Goal: Task Accomplishment & Management: Contribute content

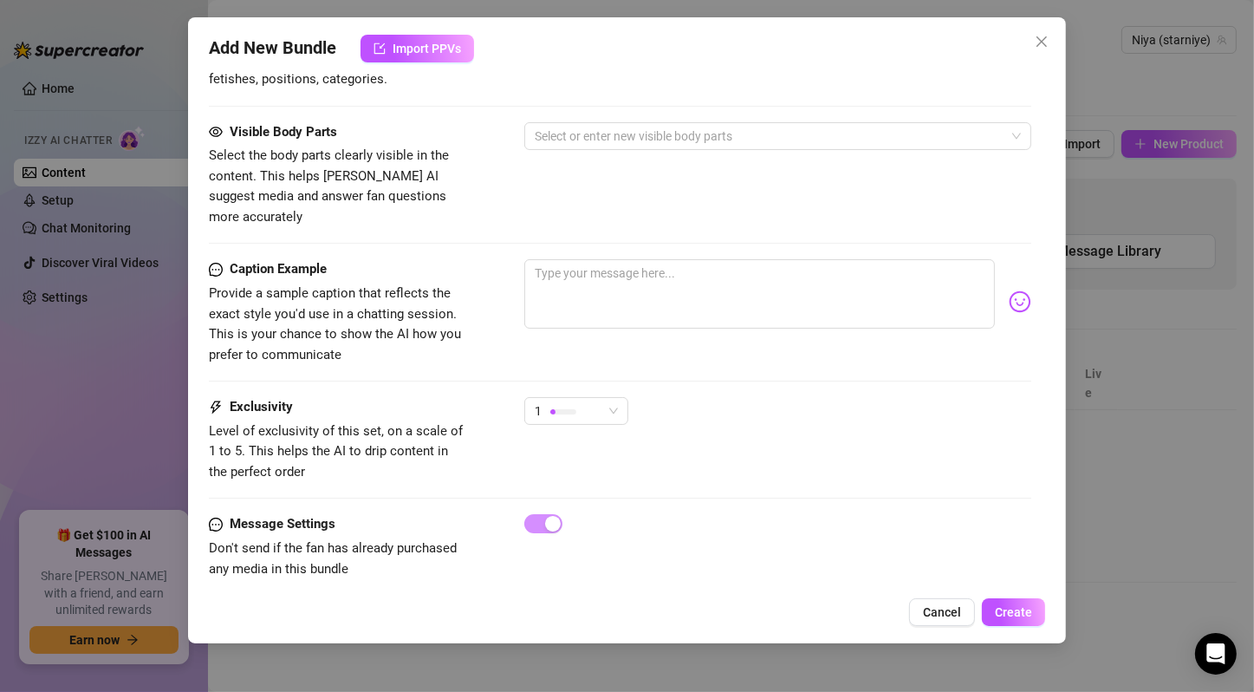
click at [1006, 408] on div "1" at bounding box center [777, 418] width 507 height 43
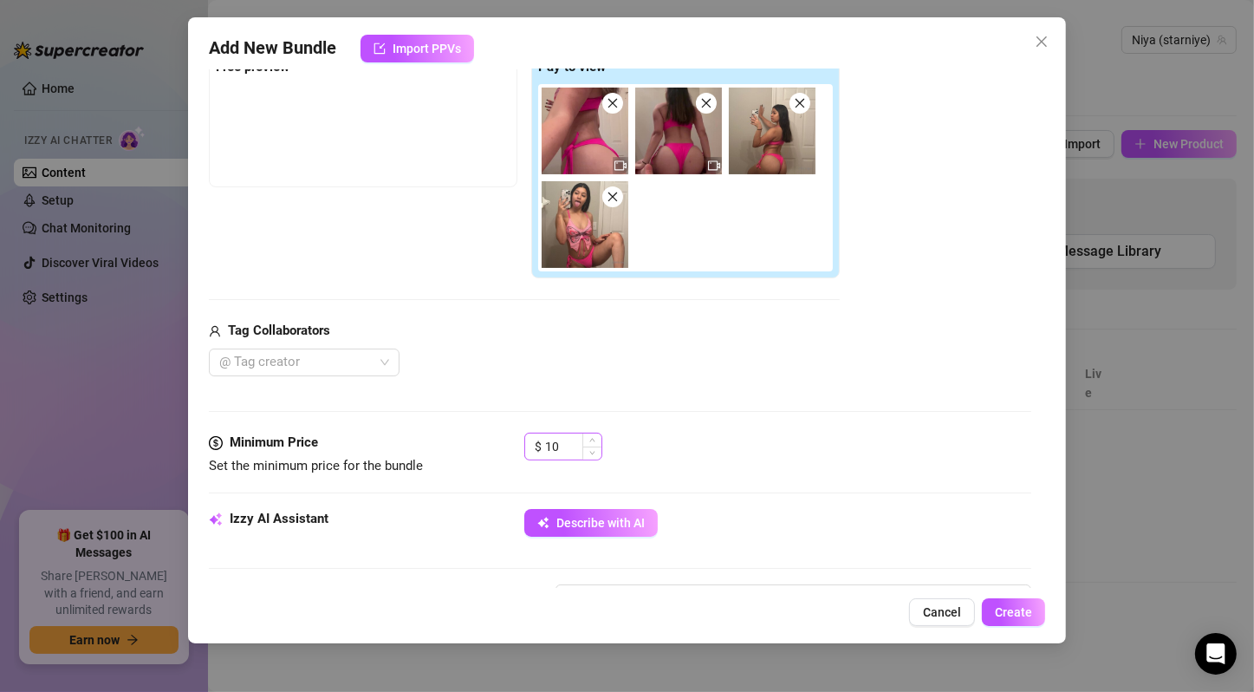
scroll to position [577, 0]
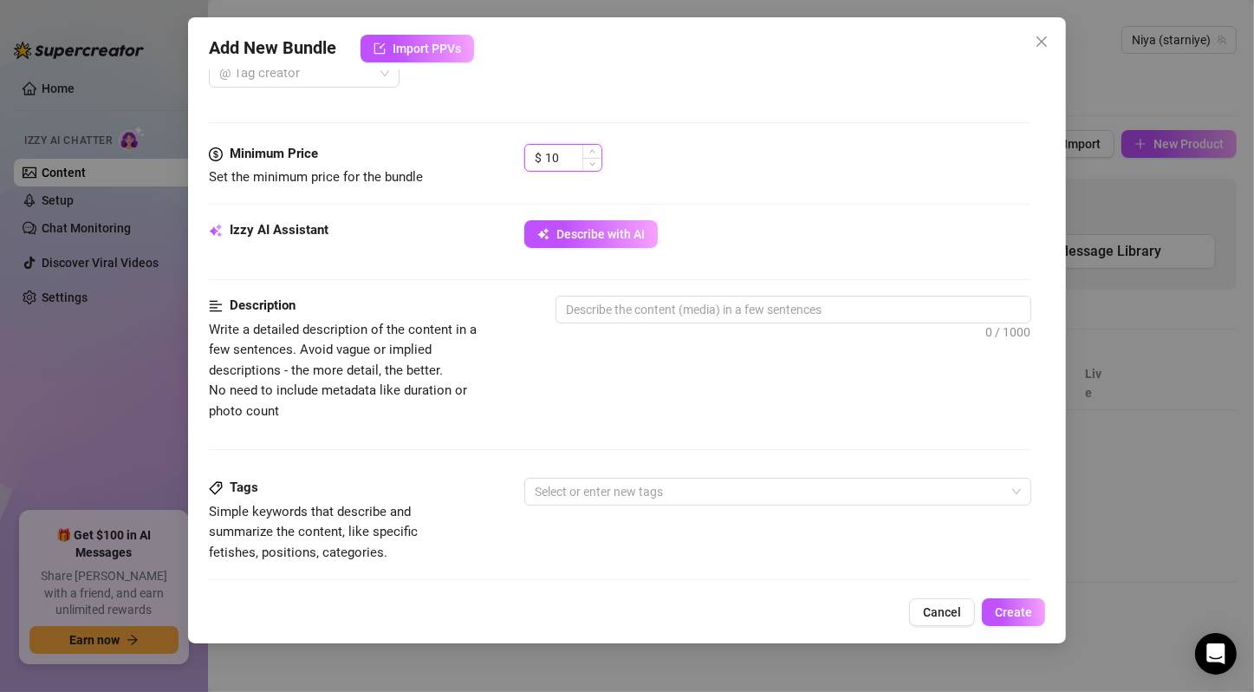
click at [570, 159] on input "10" at bounding box center [573, 158] width 56 height 26
type input "1"
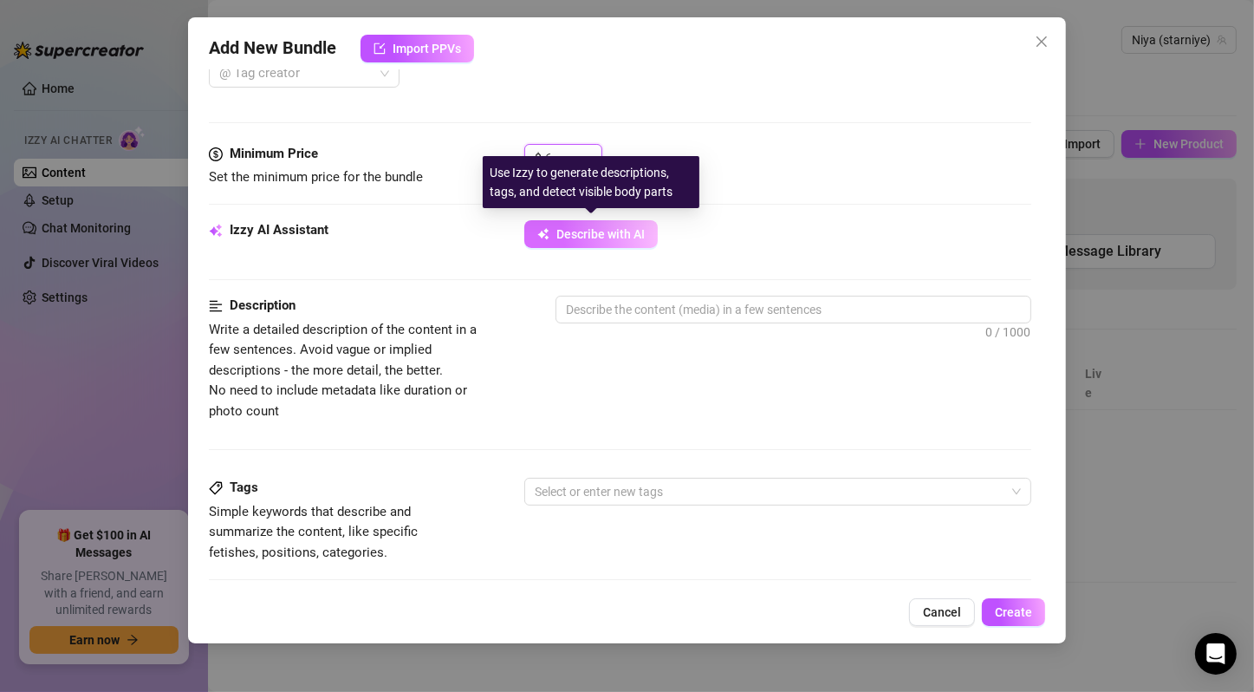
type input "6"
click at [612, 236] on span "Describe with AI" at bounding box center [601, 234] width 88 height 14
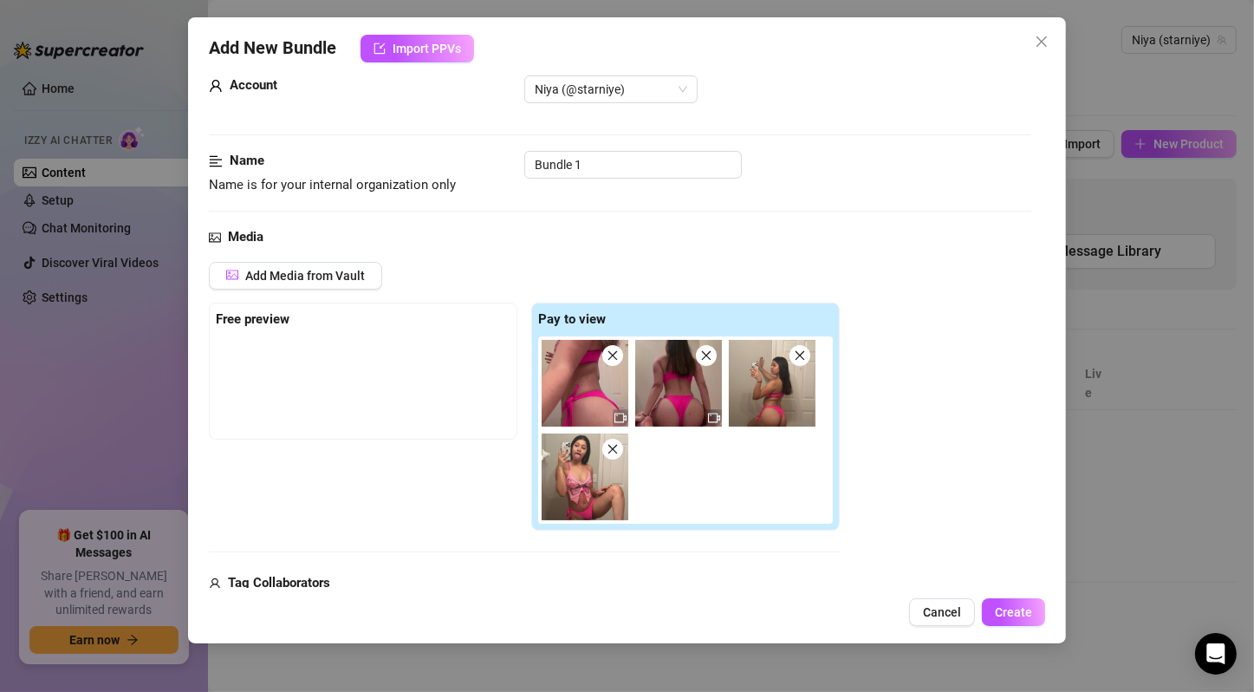
scroll to position [0, 0]
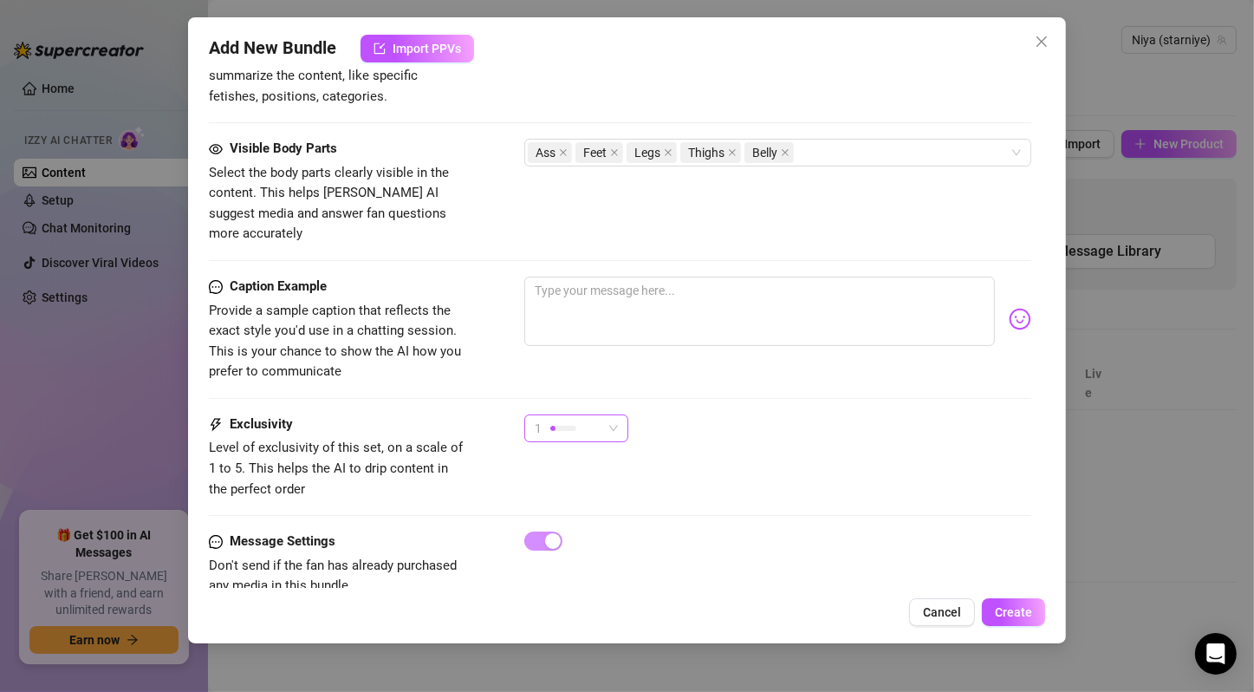
click at [604, 415] on span "1" at bounding box center [576, 428] width 83 height 26
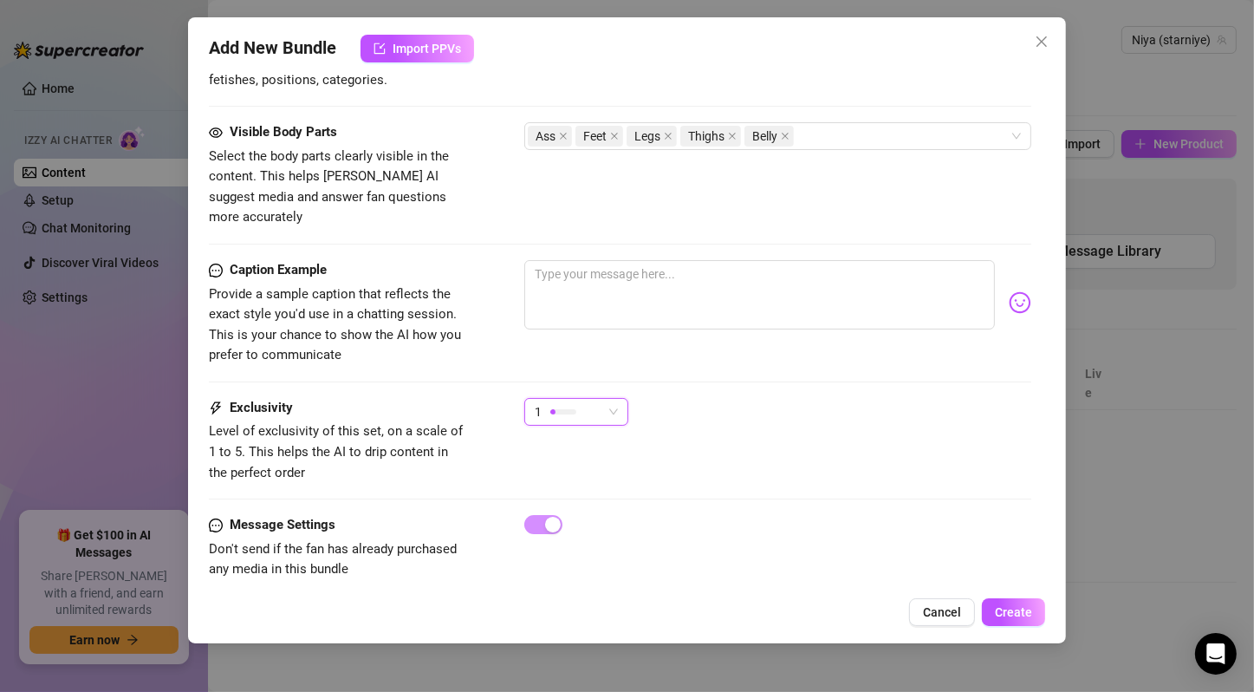
click at [604, 399] on span "1" at bounding box center [576, 412] width 83 height 26
click at [1009, 608] on span "Create" at bounding box center [1013, 612] width 37 height 14
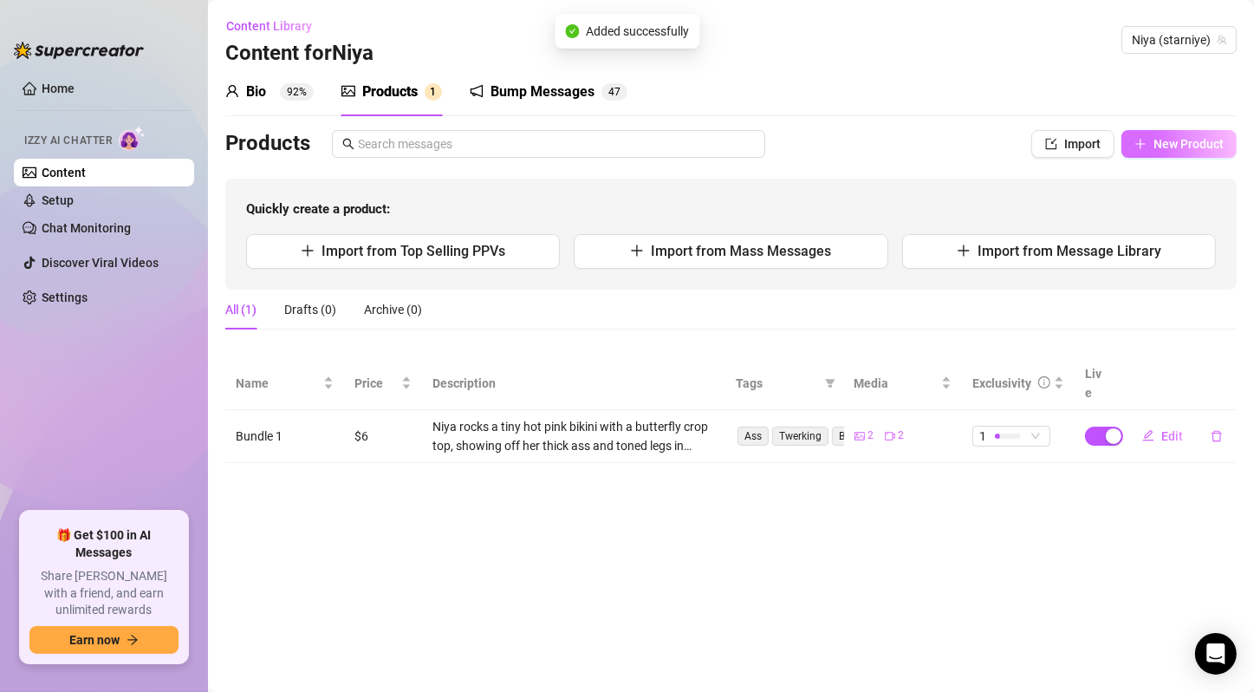
click at [1185, 137] on span "New Product" at bounding box center [1189, 144] width 70 height 14
type textarea "Type your message here..."
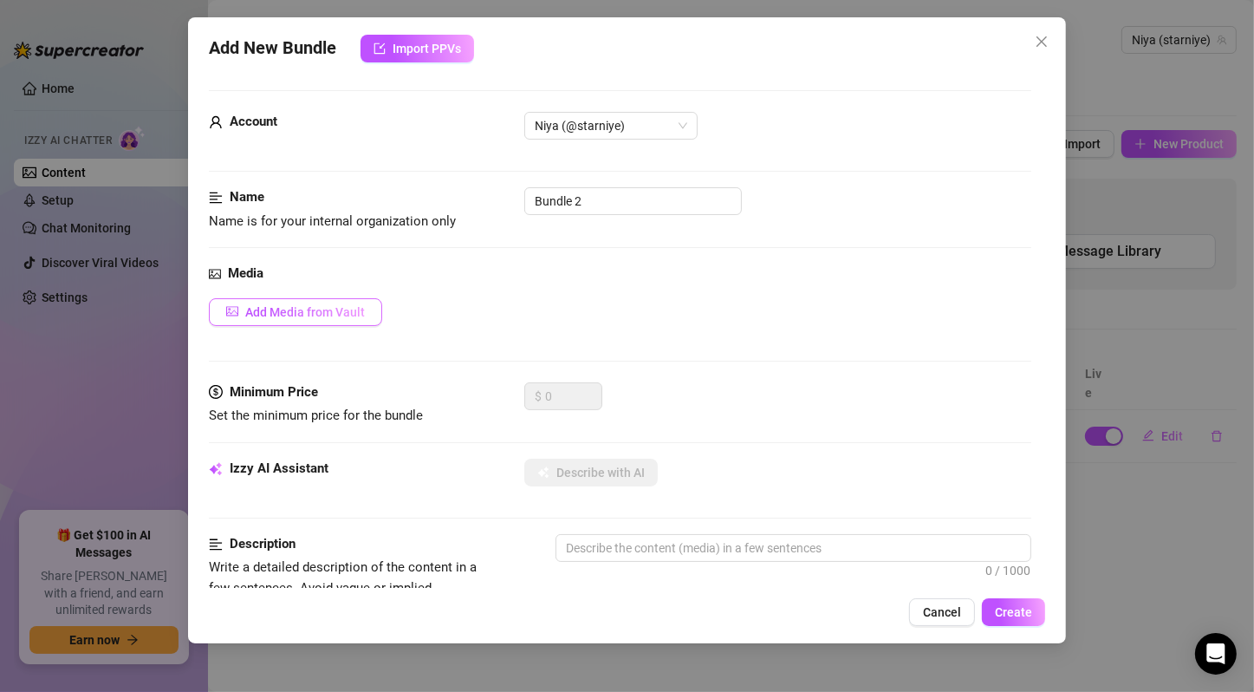
click at [342, 303] on button "Add Media from Vault" at bounding box center [295, 312] width 173 height 28
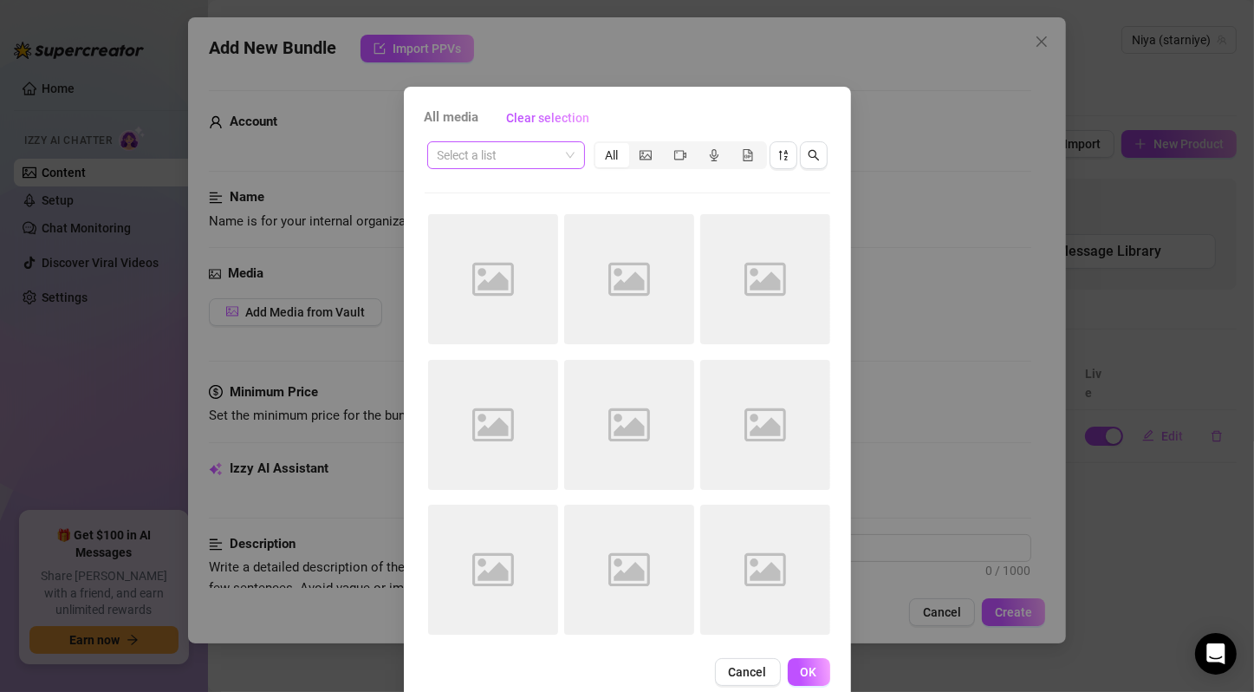
click at [563, 153] on span at bounding box center [506, 155] width 137 height 26
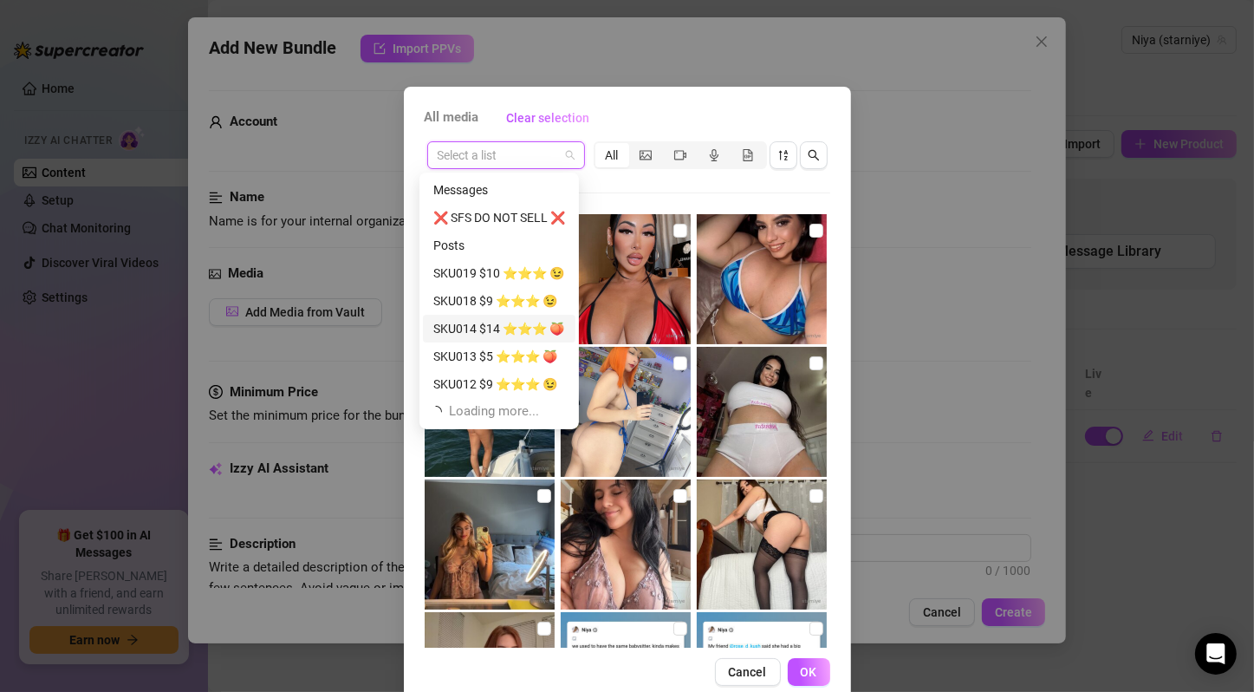
scroll to position [55, 0]
click at [518, 355] on div "SKU010 $15 ⭐️⭐️⭐️ 😉" at bounding box center [499, 356] width 132 height 19
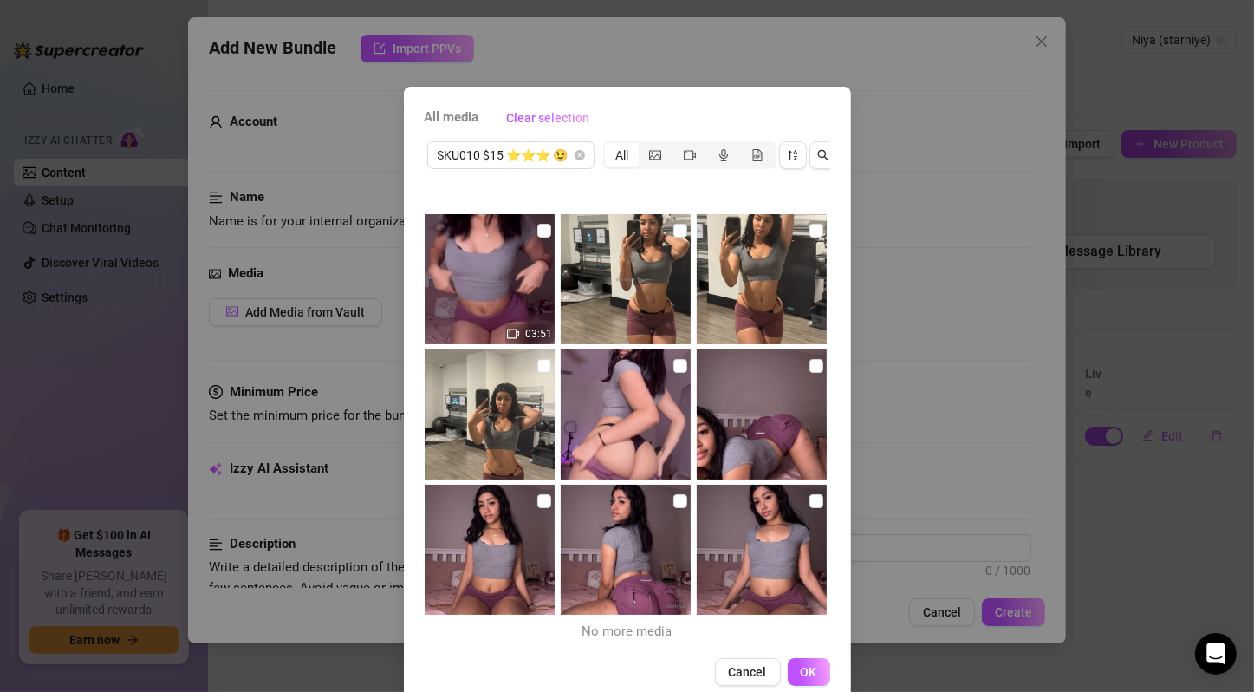
click at [537, 228] on input "checkbox" at bounding box center [544, 231] width 14 height 14
checkbox input "true"
click at [674, 227] on input "checkbox" at bounding box center [681, 231] width 14 height 14
checkbox input "true"
click at [810, 229] on input "checkbox" at bounding box center [817, 231] width 14 height 14
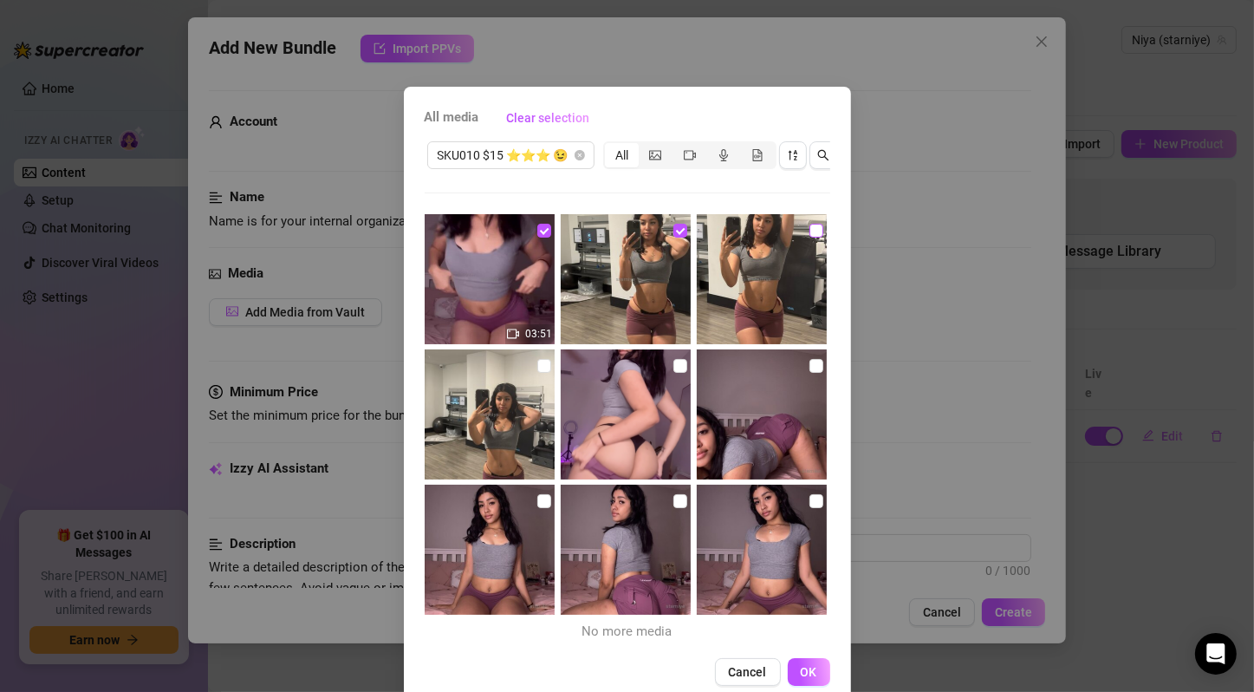
checkbox input "true"
drag, startPoint x: 537, startPoint y: 364, endPoint x: 665, endPoint y: 370, distance: 128.4
click at [537, 364] on input "checkbox" at bounding box center [544, 366] width 14 height 14
checkbox input "true"
click at [674, 368] on input "checkbox" at bounding box center [681, 366] width 14 height 14
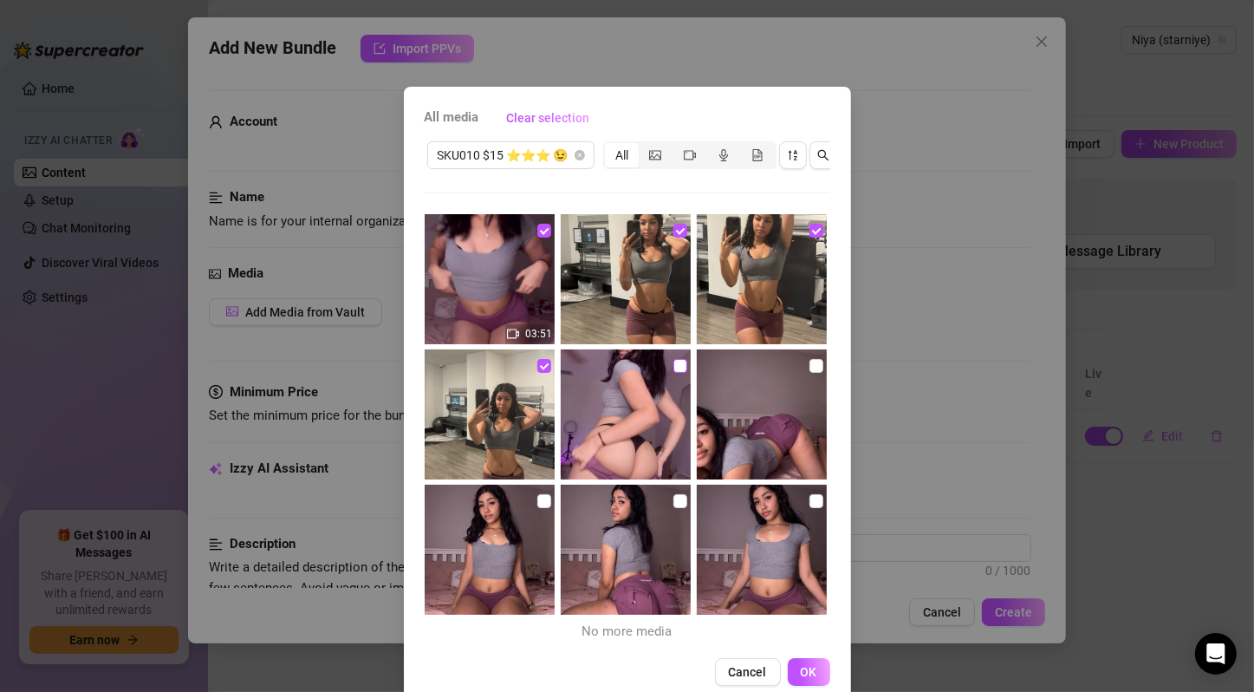
checkbox input "true"
click at [810, 368] on input "checkbox" at bounding box center [817, 366] width 14 height 14
checkbox input "true"
click at [537, 497] on input "checkbox" at bounding box center [544, 501] width 14 height 14
checkbox input "true"
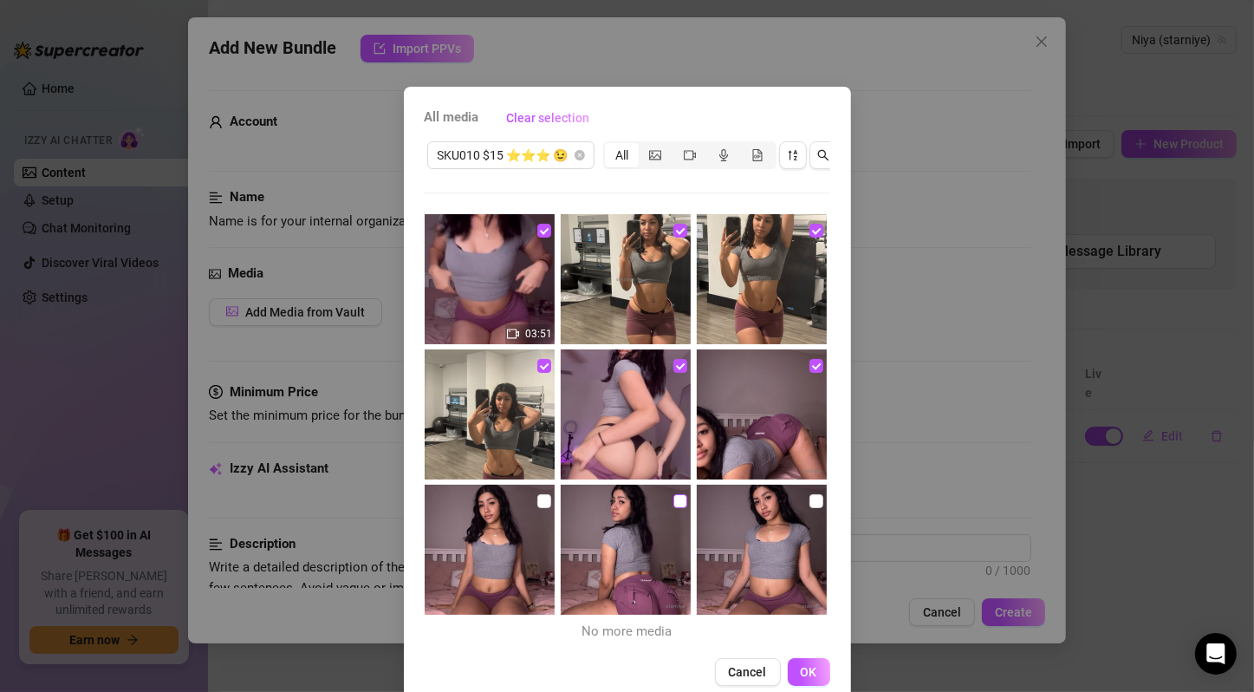
click at [674, 501] on input "checkbox" at bounding box center [681, 501] width 14 height 14
checkbox input "true"
click at [810, 499] on input "checkbox" at bounding box center [817, 501] width 14 height 14
checkbox input "true"
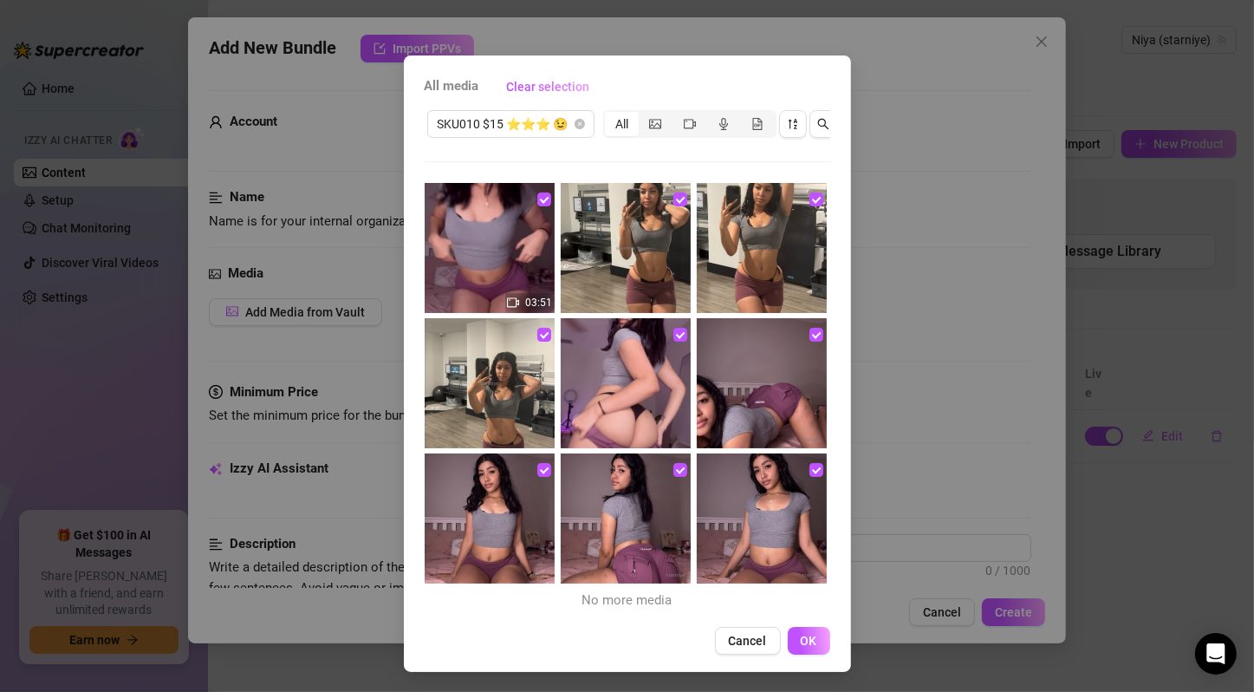
scroll to position [47, 0]
click at [801, 644] on span "OK" at bounding box center [809, 640] width 16 height 14
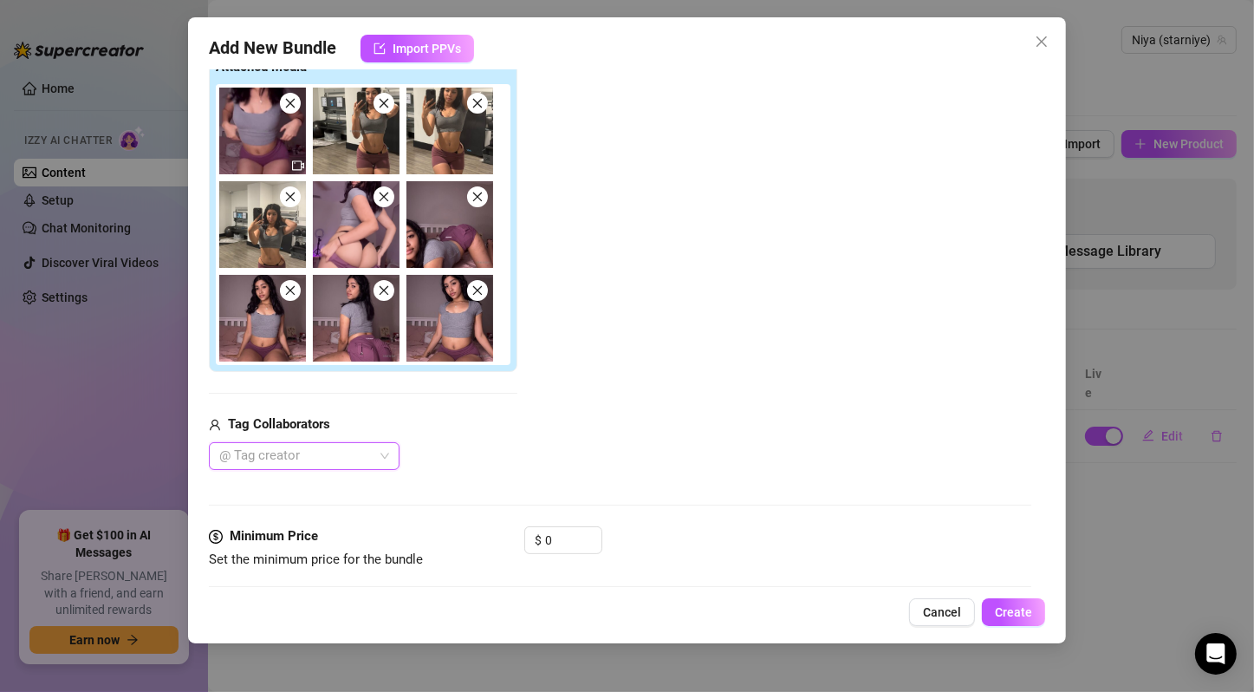
scroll to position [577, 0]
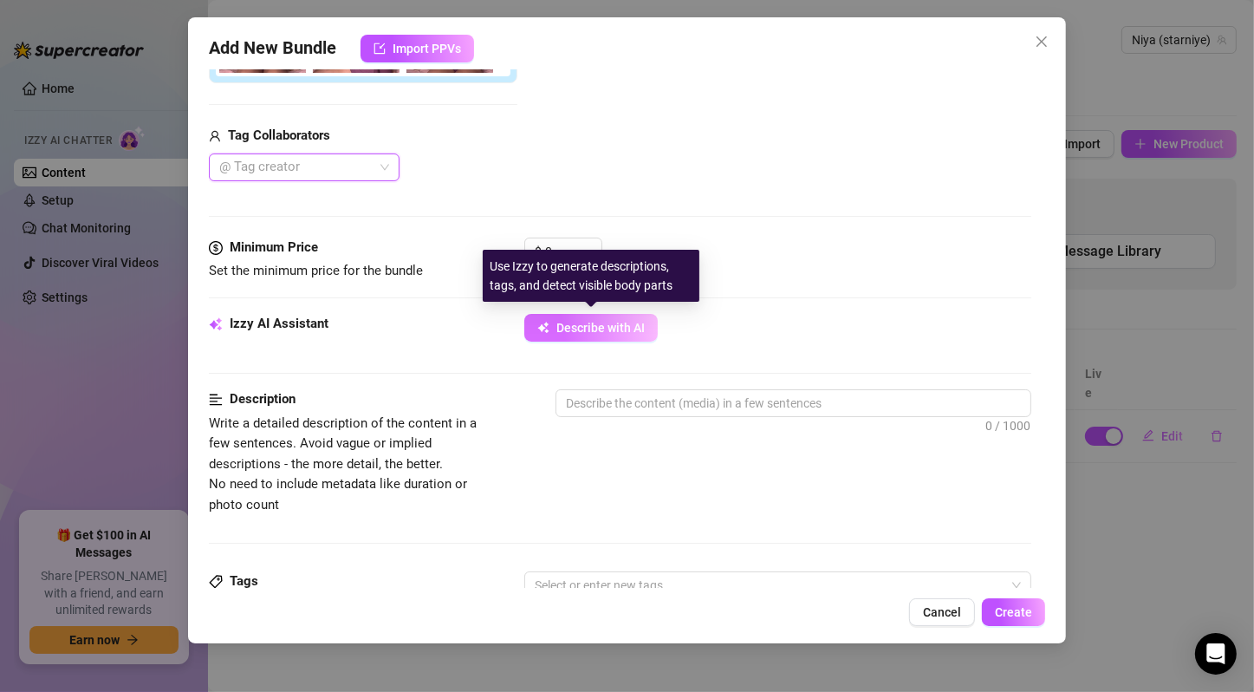
click at [562, 327] on span "Describe with AI" at bounding box center [601, 328] width 88 height 14
type textarea "Niya"
type textarea "Niya rocks"
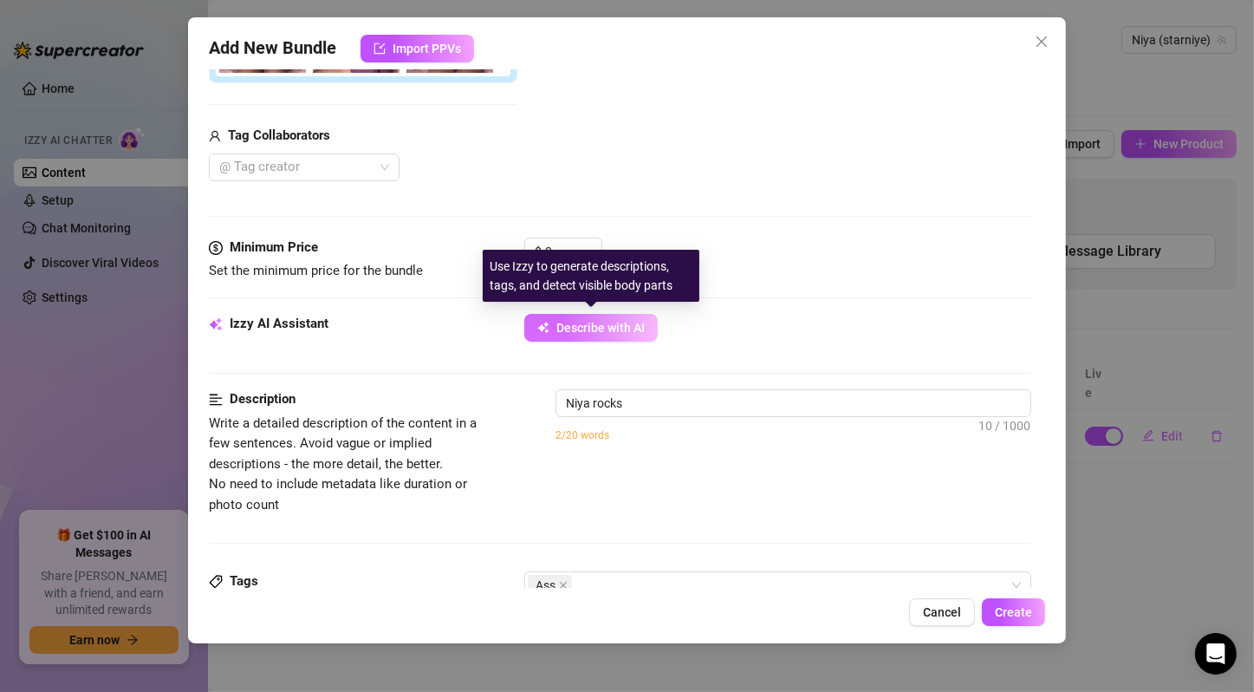
type textarea "Niya rocks a"
type textarea "Niya rocks a tight"
type textarea "Niya rocks a tight grey"
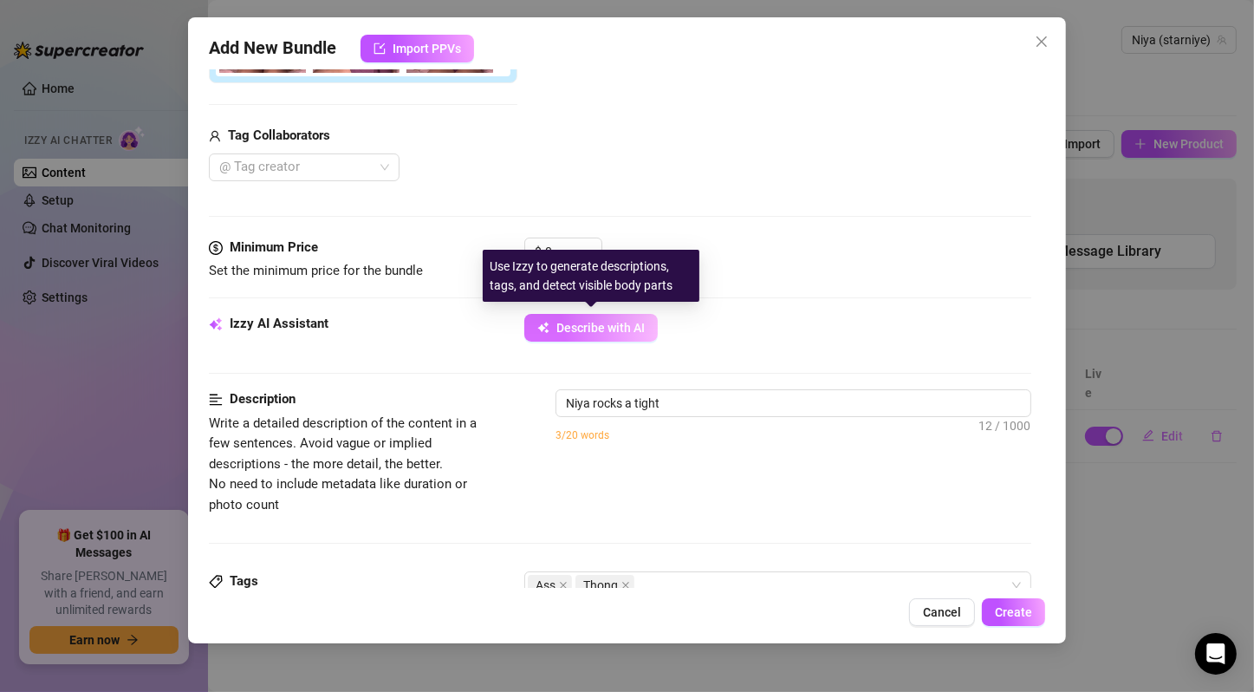
type textarea "Niya rocks a tight grey"
type textarea "Niya rocks a tight grey crop"
type textarea "Niya rocks a tight grey crop top"
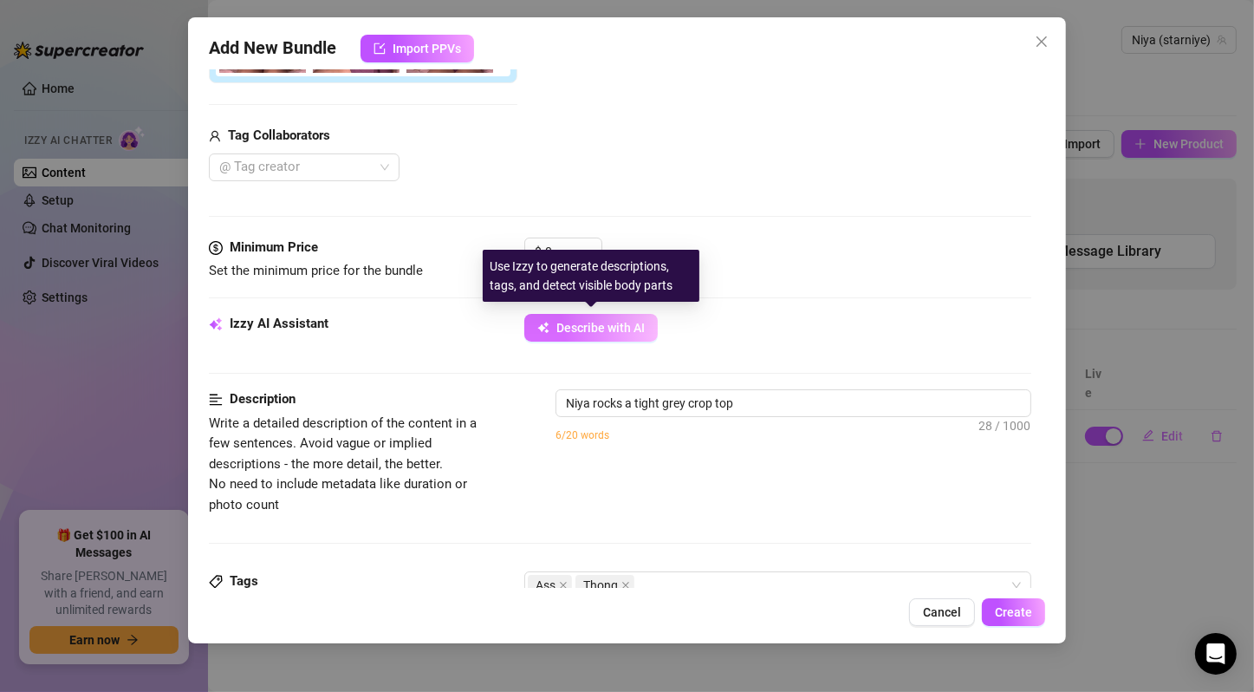
type textarea "Niya rocks a tight grey crop top and"
type textarea "Niya rocks a tight grey crop top and tiny"
type textarea "Niya rocks a tight grey crop top and tiny purple"
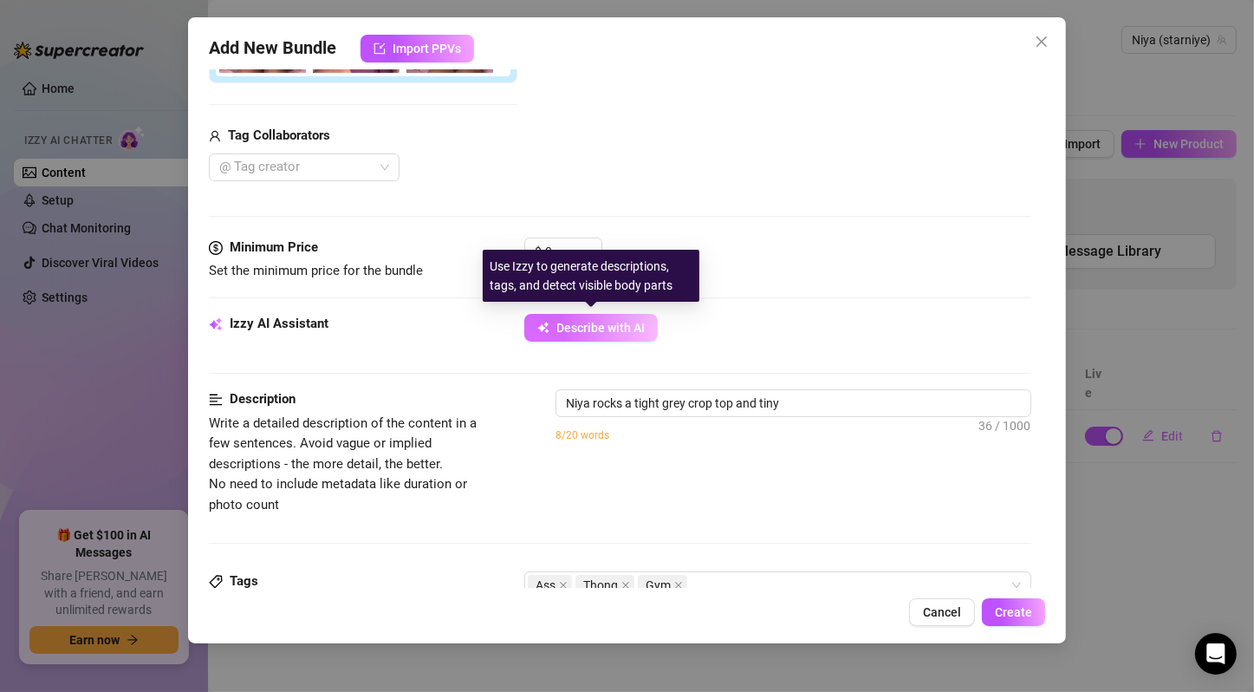
type textarea "Niya rocks a tight grey crop top and tiny purple"
type textarea "Niya rocks a tight grey crop top and tiny purple shorts,"
type textarea "Niya rocks a tight grey crop top and tiny purple shorts, showing"
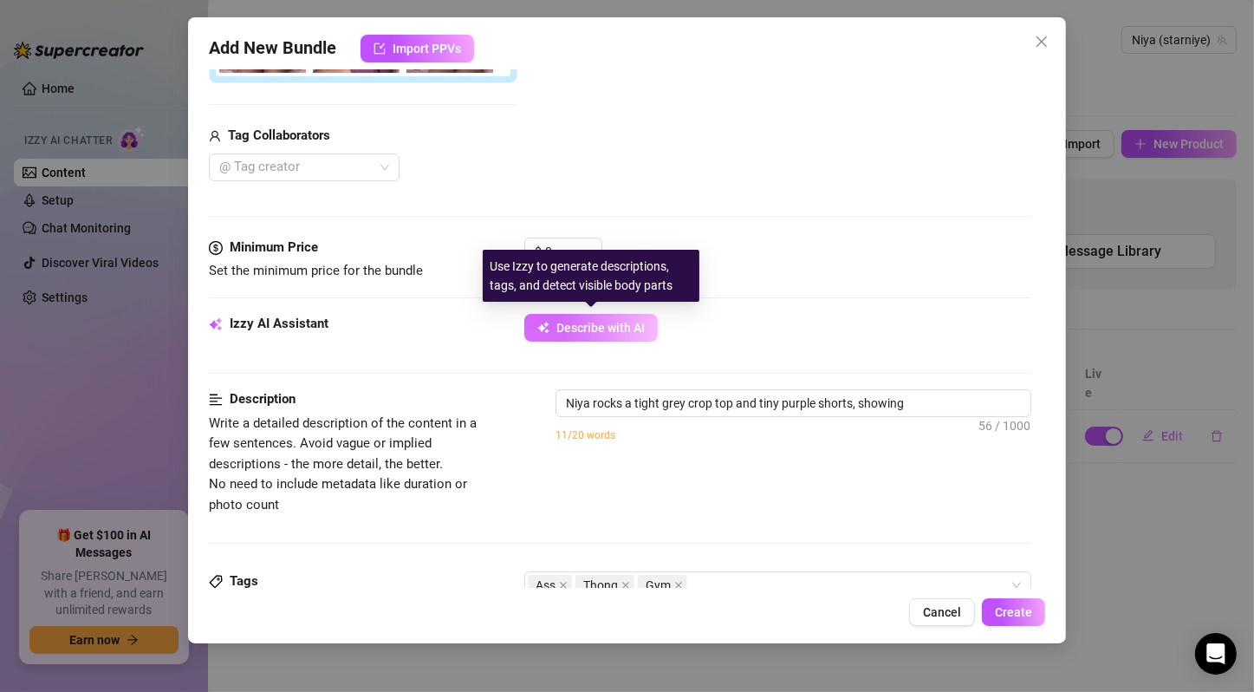
type textarea "Niya rocks a tight grey crop top and tiny purple shorts, showing off"
type textarea "Niya rocks a tight grey crop top and tiny purple shorts, showing off her"
type textarea "Niya rocks a tight grey crop top and tiny purple shorts, showing off her toned"
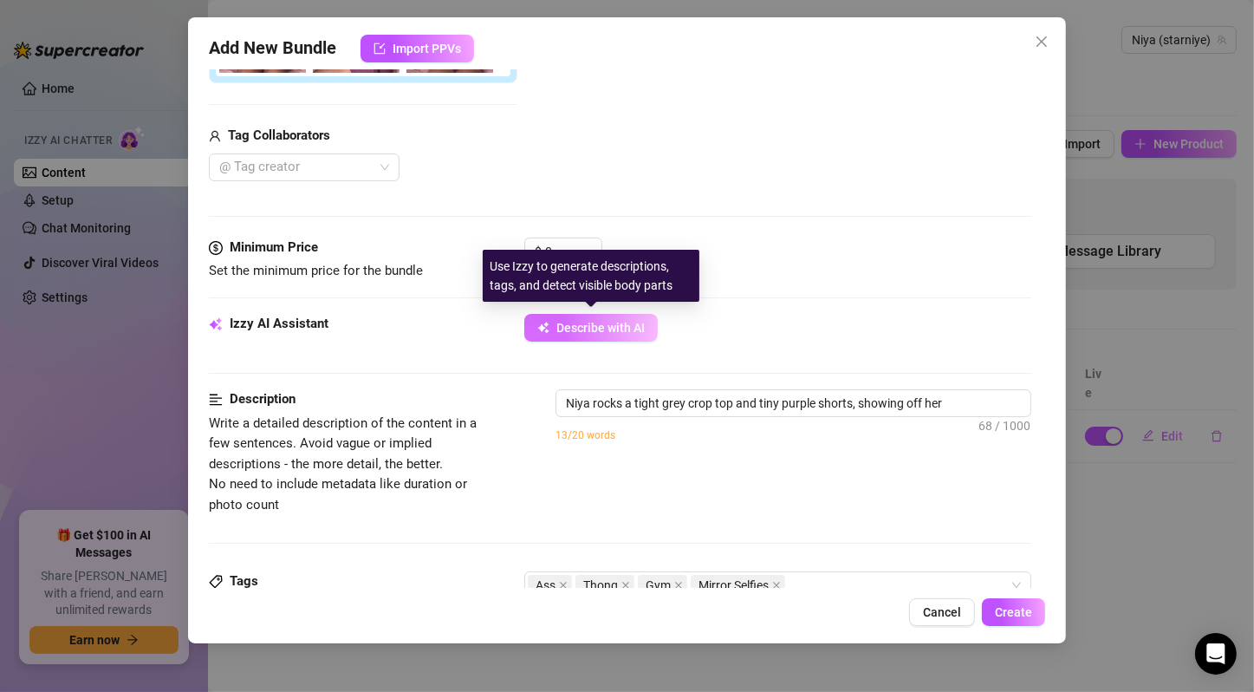
type textarea "Niya rocks a tight grey crop top and tiny purple shorts, showing off her toned"
type textarea "Niya rocks a tight grey crop top and tiny purple shorts, showing off her toned …"
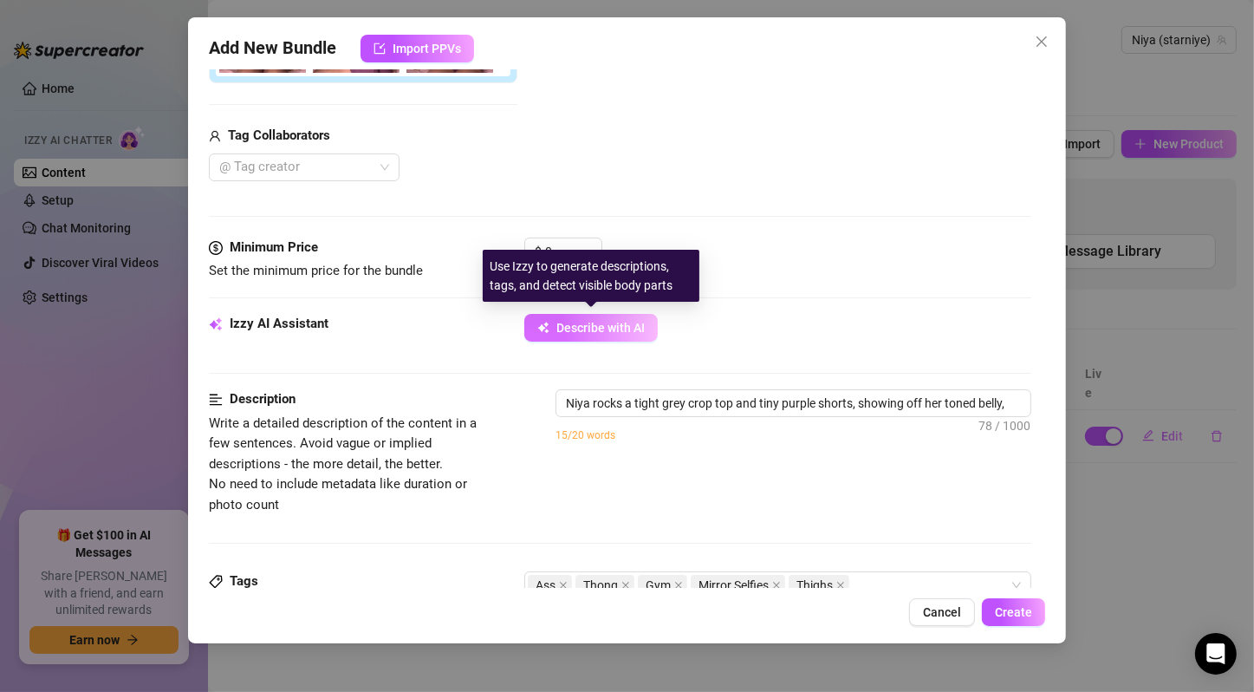
type textarea "Niya rocks a tight grey crop top and tiny purple shorts, showing off her toned …"
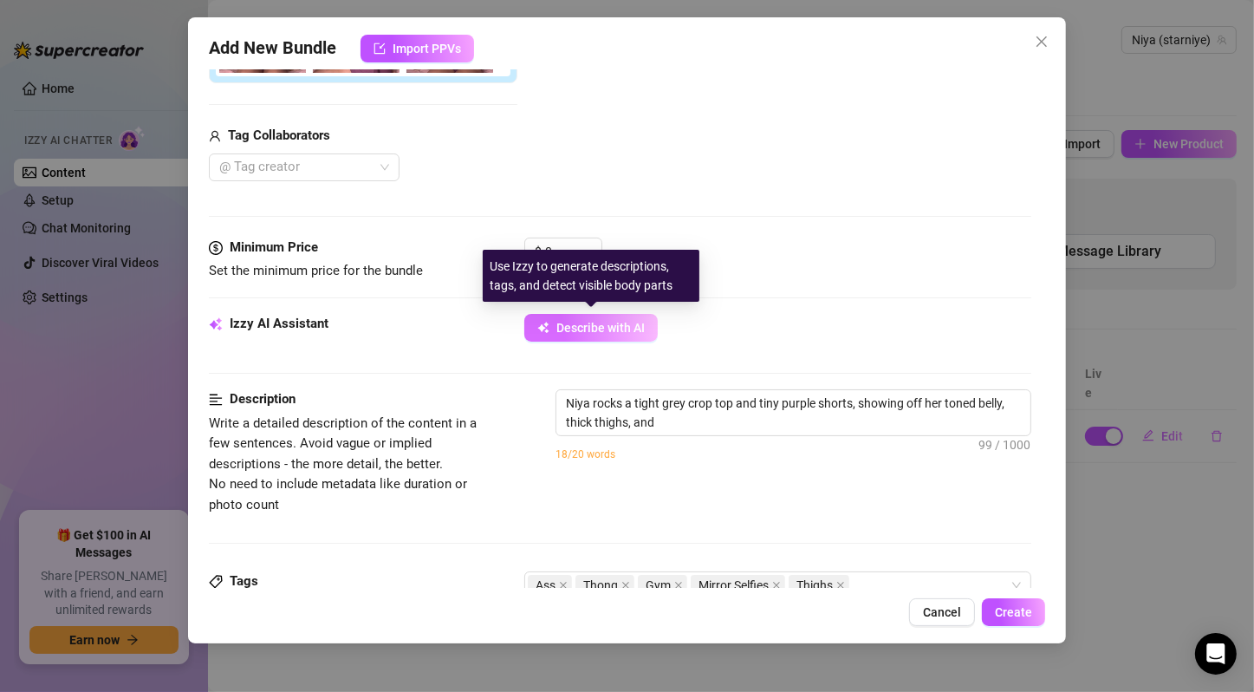
type textarea "Niya rocks a tight grey crop top and tiny purple shorts, showing off her toned …"
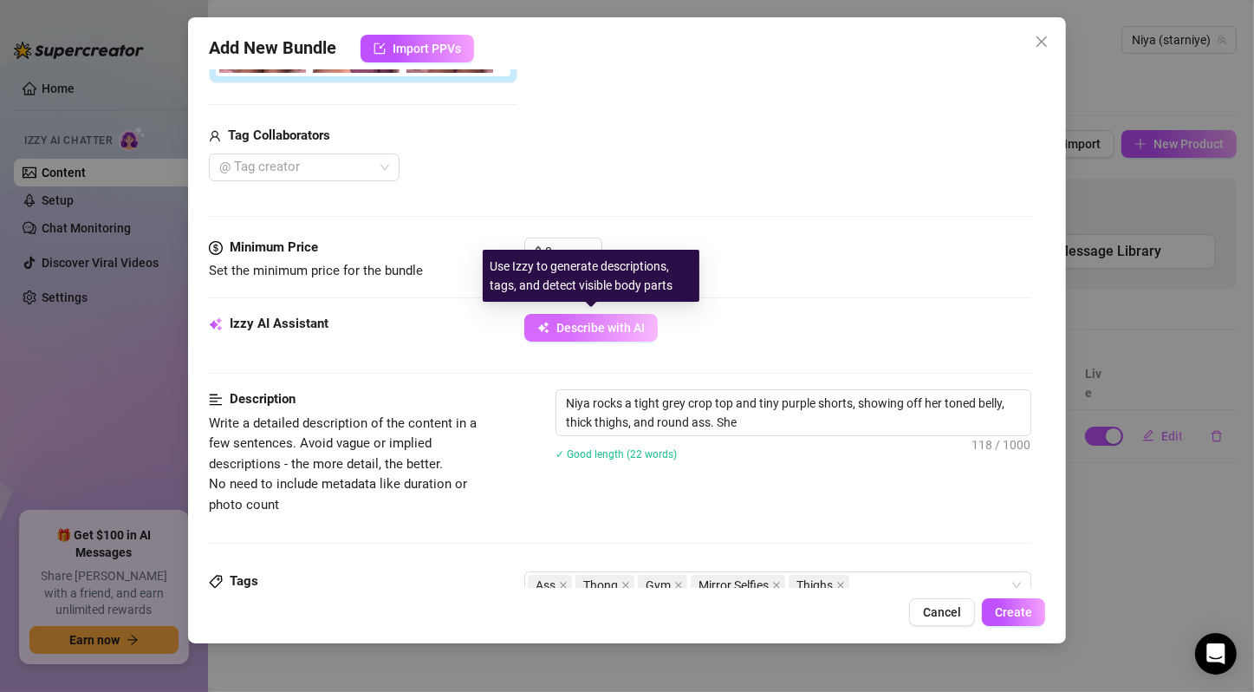
type textarea "Niya rocks a tight grey crop top and tiny purple shorts, showing off her toned …"
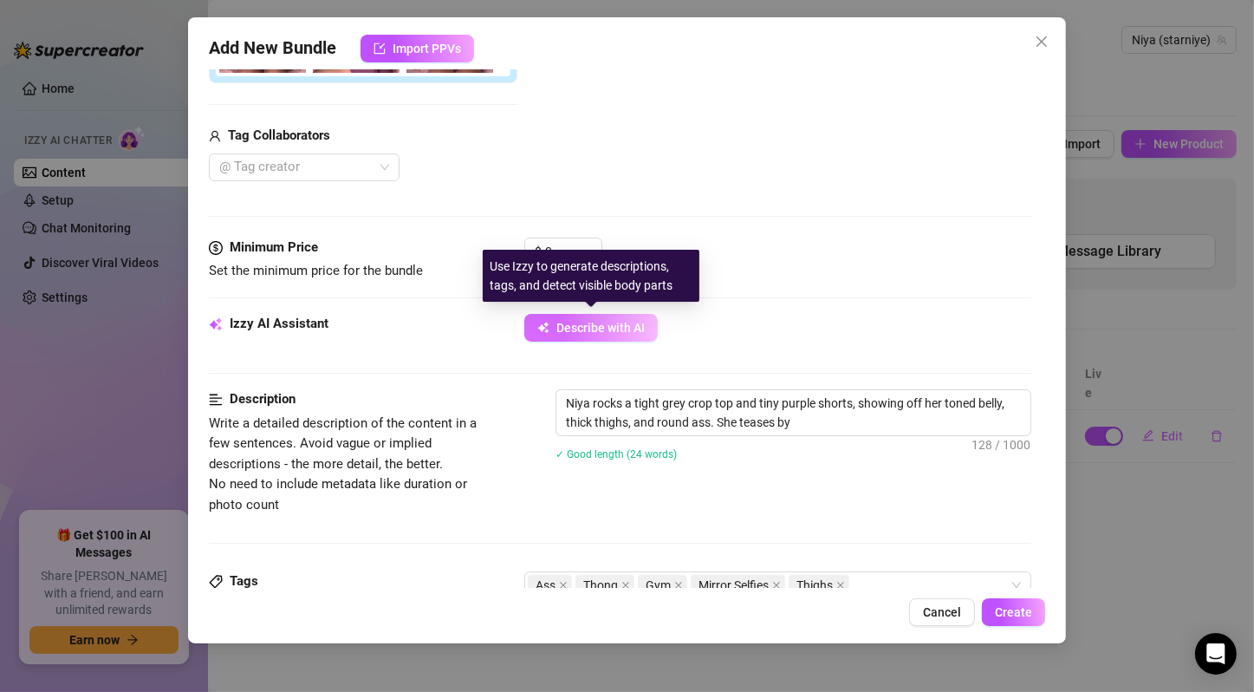
type textarea "Niya rocks a tight grey crop top and tiny purple shorts, showing off her toned …"
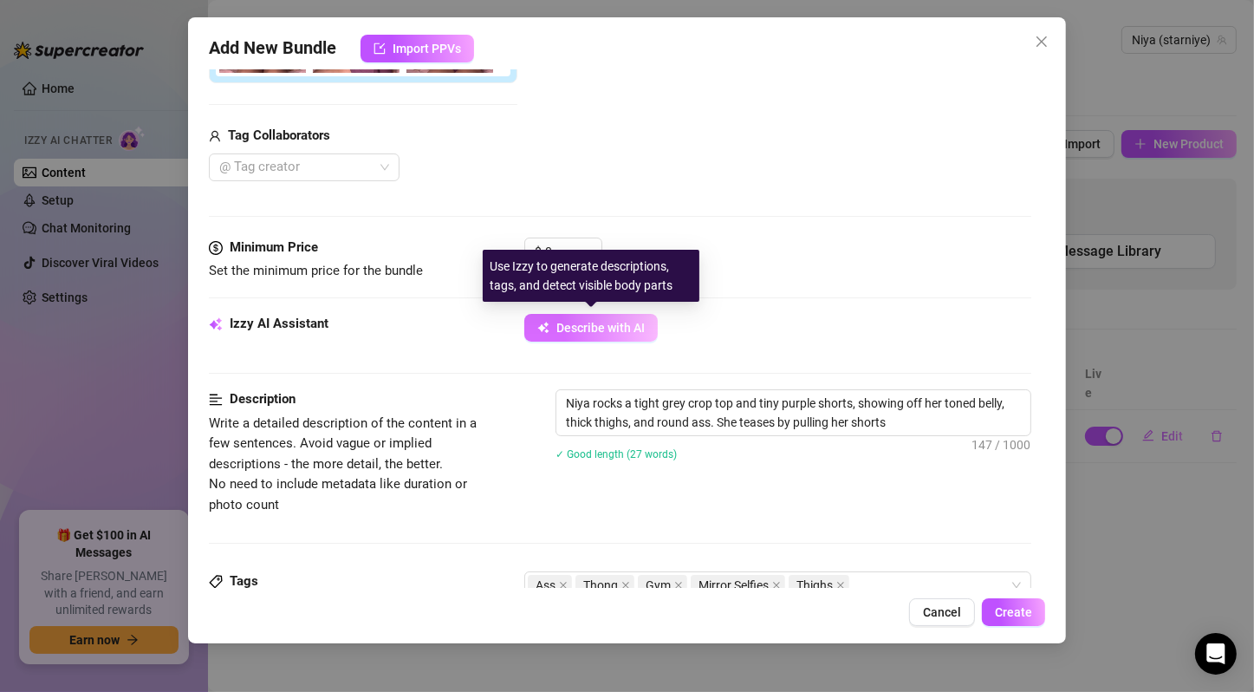
type textarea "Niya rocks a tight grey crop top and tiny purple shorts, showing off her toned …"
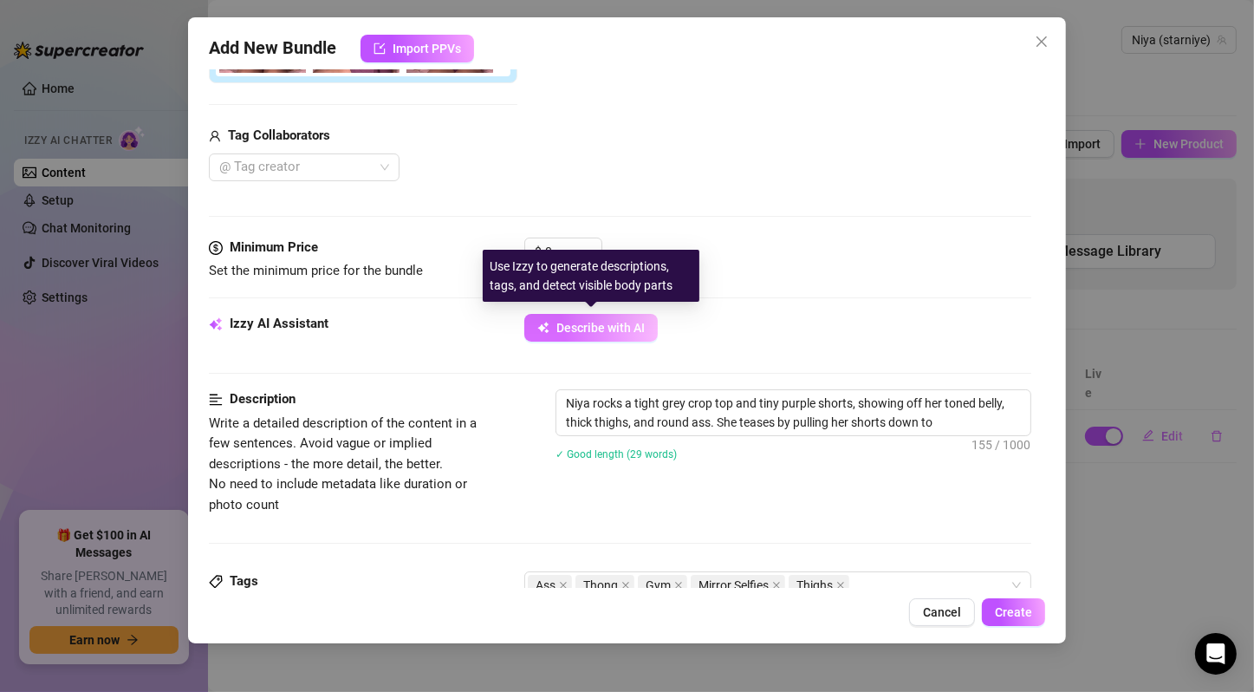
type textarea "Niya rocks a tight grey crop top and tiny purple shorts, showing off her toned …"
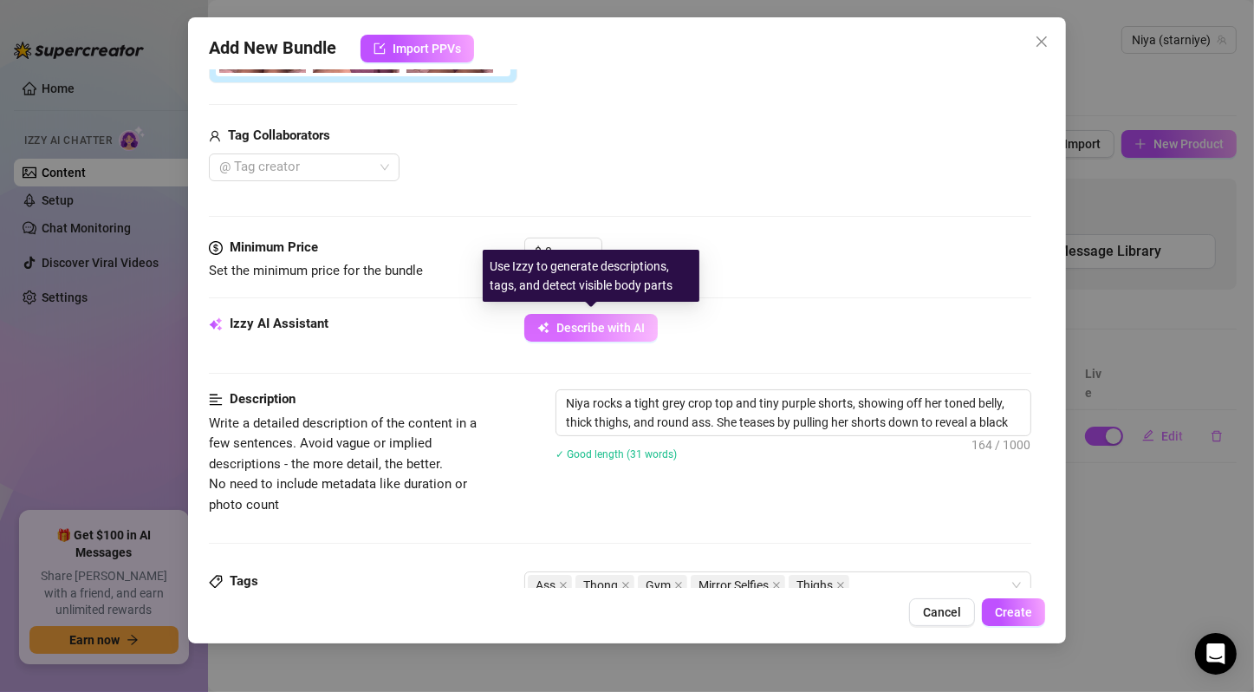
type textarea "Niya rocks a tight grey crop top and tiny purple shorts, showing off her toned …"
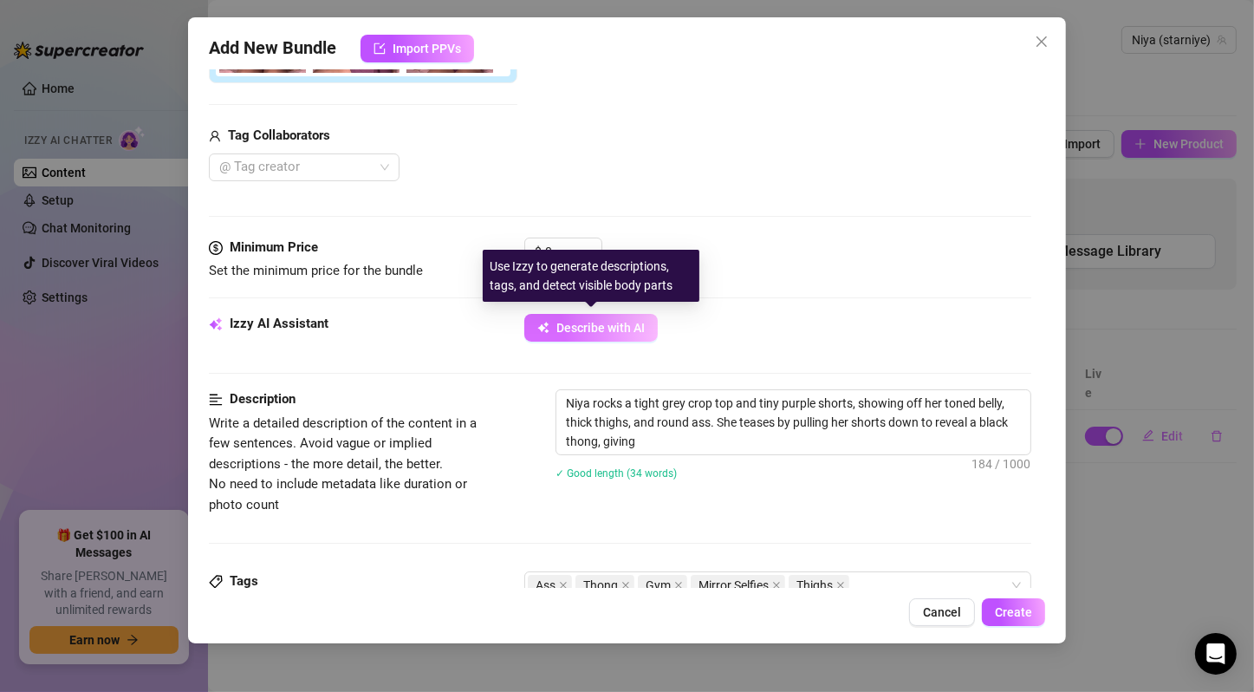
type textarea "Niya rocks a tight grey crop top and tiny purple shorts, showing off her toned …"
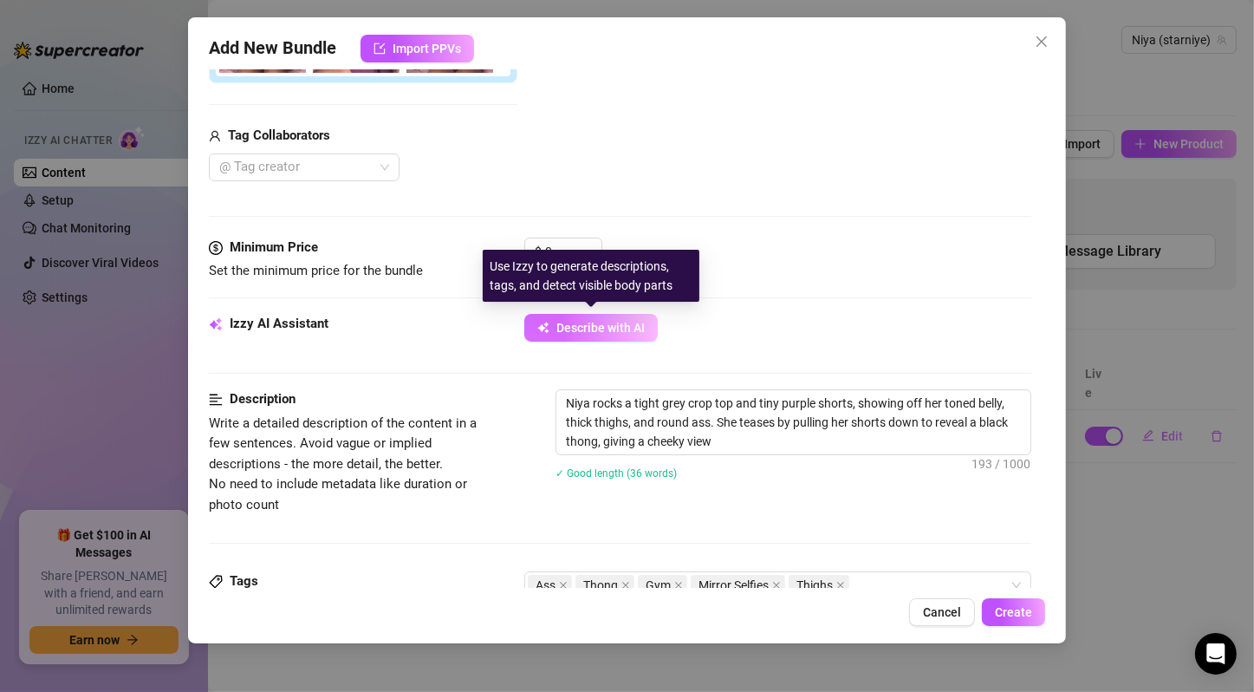
type textarea "Niya rocks a tight grey crop top and tiny purple shorts, showing off her toned …"
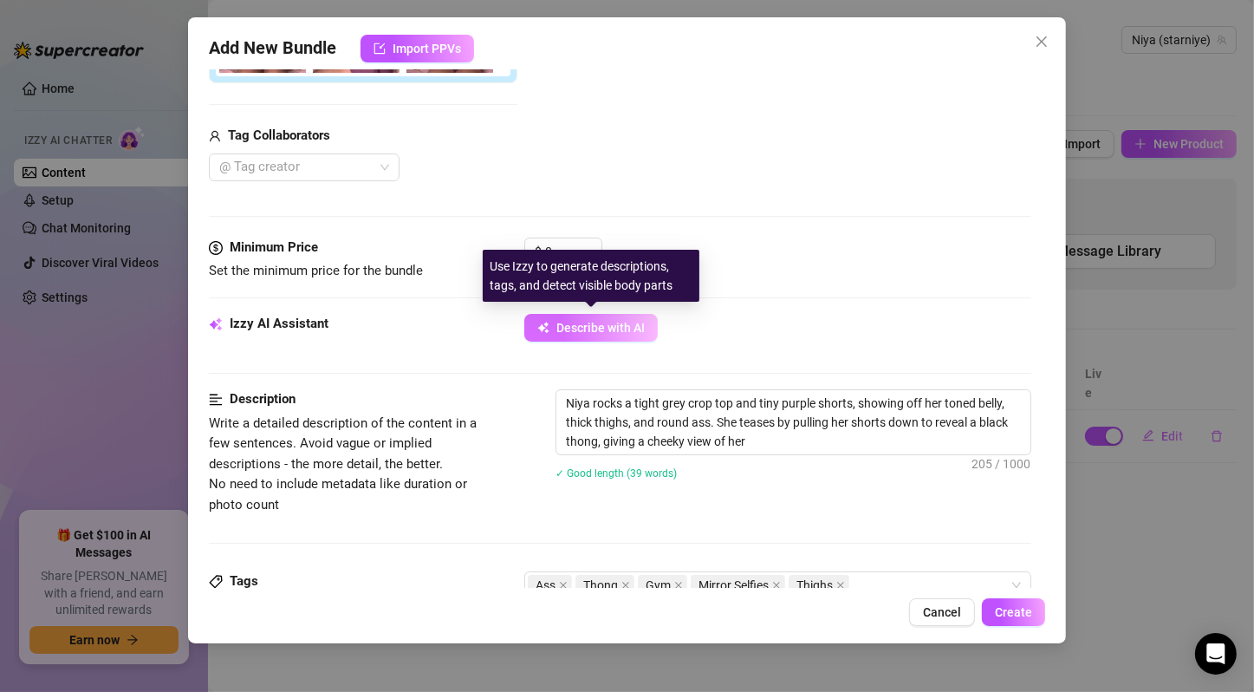
type textarea "Niya rocks a tight grey crop top and tiny purple shorts, showing off her toned …"
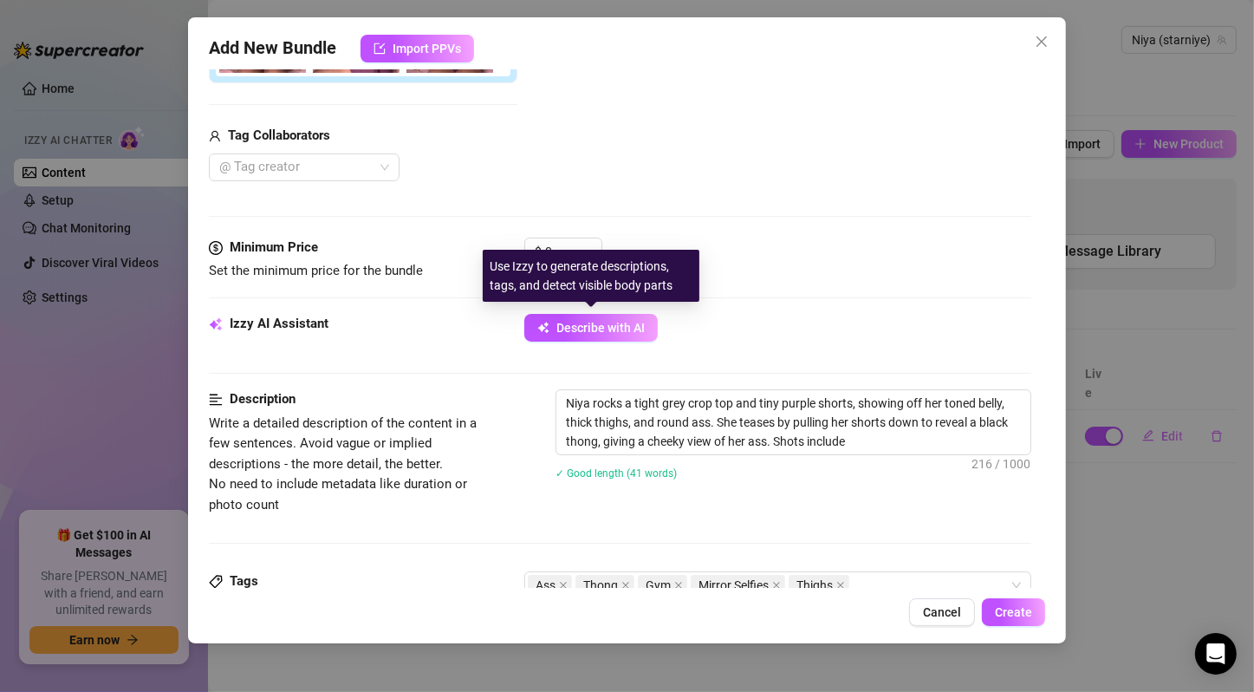
type textarea "Niya rocks a tight grey crop top and tiny purple shorts, showing off her toned …"
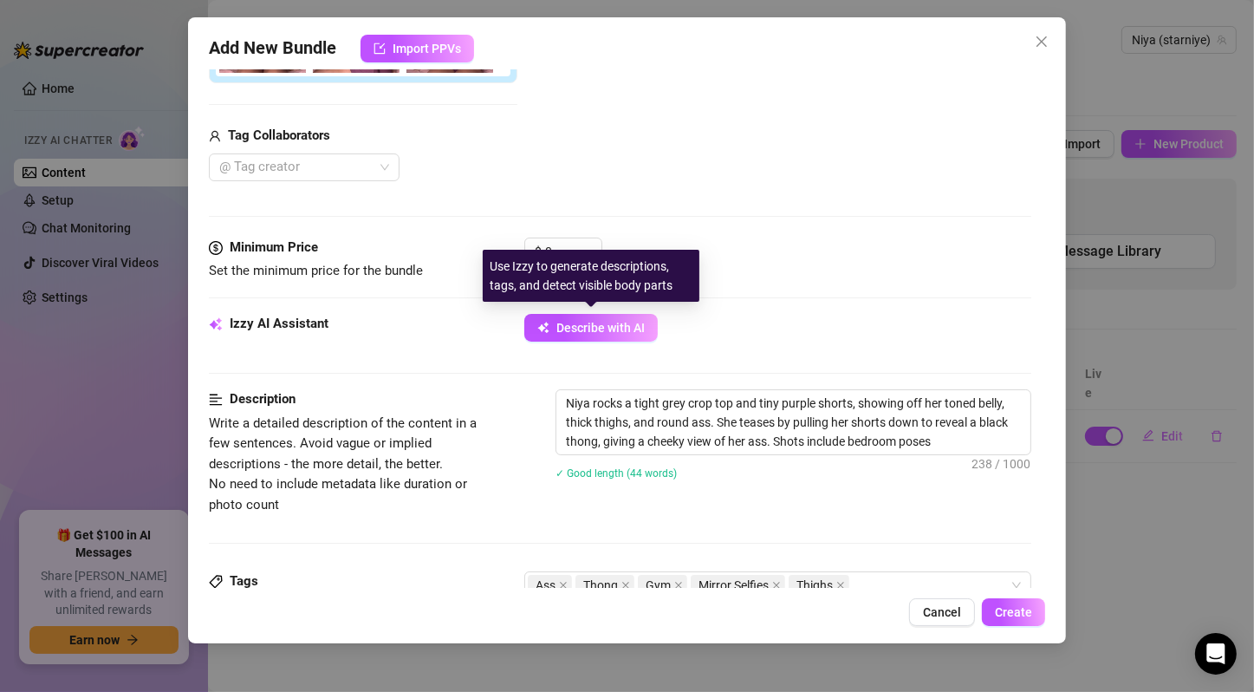
type textarea "Niya rocks a tight grey crop top and tiny purple shorts, showing off her toned …"
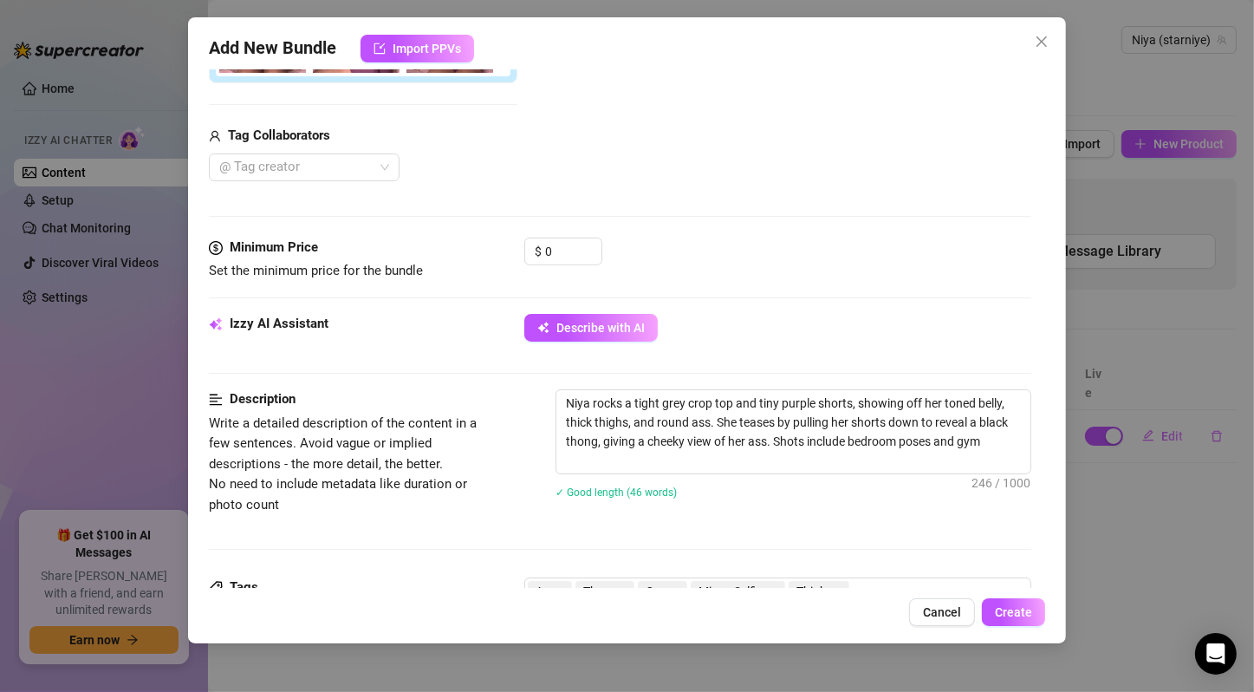
type textarea "Niya rocks a tight grey crop top and tiny purple shorts, showing off her toned …"
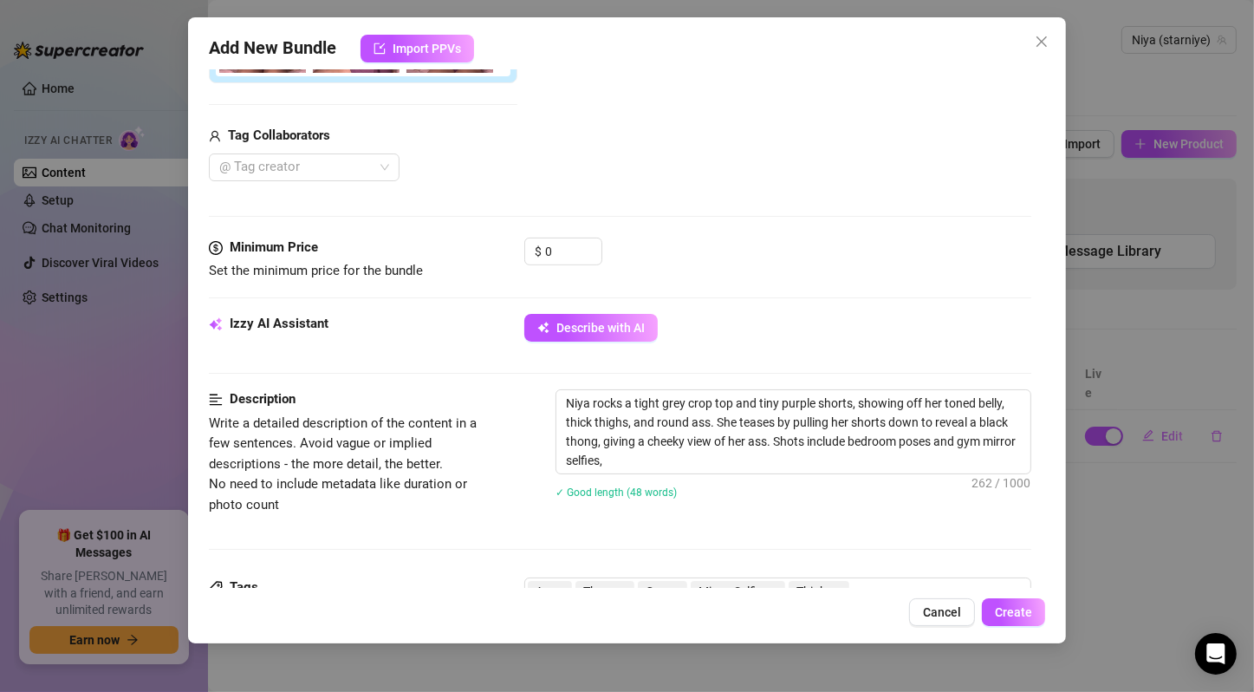
type textarea "Niya rocks a tight grey crop top and tiny purple shorts, showing off her toned …"
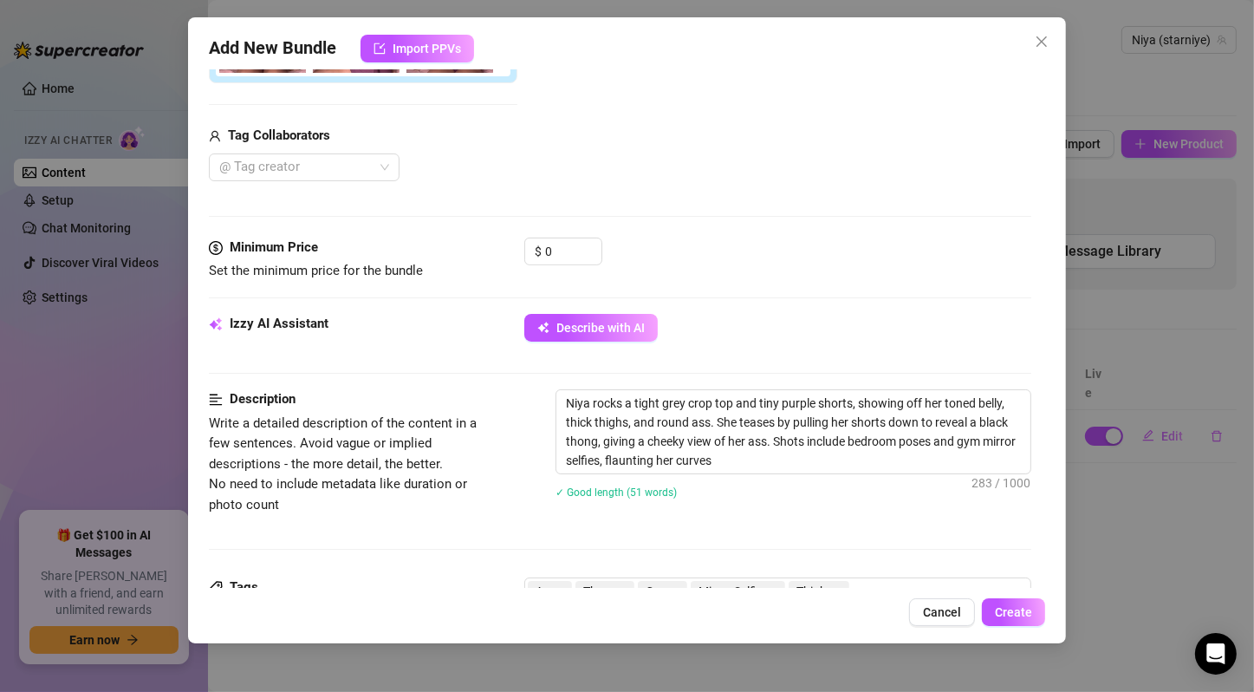
type textarea "Niya rocks a tight grey crop top and tiny purple shorts, showing off her toned …"
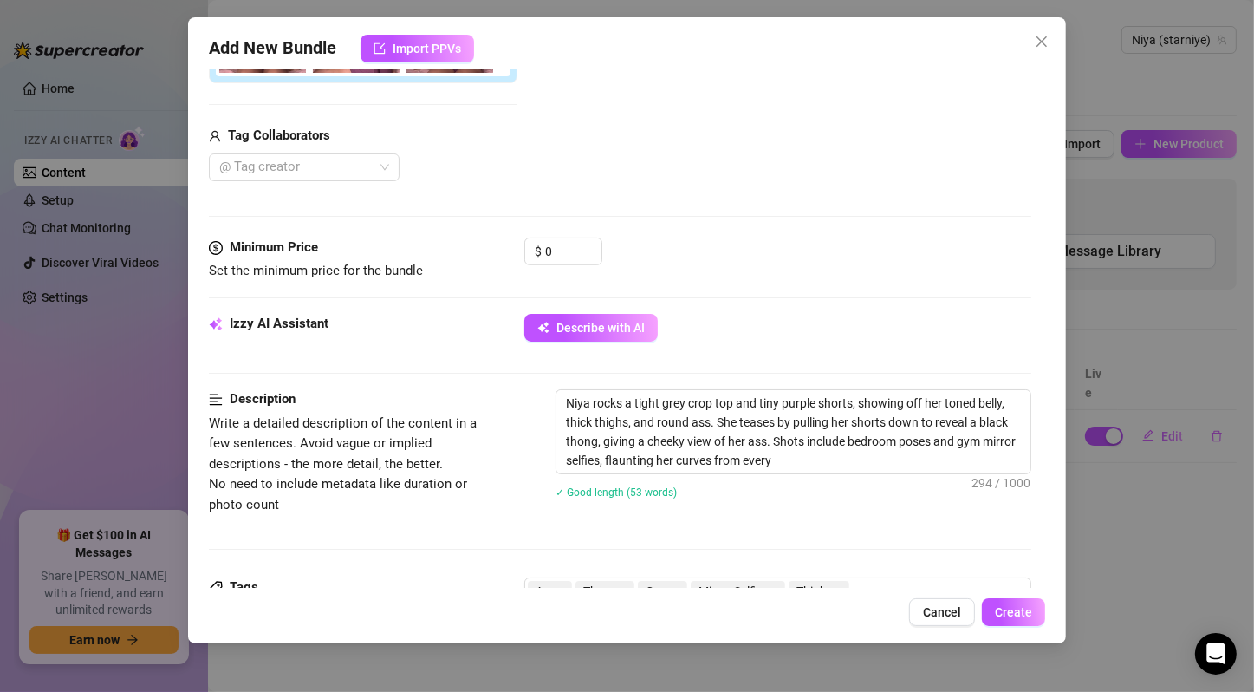
type textarea "Niya rocks a tight grey crop top and tiny purple shorts, showing off her toned …"
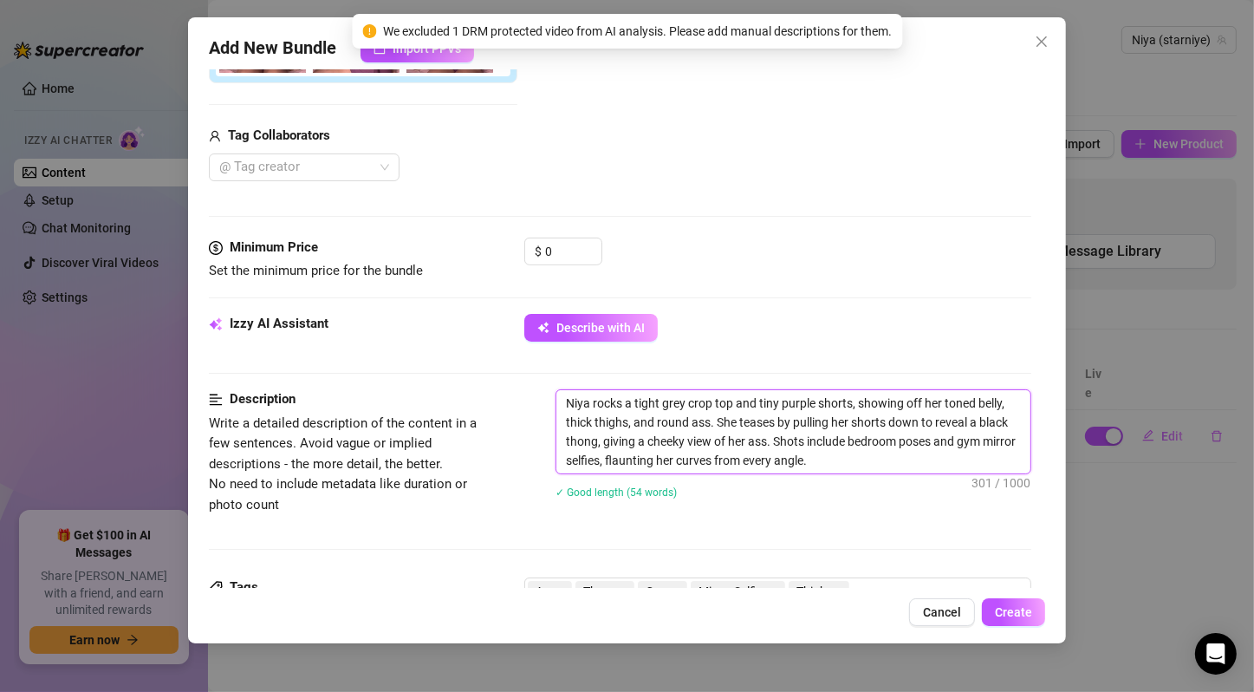
drag, startPoint x: 680, startPoint y: 403, endPoint x: 807, endPoint y: 435, distance: 130.6
click at [807, 435] on textarea "Niya rocks a tight grey crop top and tiny purple shorts, showing off her toned …" at bounding box center [794, 431] width 474 height 83
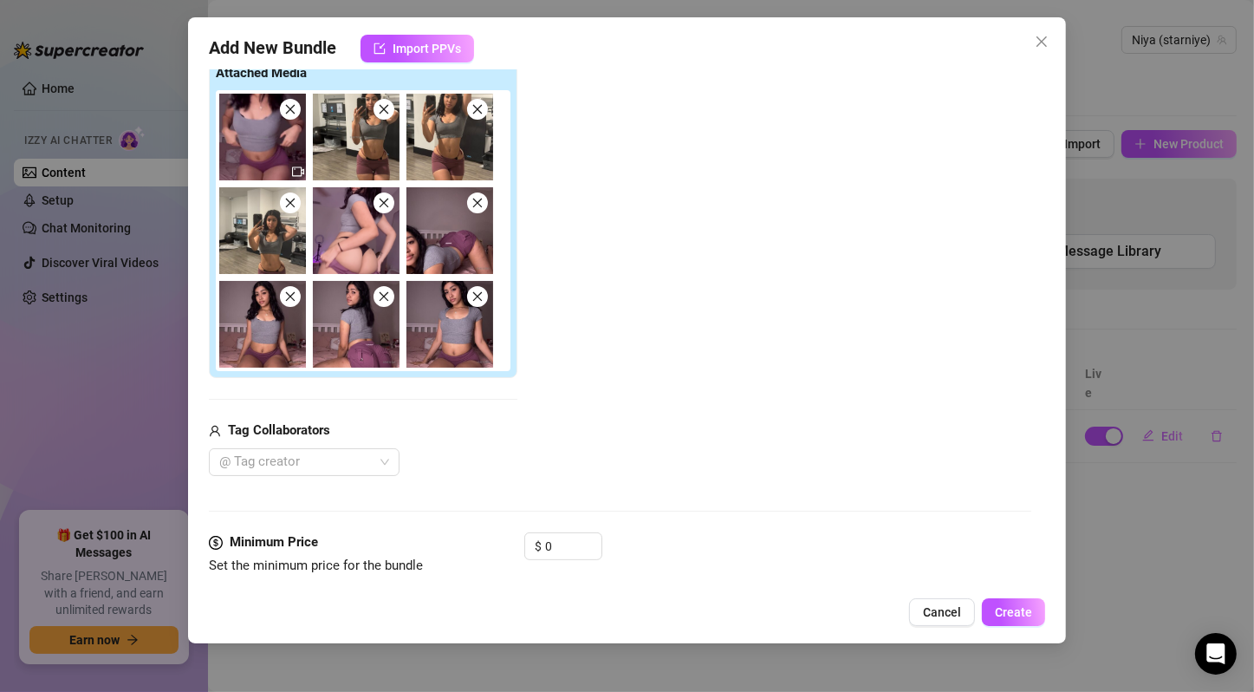
scroll to position [572, 0]
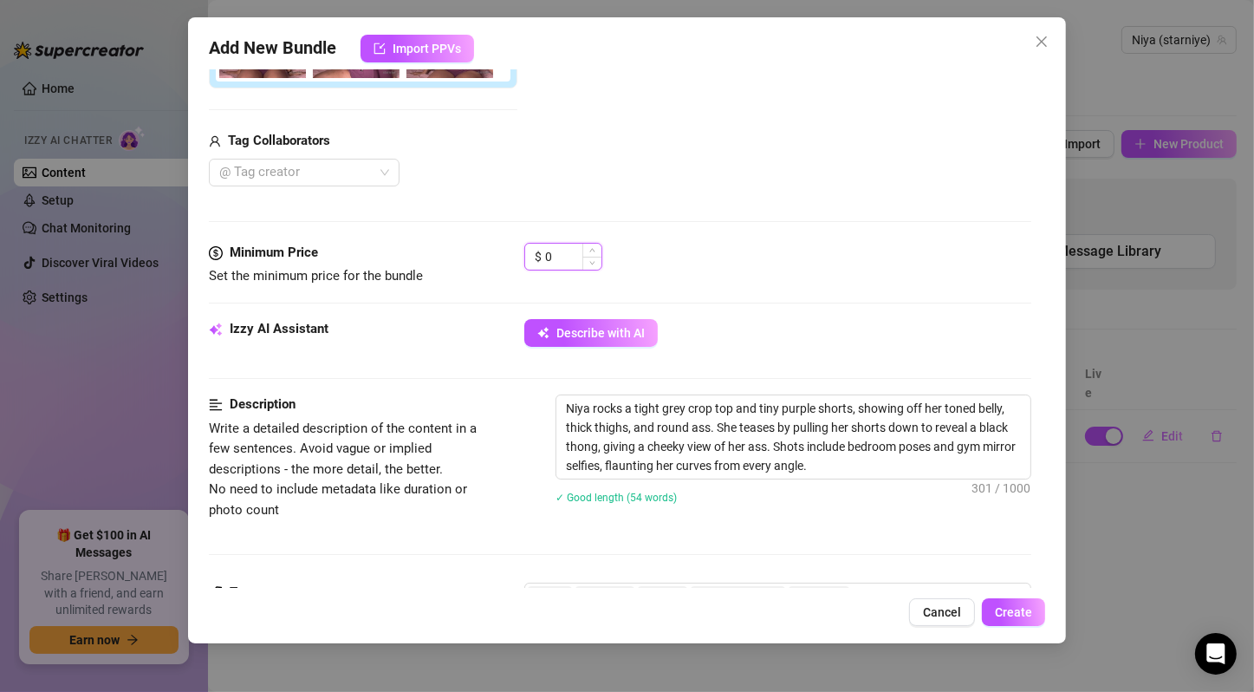
click at [576, 250] on input "0" at bounding box center [573, 257] width 56 height 26
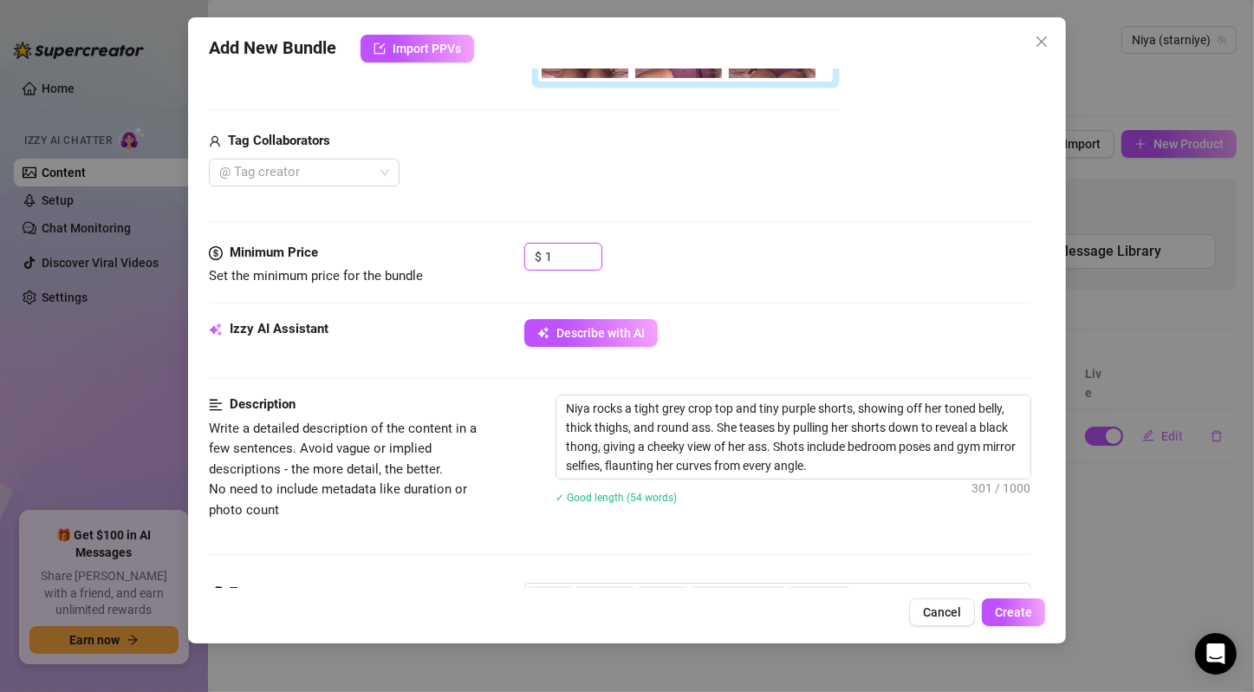
type input "1"
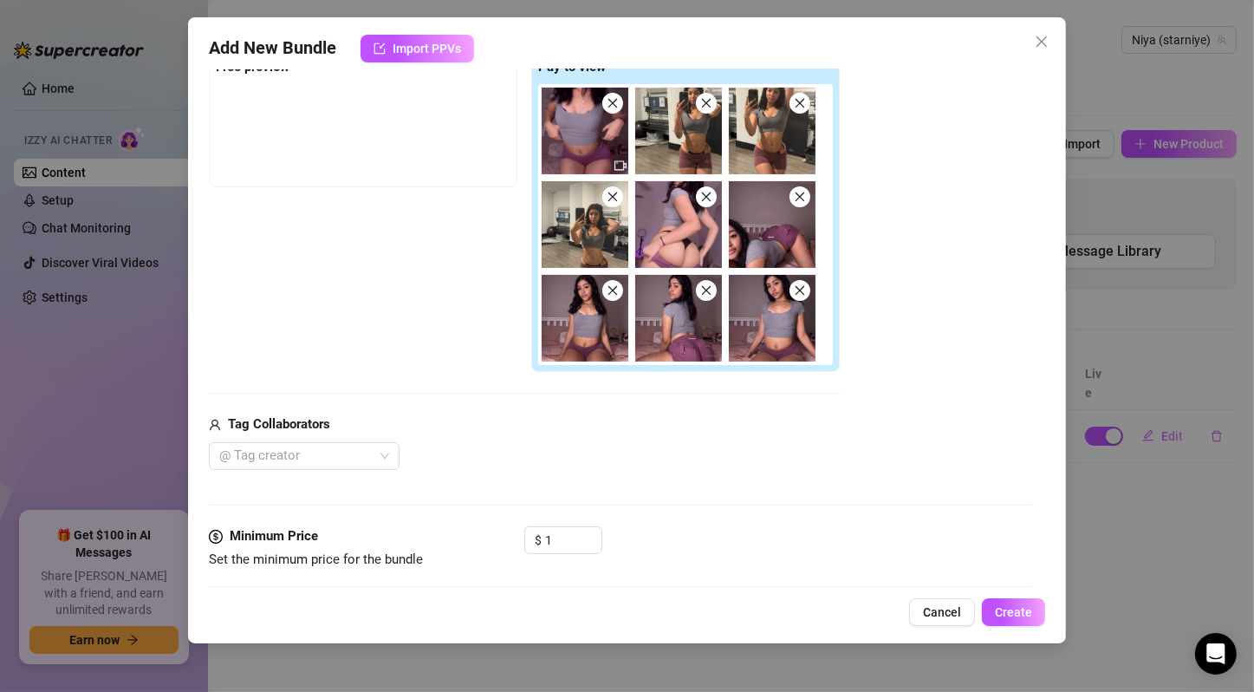
scroll to position [577, 0]
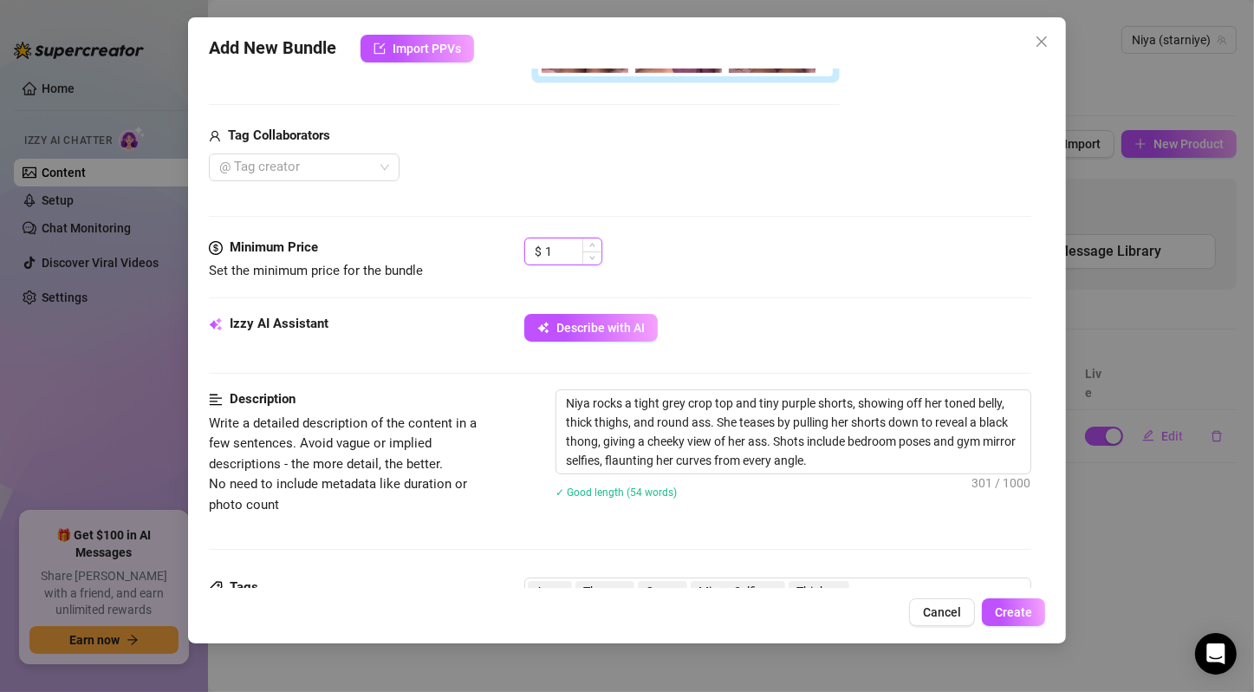
click at [576, 239] on input "1" at bounding box center [573, 251] width 56 height 26
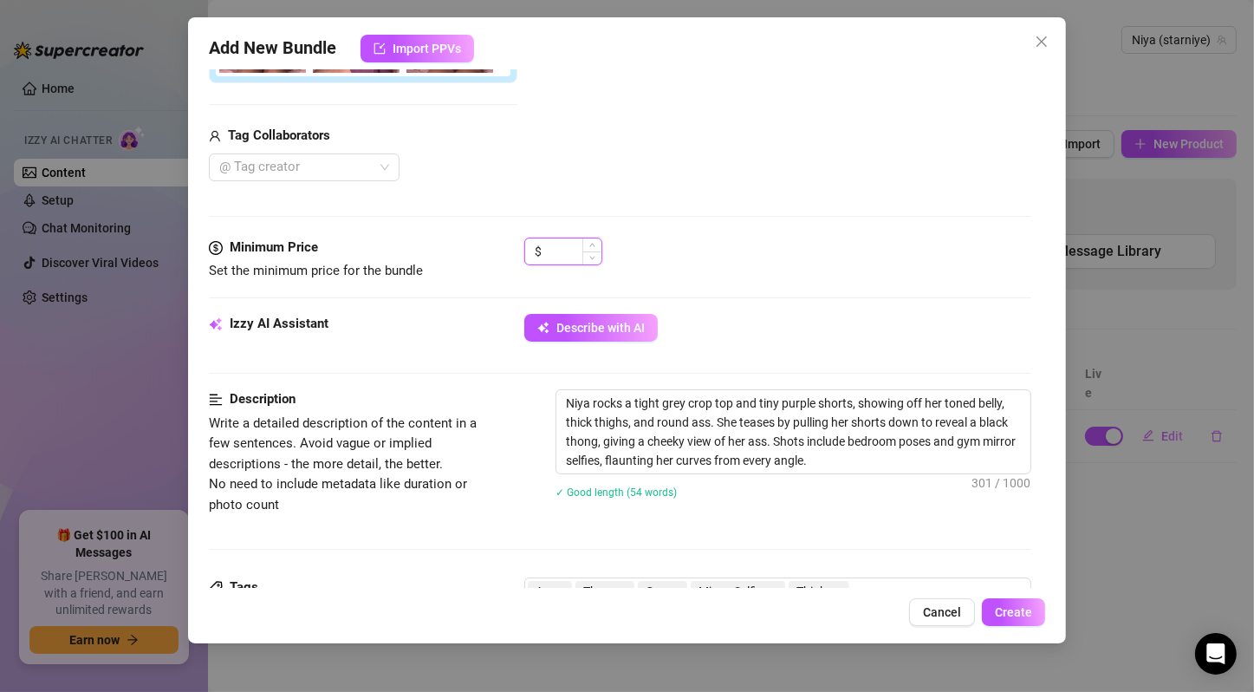
type input "6"
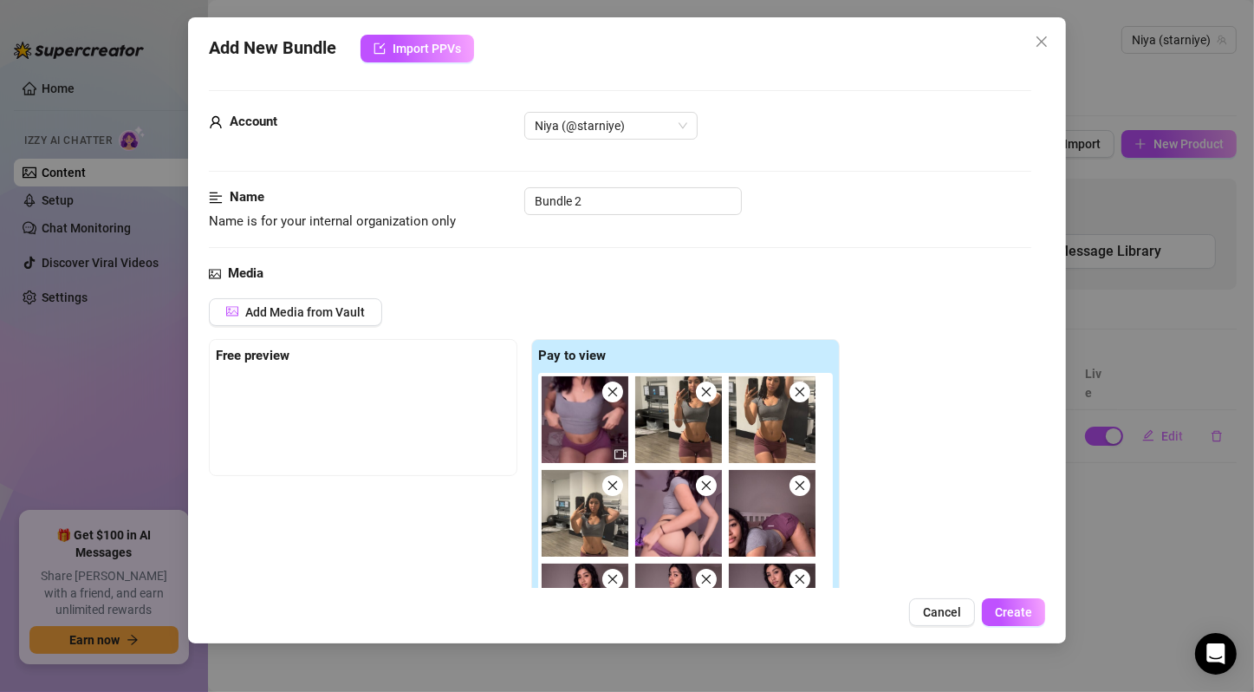
scroll to position [289, 0]
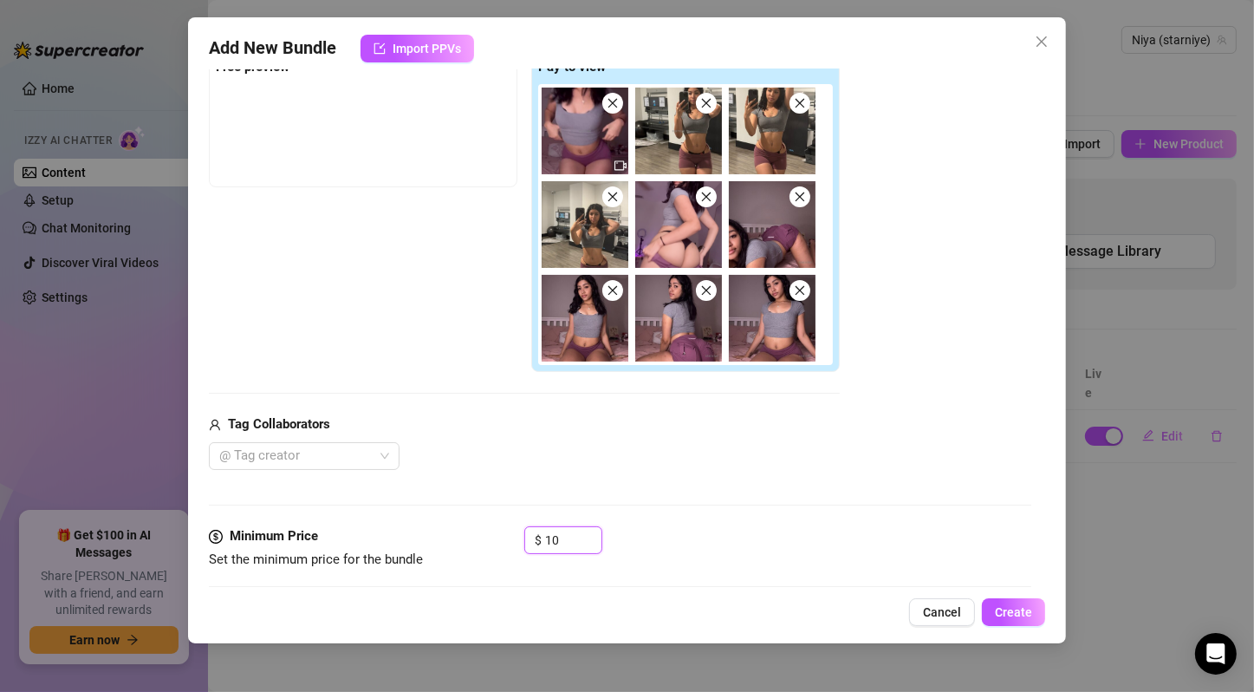
type input "1"
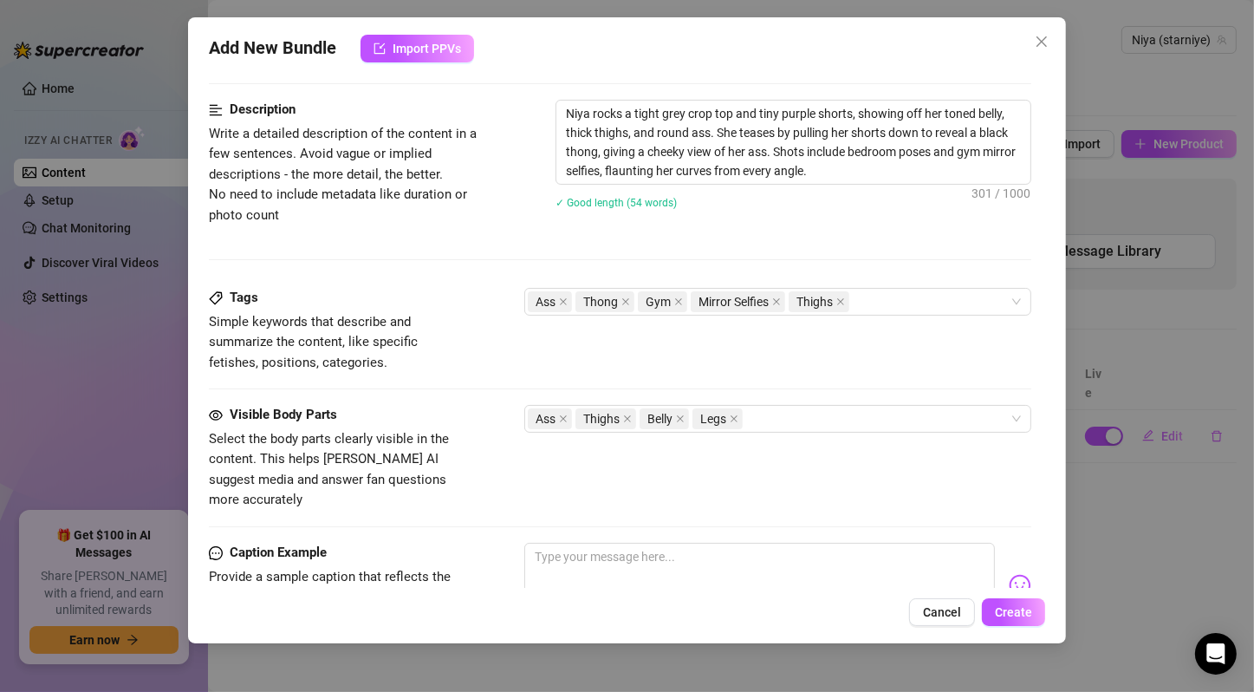
scroll to position [1149, 0]
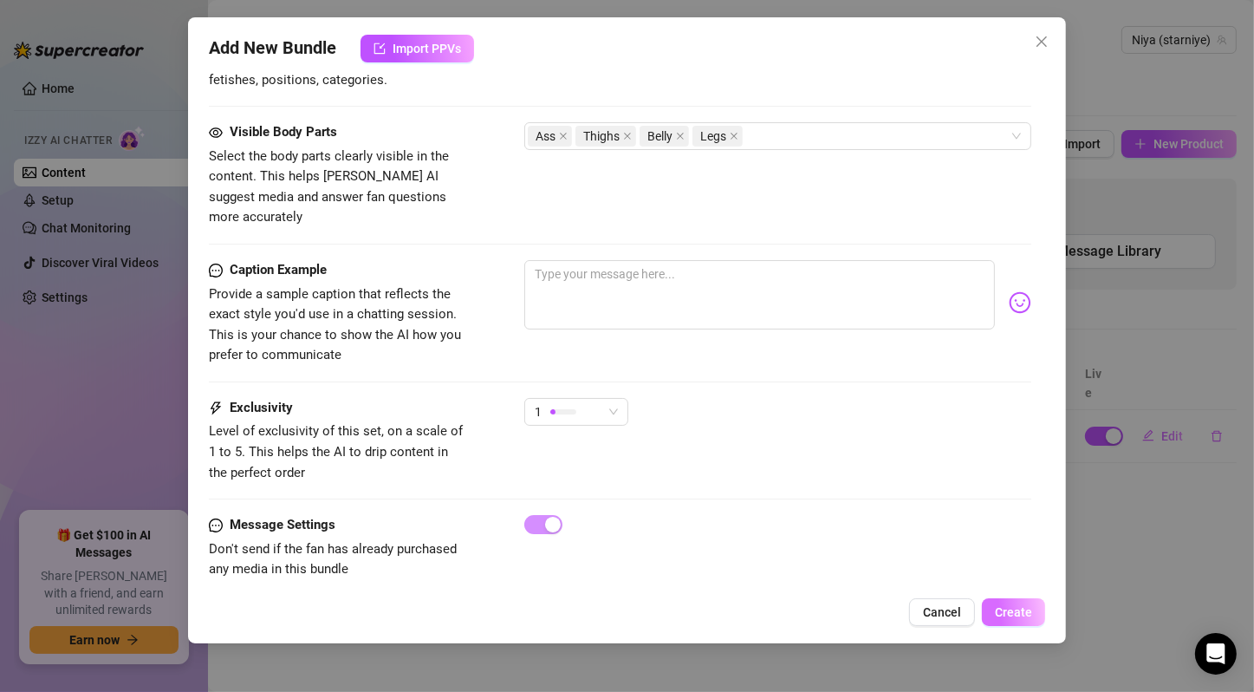
type input "6"
click at [999, 617] on span "Create" at bounding box center [1013, 612] width 37 height 14
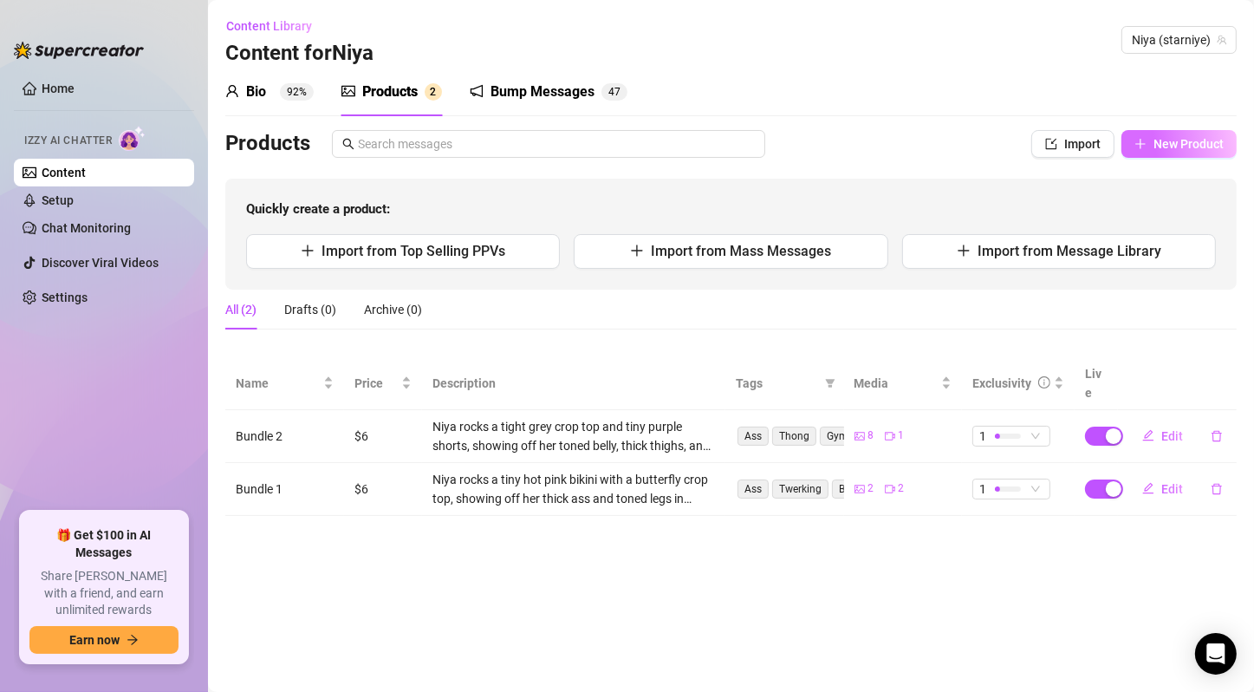
click at [1181, 154] on button "New Product" at bounding box center [1179, 144] width 115 height 28
type textarea "Type your message here..."
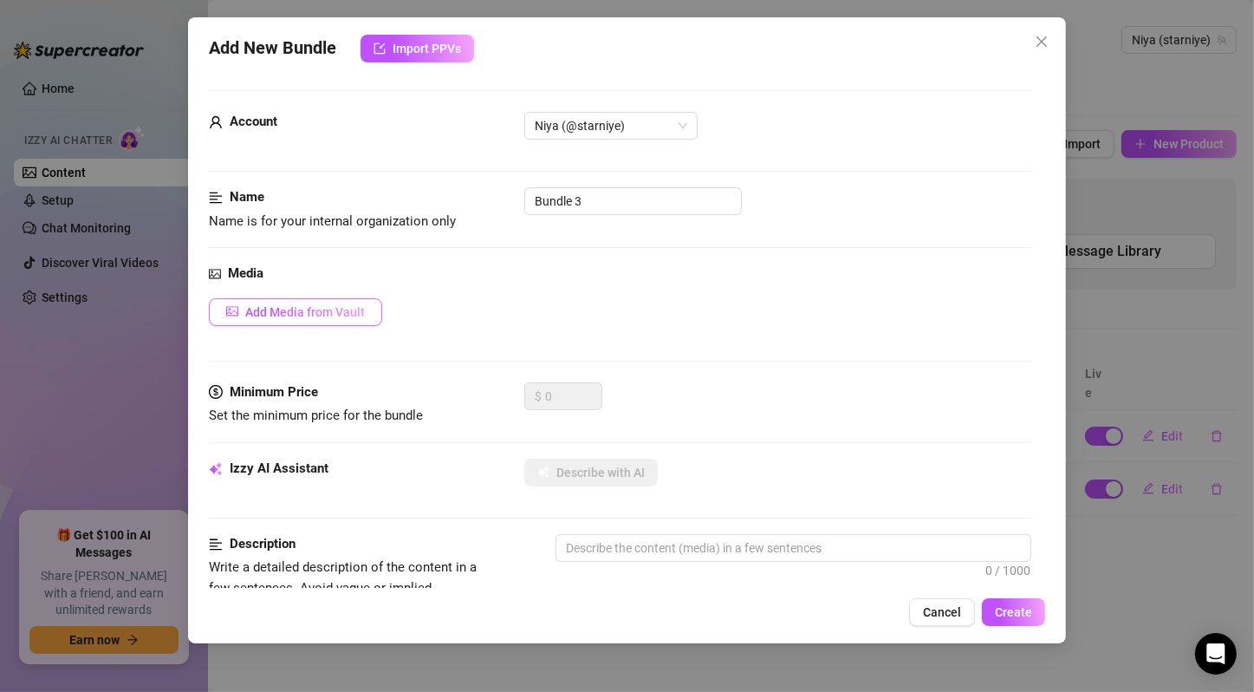
click at [323, 309] on span "Add Media from Vault" at bounding box center [305, 312] width 120 height 14
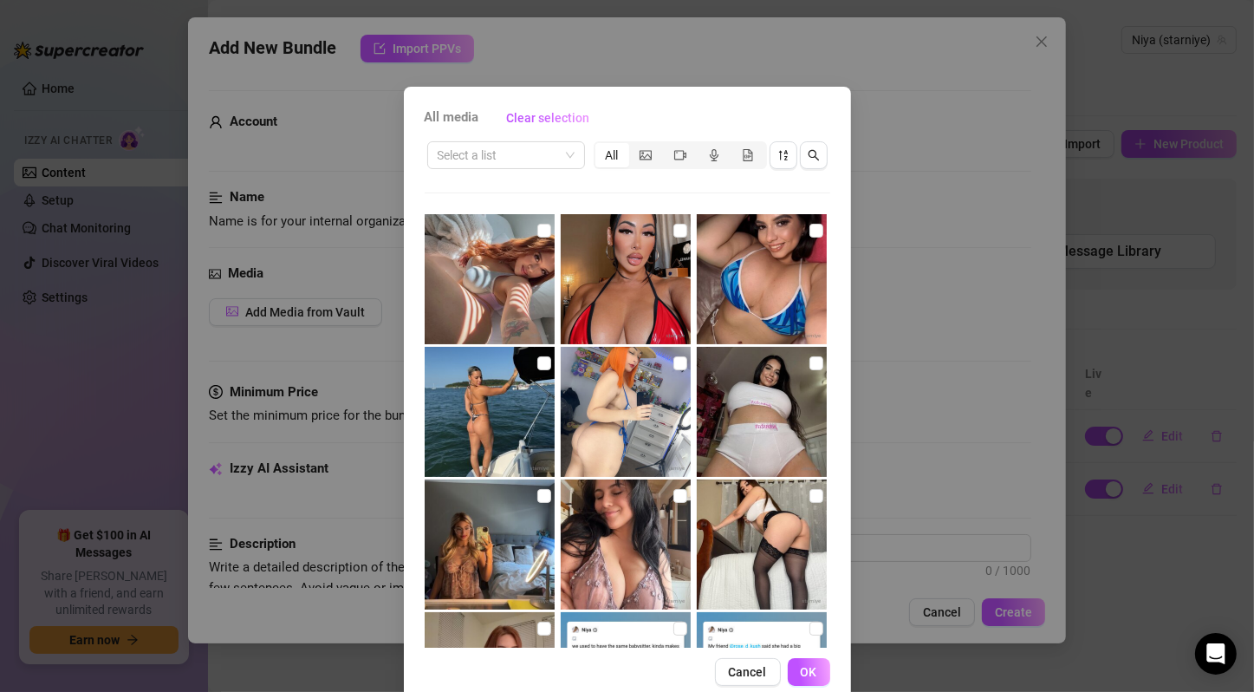
click at [441, 191] on div "Select a list All" at bounding box center [628, 393] width 406 height 509
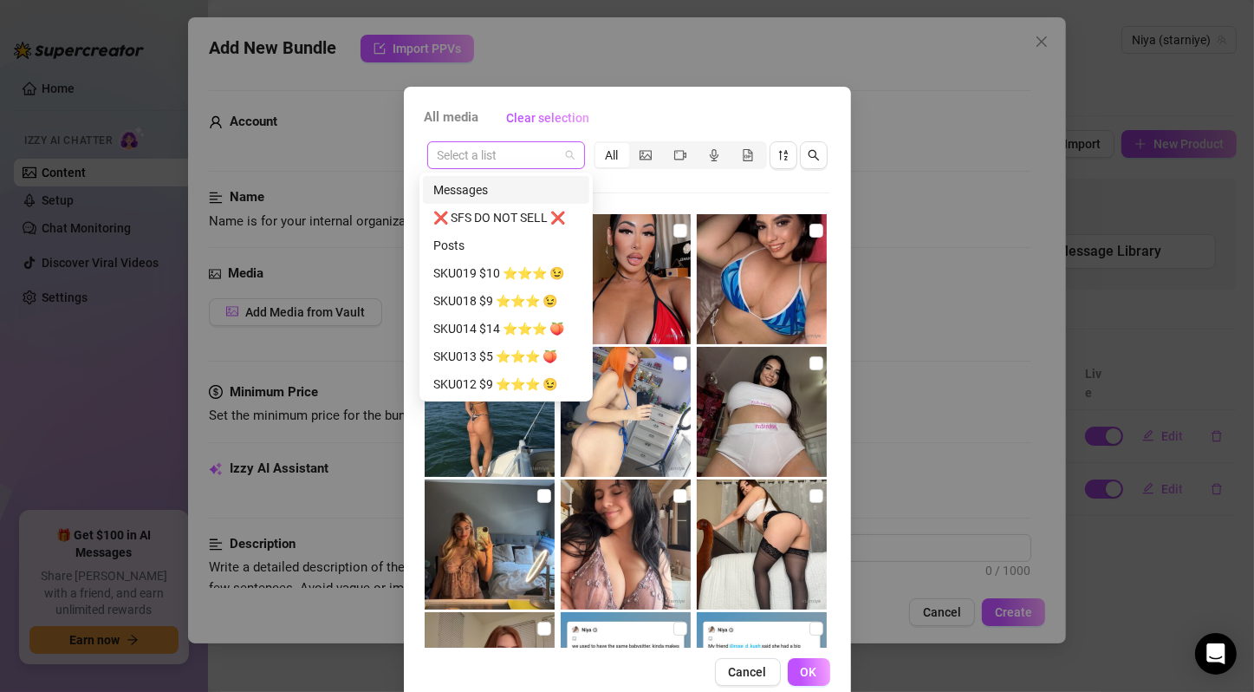
click at [563, 156] on span at bounding box center [506, 155] width 137 height 26
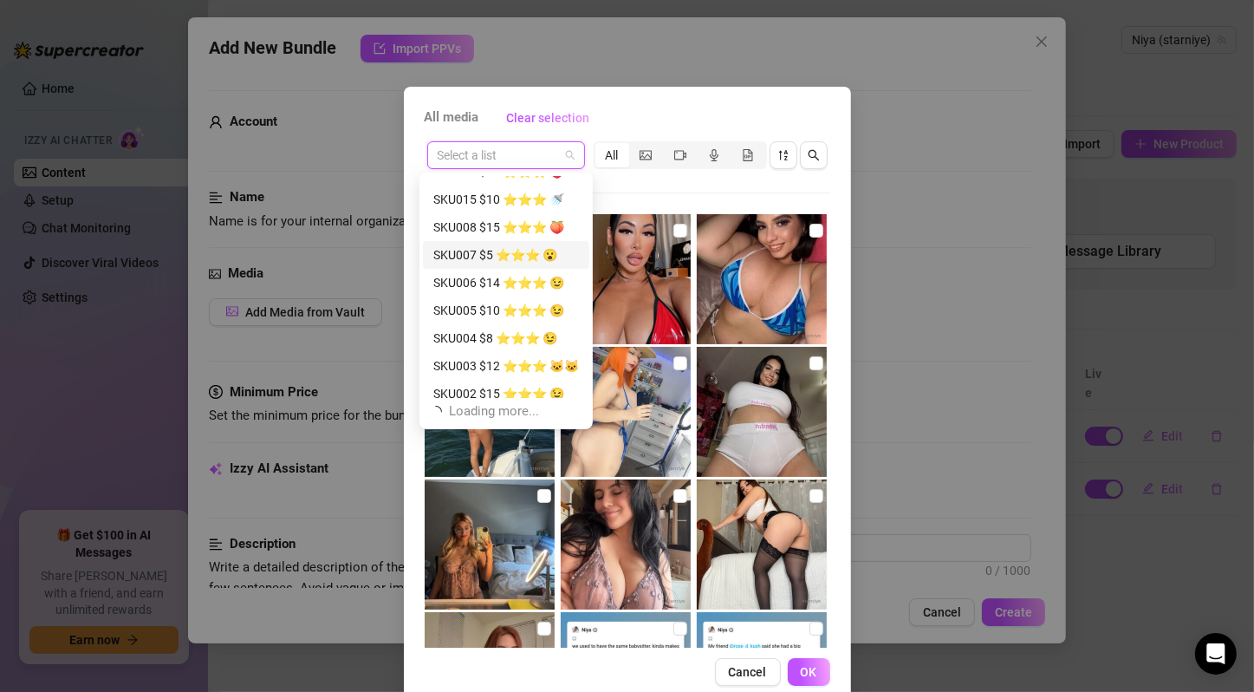
scroll to position [333, 0]
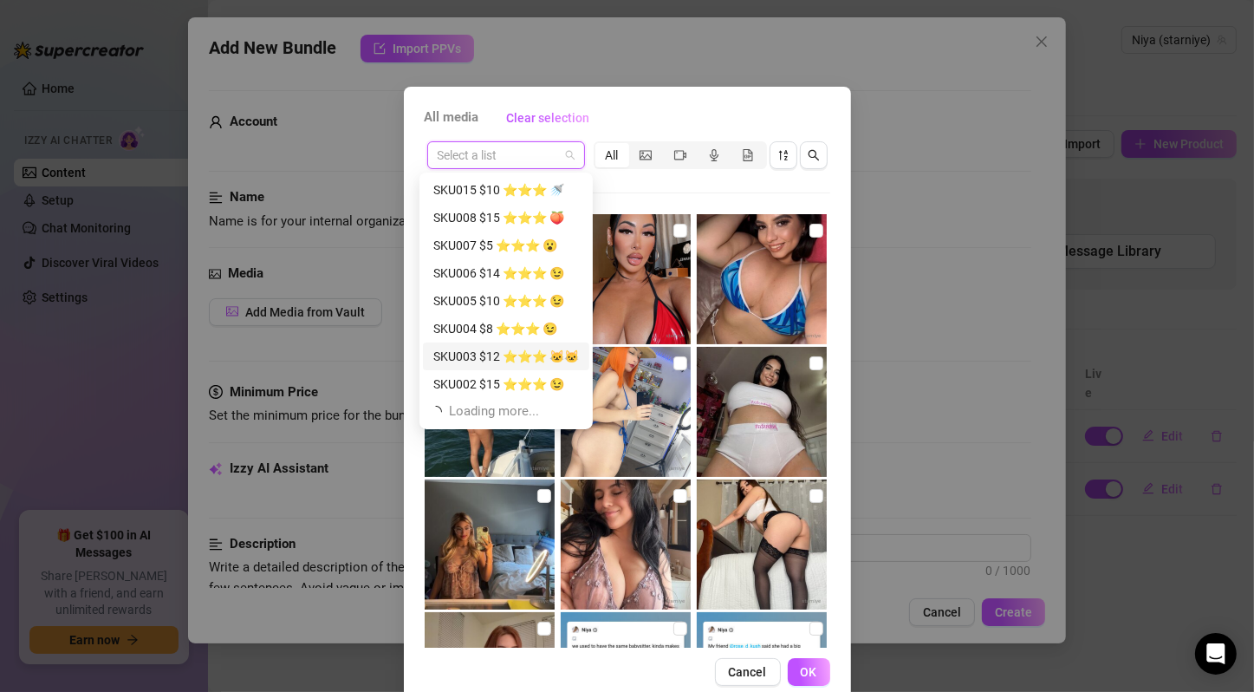
click at [542, 364] on div "SKU003 $12 ⭐️⭐️⭐️ 🐱🐱" at bounding box center [506, 356] width 146 height 19
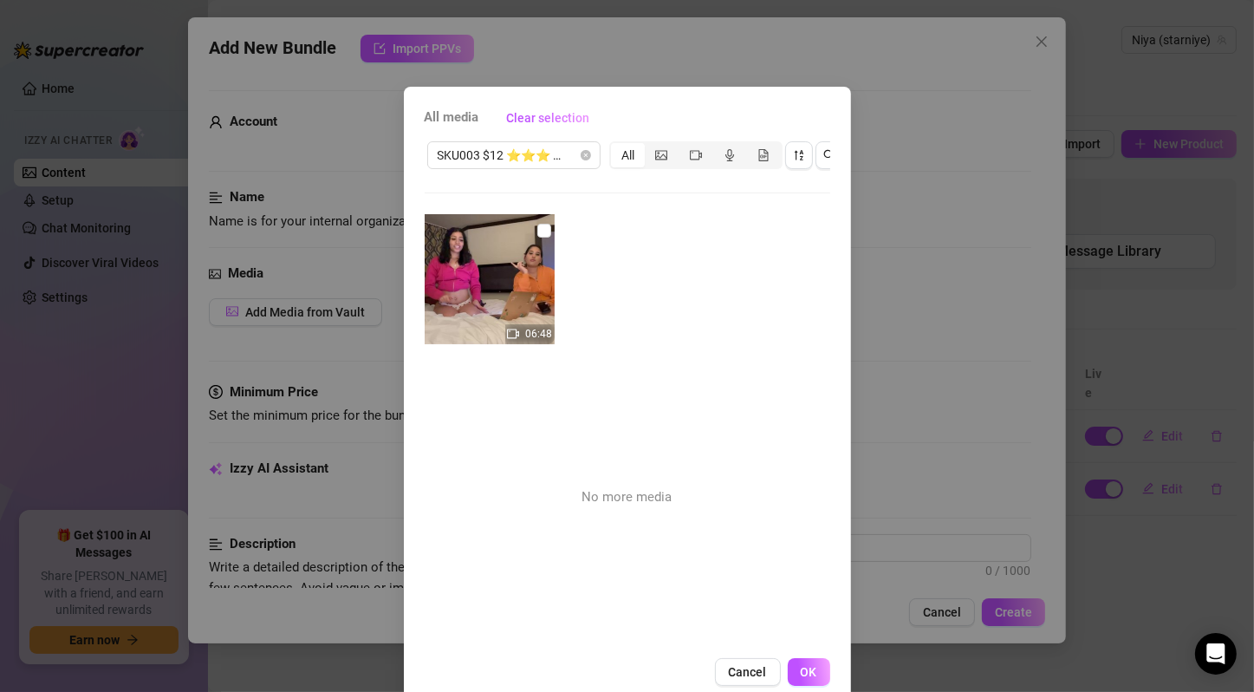
click at [484, 519] on div "06:48 No more media" at bounding box center [628, 430] width 406 height 433
click at [563, 165] on span "SKU003 $12 ⭐️⭐️⭐️ 🐱🐱" at bounding box center [514, 155] width 153 height 26
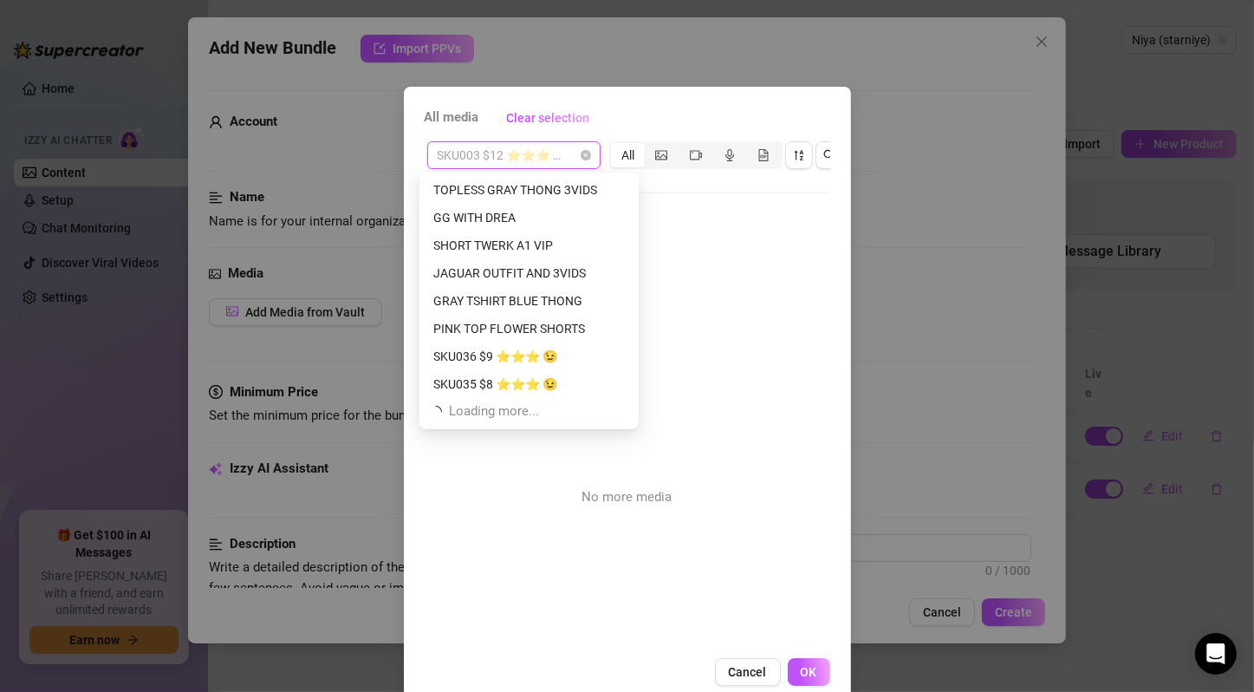
scroll to position [598, 0]
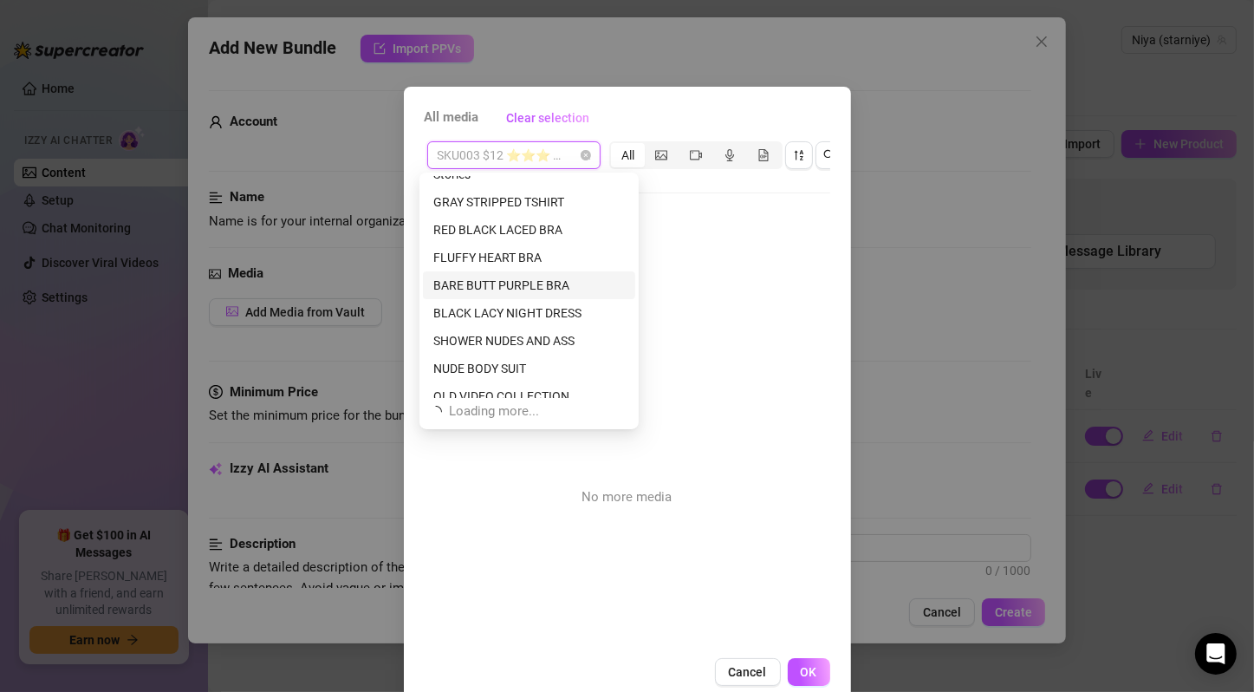
click at [538, 285] on div "BARE BUTT PURPLE BRA" at bounding box center [529, 285] width 192 height 19
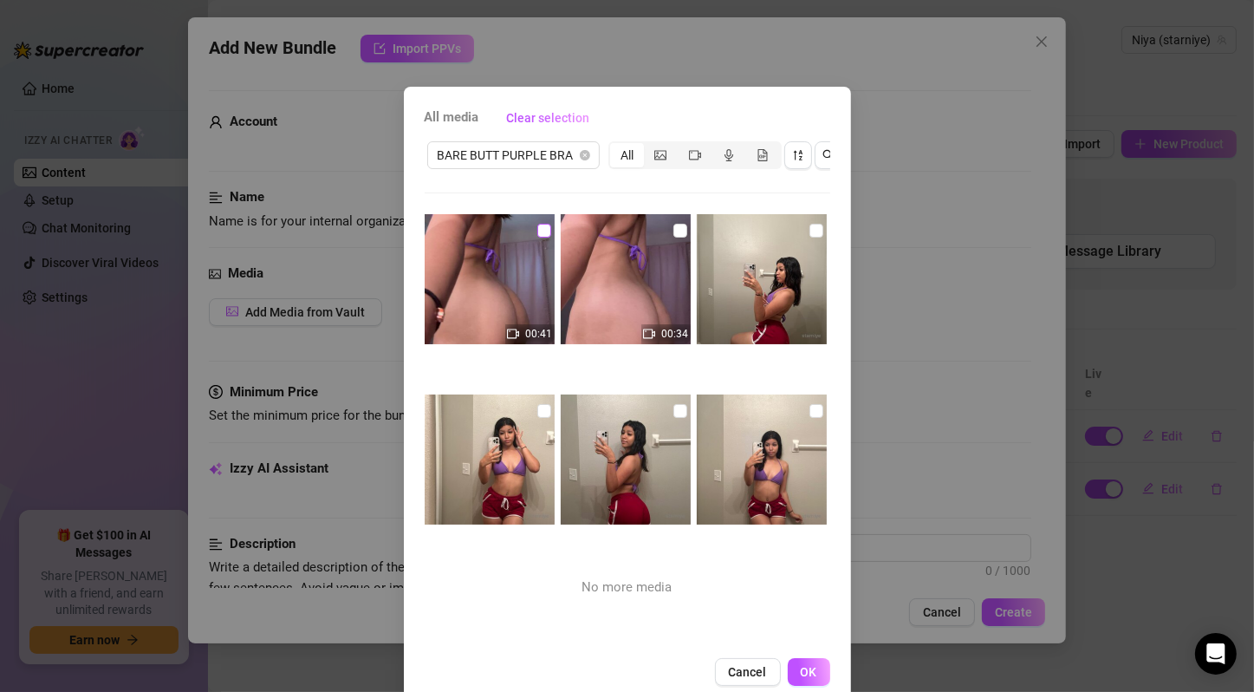
click at [537, 226] on input "checkbox" at bounding box center [544, 231] width 14 height 14
checkbox input "true"
click at [674, 231] on input "checkbox" at bounding box center [681, 231] width 14 height 14
checkbox input "true"
click at [810, 228] on input "checkbox" at bounding box center [817, 231] width 14 height 14
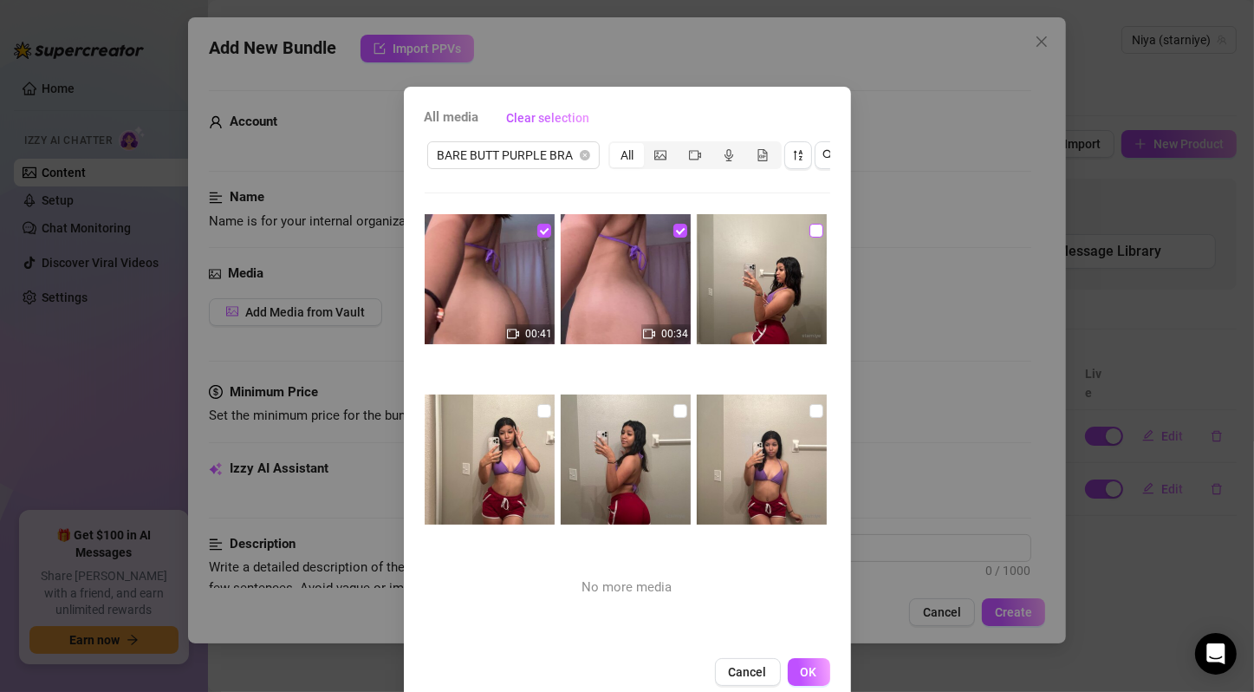
checkbox input "true"
click at [537, 408] on input "checkbox" at bounding box center [544, 411] width 14 height 14
checkbox input "true"
click at [674, 406] on input "checkbox" at bounding box center [681, 411] width 14 height 14
checkbox input "true"
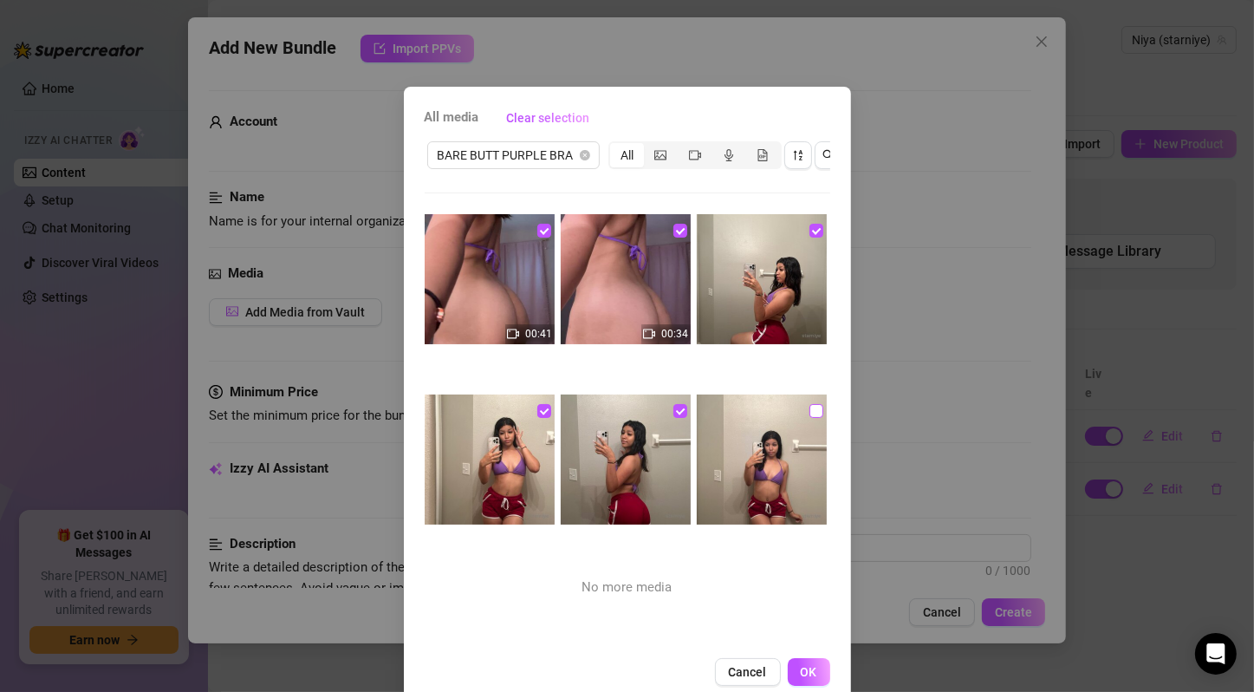
click at [810, 412] on input "checkbox" at bounding box center [817, 411] width 14 height 14
checkbox input "true"
click at [808, 679] on span "OK" at bounding box center [809, 672] width 16 height 14
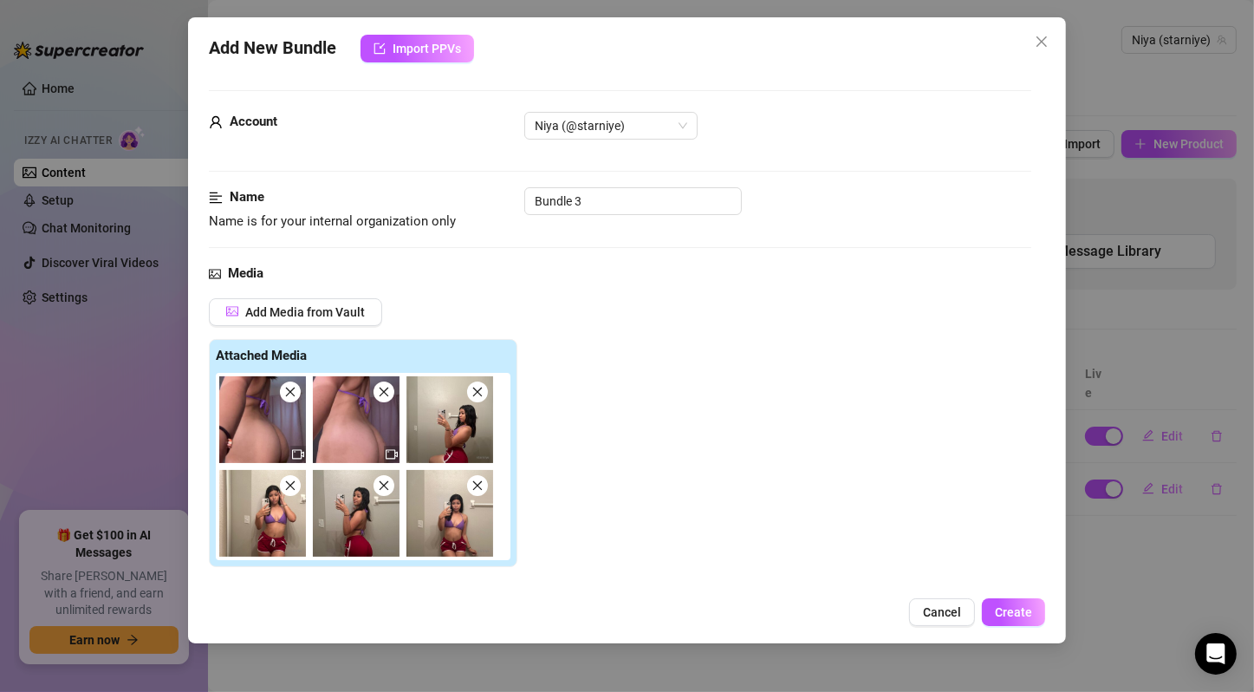
scroll to position [289, 0]
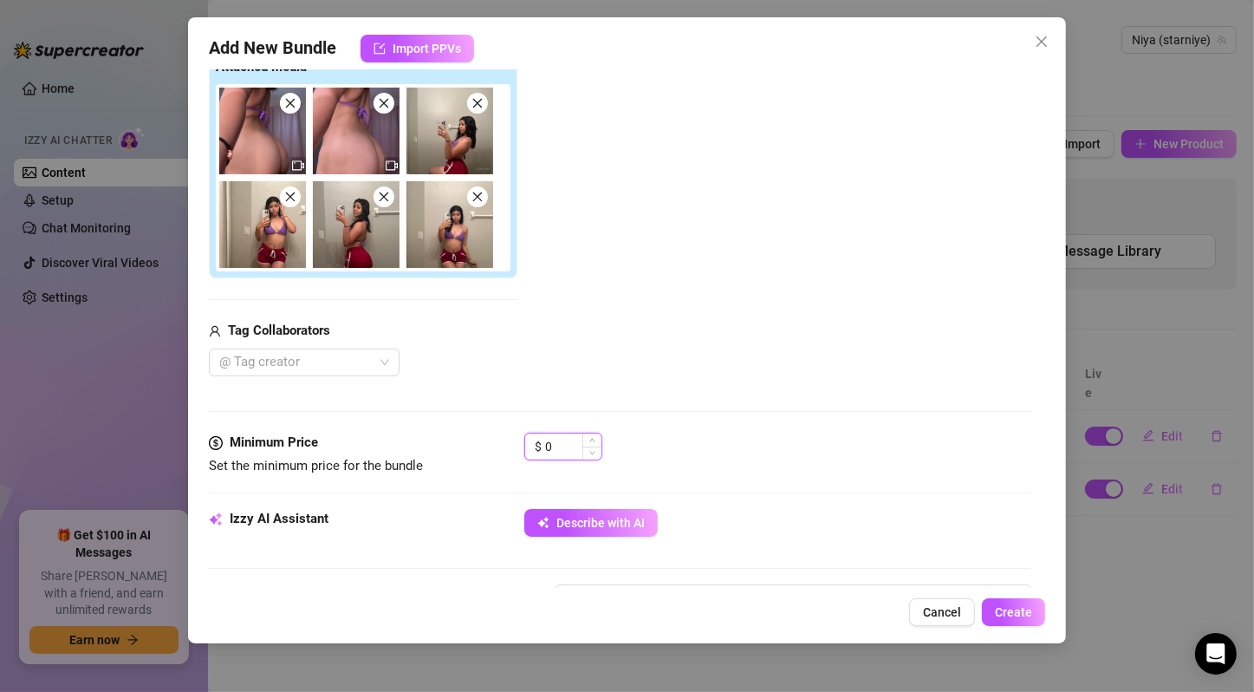
click at [563, 446] on input "0" at bounding box center [573, 446] width 56 height 26
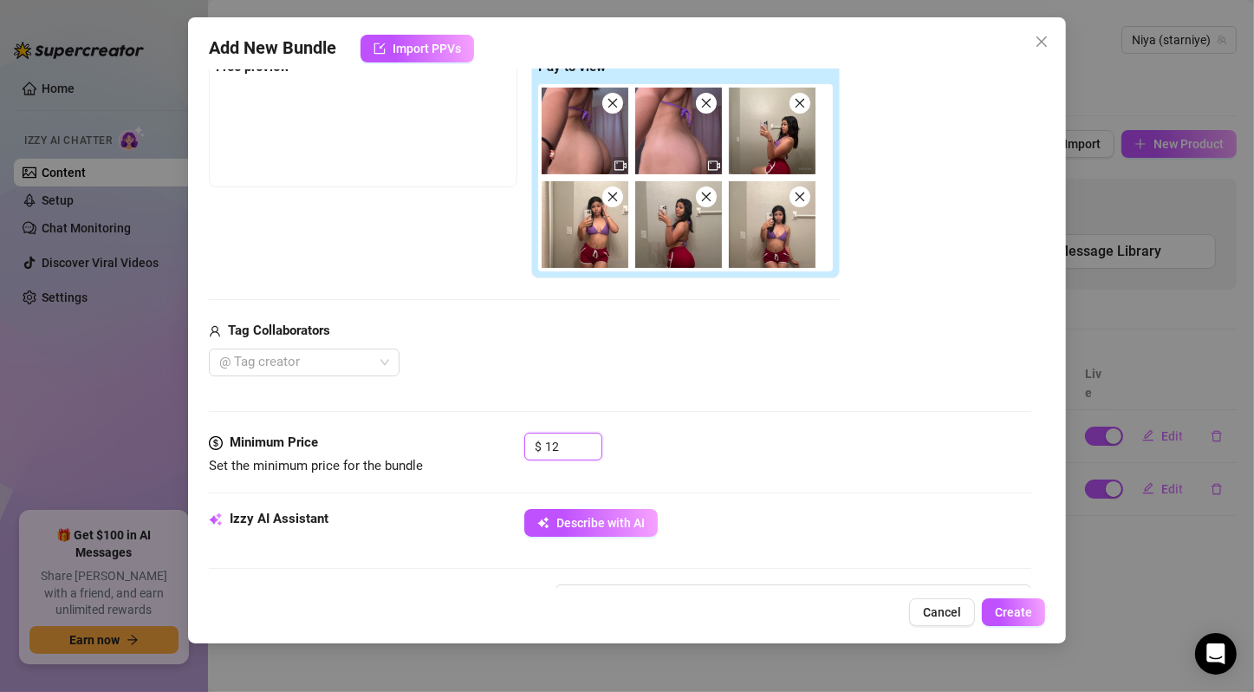
type input "12"
click at [801, 375] on div "Media Add Media from Vault Free preview Pay to view Tag Collaborators @ Tag cre…" at bounding box center [620, 204] width 823 height 458
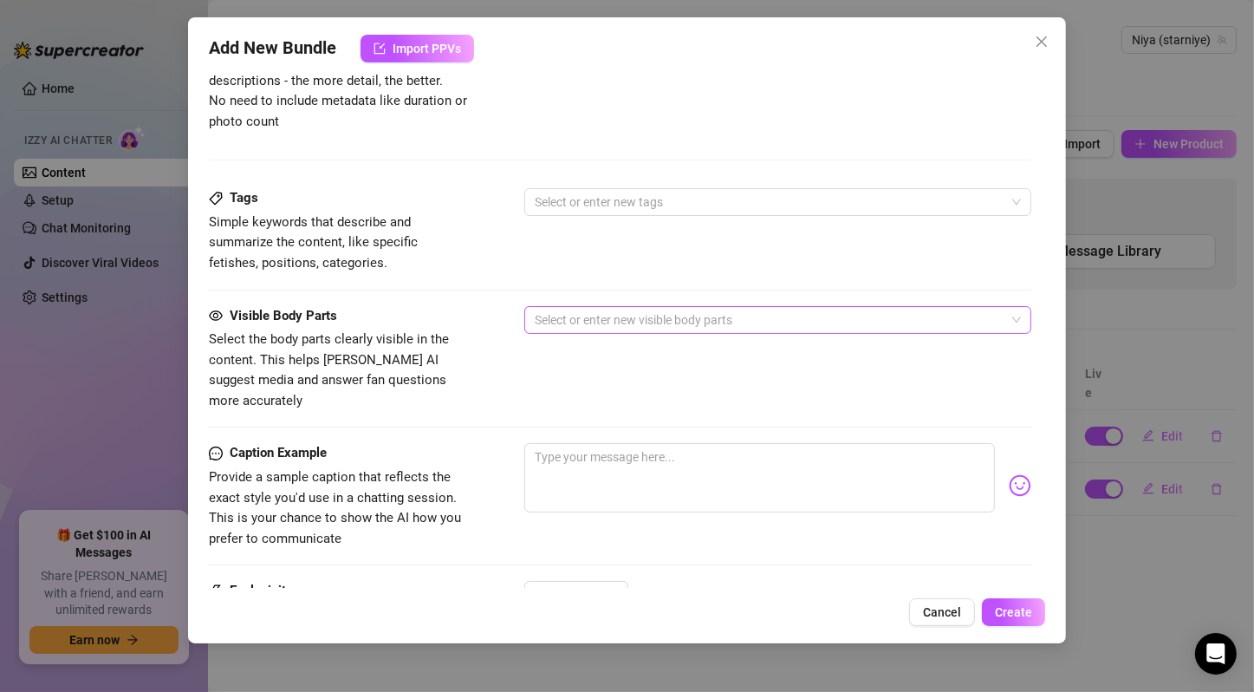
scroll to position [577, 0]
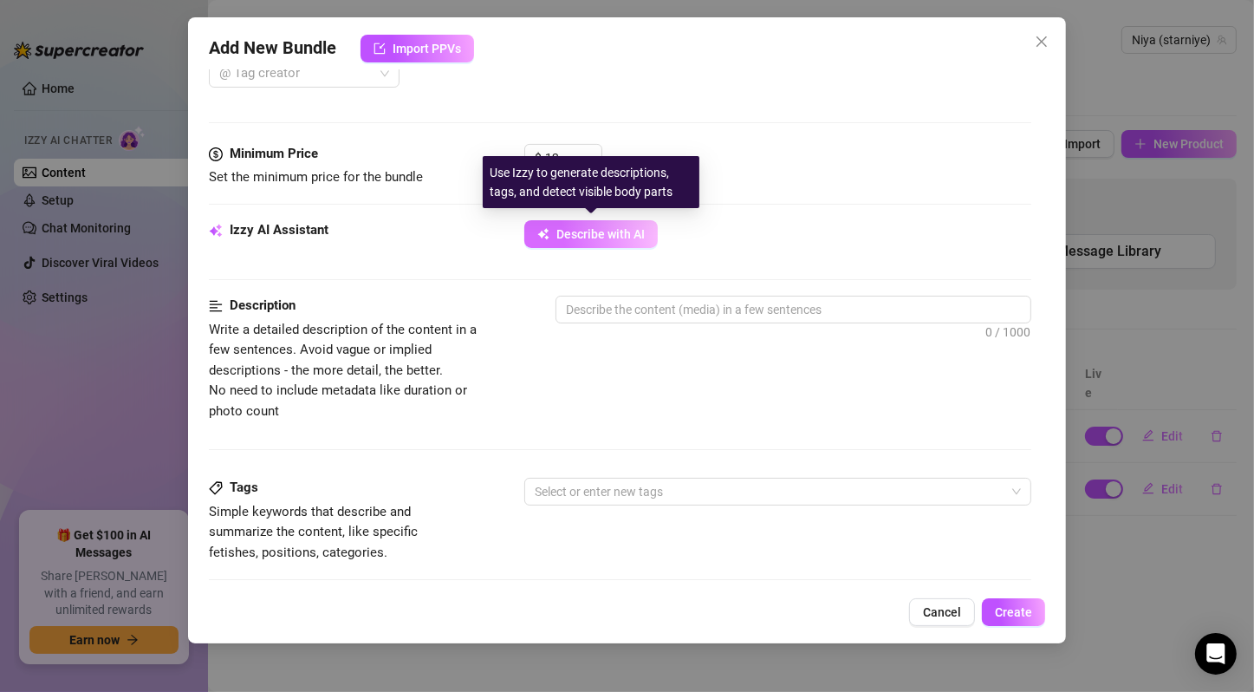
click at [618, 239] on button "Describe with AI" at bounding box center [590, 234] width 133 height 28
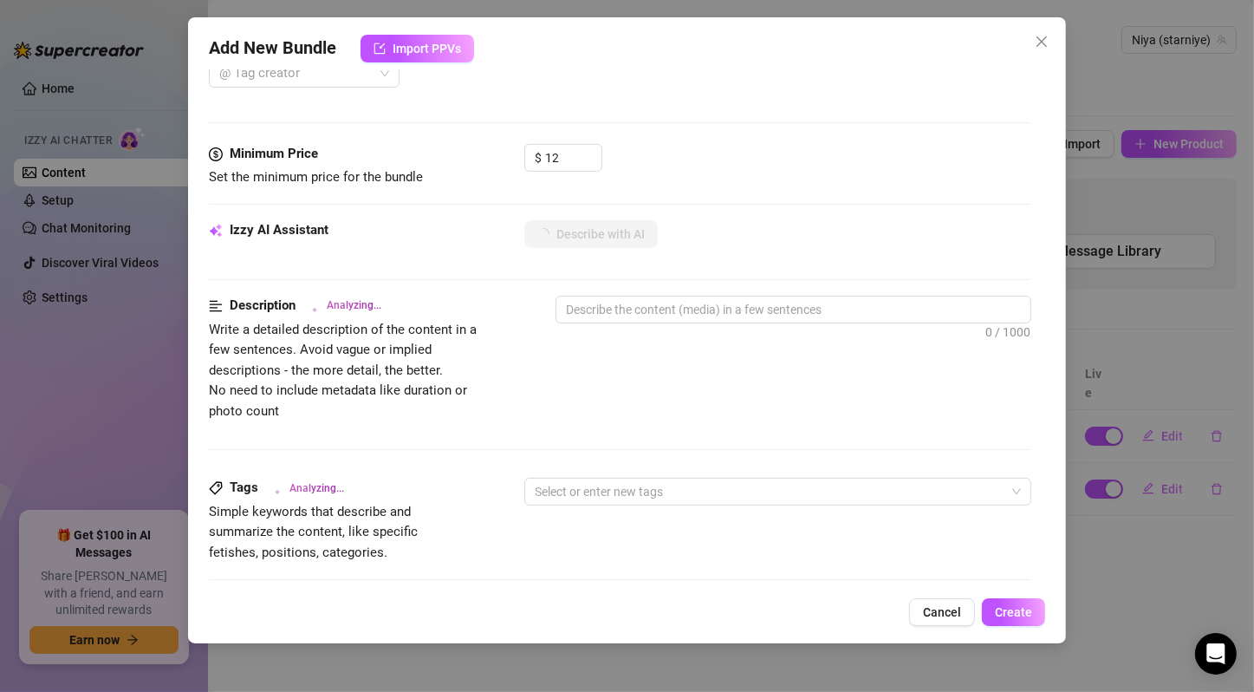
scroll to position [867, 0]
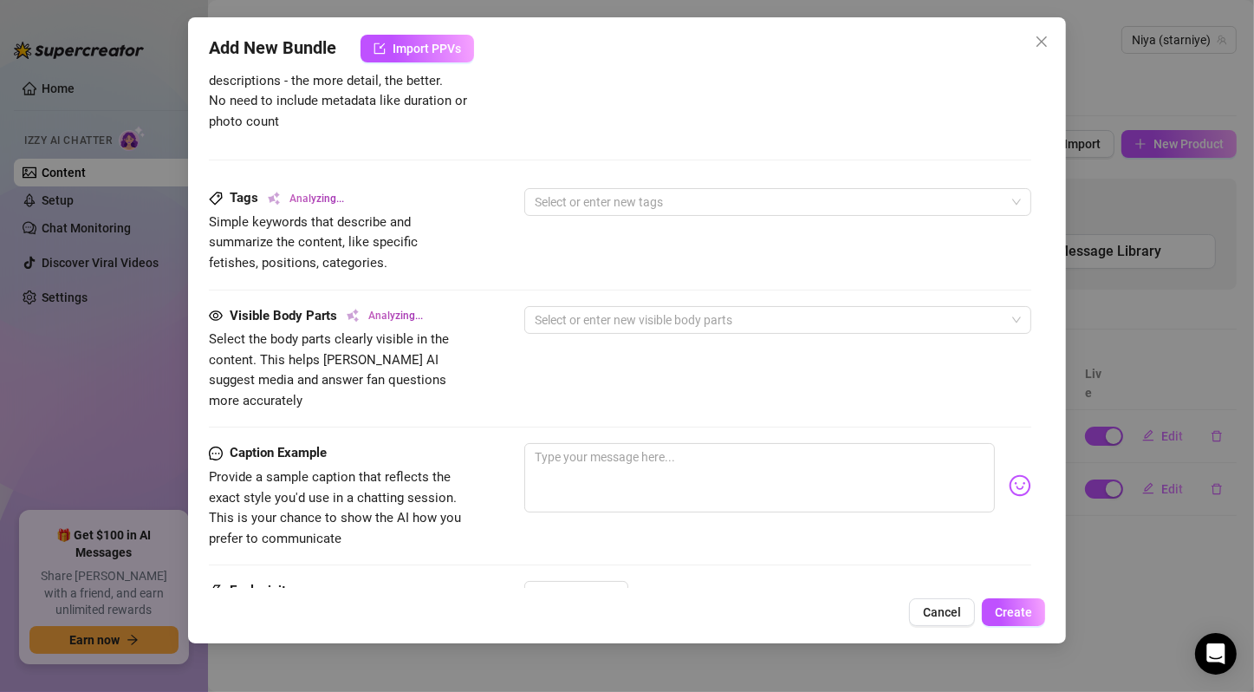
type textarea "Niya"
type textarea "Niya teases"
type textarea "Niya teases in"
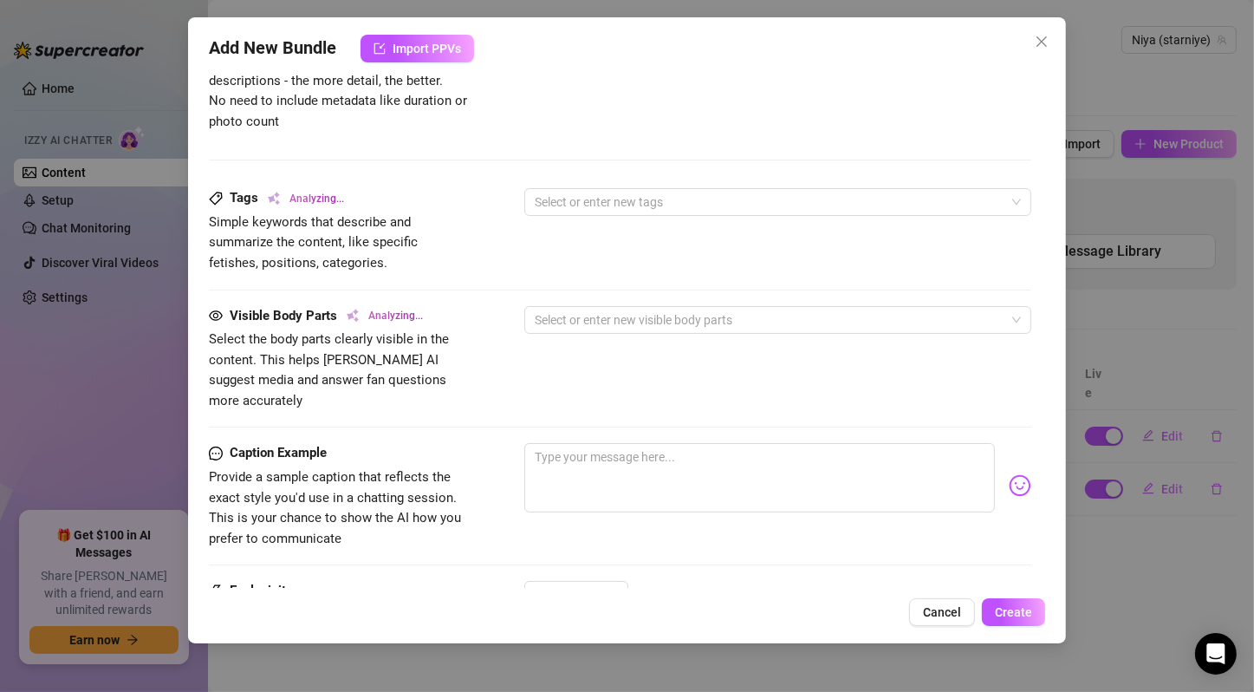
type textarea "Niya teases in"
type textarea "Niya teases in a"
type textarea "Niya teases in a purple"
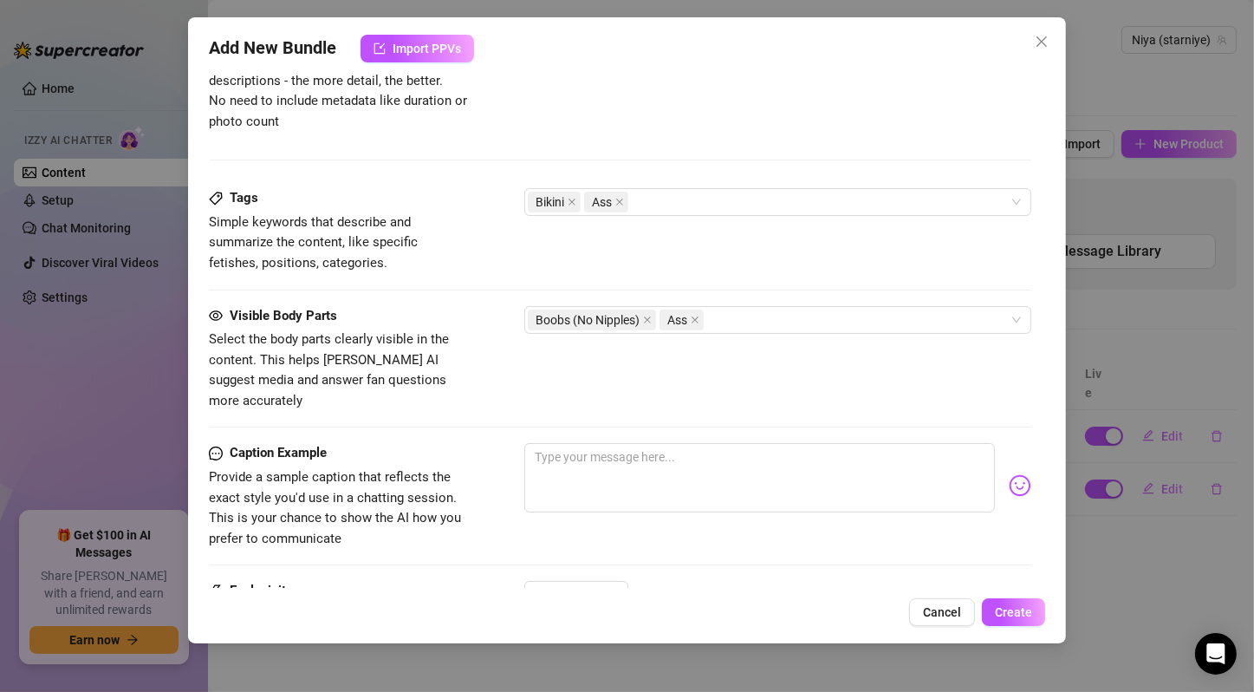
type textarea "Niya teases in a purple bikini"
type textarea "Niya teases in a purple bikini top"
type textarea "Niya teases in a purple bikini top and"
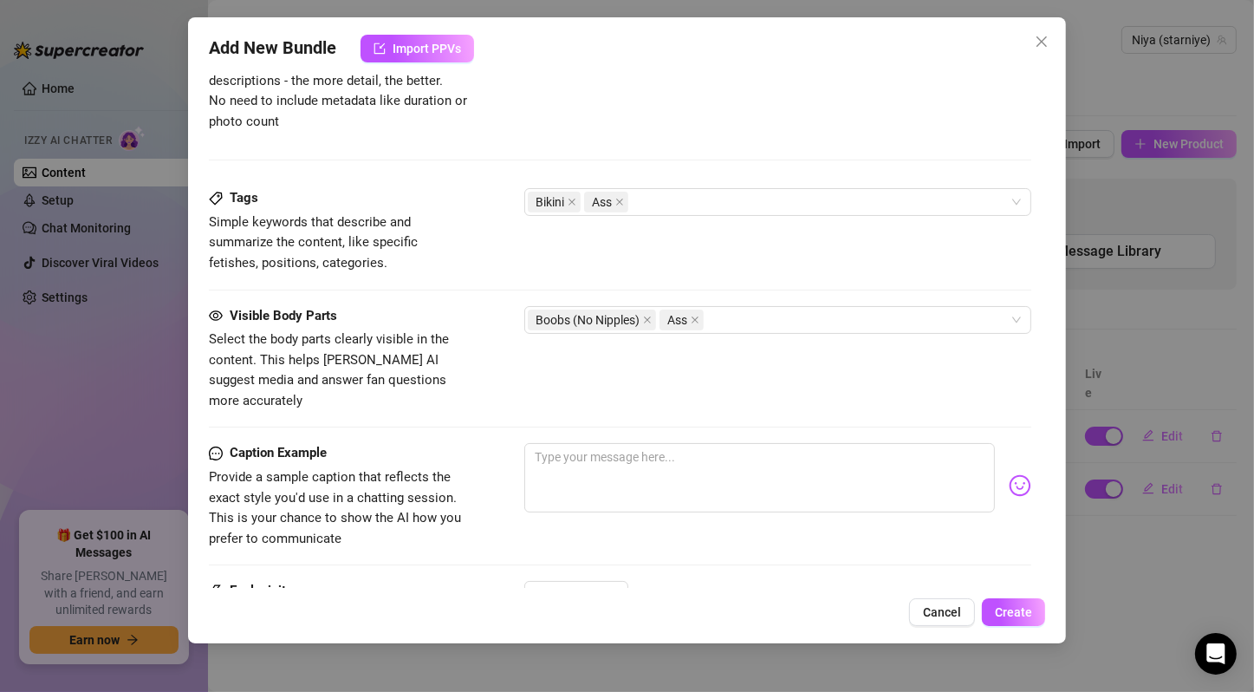
type textarea "Niya teases in a purple bikini top and"
type textarea "Niya teases in a purple bikini top and red"
type textarea "Niya teases in a purple bikini top and red shorts,"
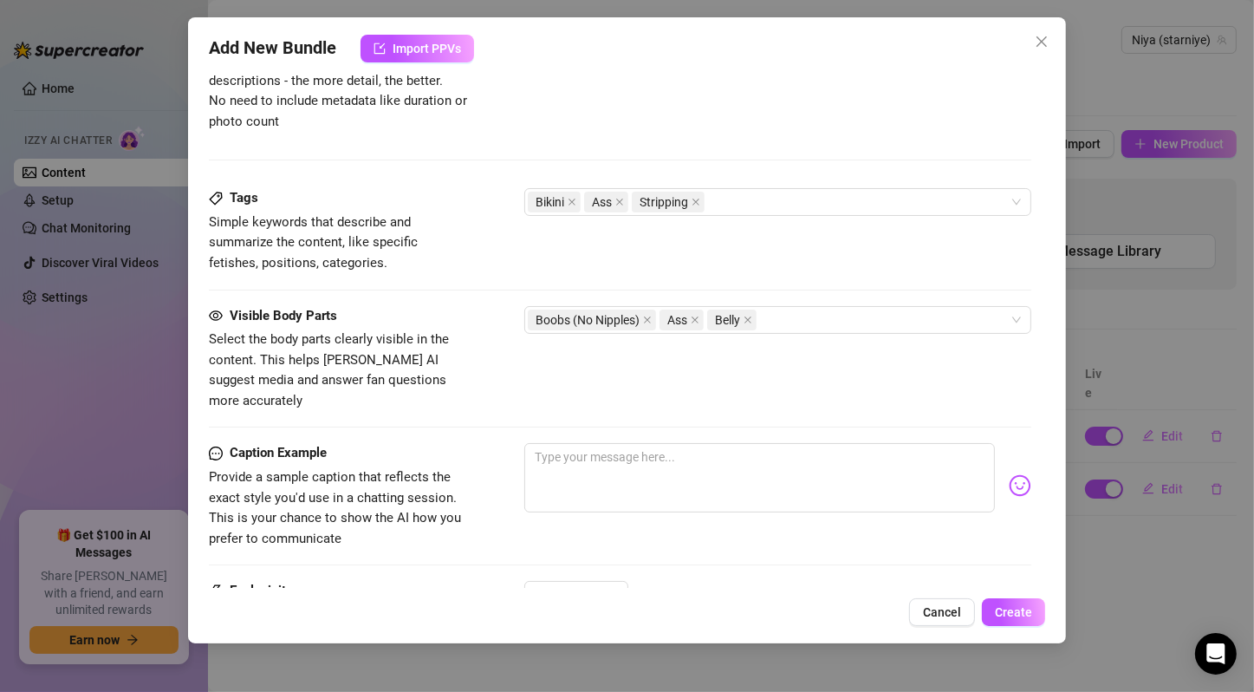
type textarea "Niya teases in a purple bikini top and red shorts, showing"
type textarea "Niya teases in a purple bikini top and red shorts, showing off"
type textarea "Niya teases in a purple bikini top and red shorts, showing off her"
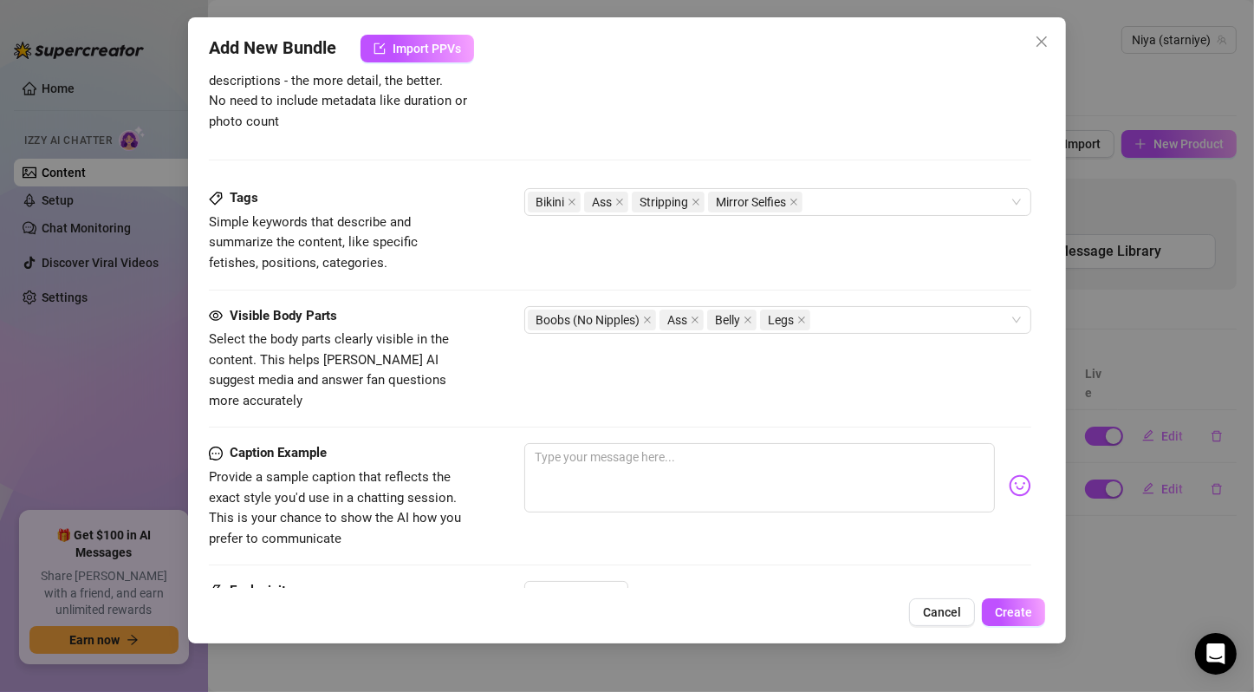
type textarea "Niya teases in a purple bikini top and red shorts, showing off her"
type textarea "Niya teases in a purple bikini top and red shorts, showing off her toned"
type textarea "Niya teases in a purple bikini top and red shorts, showing off her toned belly"
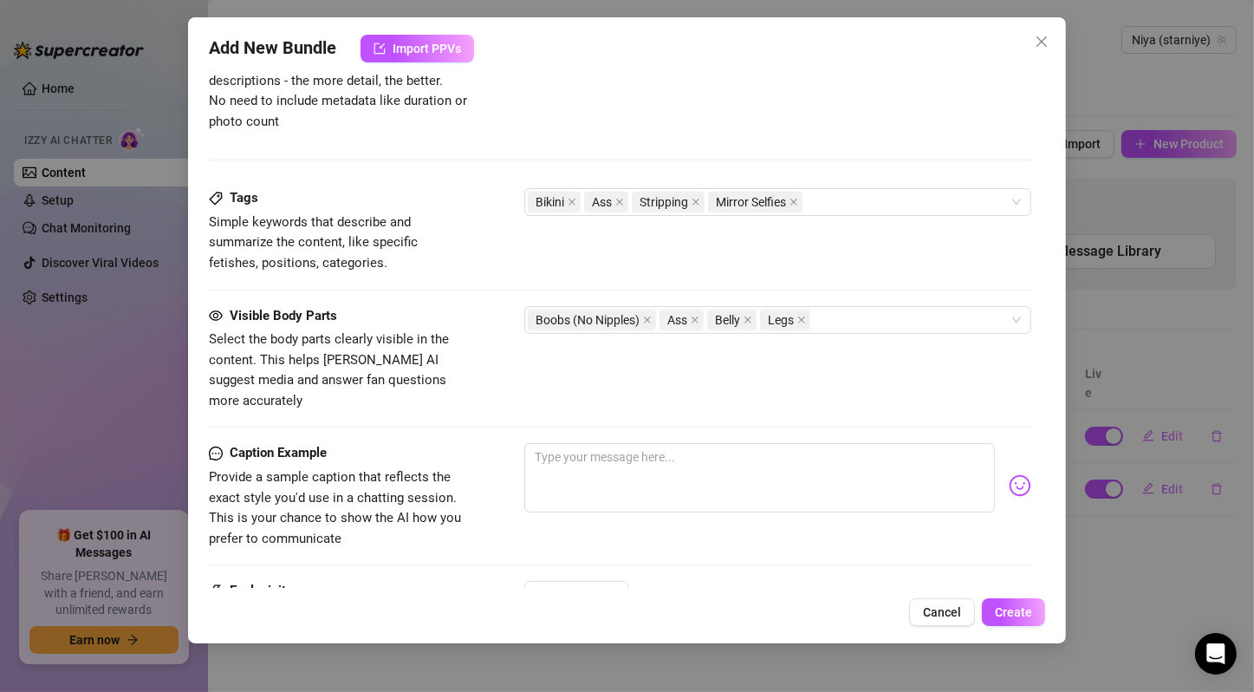
type textarea "Niya teases in a purple bikini top and red shorts, showing off her toned belly …"
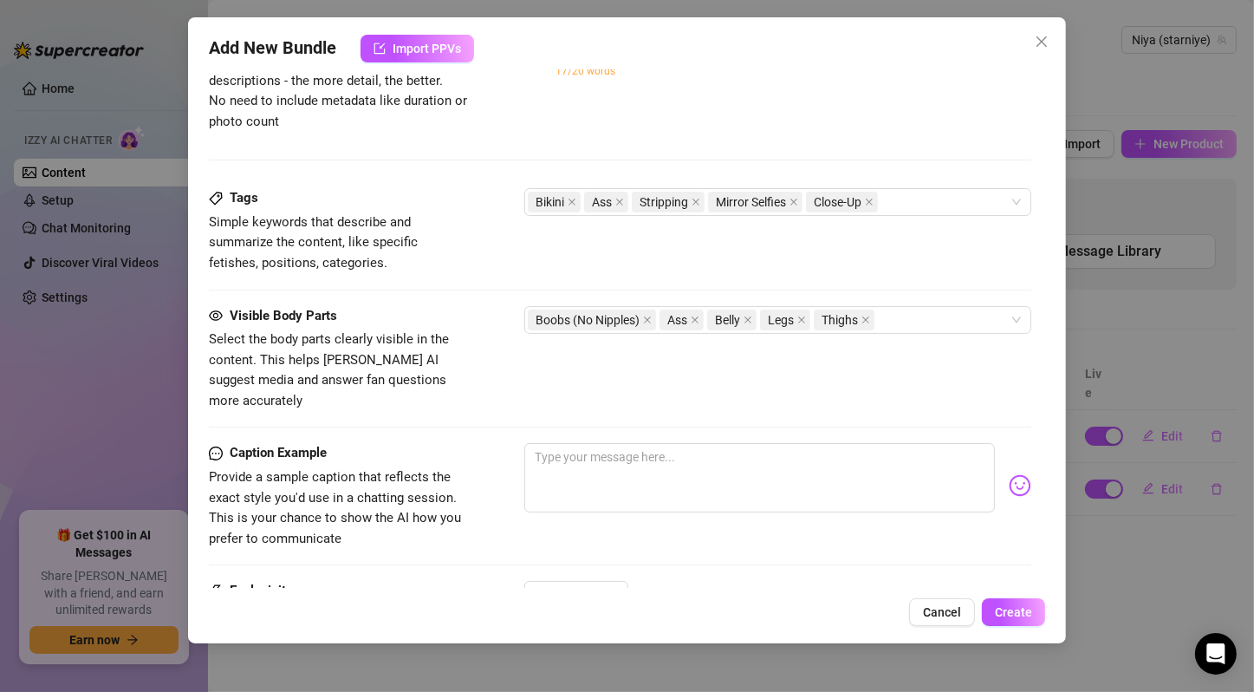
type textarea "Niya teases in a purple bikini top and red shorts, showing off her toned belly …"
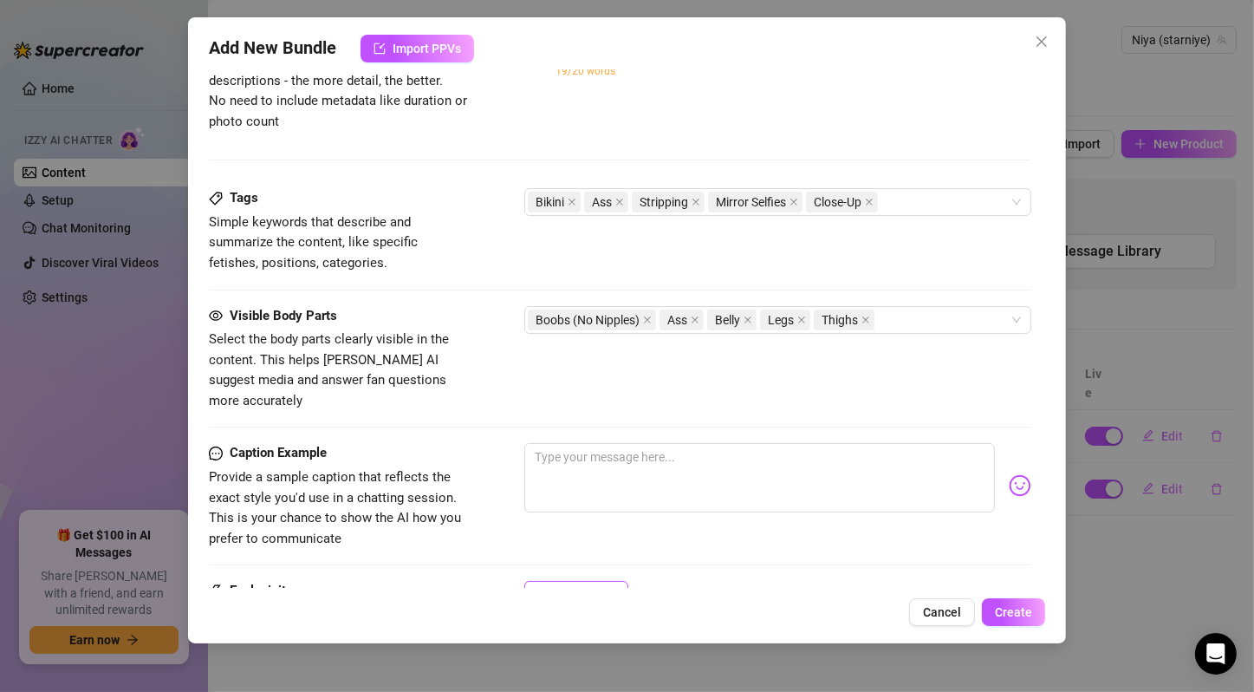
type textarea "Niya teases in a purple bikini top and red shorts, showing off her toned belly …"
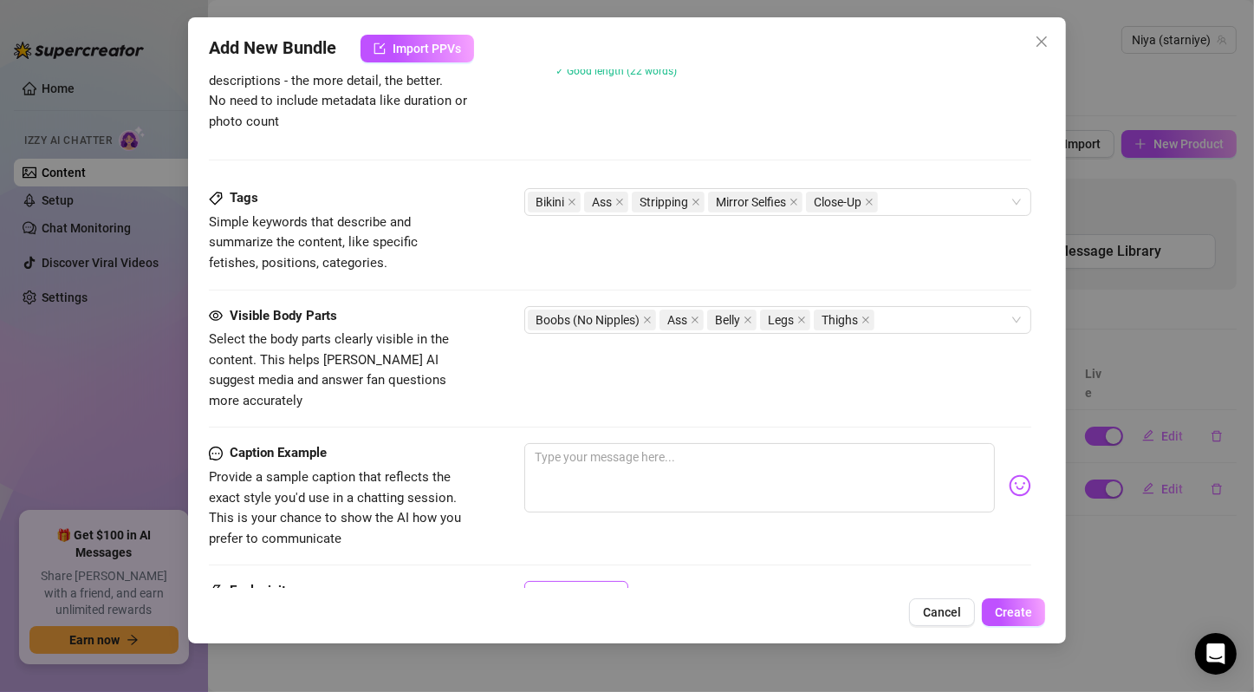
type textarea "Niya teases in a purple bikini top and red shorts, showing off her toned belly …"
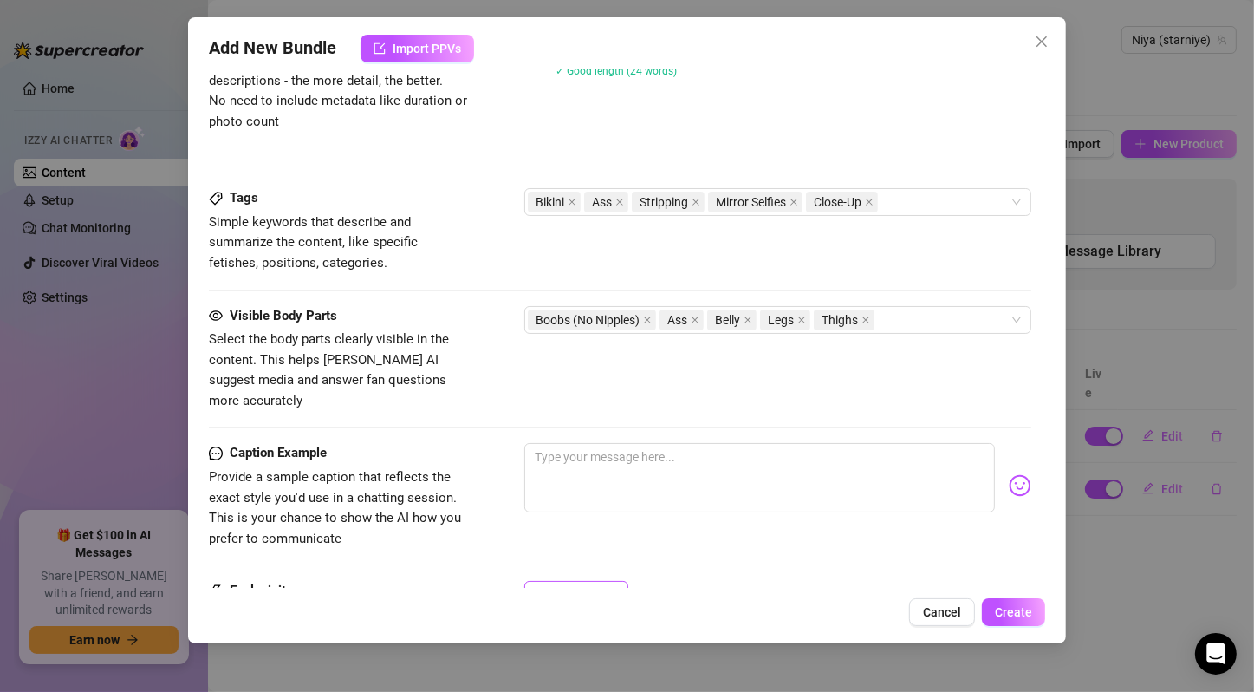
type textarea "Niya teases in a purple bikini top and red shorts, showing off her toned belly …"
click at [589, 582] on div "1" at bounding box center [569, 595] width 68 height 26
type textarea "Niya teases in a purple bikini top and red shorts, showing off her toned belly …"
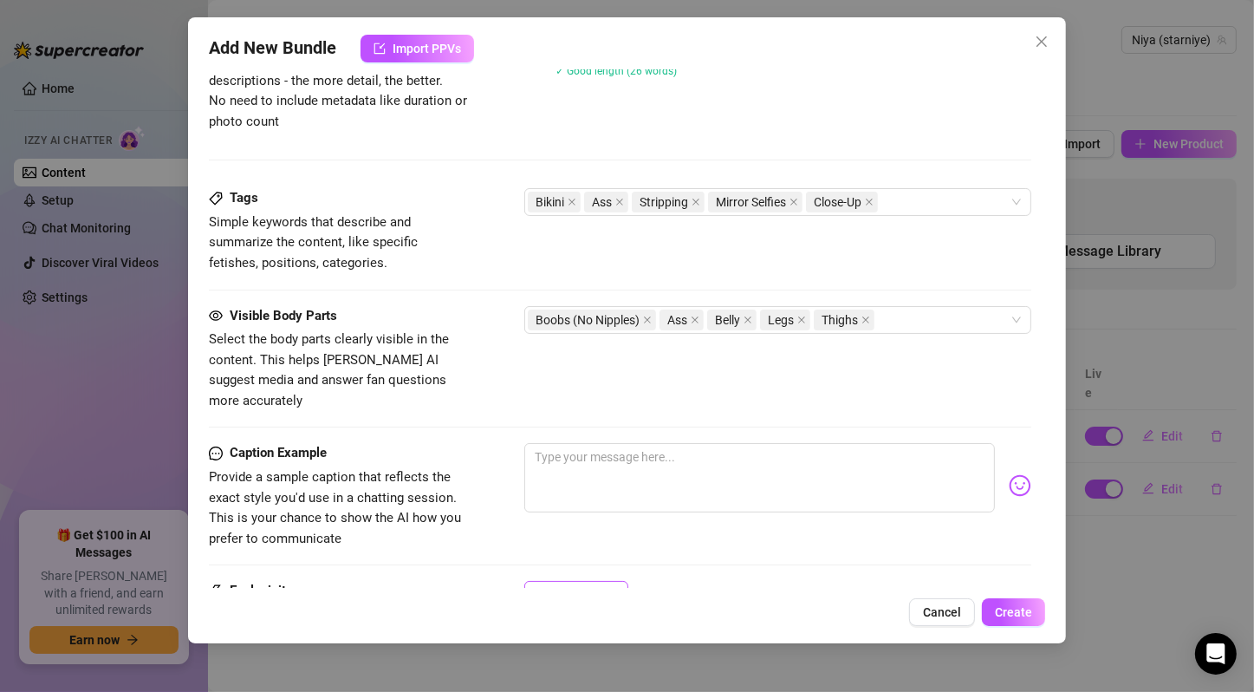
type textarea "Niya teases in a purple bikini top and red shorts, showing off her toned belly …"
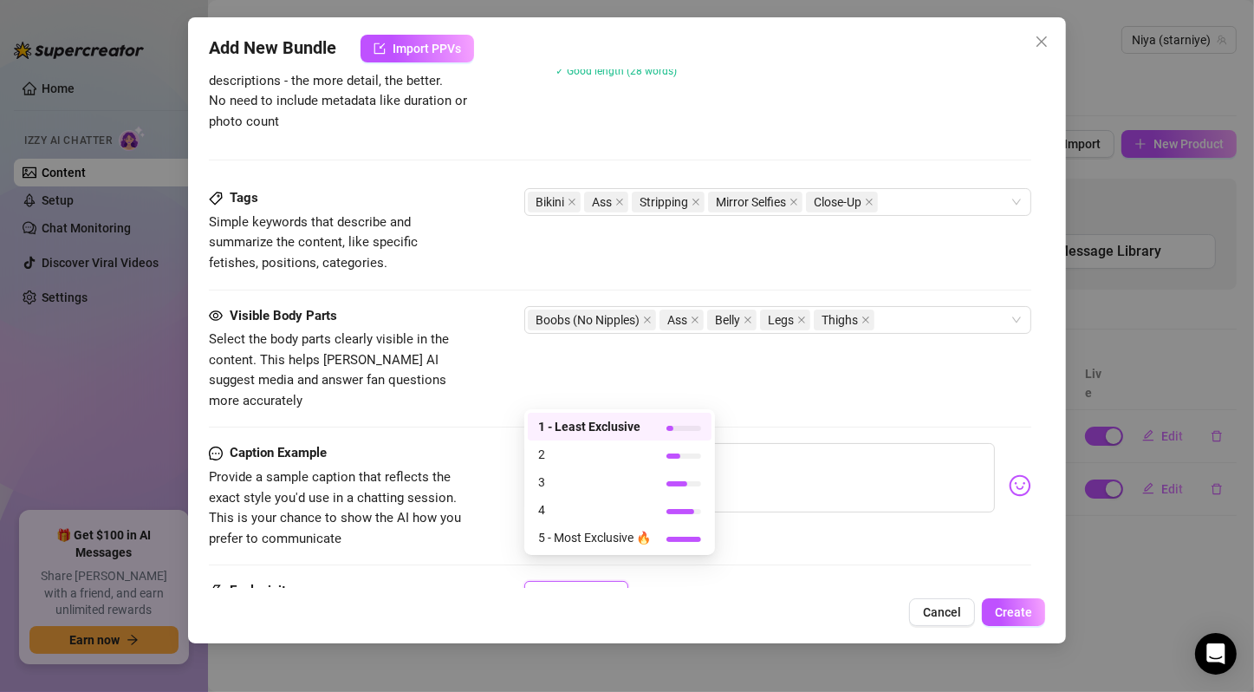
type textarea "Niya teases in a purple bikini top and red shorts, showing off her toned belly …"
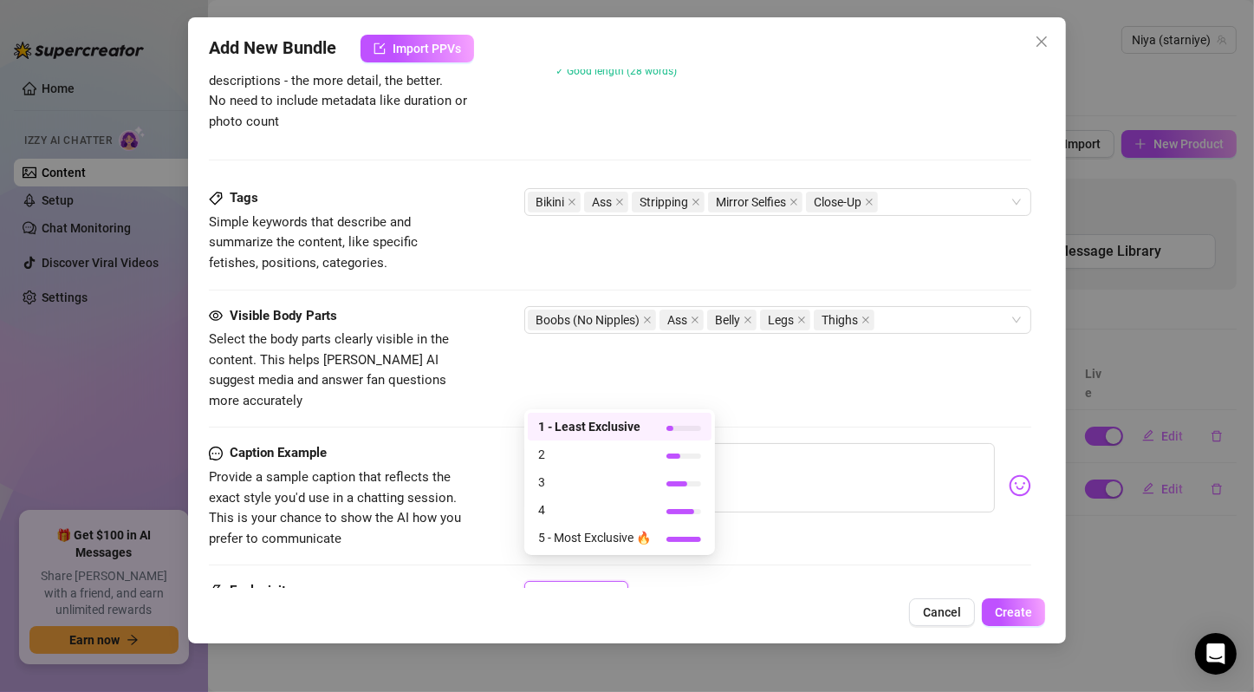
type textarea "Niya teases in a purple bikini top and red shorts, showing off her toned belly …"
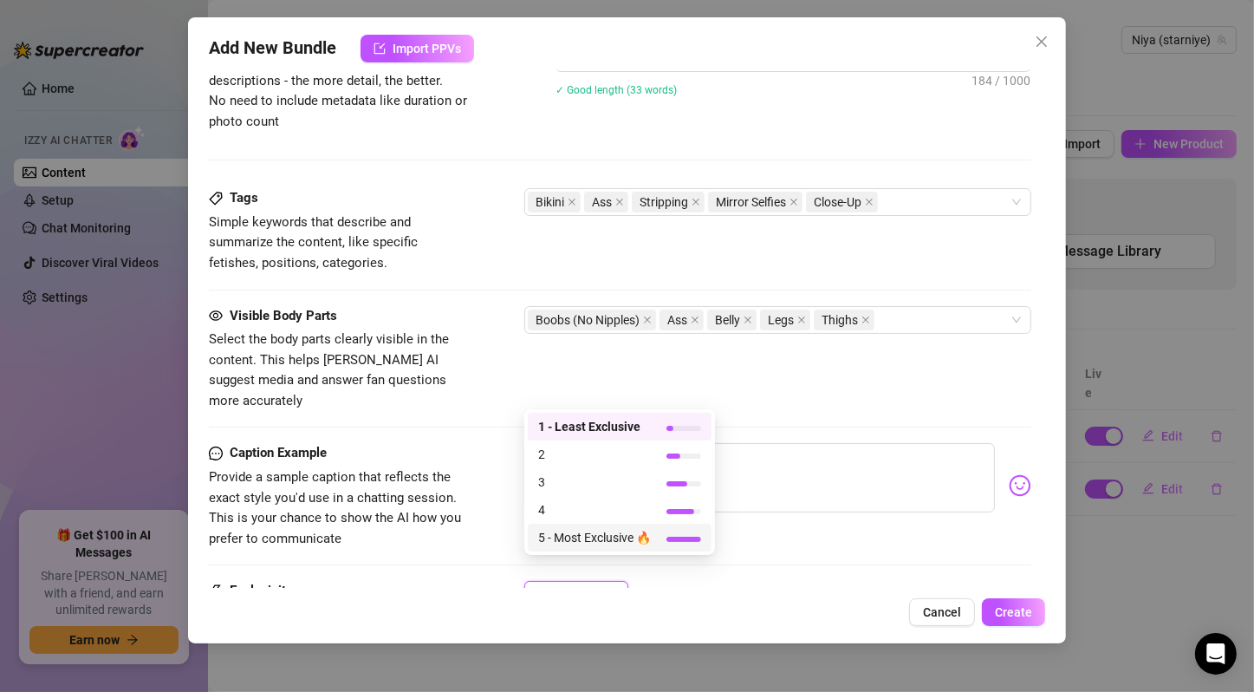
type textarea "Niya teases in a purple bikini top and red shorts, showing off her toned belly …"
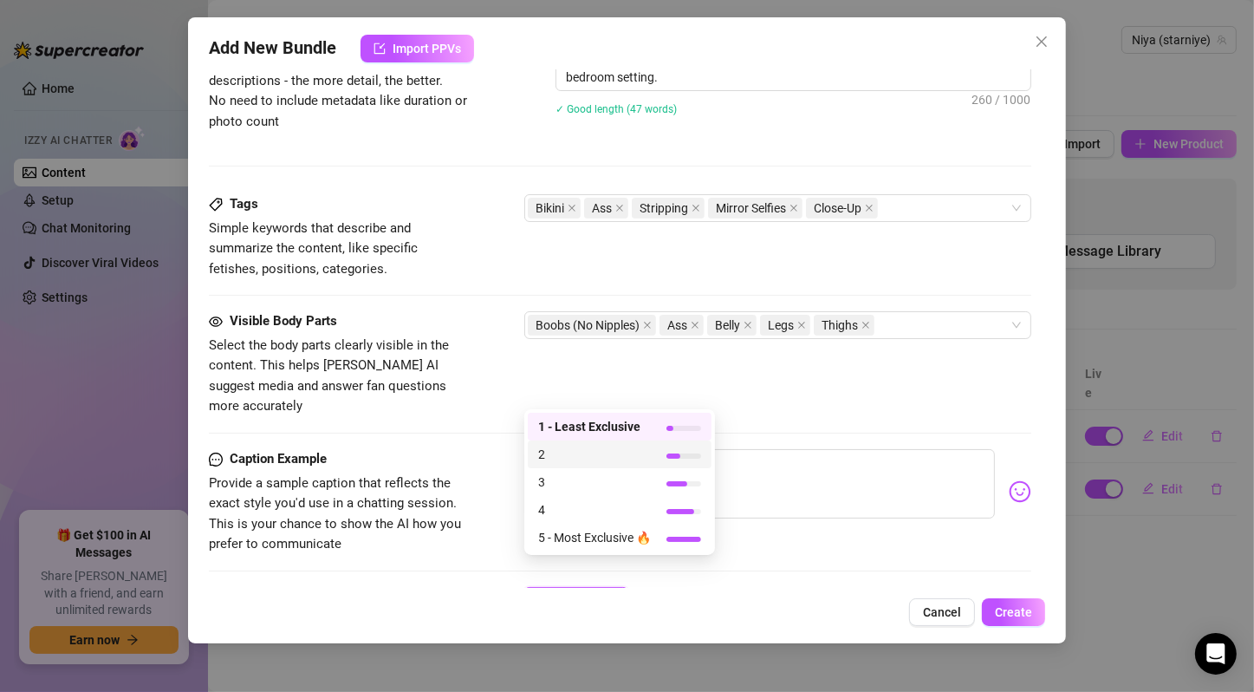
click at [651, 451] on span "2" at bounding box center [594, 454] width 113 height 19
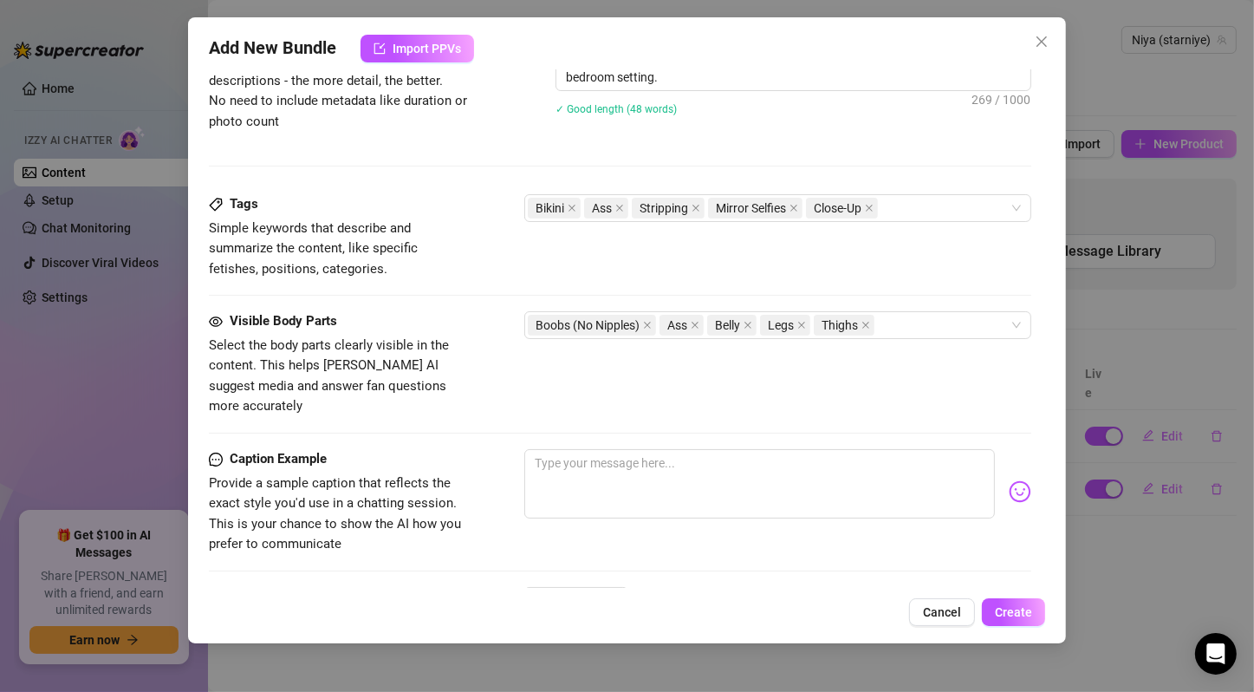
click at [708, 399] on div "Visible Body Parts Select the body parts clearly visible in the content. This h…" at bounding box center [620, 380] width 823 height 138
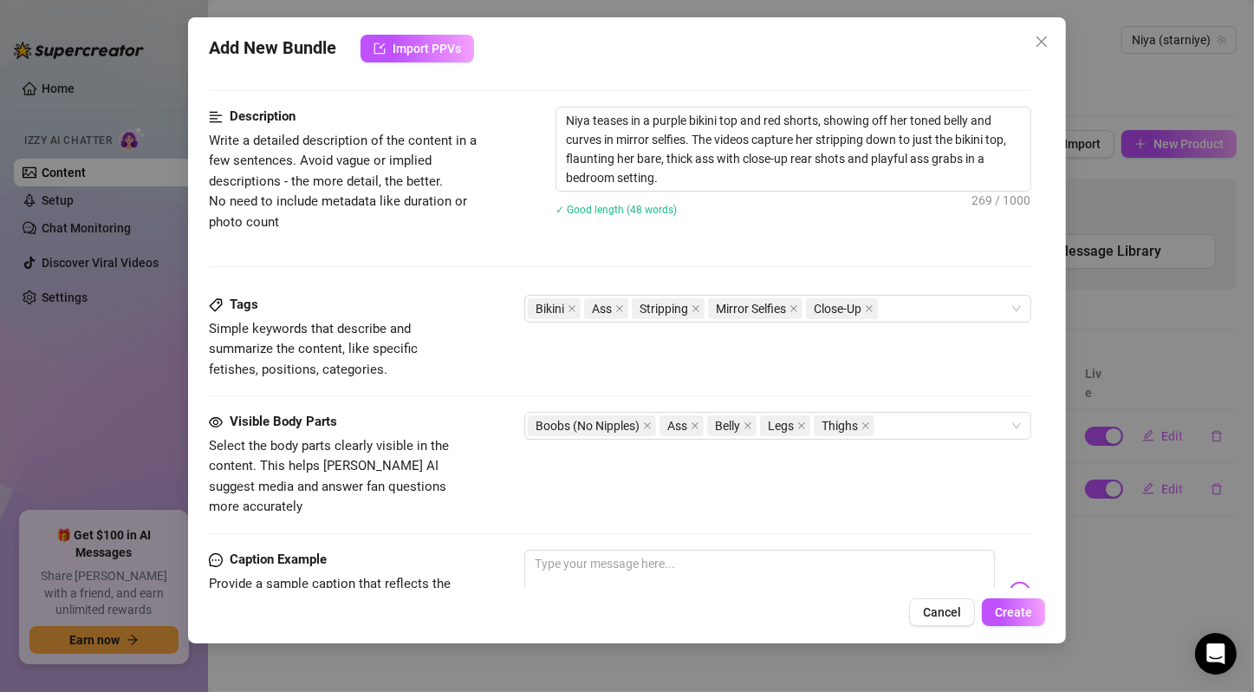
scroll to position [478, 0]
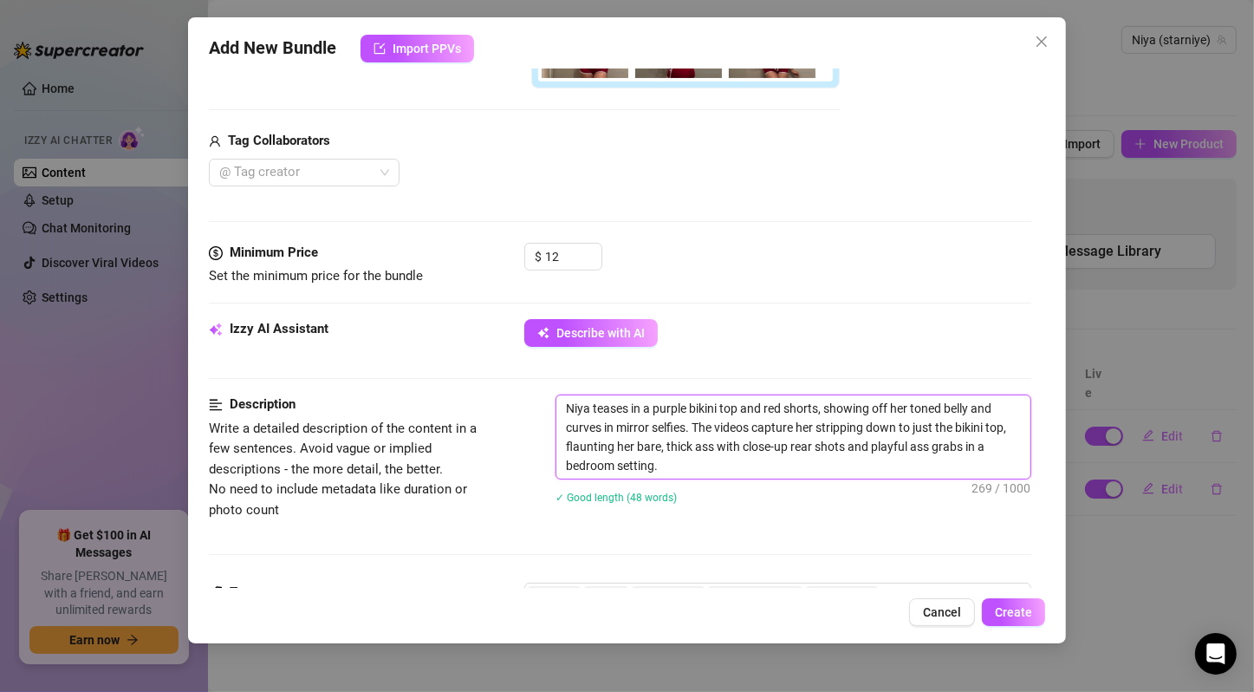
click at [686, 426] on textarea "Niya teases in a purple bikini top and red shorts, showing off her toned belly …" at bounding box center [794, 436] width 474 height 83
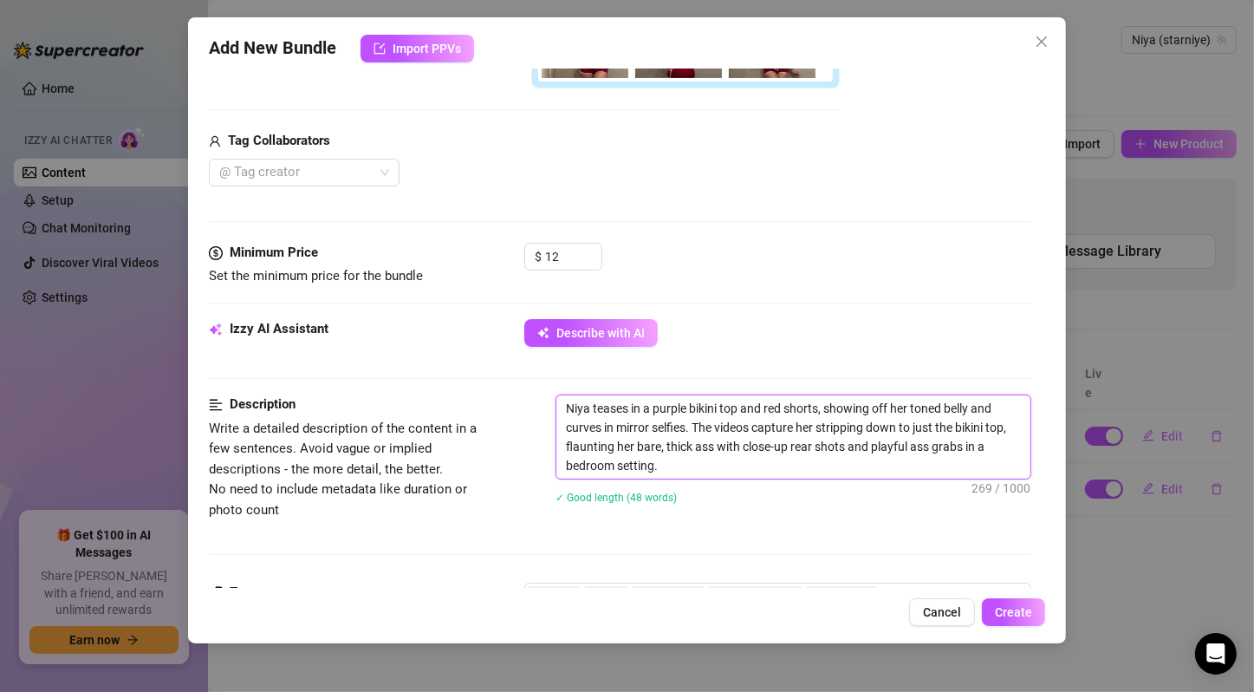
click at [686, 426] on textarea "Niya teases in a purple bikini top and red shorts, showing off her toned belly …" at bounding box center [794, 436] width 474 height 83
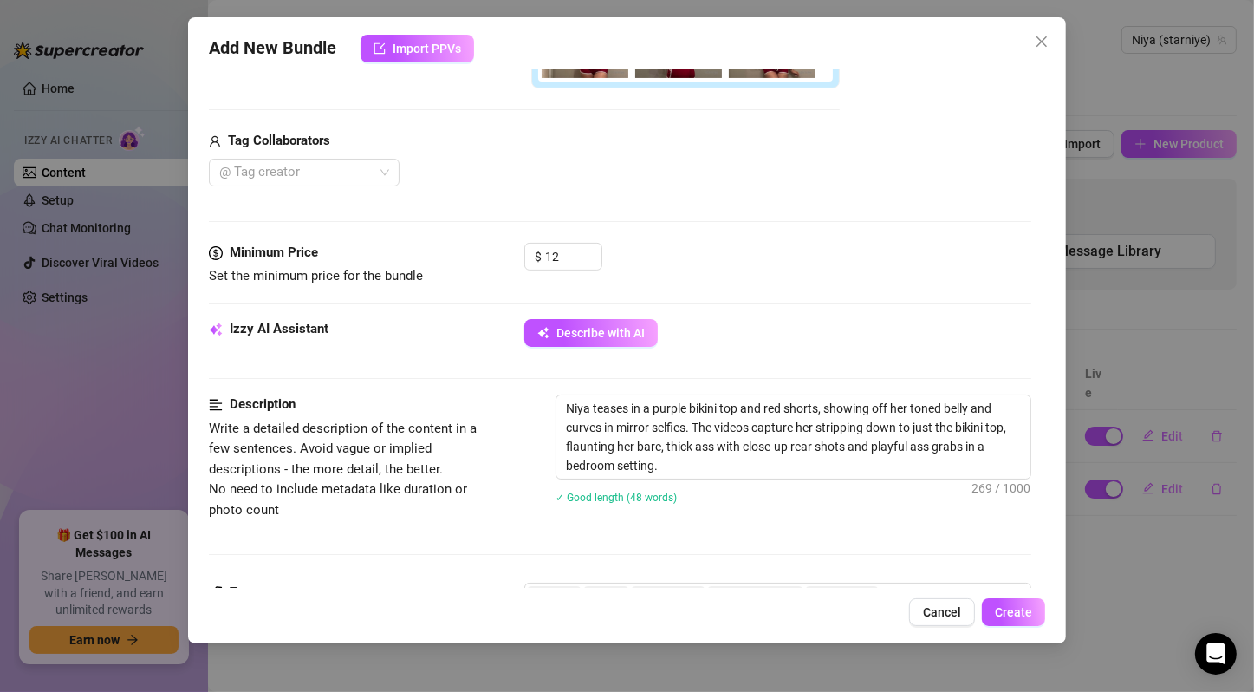
click at [738, 492] on div "✓ Good length (48 words)" at bounding box center [794, 496] width 476 height 19
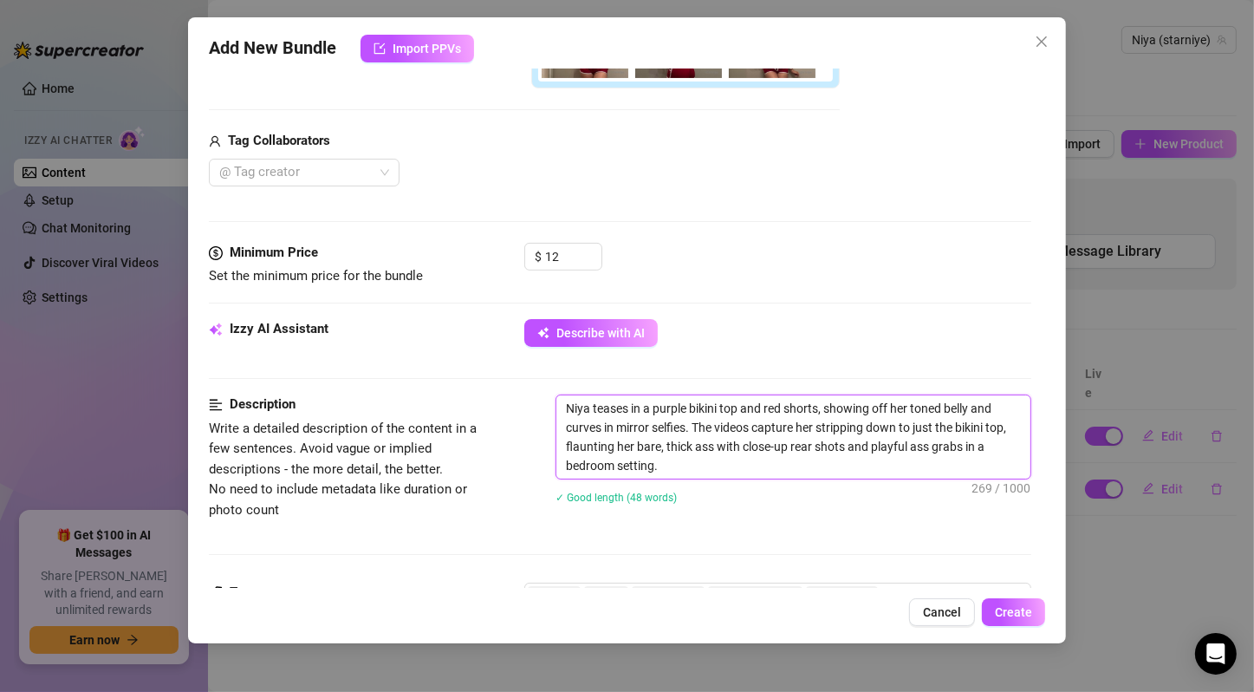
click at [745, 425] on textarea "Niya teases in a purple bikini top and red shorts, showing off her toned belly …" at bounding box center [794, 436] width 474 height 83
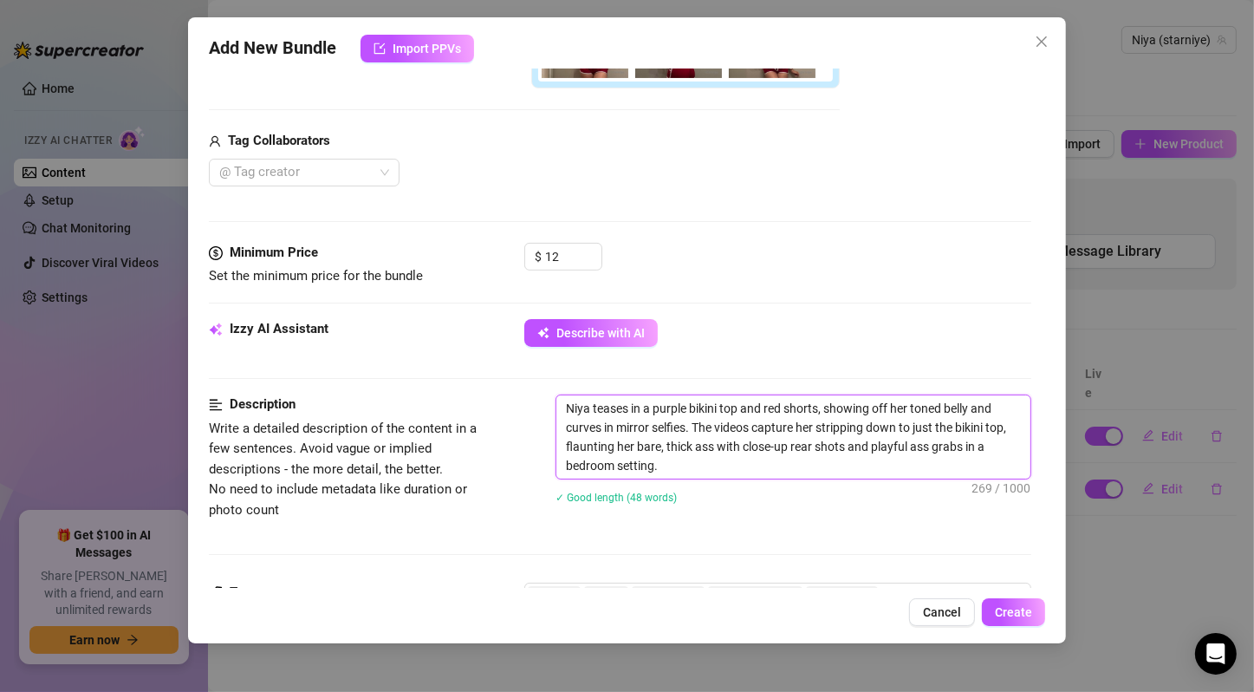
click at [836, 435] on textarea "Niya teases in a purple bikini top and red shorts, showing off her toned belly …" at bounding box center [794, 436] width 474 height 83
click at [841, 420] on textarea "Niya teases in a purple bikini top and red shorts, showing off her toned belly …" at bounding box center [794, 436] width 474 height 83
drag, startPoint x: 806, startPoint y: 426, endPoint x: 845, endPoint y: 442, distance: 42.0
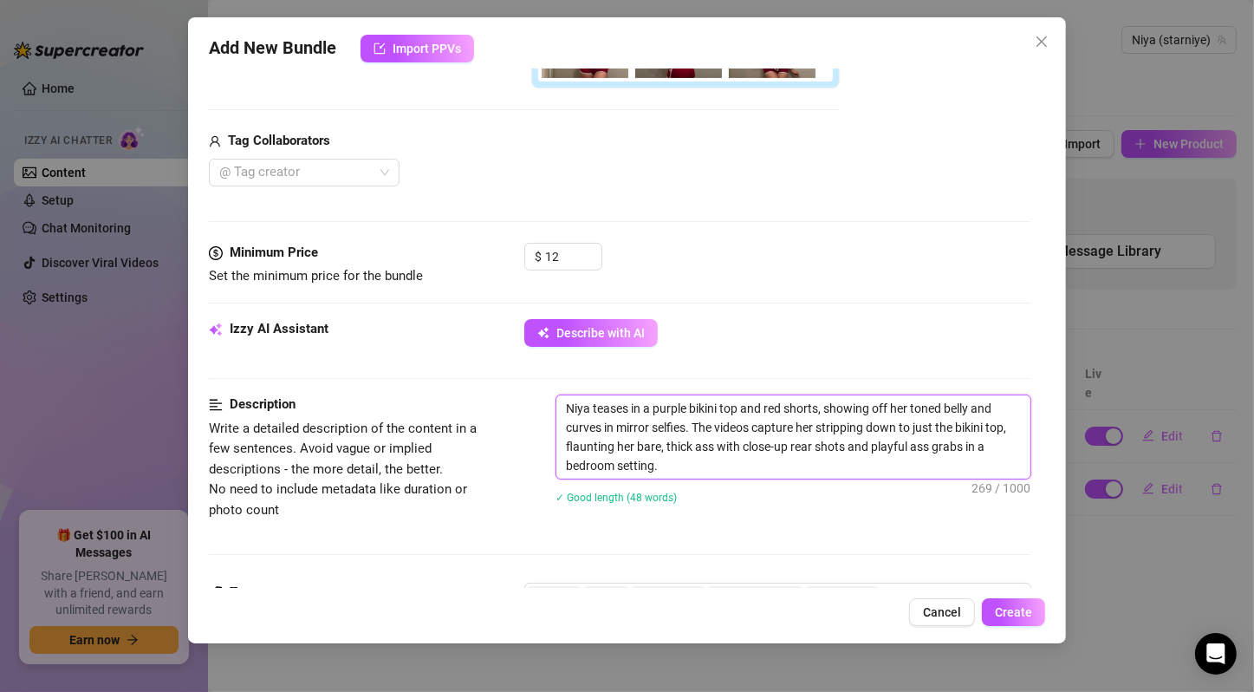
click at [845, 442] on textarea "Niya teases in a purple bikini top and red shorts, showing off her toned belly …" at bounding box center [794, 436] width 474 height 83
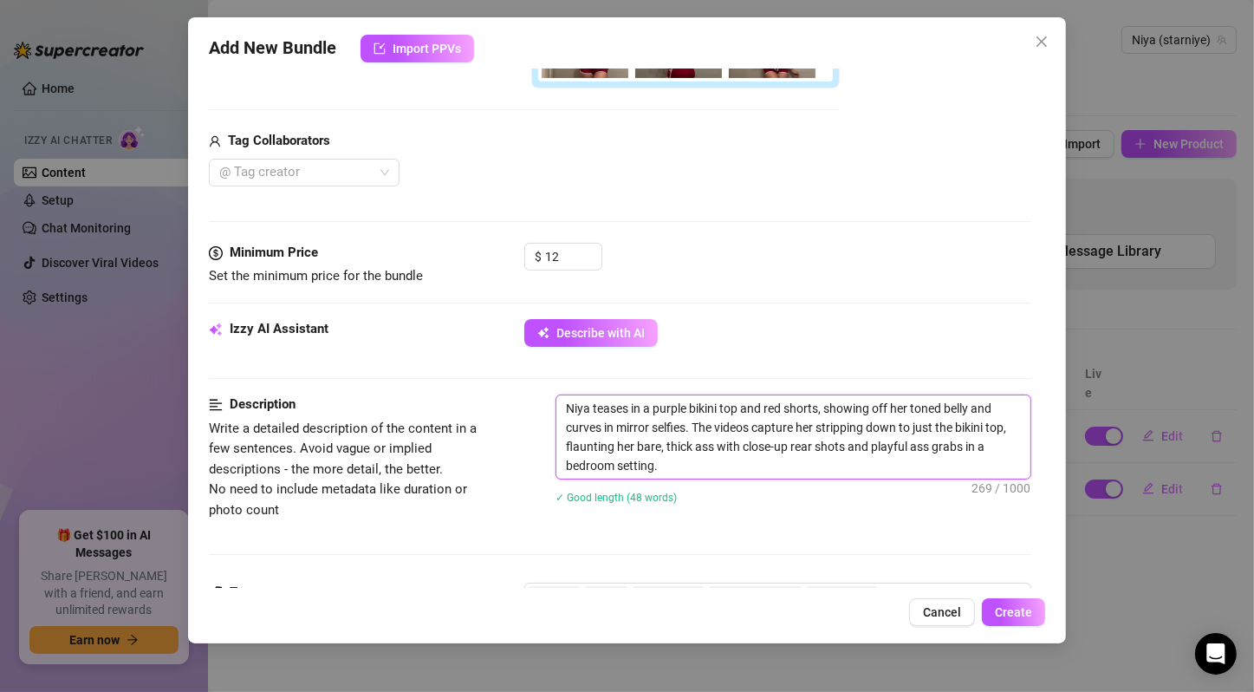
click at [845, 442] on textarea "Niya teases in a purple bikini top and red shorts, showing off her toned belly …" at bounding box center [794, 436] width 474 height 83
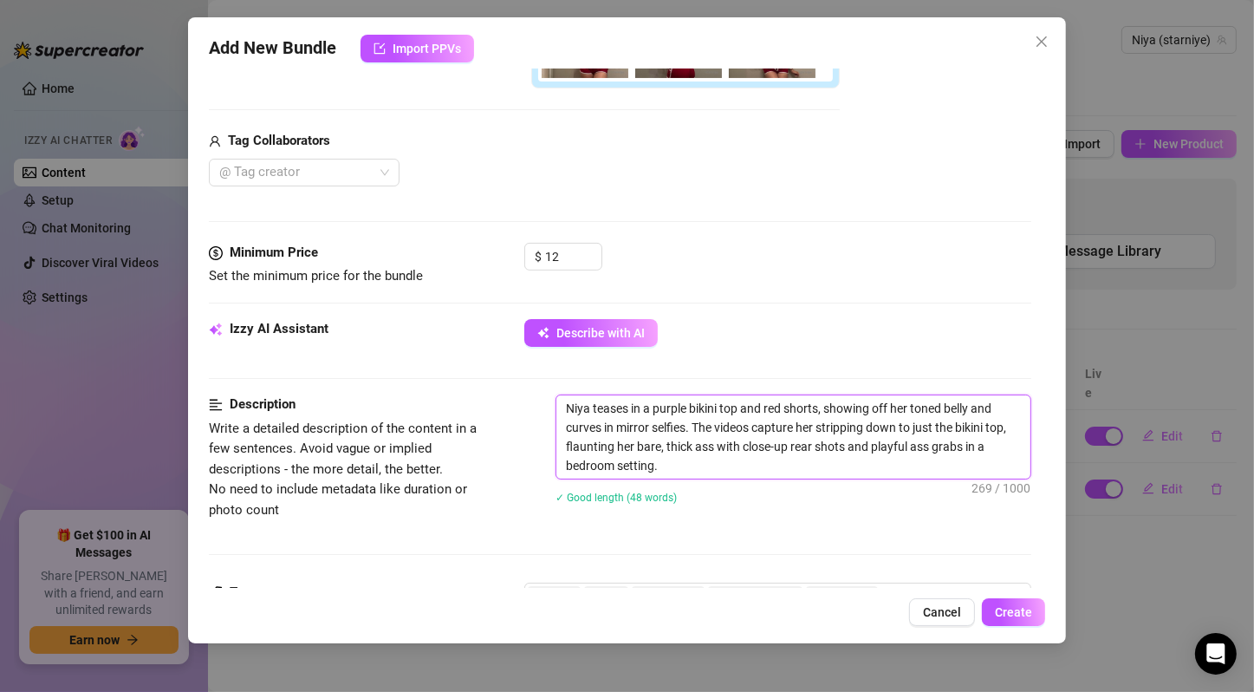
click at [845, 442] on textarea "Niya teases in a purple bikini top and red shorts, showing off her toned belly …" at bounding box center [794, 436] width 474 height 83
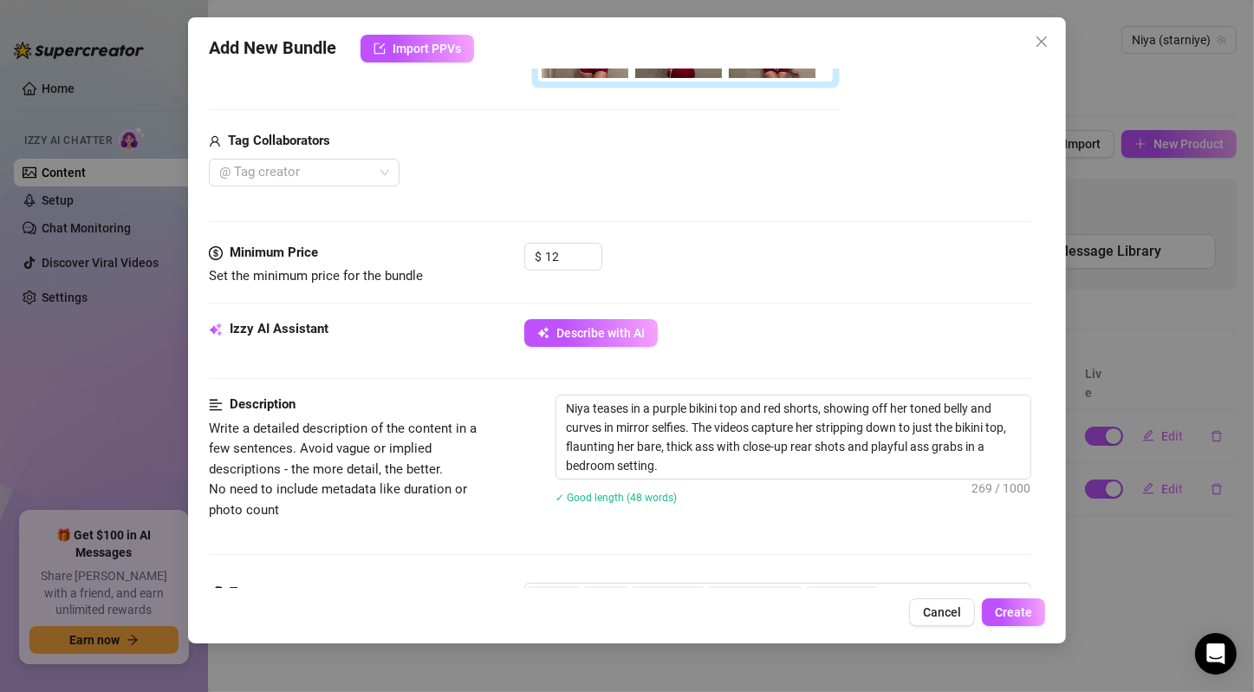
click at [811, 347] on div "Izzy AI Assistant Describe with AI" at bounding box center [620, 340] width 823 height 43
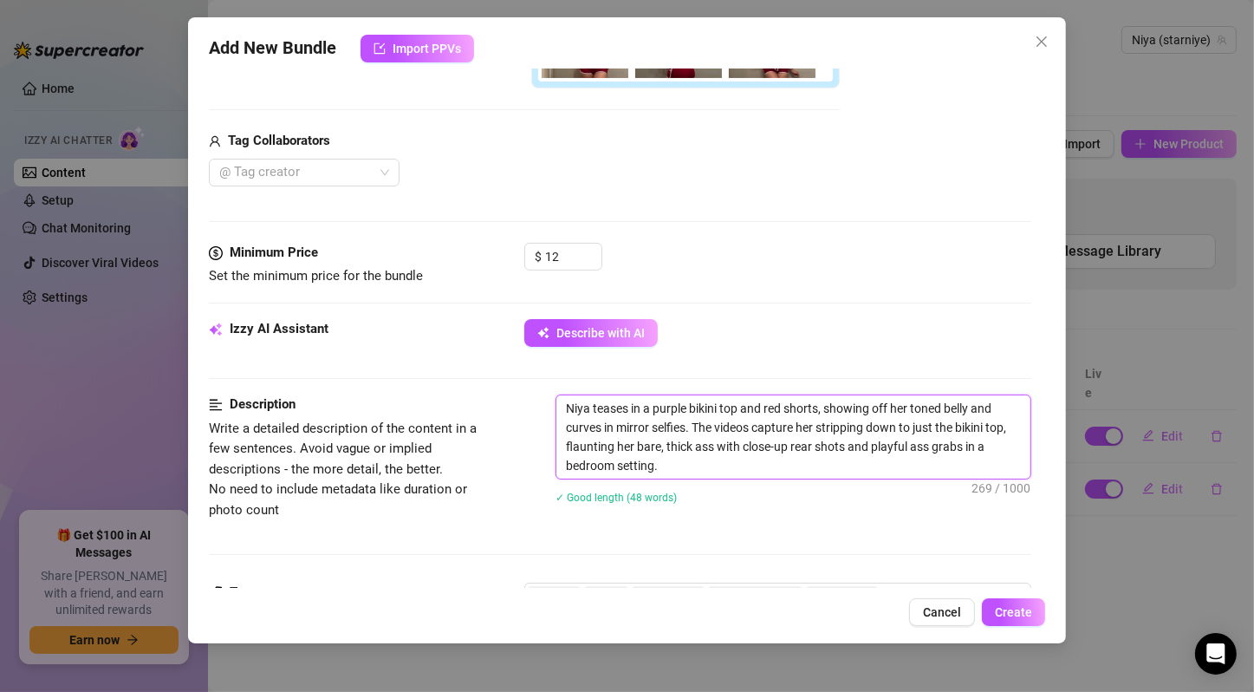
drag, startPoint x: 732, startPoint y: 426, endPoint x: 873, endPoint y: 457, distance: 143.7
click at [873, 457] on textarea "Niya teases in a purple bikini top and red shorts, showing off her toned belly …" at bounding box center [794, 436] width 474 height 83
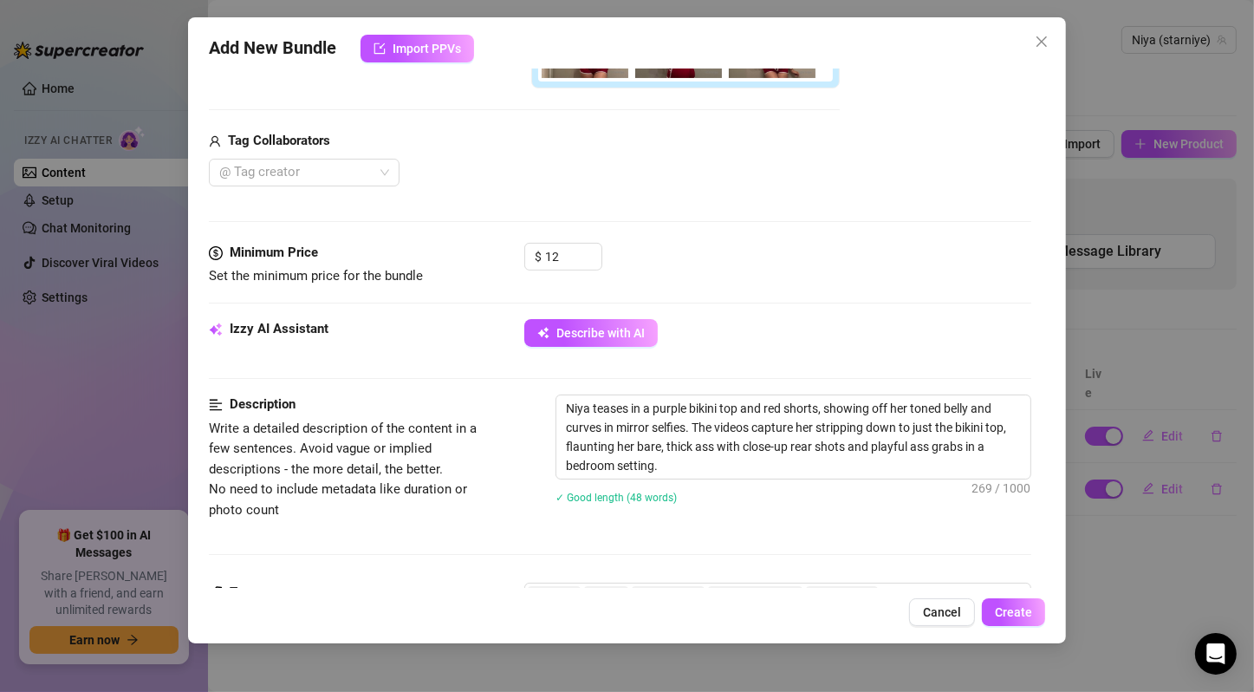
click at [859, 508] on div "Niya teases in a purple bikini top and red shorts, showing off her toned belly …" at bounding box center [794, 460] width 476 height 132
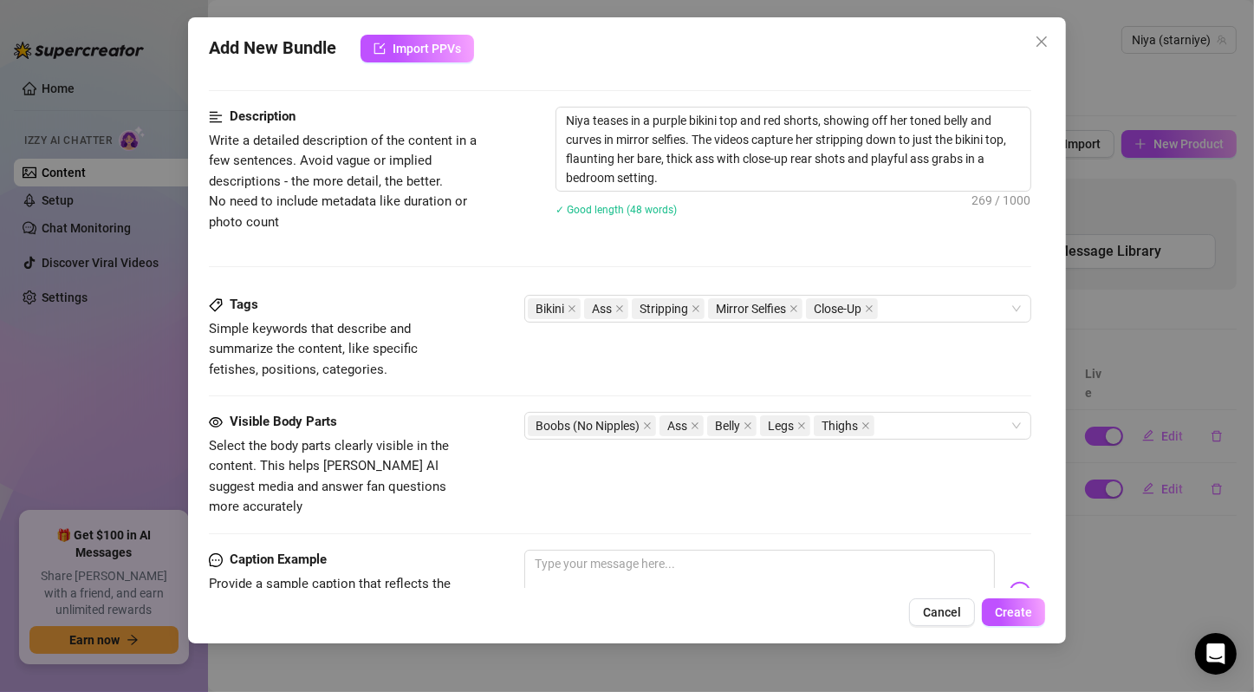
scroll to position [1056, 0]
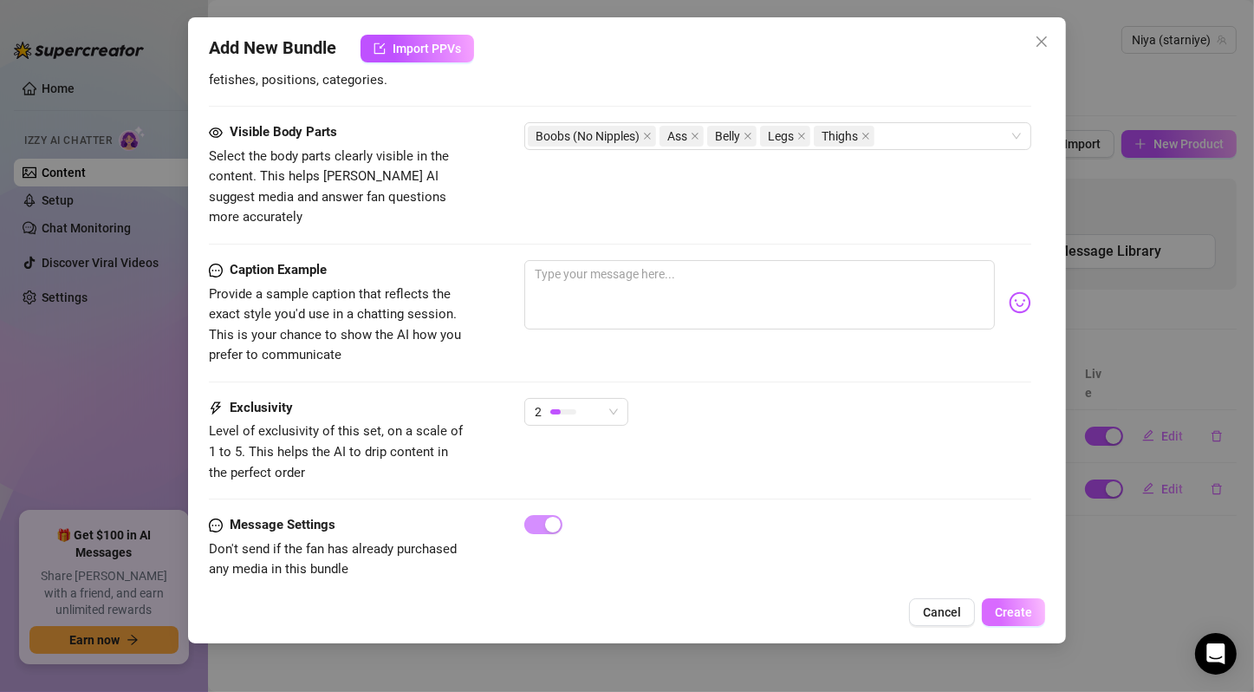
click at [1027, 613] on span "Create" at bounding box center [1013, 612] width 37 height 14
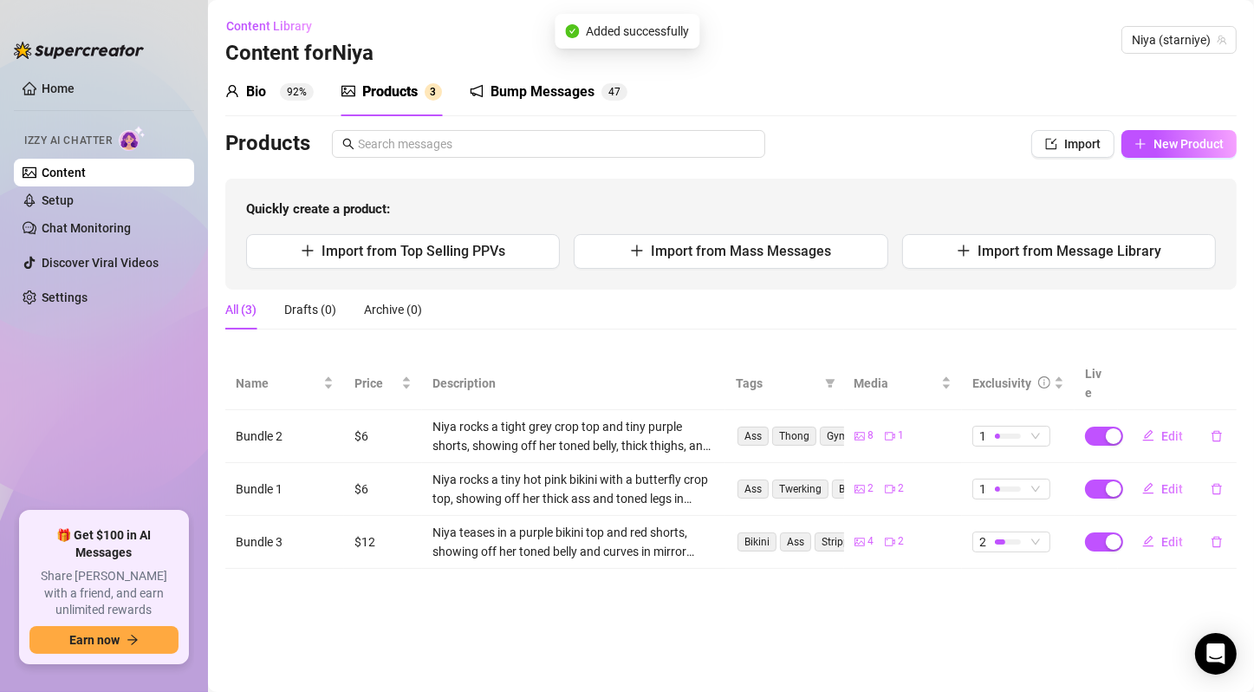
click at [1027, 613] on main "Content Library Content for [PERSON_NAME] (starniye) Bio 92% Products 3 Bump Me…" at bounding box center [731, 346] width 1046 height 692
click at [1162, 132] on button "New Product" at bounding box center [1179, 144] width 115 height 28
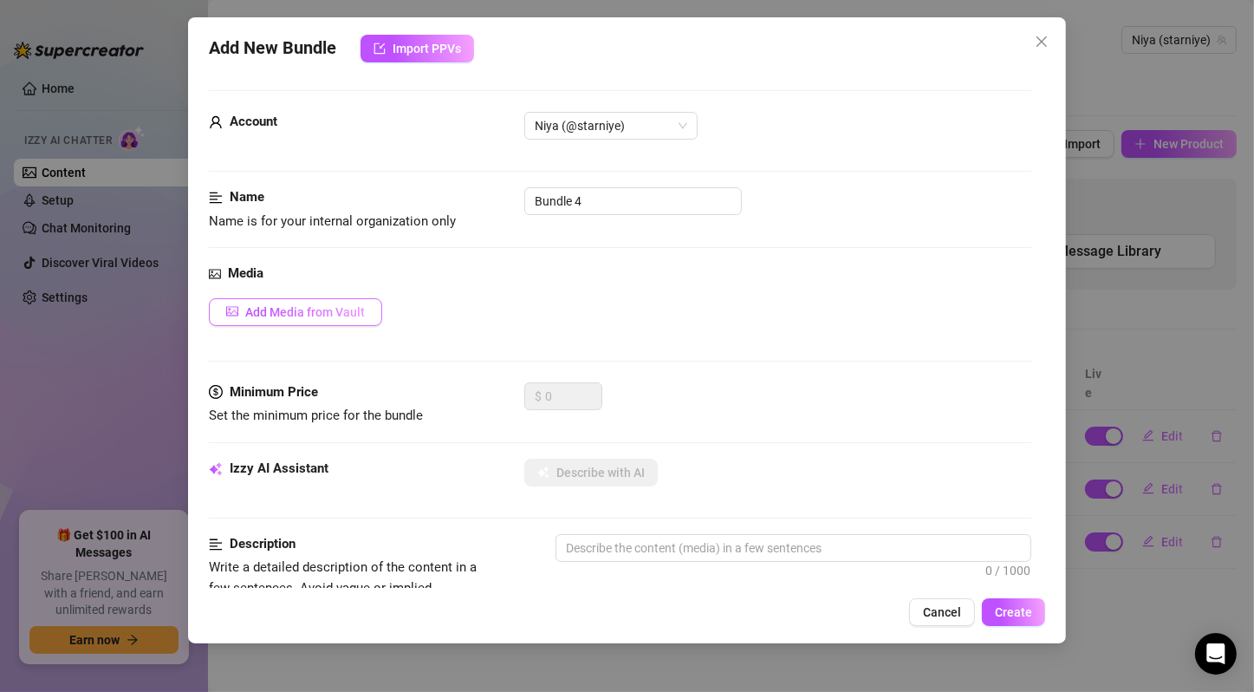
click at [337, 318] on span "Add Media from Vault" at bounding box center [305, 312] width 120 height 14
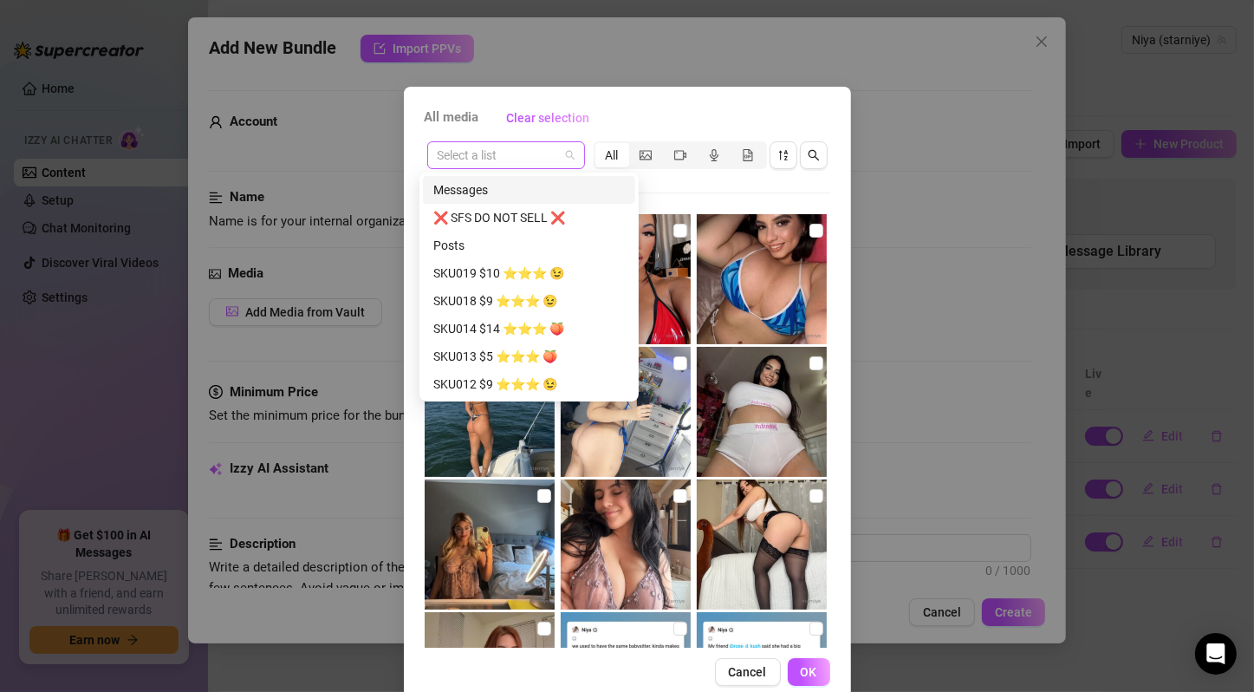
click at [561, 146] on span at bounding box center [506, 155] width 137 height 26
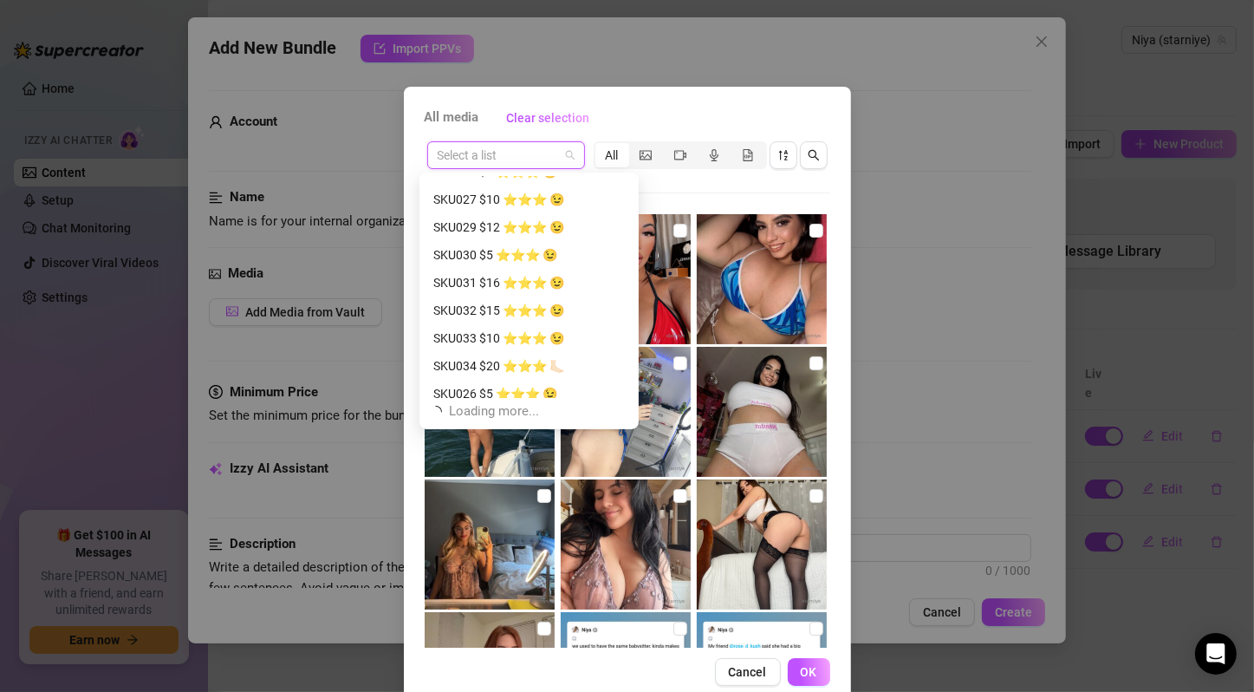
scroll to position [1442, 0]
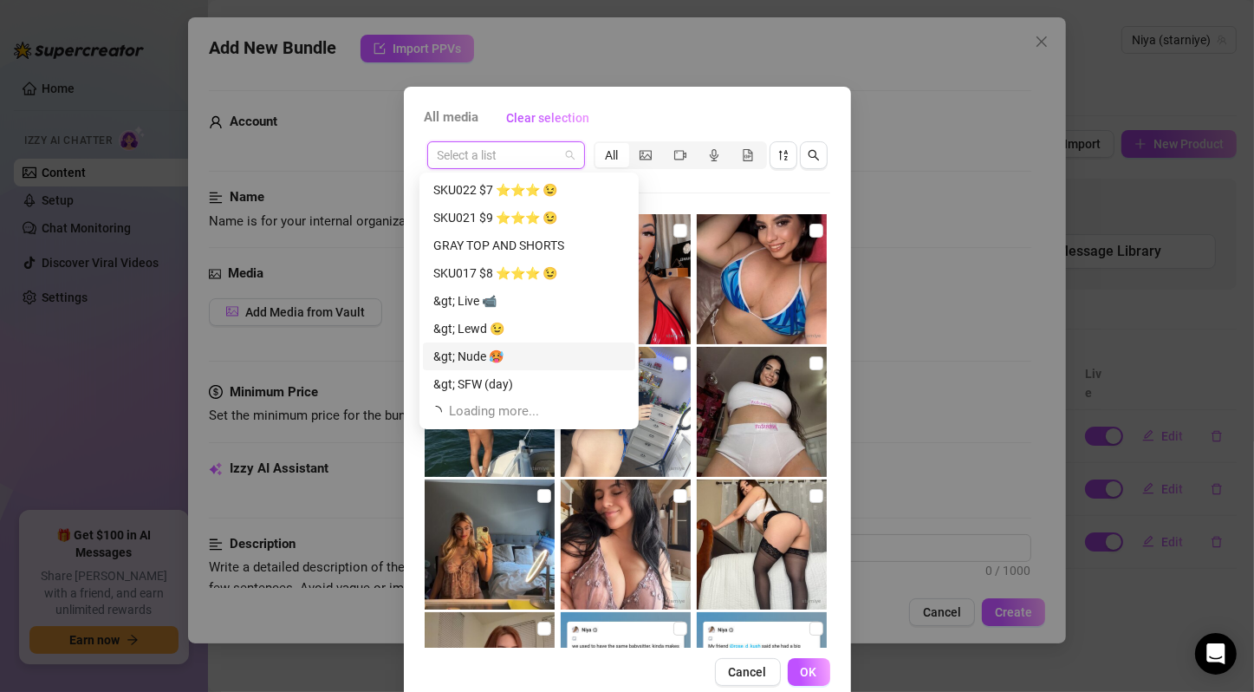
click at [484, 362] on div "&gt; Nude 🥵" at bounding box center [529, 356] width 192 height 19
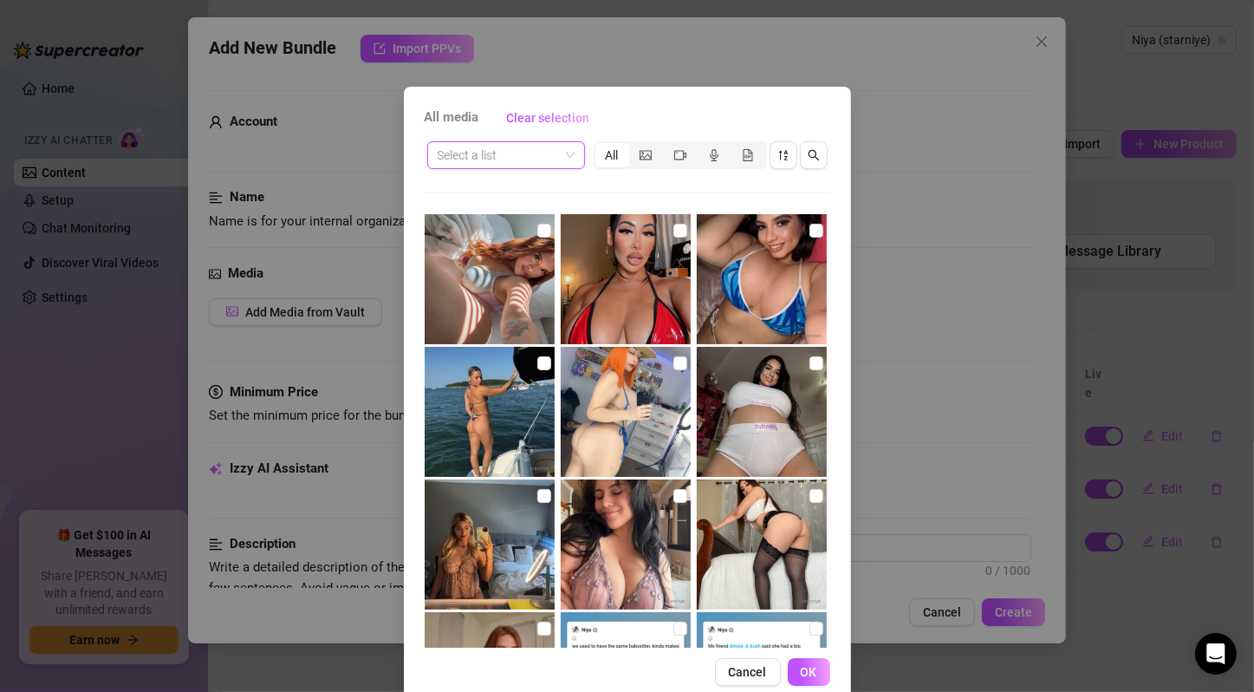
click at [565, 157] on span at bounding box center [506, 155] width 137 height 26
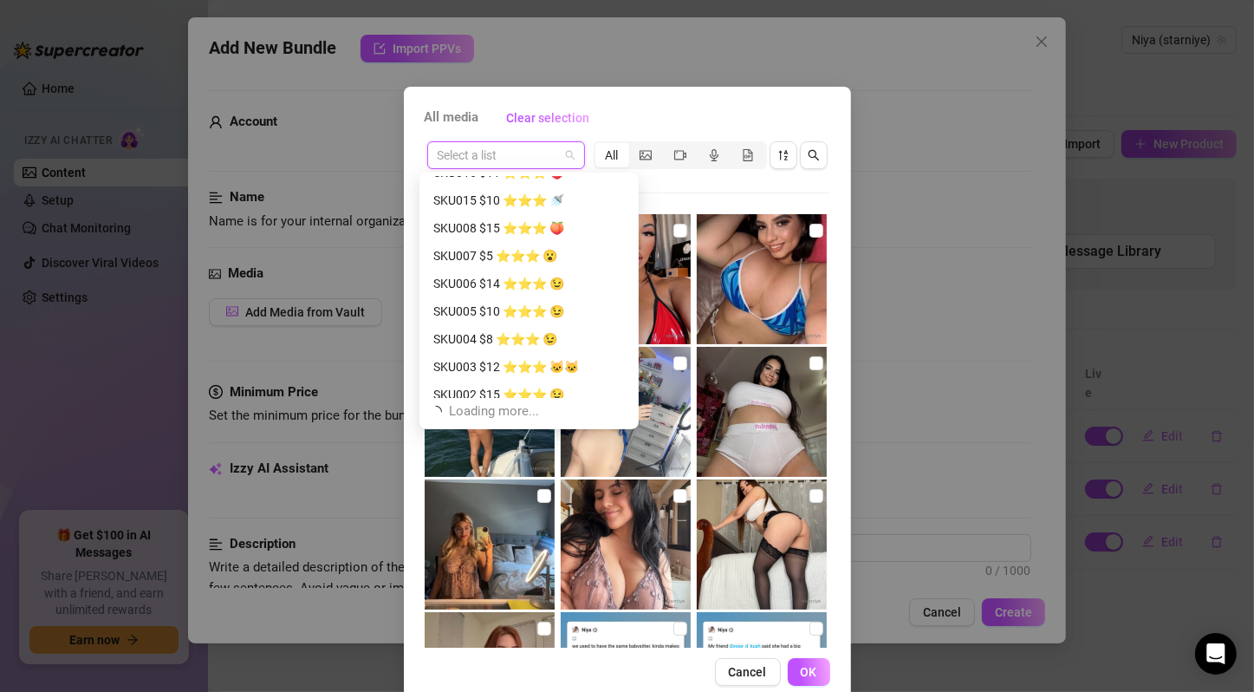
scroll to position [251, 0]
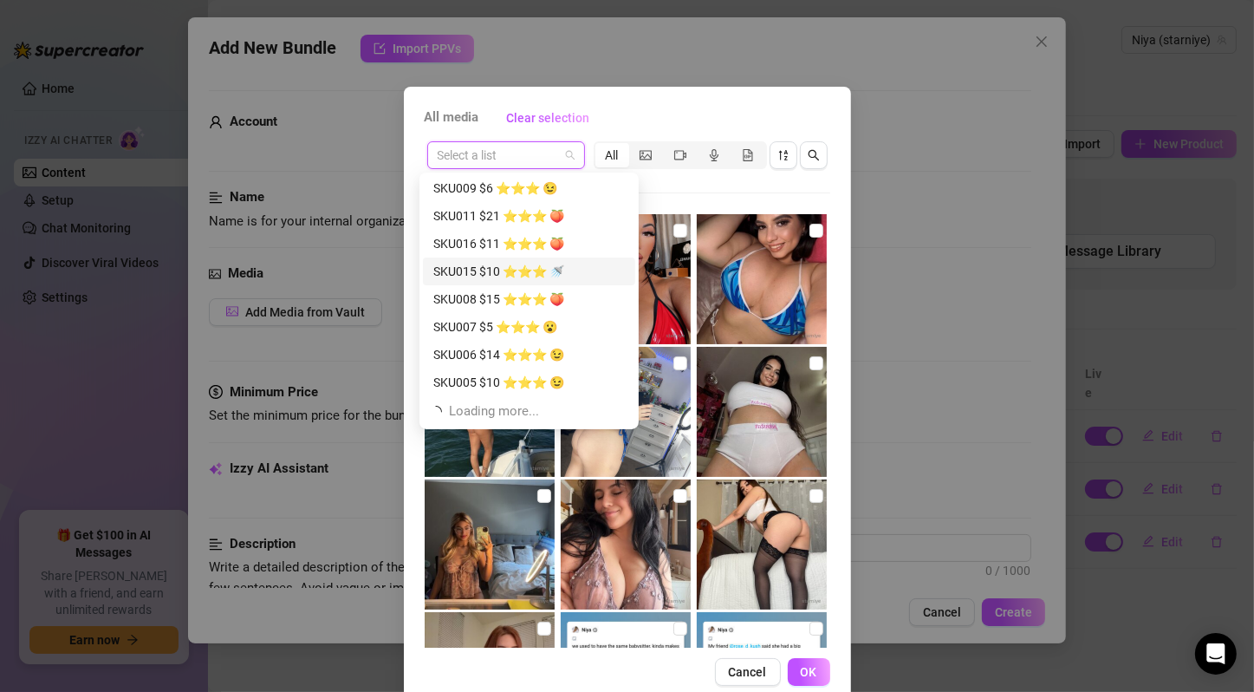
click at [529, 272] on div "SKU015 $10 ⭐️⭐️⭐️ 🚿" at bounding box center [529, 271] width 192 height 19
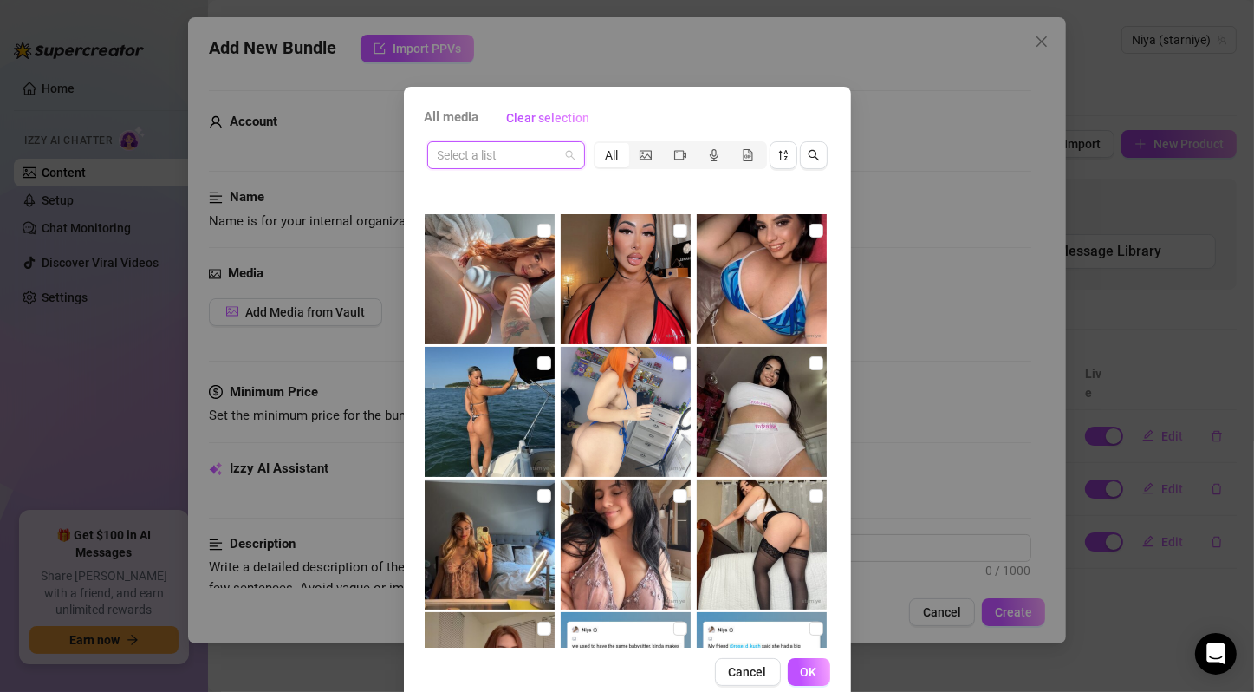
click at [575, 156] on div "Select a list" at bounding box center [506, 155] width 158 height 28
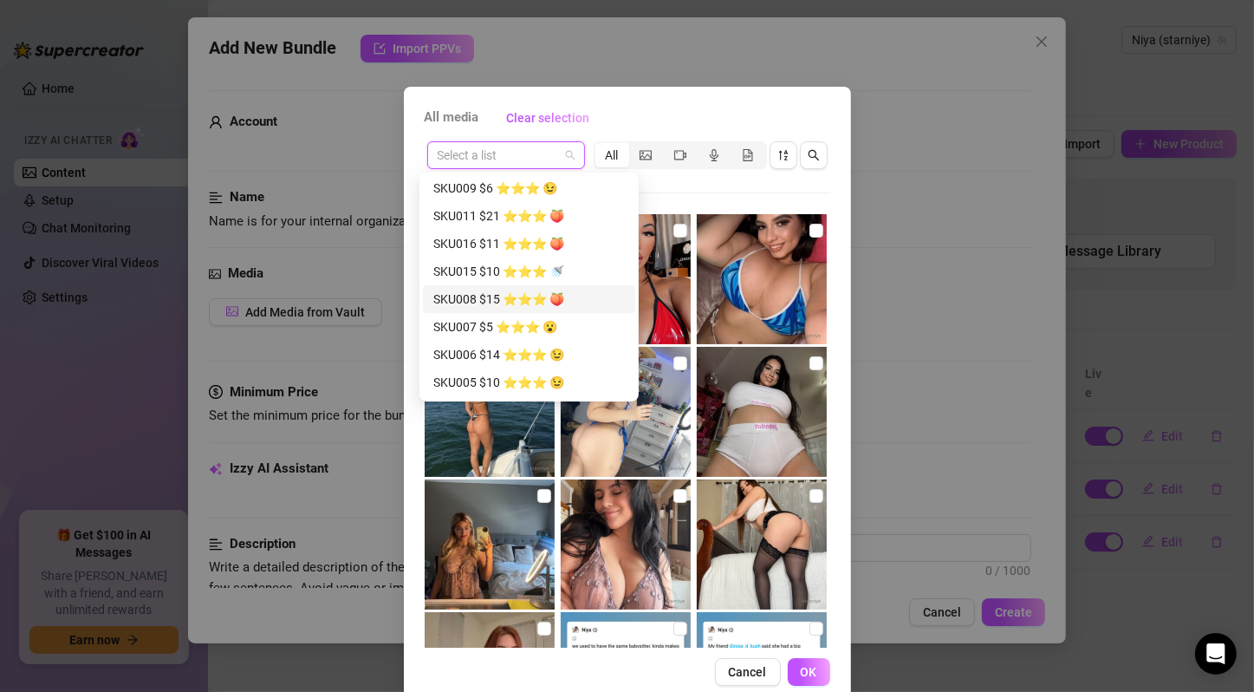
click at [563, 293] on div "SKU008 $15 ⭐️⭐️⭐️ 🍑" at bounding box center [529, 299] width 192 height 19
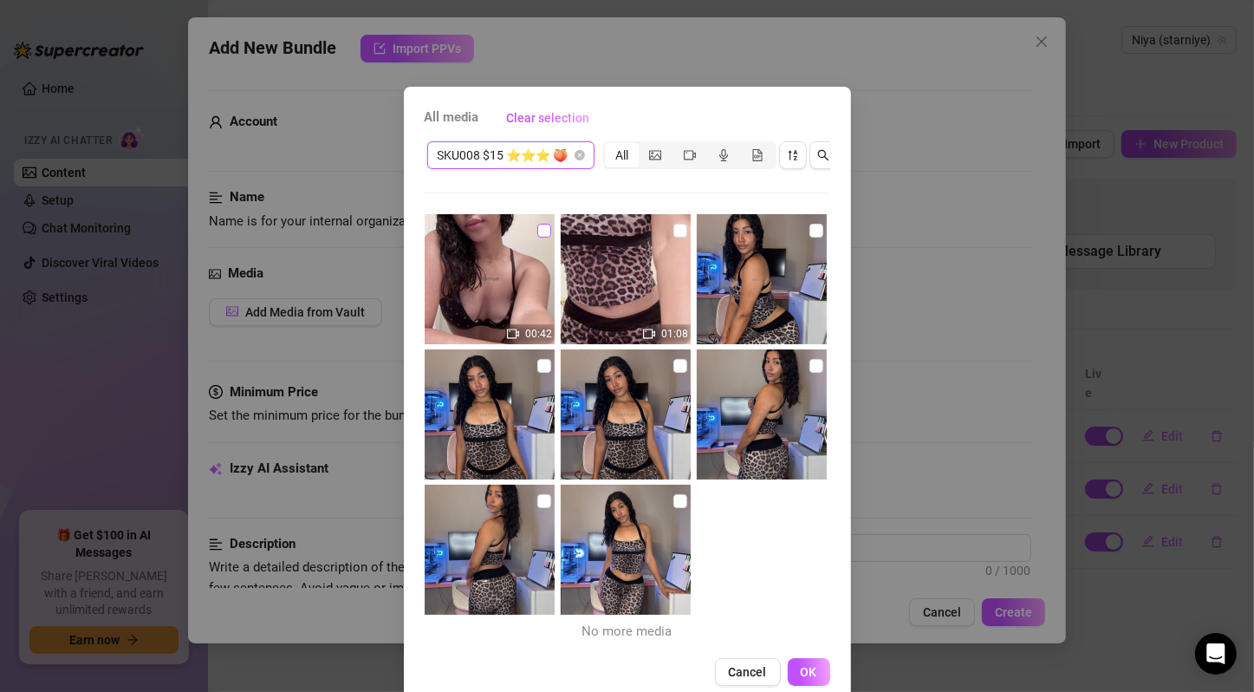
click at [537, 231] on input "checkbox" at bounding box center [544, 231] width 14 height 14
click at [674, 231] on input "checkbox" at bounding box center [681, 231] width 14 height 14
click at [810, 231] on input "checkbox" at bounding box center [817, 231] width 14 height 14
click at [537, 368] on input "checkbox" at bounding box center [544, 366] width 14 height 14
click at [674, 368] on input "checkbox" at bounding box center [681, 366] width 14 height 14
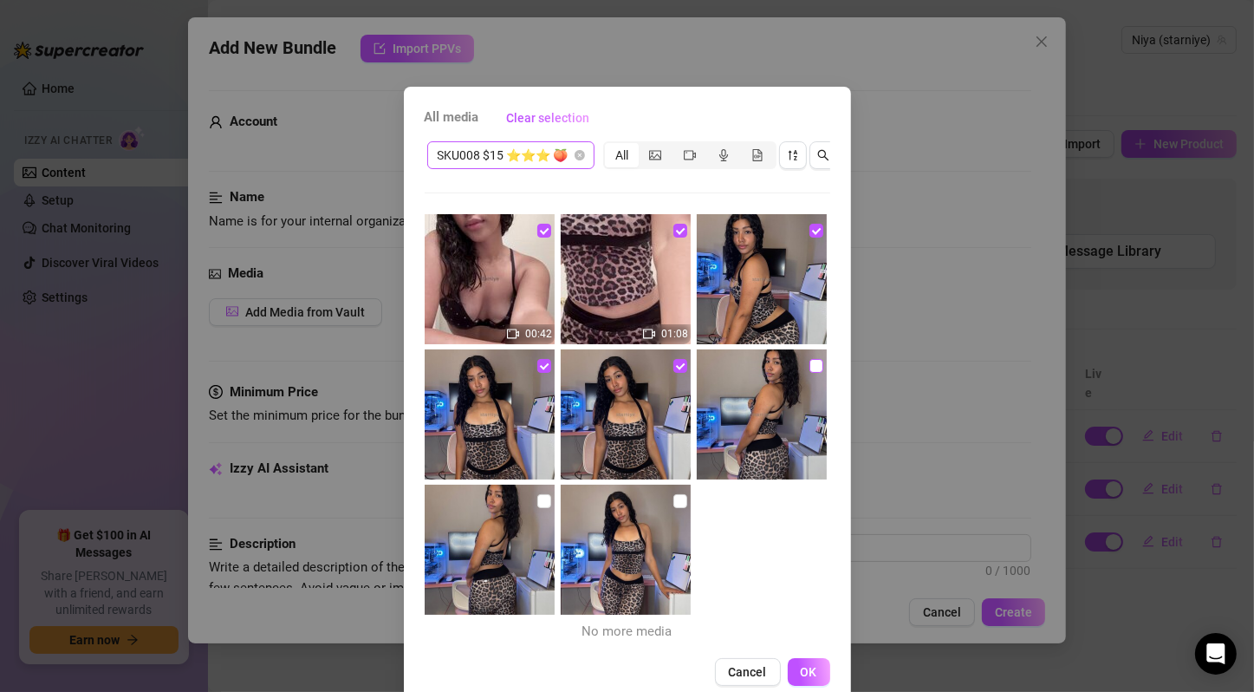
click at [810, 364] on input "checkbox" at bounding box center [817, 366] width 14 height 14
click at [537, 501] on input "checkbox" at bounding box center [544, 501] width 14 height 14
click at [674, 505] on input "checkbox" at bounding box center [681, 501] width 14 height 14
click at [807, 679] on span "OK" at bounding box center [809, 672] width 16 height 14
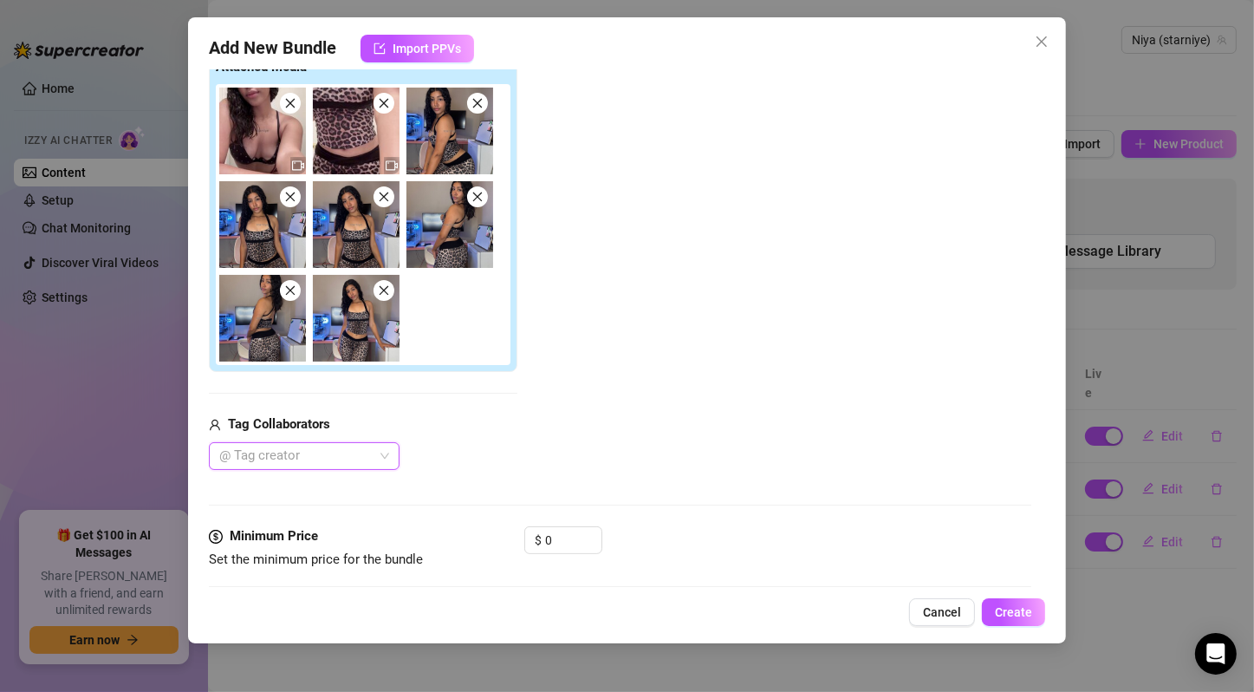
scroll to position [577, 0]
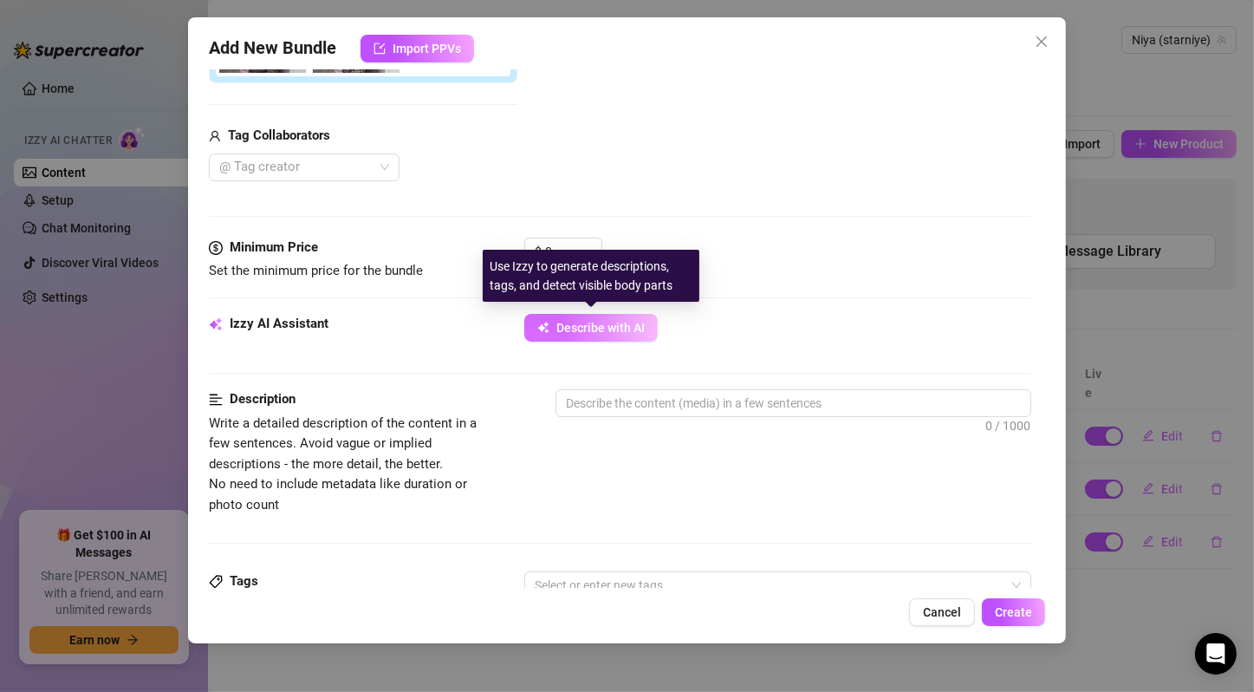
click at [608, 333] on button "Describe with AI" at bounding box center [590, 328] width 133 height 28
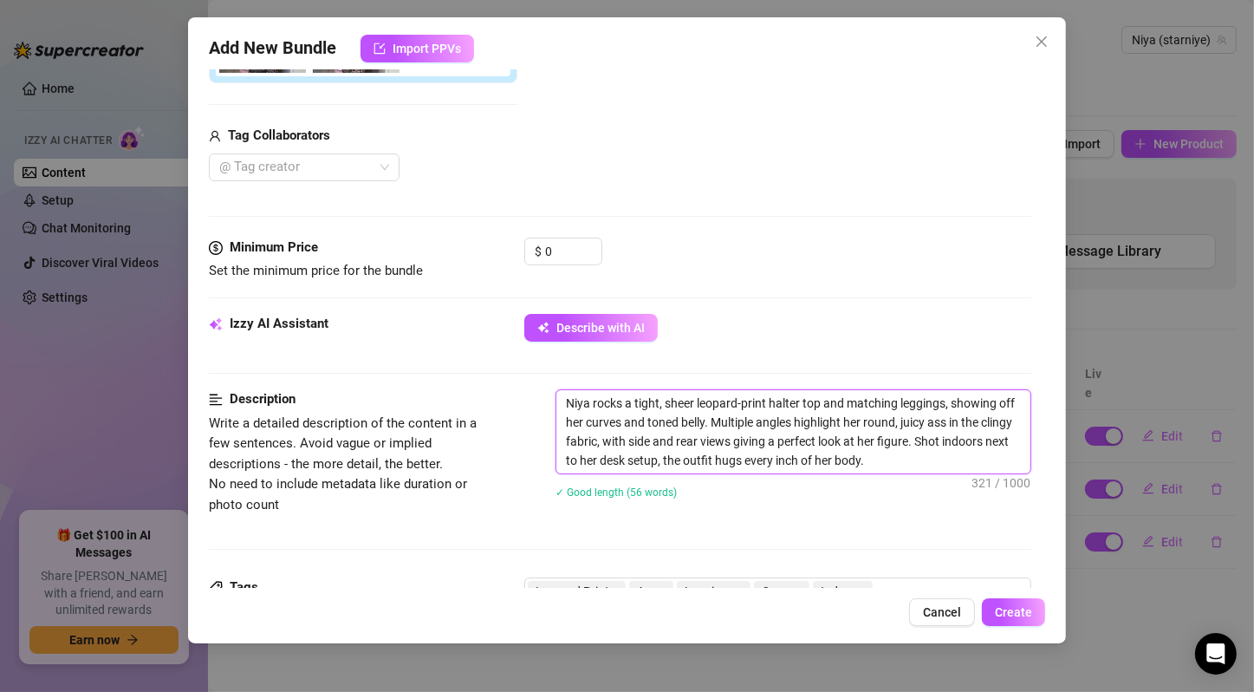
click at [757, 424] on textarea "Niya rocks a tight, sheer leopard-print halter top and matching leggings, showi…" at bounding box center [794, 431] width 474 height 83
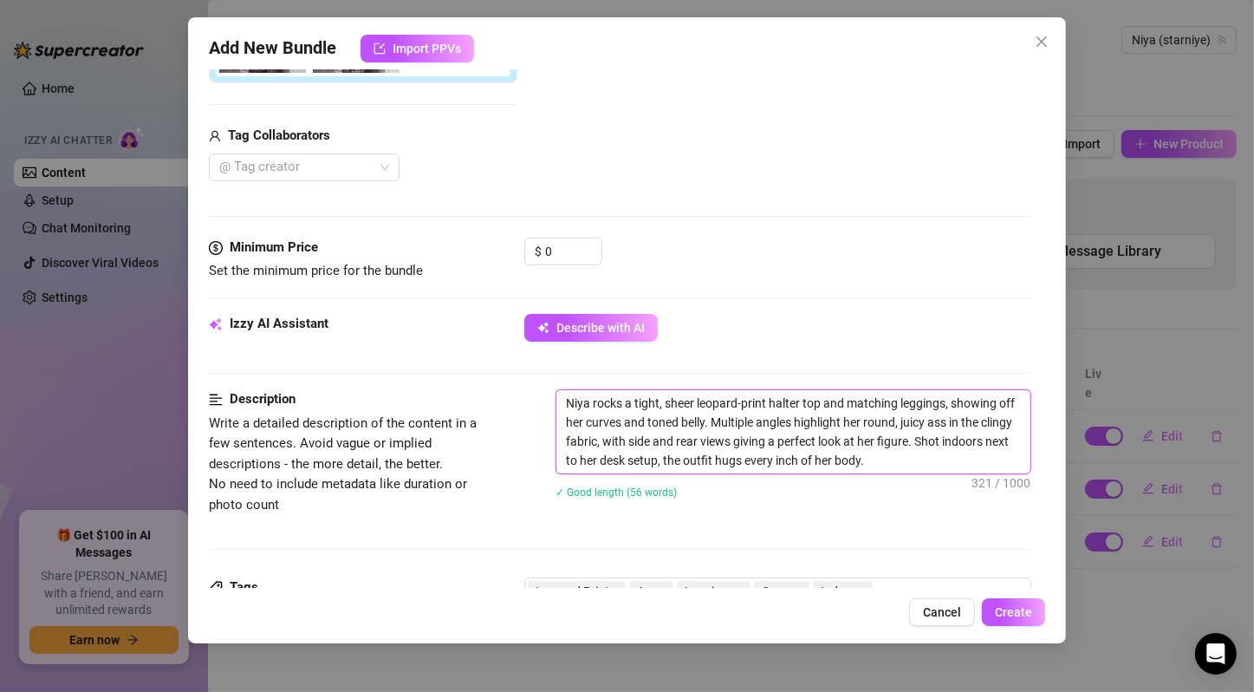
click at [757, 424] on textarea "Niya rocks a tight, sheer leopard-print halter top and matching leggings, showi…" at bounding box center [794, 431] width 474 height 83
click at [688, 392] on textarea "Niya rocks a tight, sheer leopard-print halter top and matching leggings, showi…" at bounding box center [794, 431] width 474 height 83
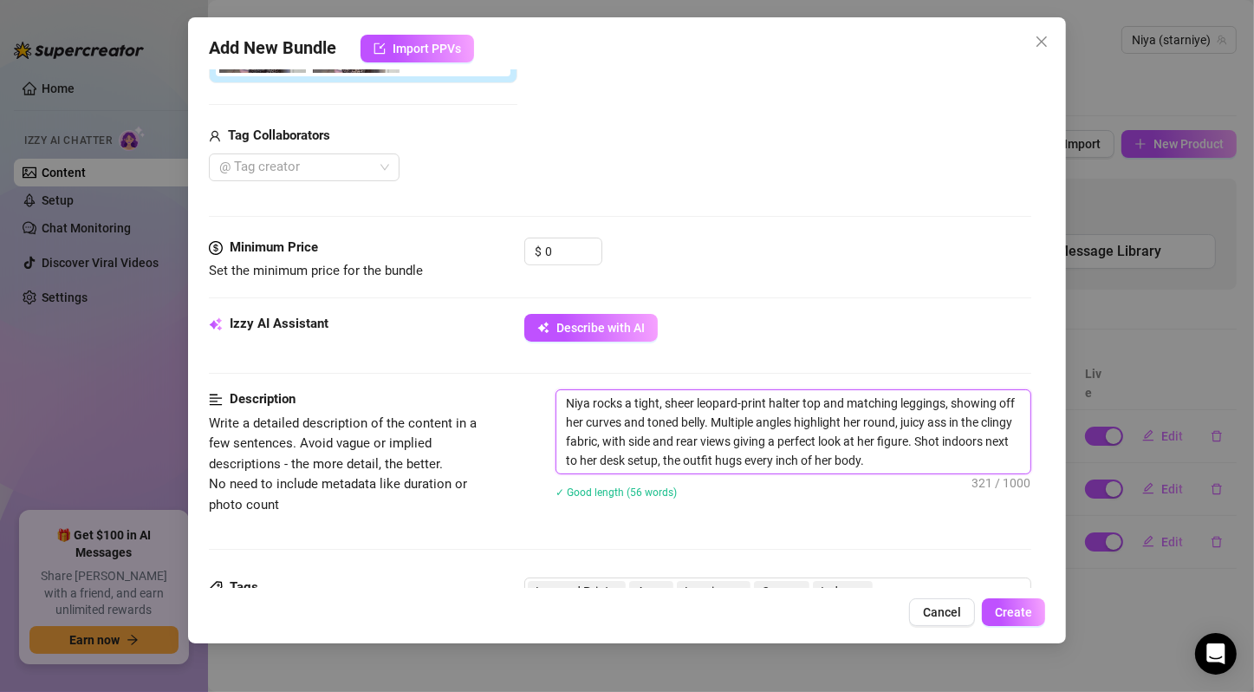
click at [718, 399] on textarea "Niya rocks a tight, sheer leopard-print halter top and matching leggings, showi…" at bounding box center [794, 431] width 474 height 83
click at [715, 398] on textarea "Niya rocks a tight, sheer leopard-print halter top and matching leggings, showi…" at bounding box center [794, 431] width 474 height 83
click at [710, 407] on textarea "Niya rocks a tight, sheer leopard-print halter top and matching leggings, showi…" at bounding box center [794, 431] width 474 height 83
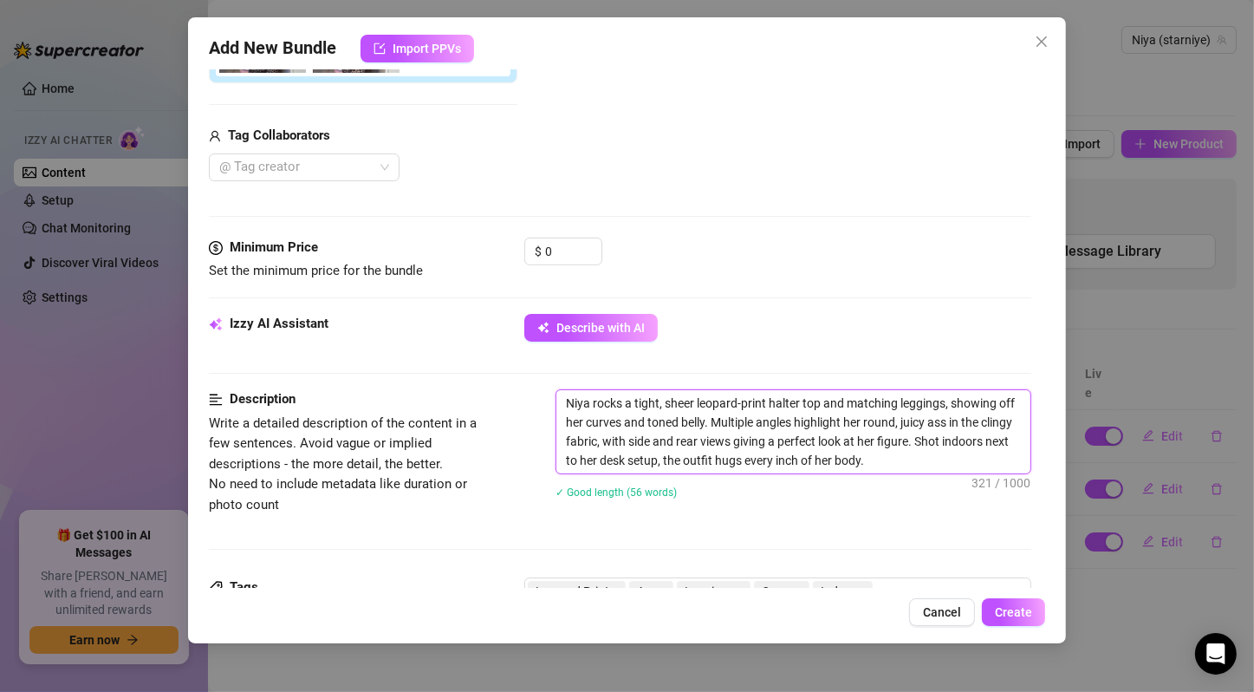
click at [713, 419] on textarea "Niya rocks a tight, sheer leopard-print halter top and matching leggings, showi…" at bounding box center [794, 431] width 474 height 83
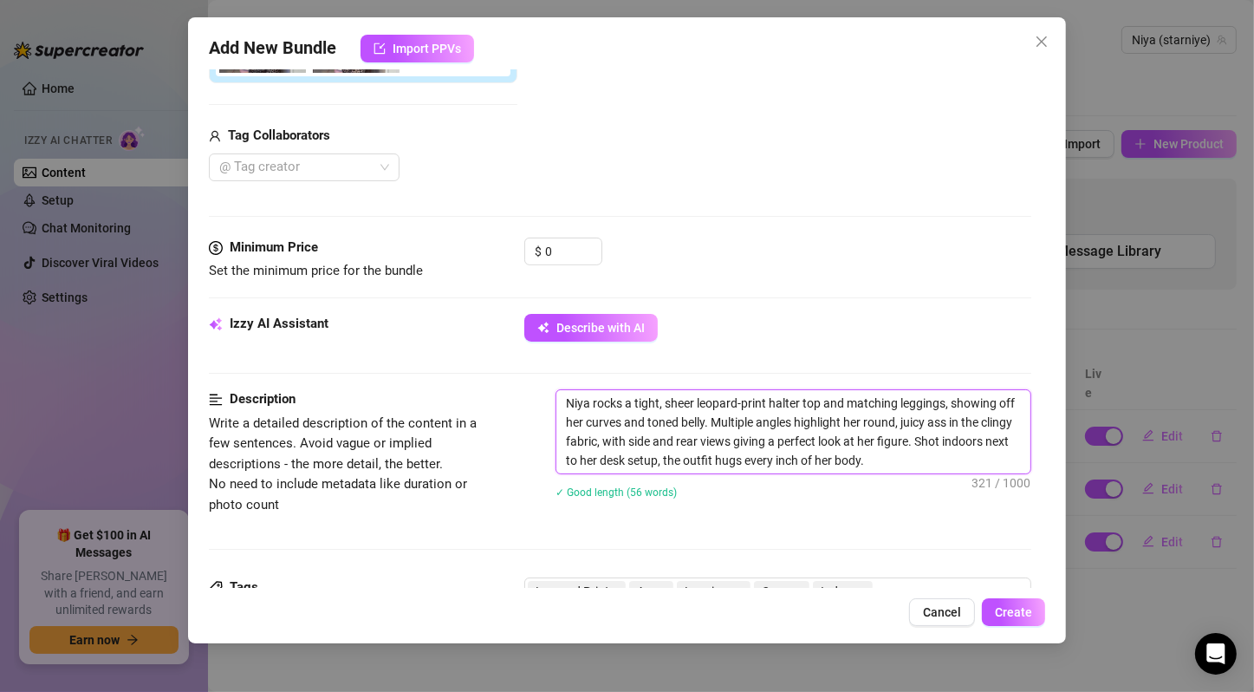
click at [713, 419] on textarea "Niya rocks a tight, sheer leopard-print halter top and matching leggings, showi…" at bounding box center [794, 431] width 474 height 83
click at [576, 249] on input "0" at bounding box center [573, 251] width 56 height 26
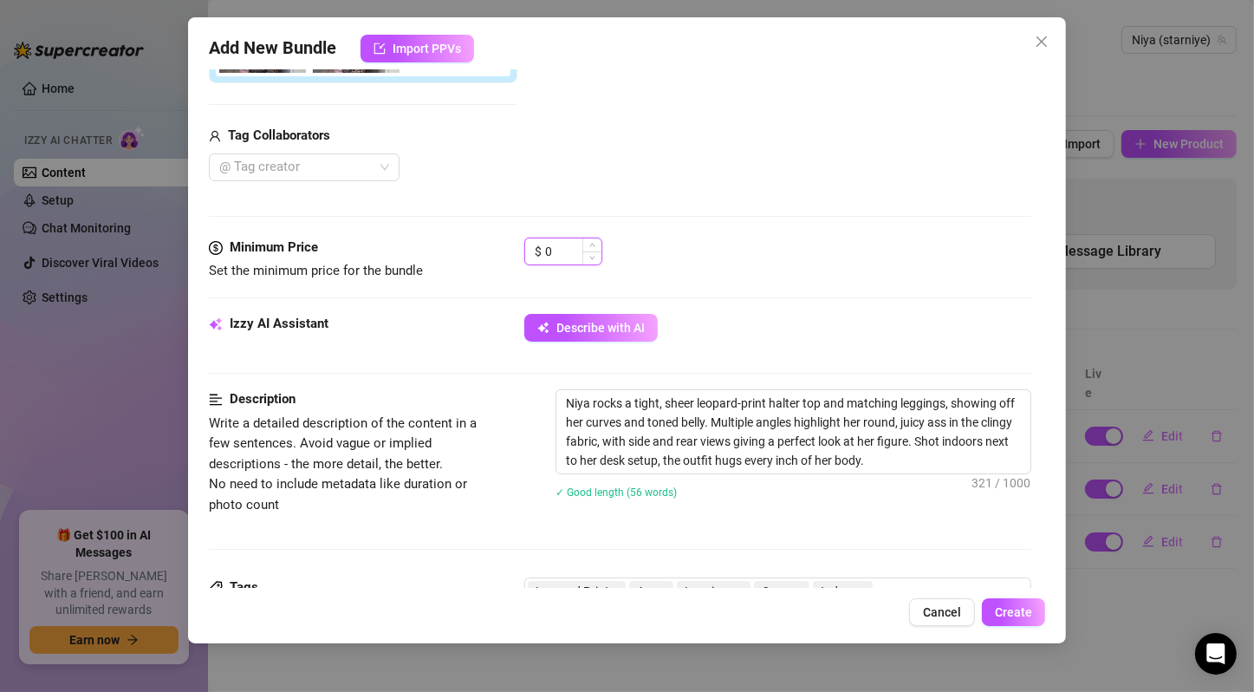
click at [576, 249] on input "0" at bounding box center [573, 251] width 56 height 26
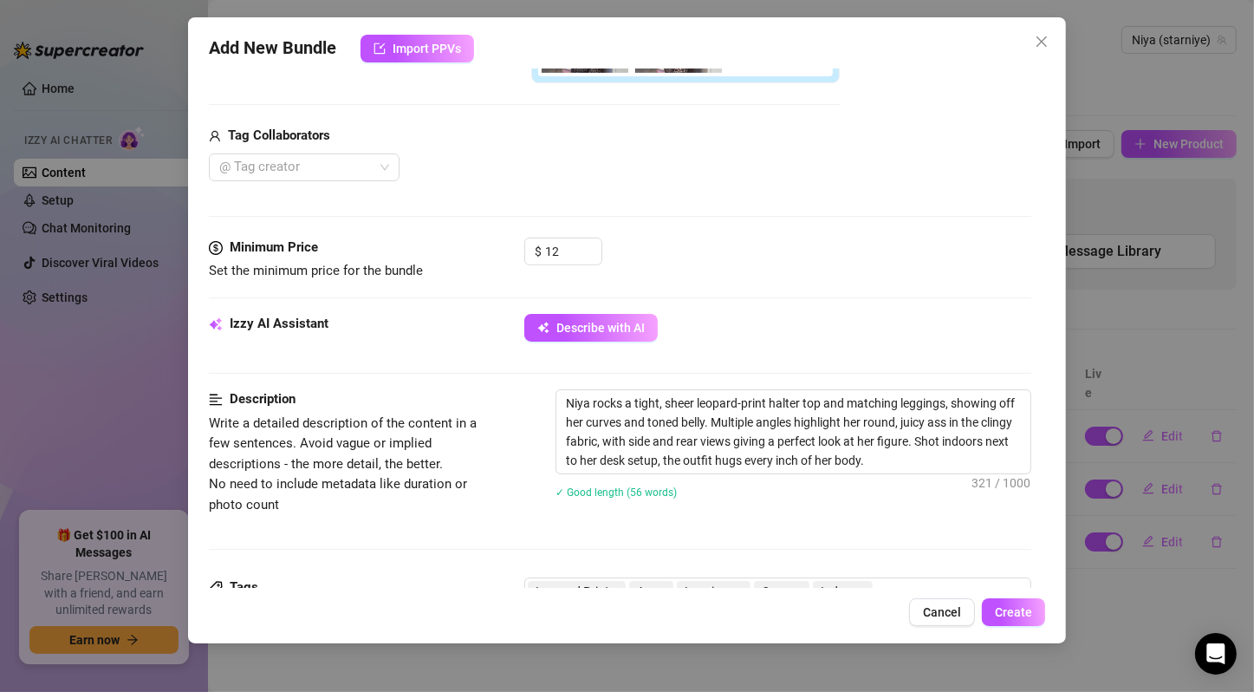
click at [752, 259] on div "$ 12" at bounding box center [777, 259] width 507 height 43
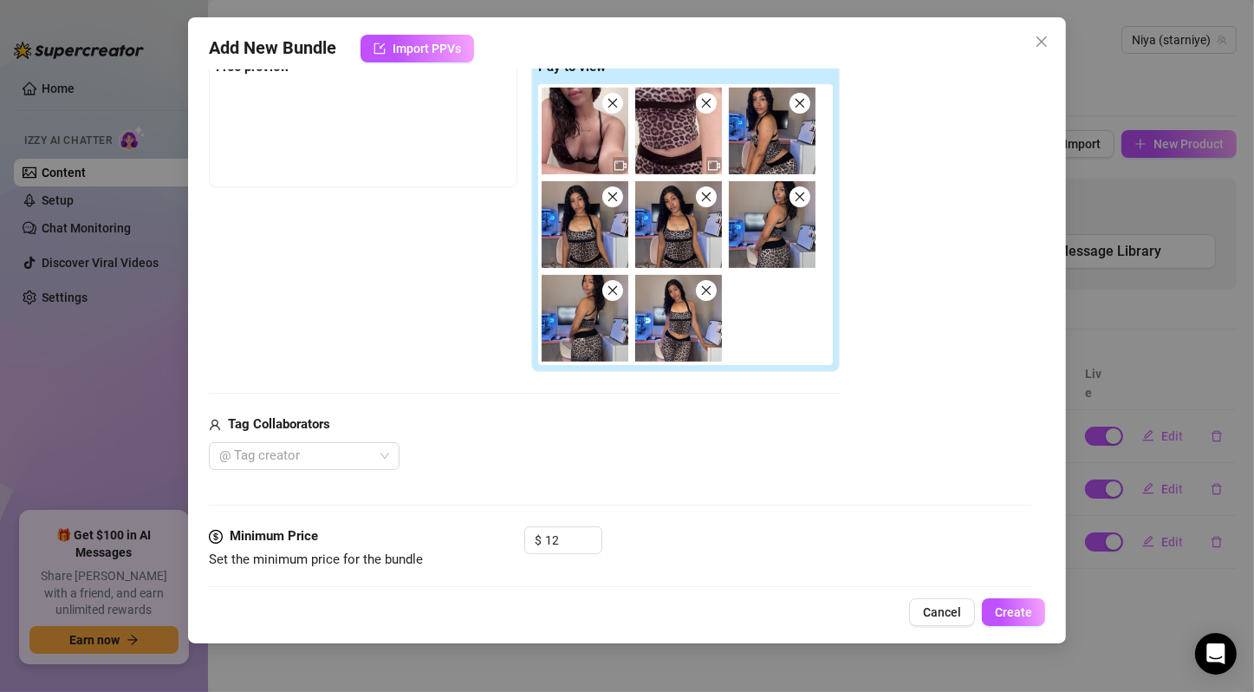
scroll to position [867, 0]
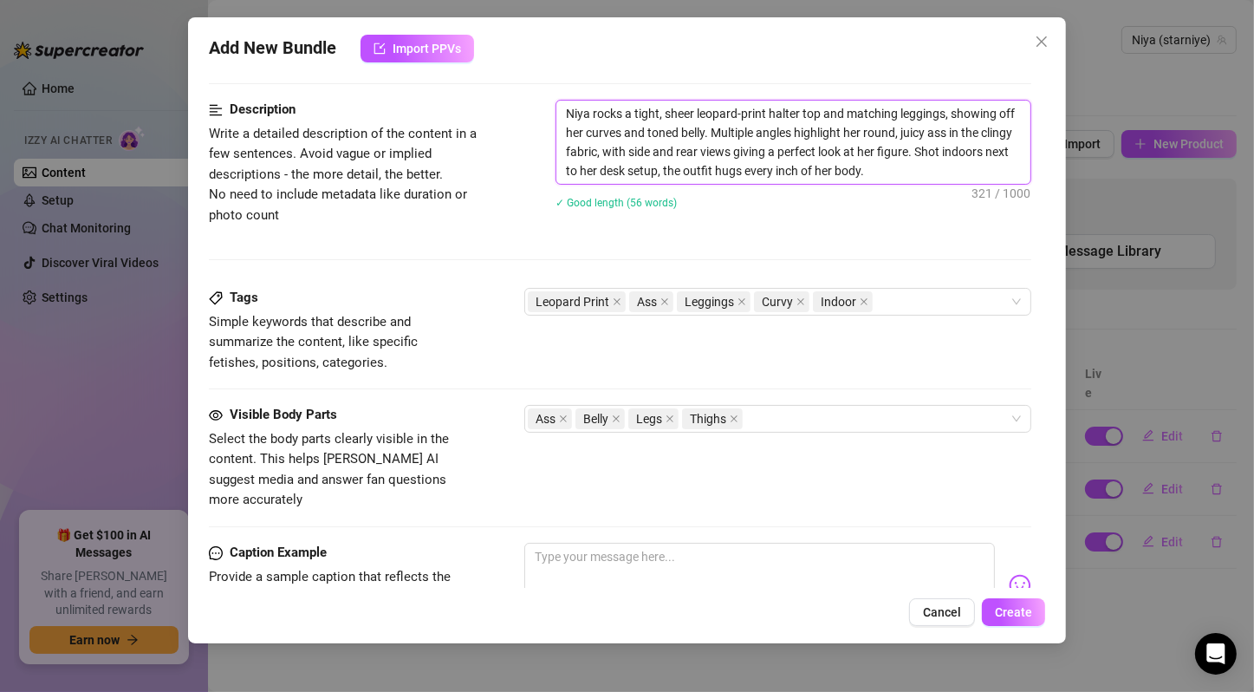
click at [731, 145] on textarea "Niya rocks a tight, sheer leopard-print halter top and matching leggings, showi…" at bounding box center [794, 142] width 474 height 83
click at [813, 131] on textarea "Niya rocks a tight, sheer leopard-print halter top and matching leggings, showi…" at bounding box center [794, 142] width 474 height 83
click at [946, 128] on textarea "Niya rocks a tight, sheer leopard-print halter top and matching leggings, showi…" at bounding box center [794, 142] width 474 height 83
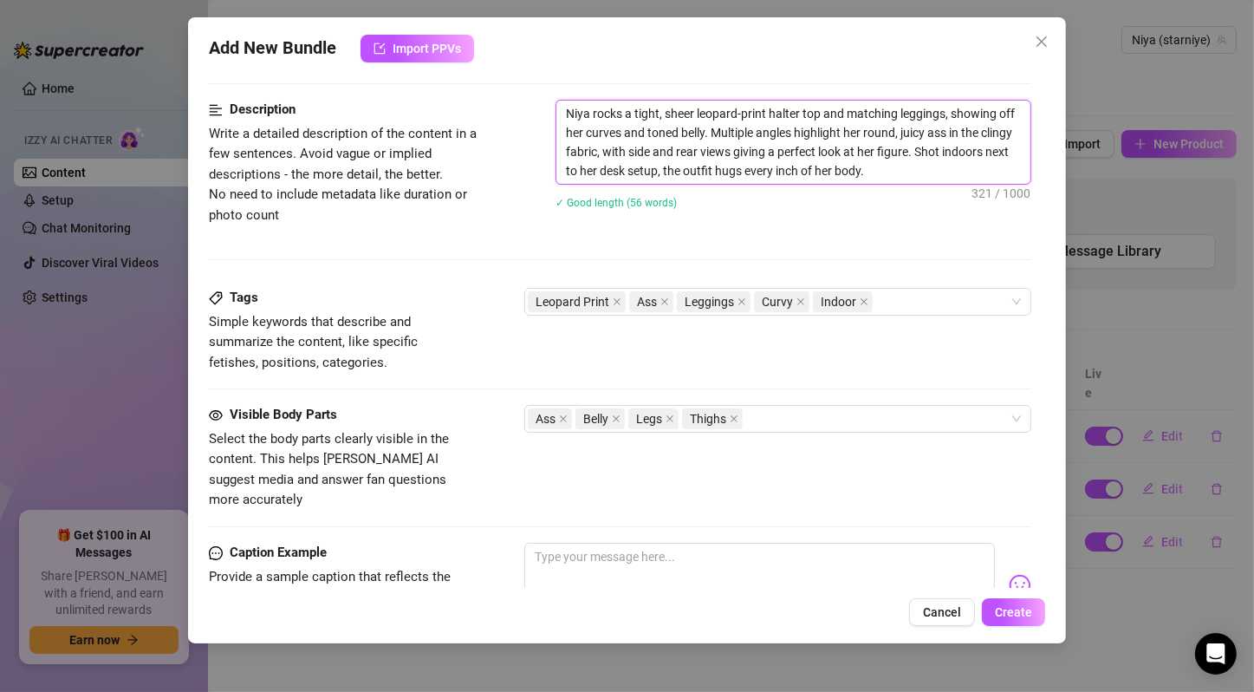
click at [946, 128] on textarea "Niya rocks a tight, sheer leopard-print halter top and matching leggings, showi…" at bounding box center [794, 142] width 474 height 83
click at [911, 212] on div "✓ Good length (56 words)" at bounding box center [794, 202] width 476 height 28
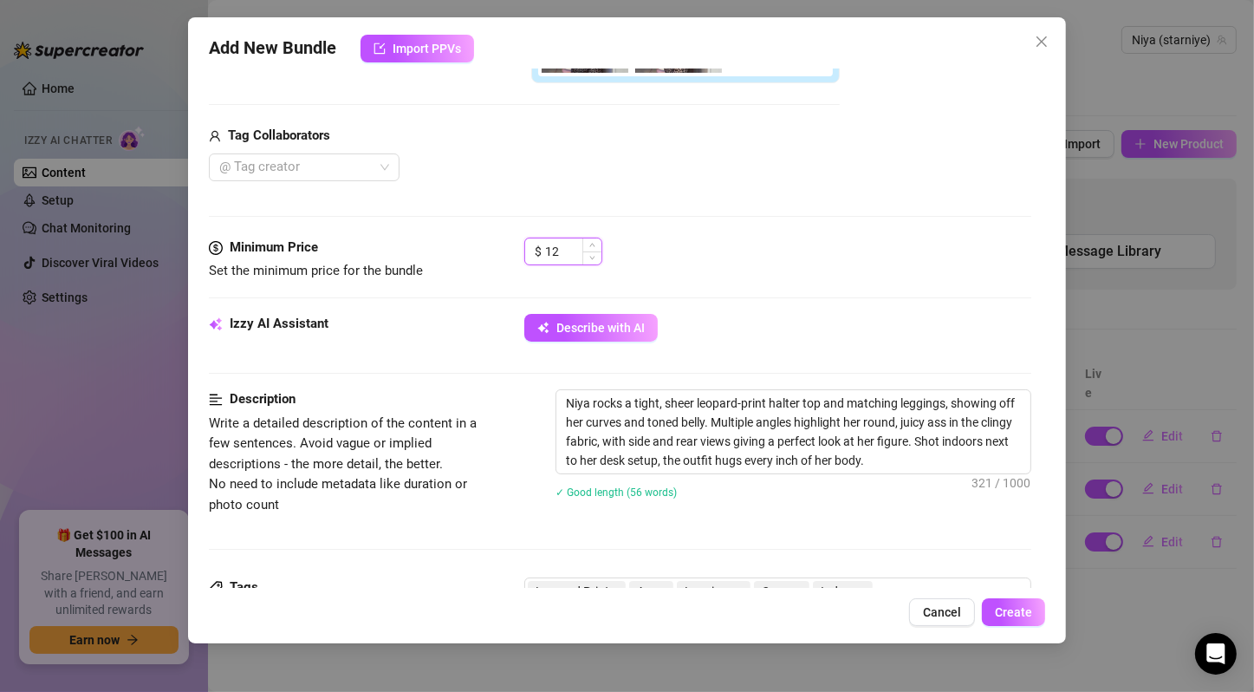
click at [559, 245] on input "12" at bounding box center [573, 251] width 56 height 26
click at [727, 270] on div "$ 12" at bounding box center [777, 259] width 507 height 43
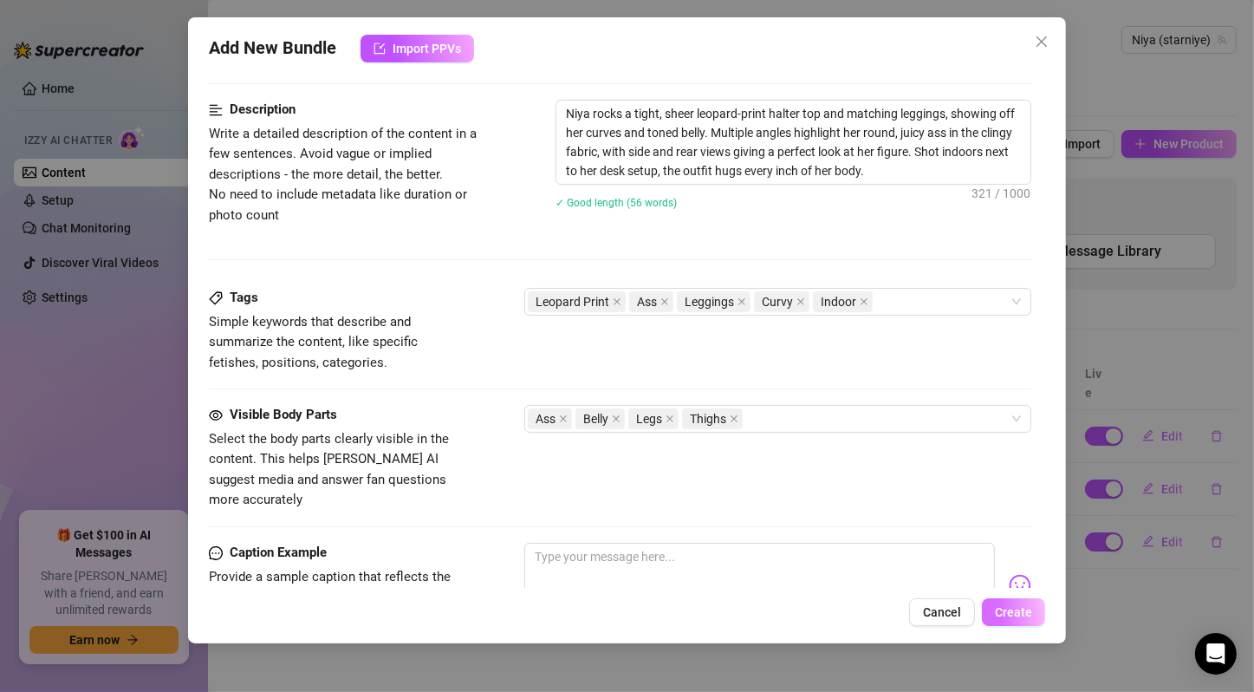
click at [1023, 612] on span "Create" at bounding box center [1013, 612] width 37 height 14
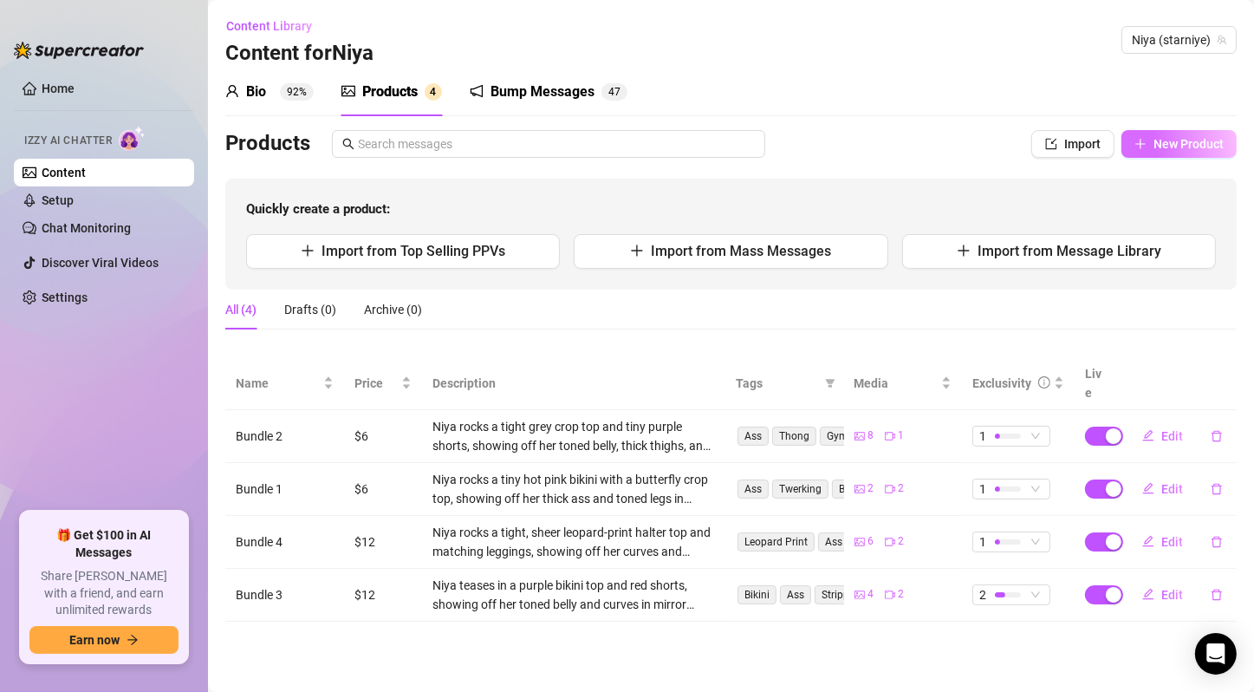
click at [1210, 137] on span "New Product" at bounding box center [1189, 144] width 70 height 14
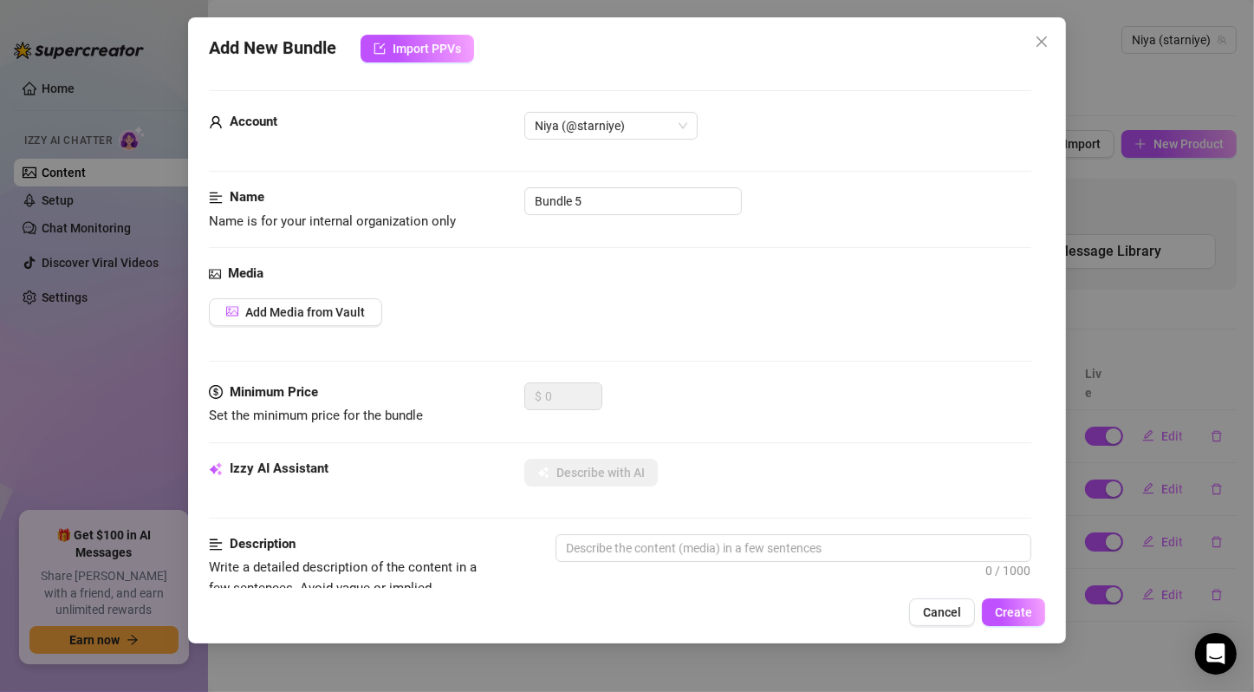
click at [304, 309] on span "Add Media from Vault" at bounding box center [305, 312] width 120 height 14
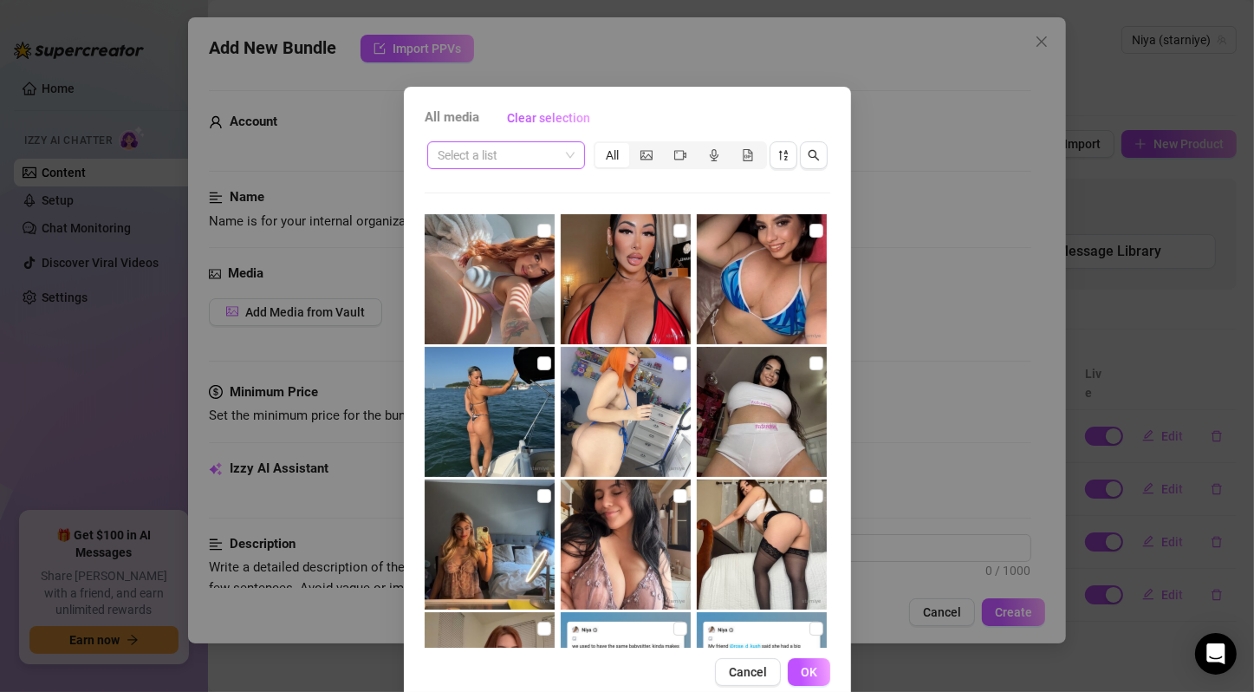
click at [570, 156] on div "Select a list" at bounding box center [506, 155] width 158 height 28
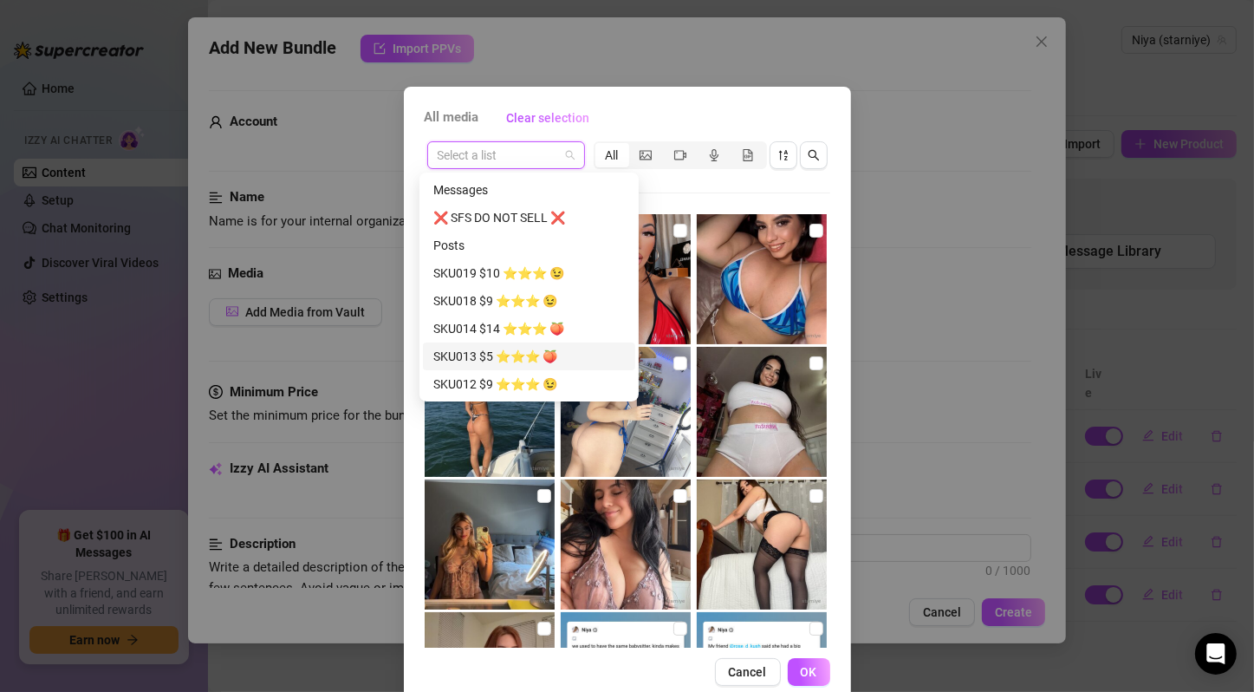
click at [516, 354] on div "SKU013 $5 ⭐️⭐️⭐️ 🍑" at bounding box center [529, 356] width 192 height 19
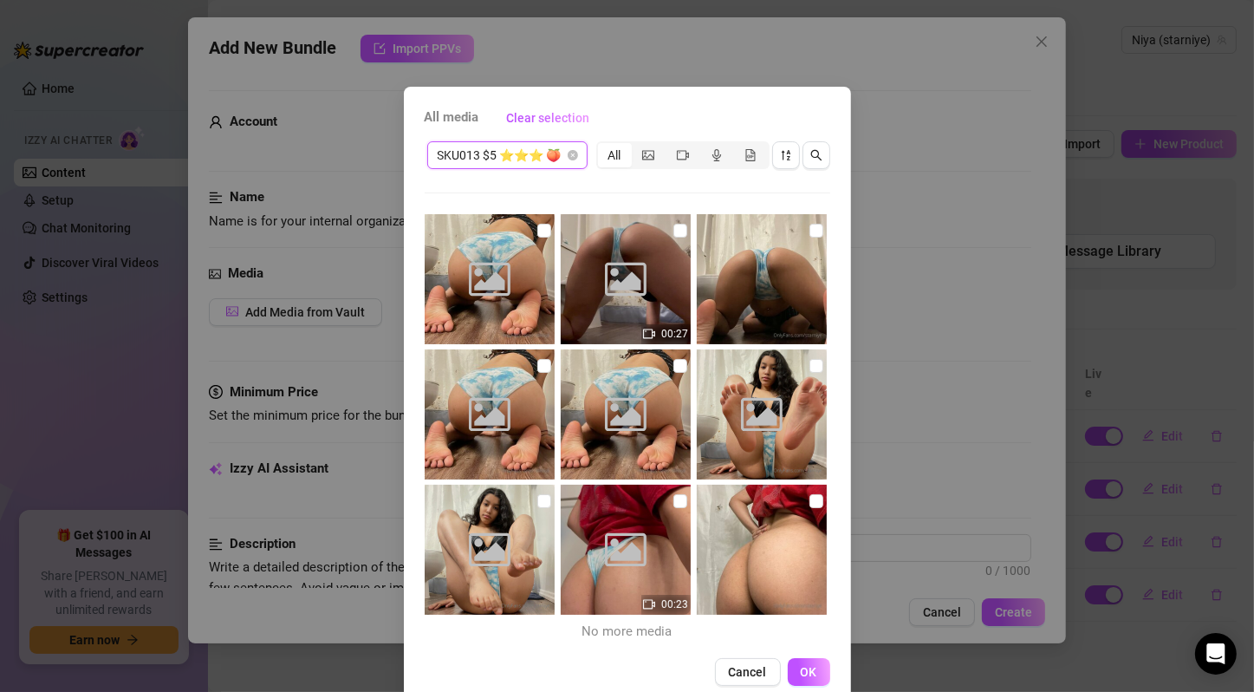
click at [537, 232] on input "checkbox" at bounding box center [544, 231] width 14 height 14
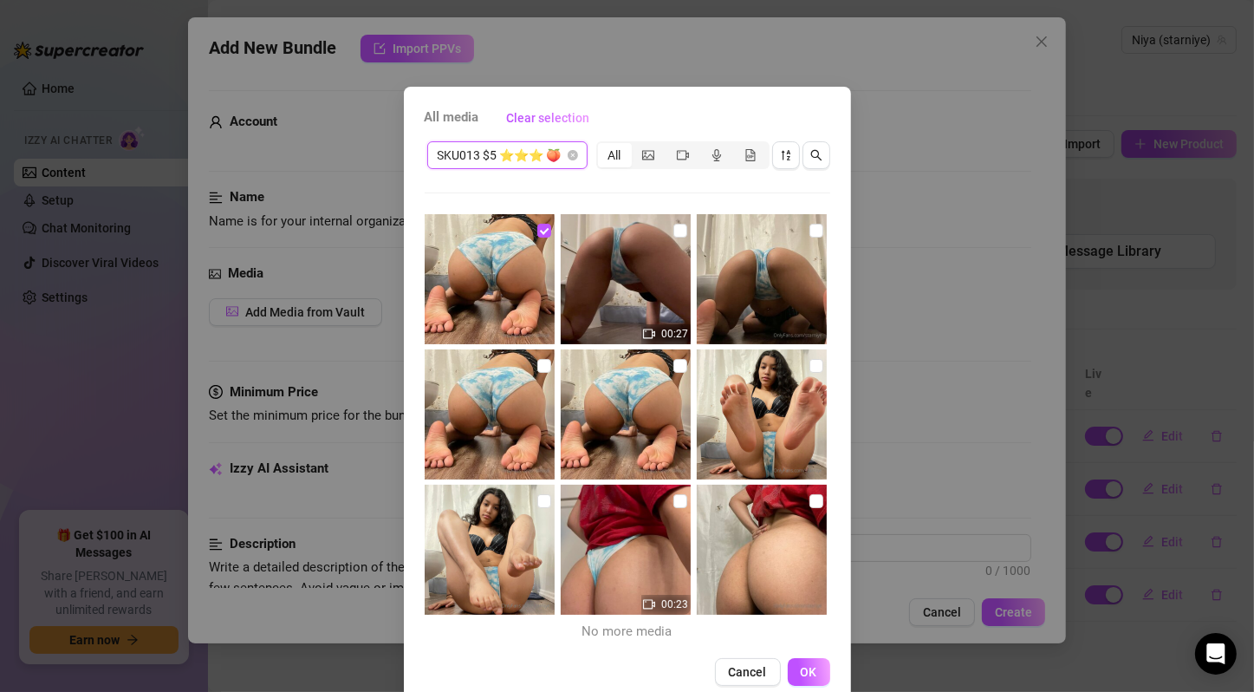
click at [674, 229] on input "checkbox" at bounding box center [681, 231] width 14 height 14
click at [810, 233] on input "checkbox" at bounding box center [817, 231] width 14 height 14
click at [537, 366] on input "checkbox" at bounding box center [544, 366] width 14 height 14
click at [674, 367] on input "checkbox" at bounding box center [681, 366] width 14 height 14
click at [810, 364] on input "checkbox" at bounding box center [817, 366] width 14 height 14
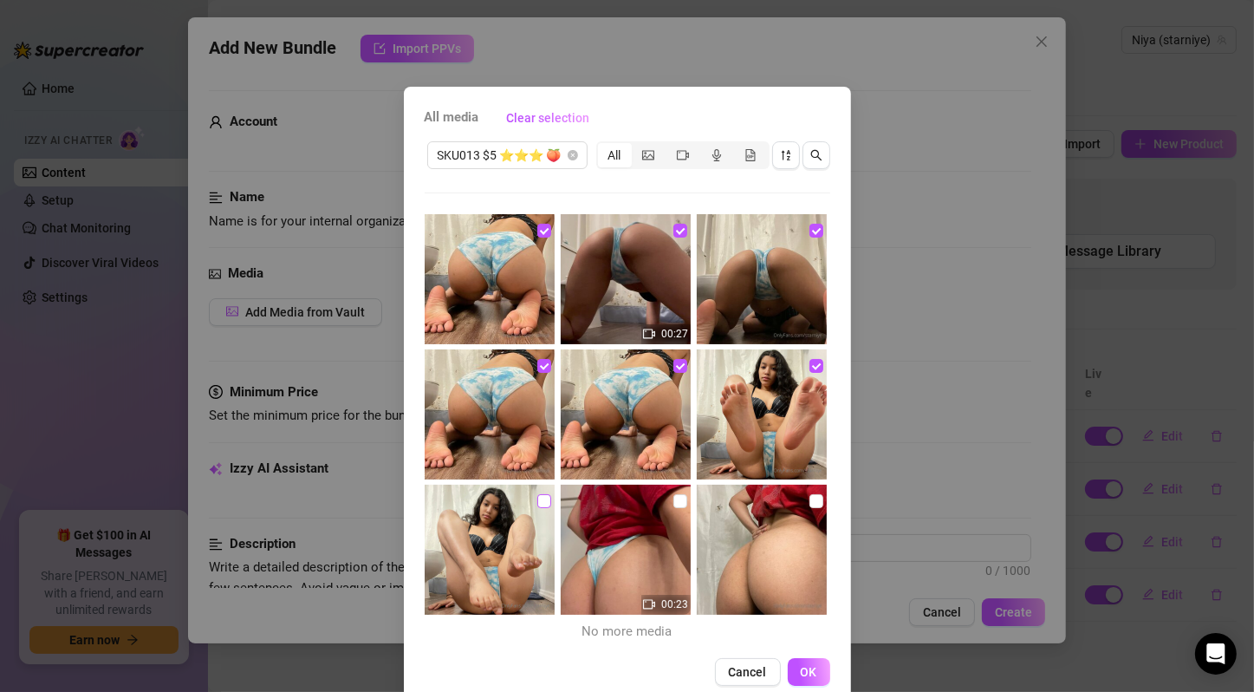
click at [537, 499] on input "checkbox" at bounding box center [544, 501] width 14 height 14
click at [674, 500] on input "checkbox" at bounding box center [681, 501] width 14 height 14
click at [810, 500] on input "checkbox" at bounding box center [817, 501] width 14 height 14
click at [799, 677] on button "OK" at bounding box center [809, 672] width 42 height 28
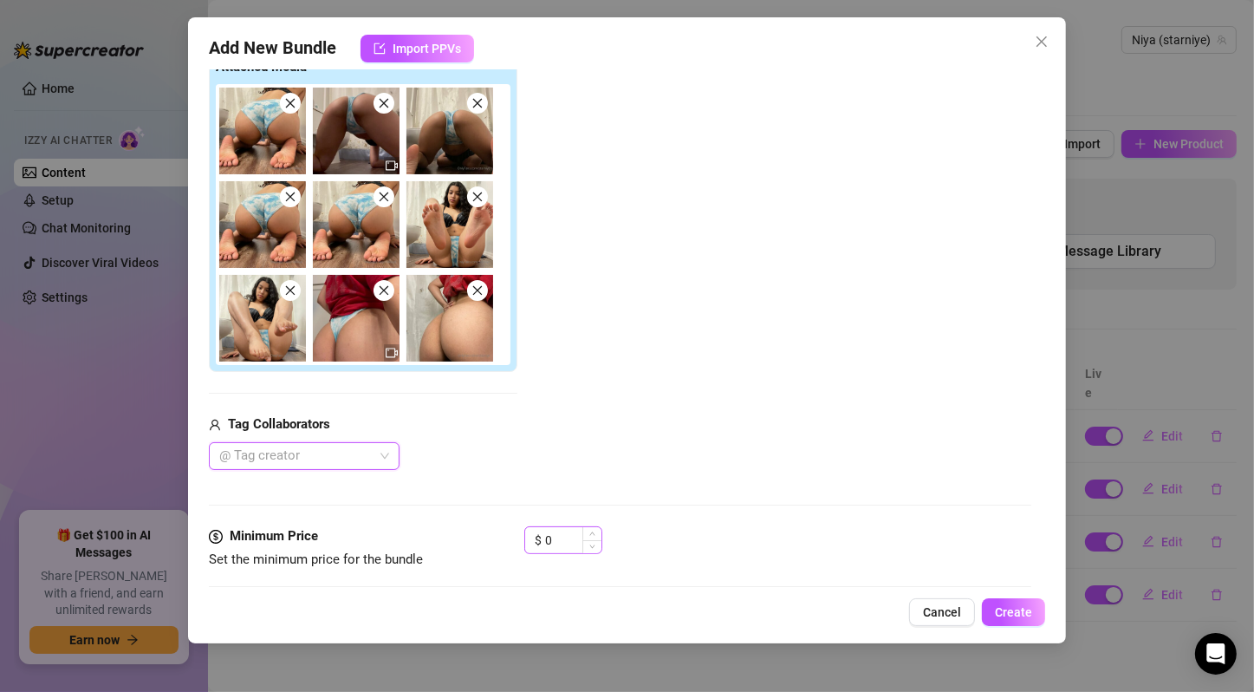
scroll to position [577, 0]
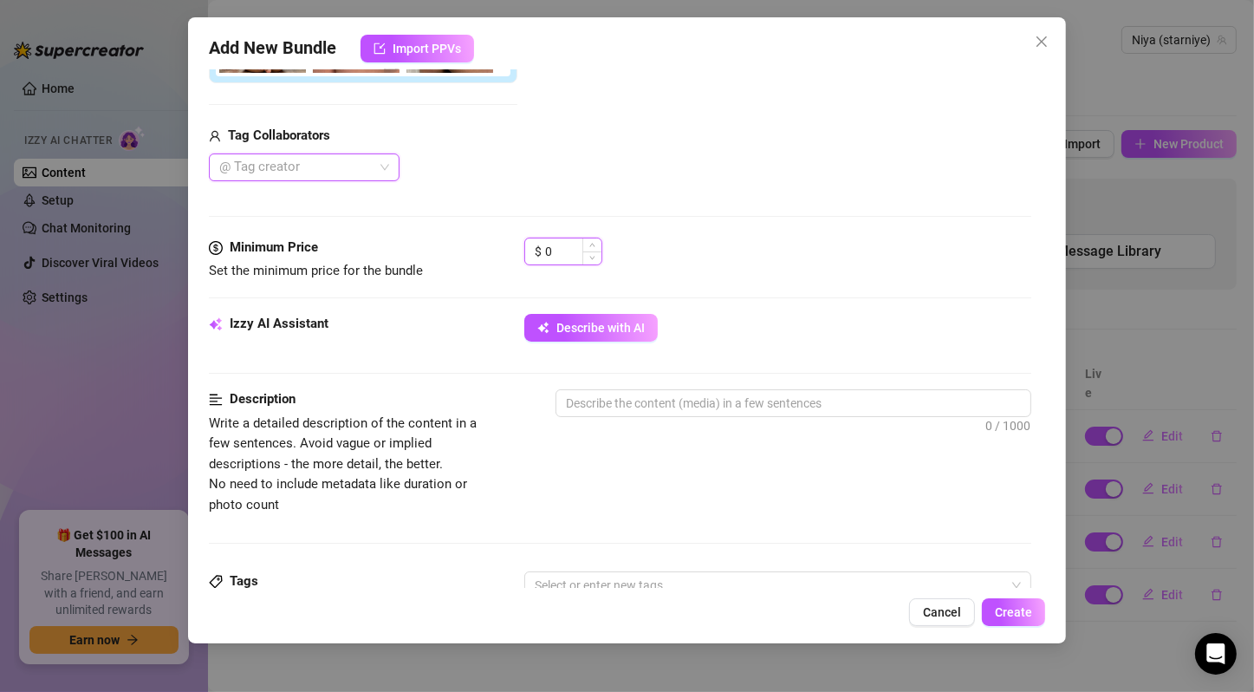
click at [573, 250] on input "0" at bounding box center [573, 251] width 56 height 26
click at [589, 322] on span "Describe with AI" at bounding box center [601, 328] width 88 height 14
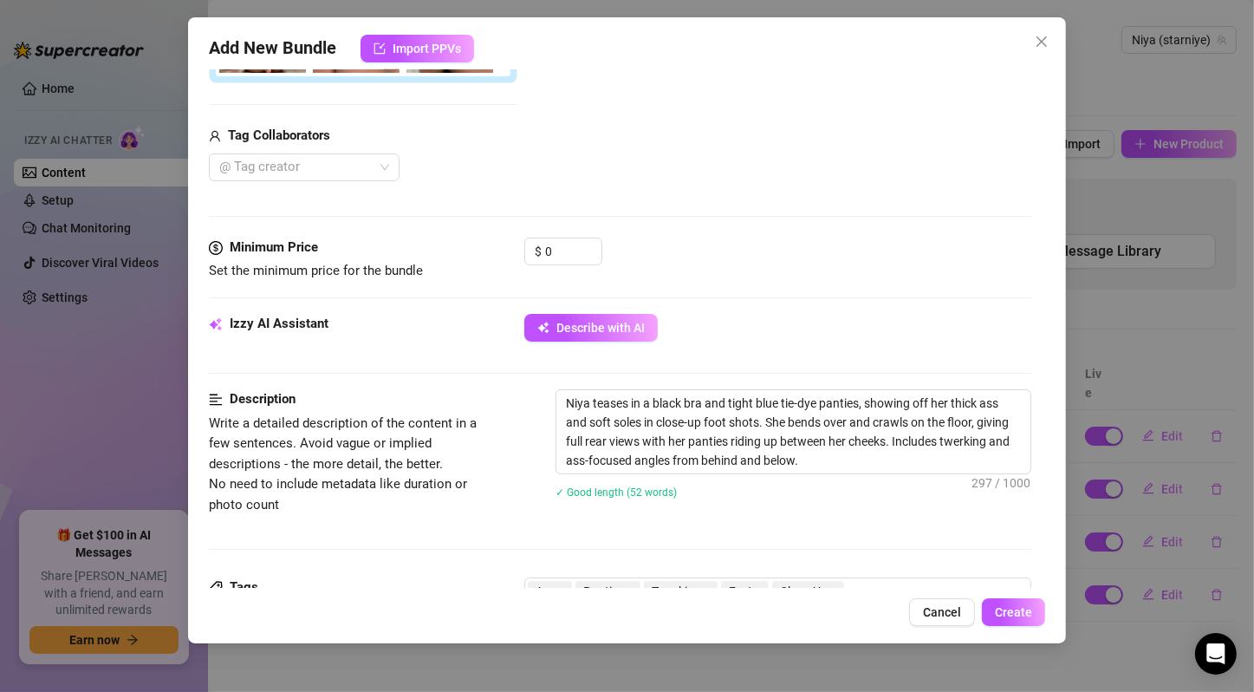
click at [884, 326] on div "Describe with AI" at bounding box center [777, 328] width 507 height 28
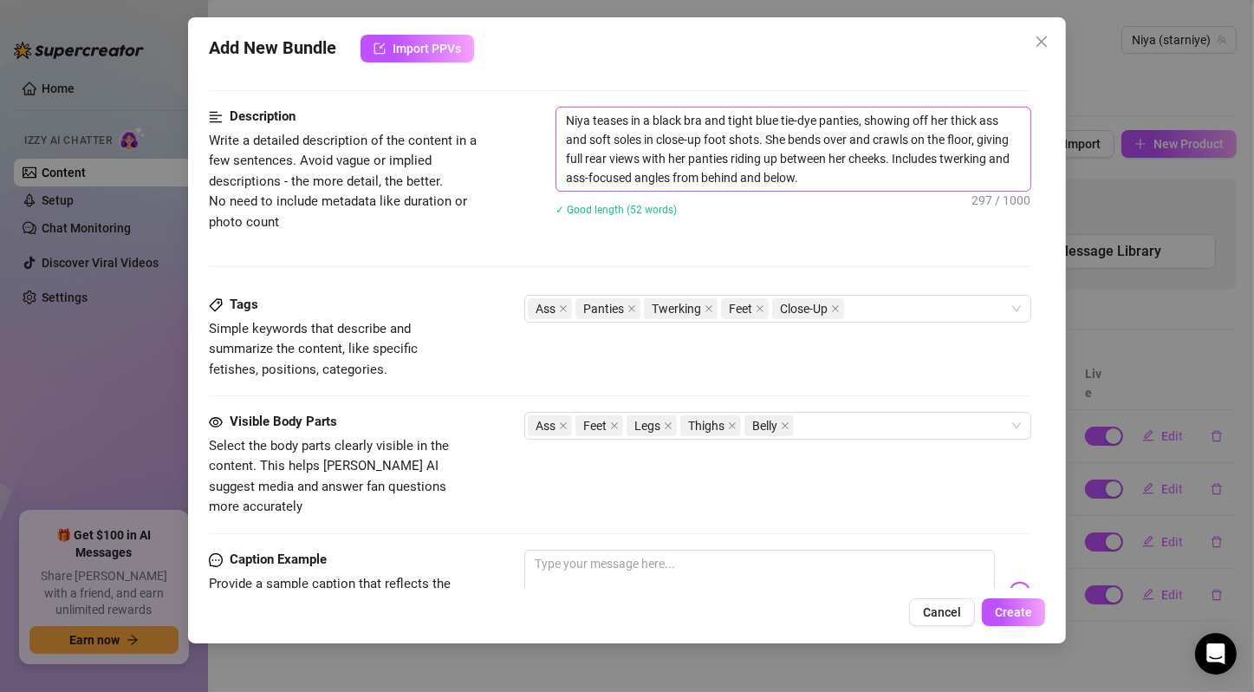
scroll to position [572, 0]
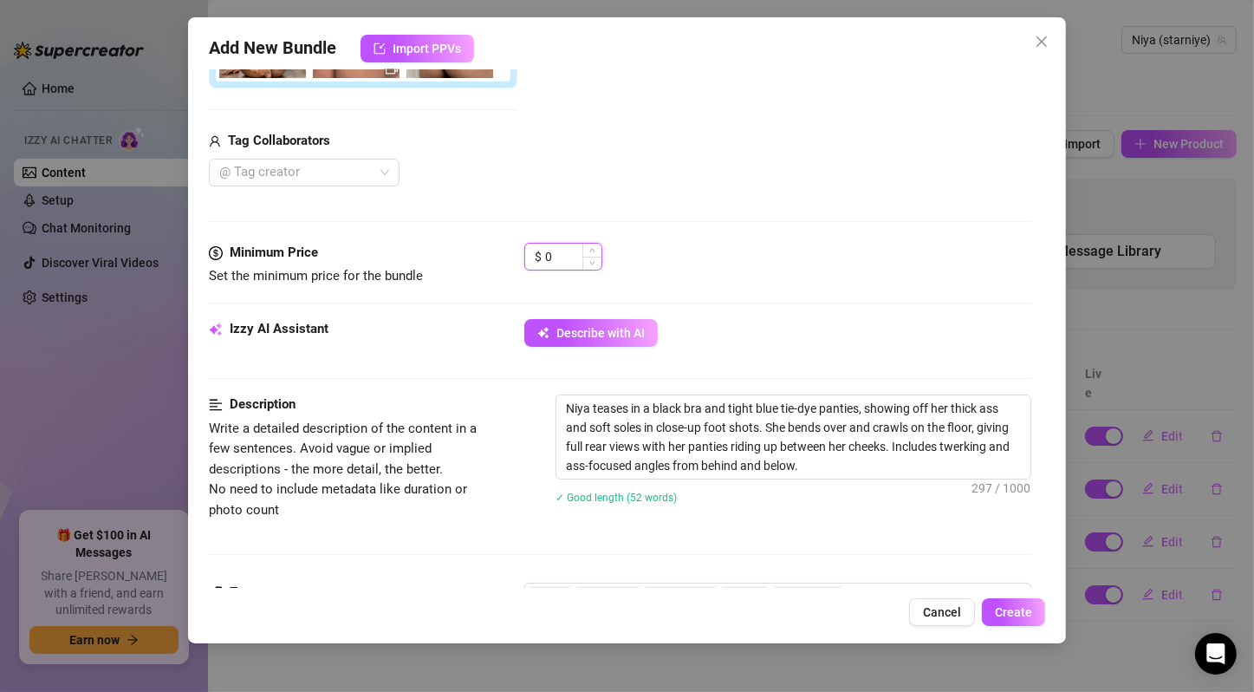
click at [564, 264] on input "0" at bounding box center [573, 257] width 56 height 26
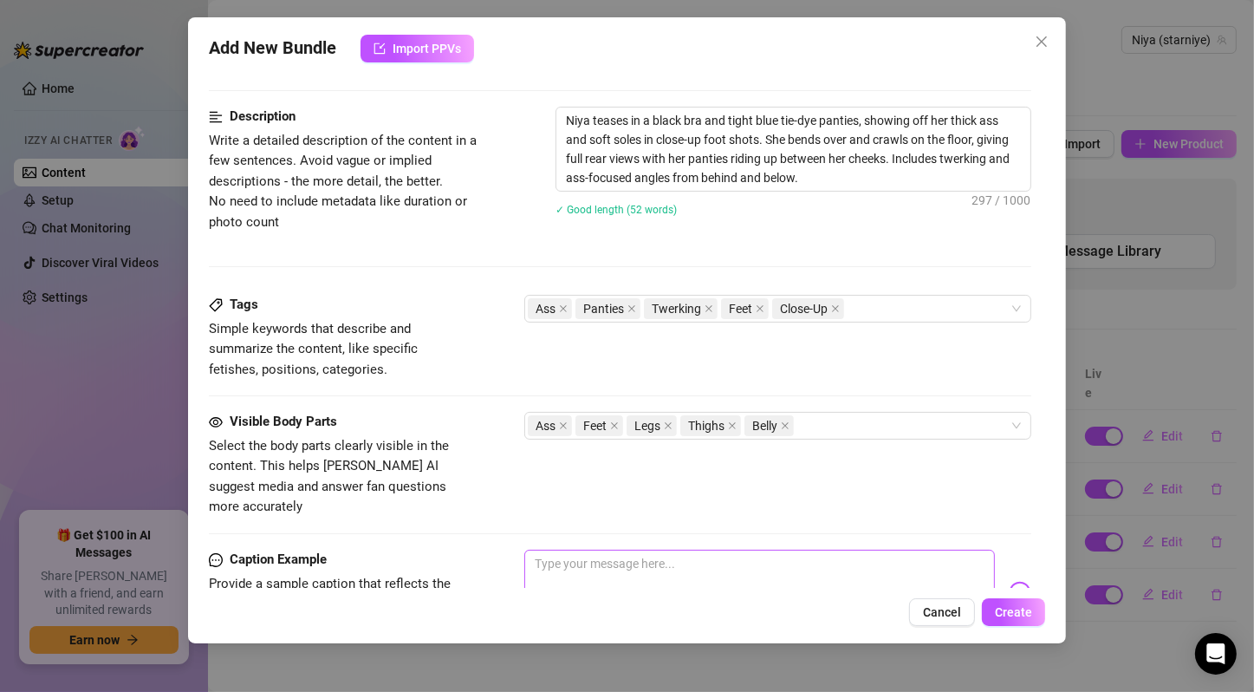
scroll to position [1149, 0]
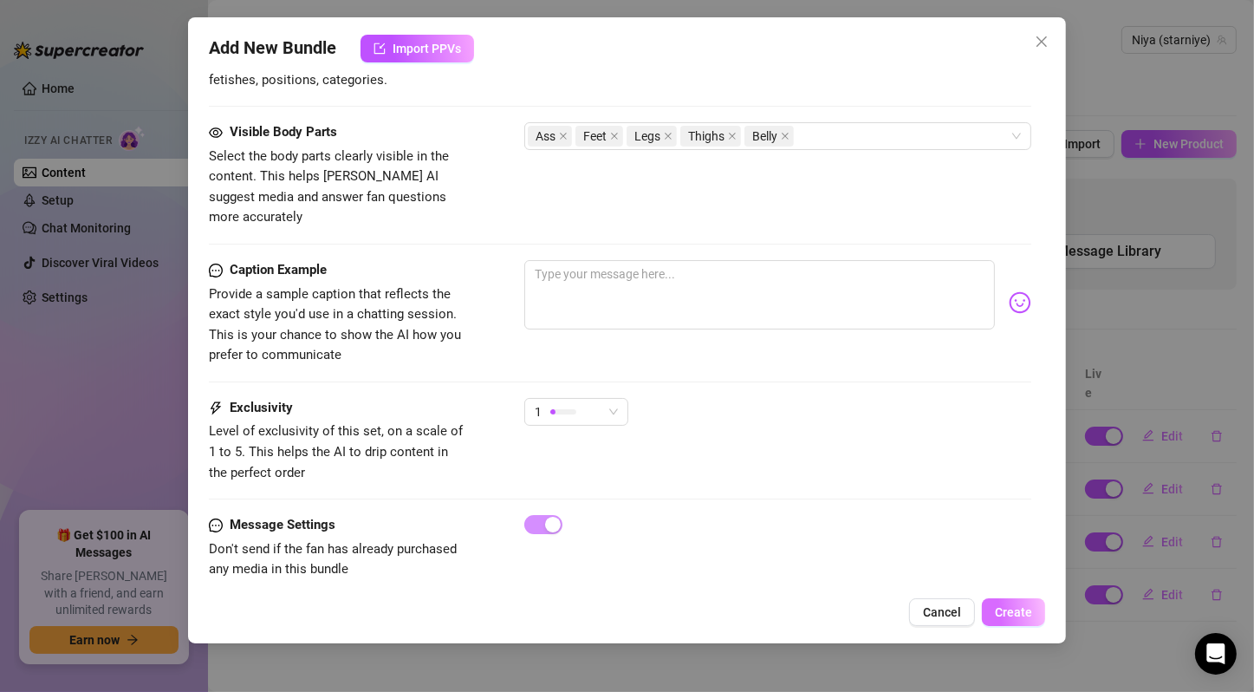
click at [1012, 600] on button "Create" at bounding box center [1013, 612] width 63 height 28
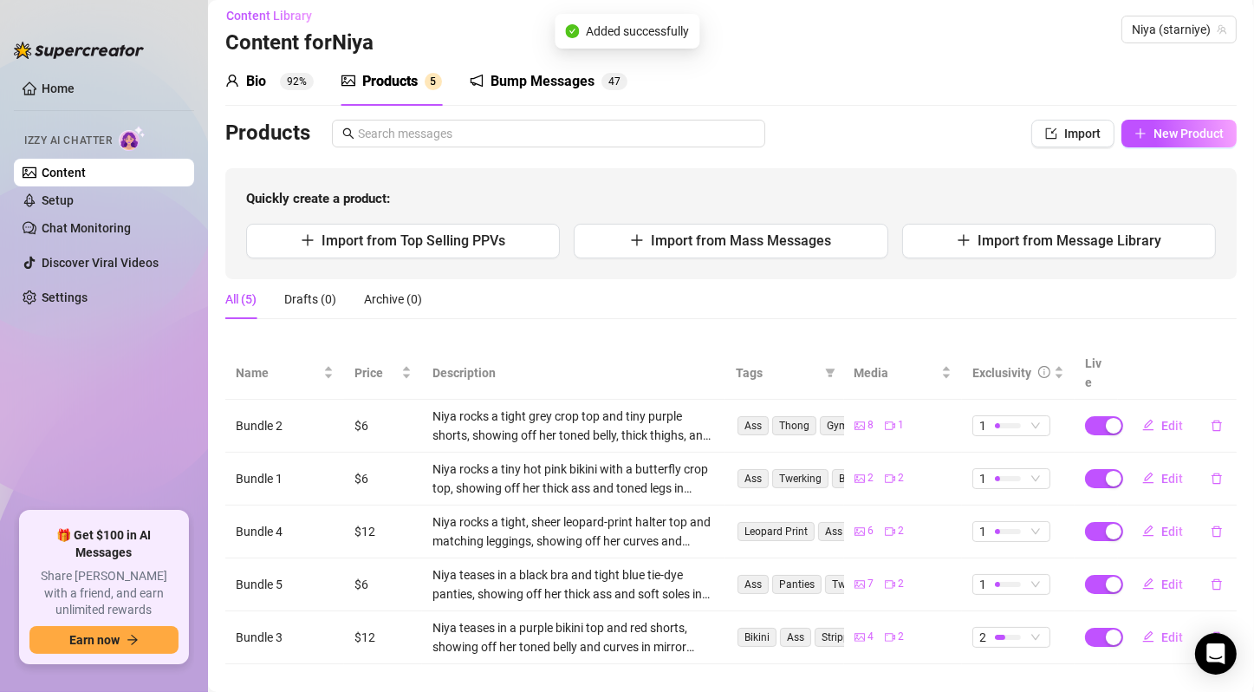
scroll to position [14, 0]
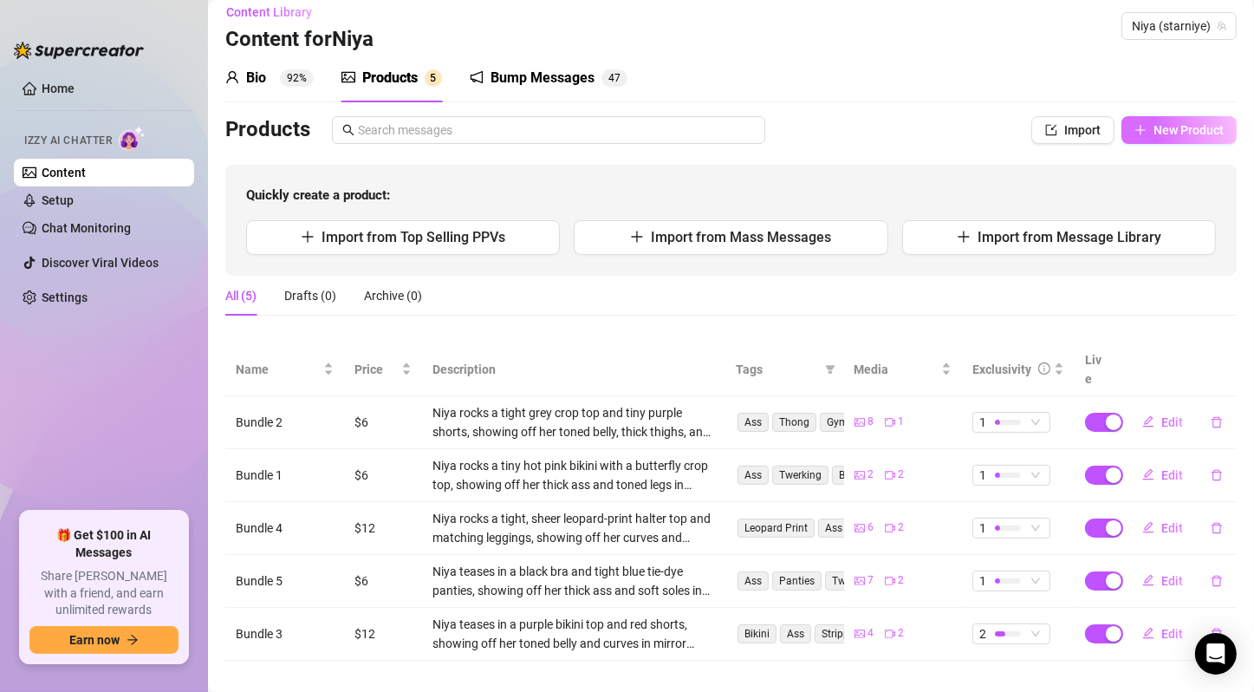
click at [1175, 125] on span "New Product" at bounding box center [1189, 130] width 70 height 14
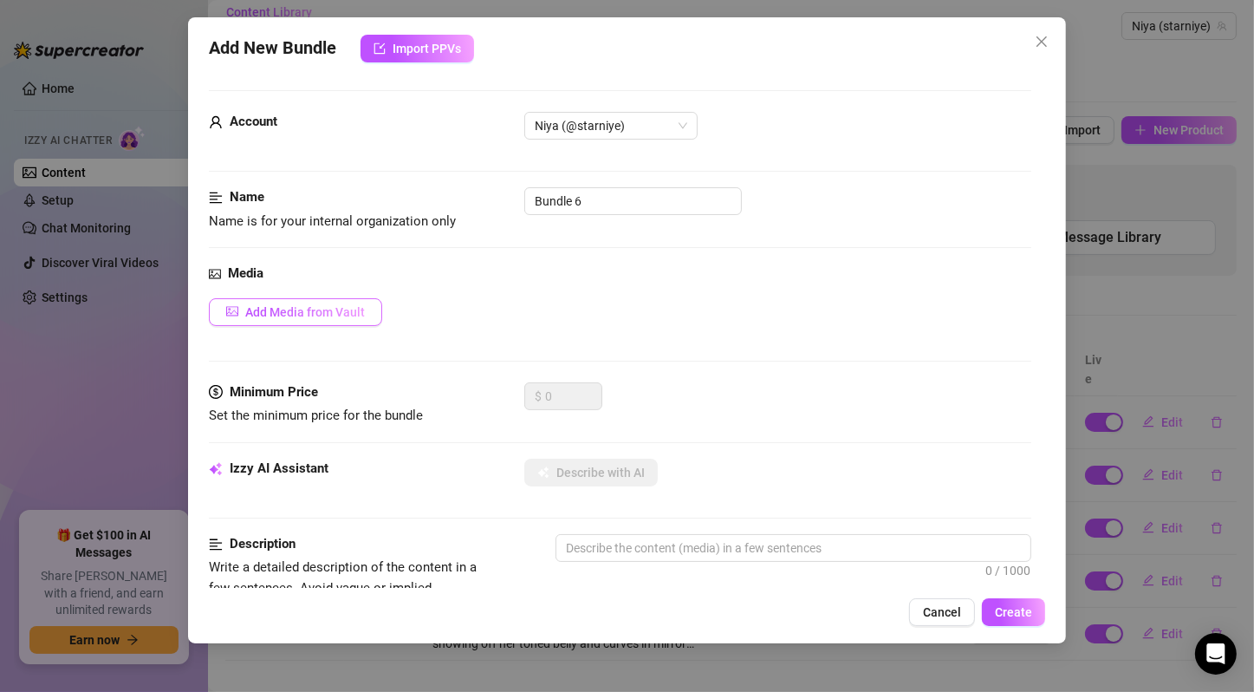
click at [346, 307] on span "Add Media from Vault" at bounding box center [305, 312] width 120 height 14
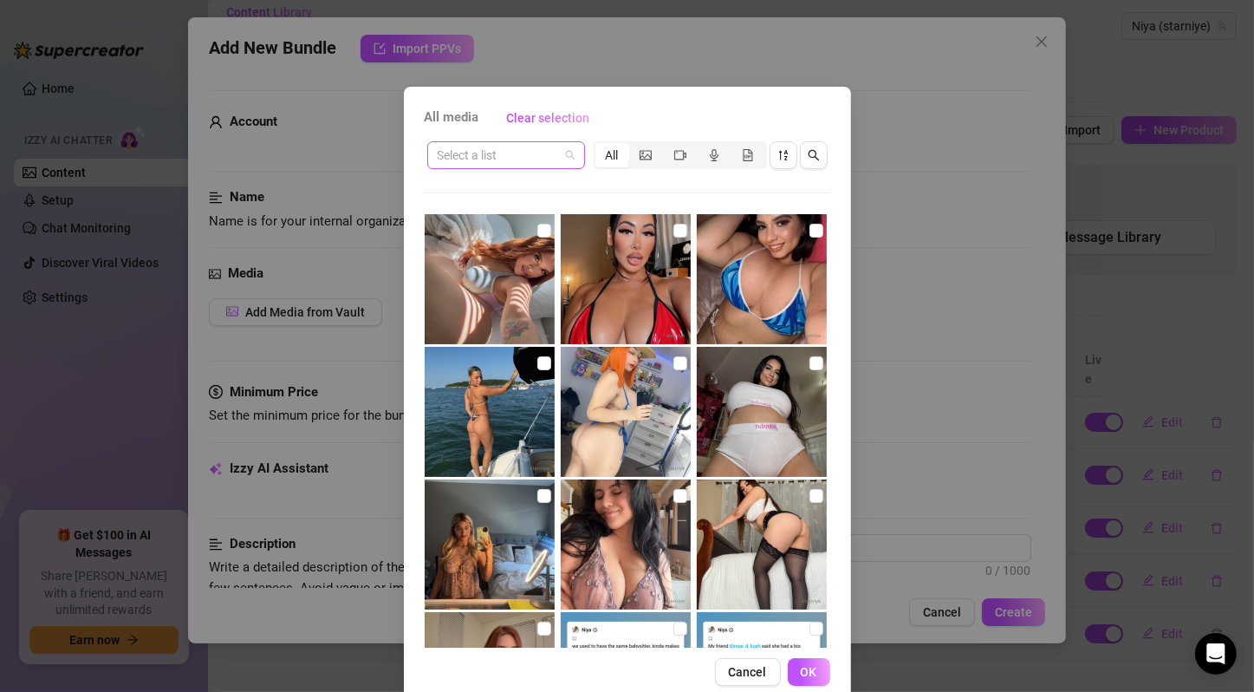
click at [561, 156] on span at bounding box center [506, 155] width 137 height 26
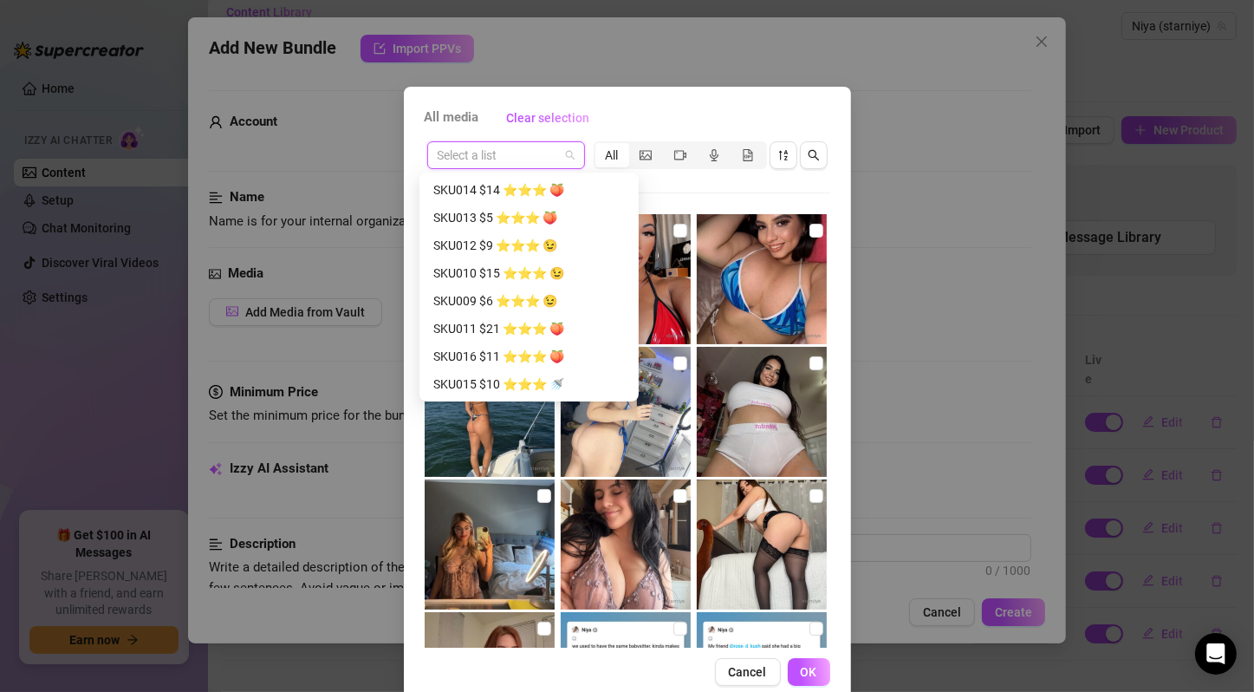
scroll to position [149, 0]
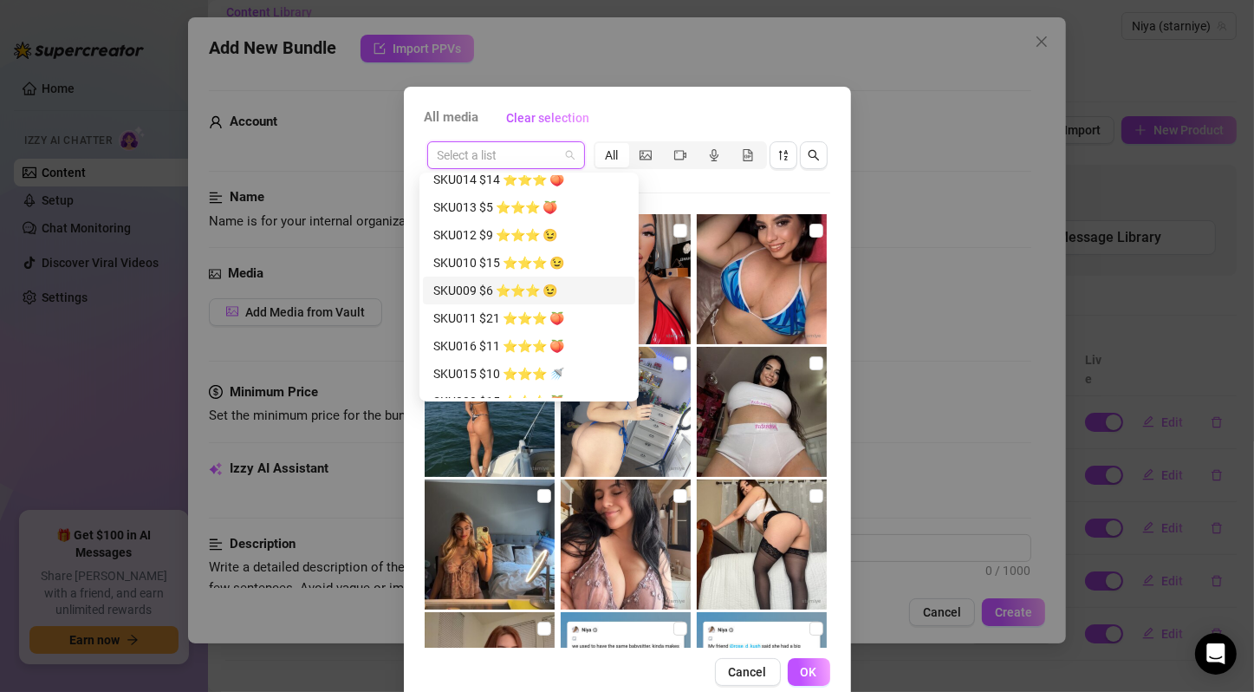
click at [580, 282] on div "SKU009 $6 ⭐️⭐️⭐️ 😉" at bounding box center [529, 290] width 192 height 19
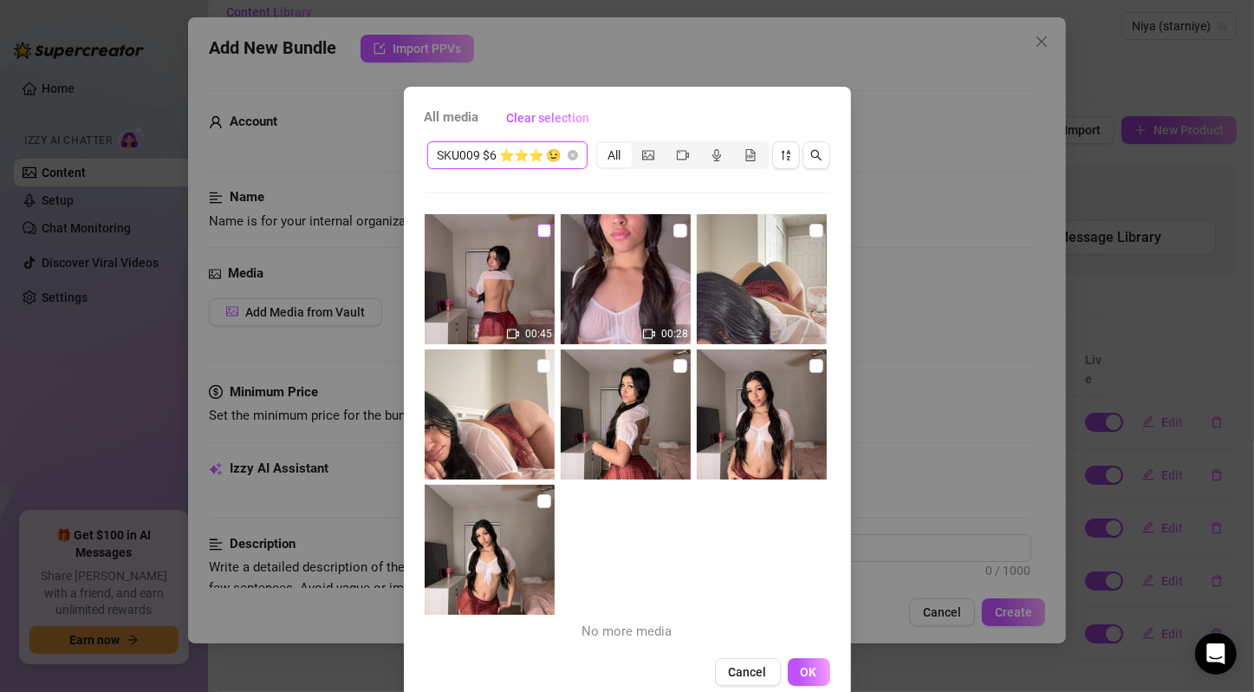
click at [537, 232] on input "checkbox" at bounding box center [544, 231] width 14 height 14
click at [674, 232] on input "checkbox" at bounding box center [681, 231] width 14 height 14
click at [810, 234] on input "checkbox" at bounding box center [817, 231] width 14 height 14
click at [537, 367] on input "checkbox" at bounding box center [544, 366] width 14 height 14
click at [674, 364] on input "checkbox" at bounding box center [681, 366] width 14 height 14
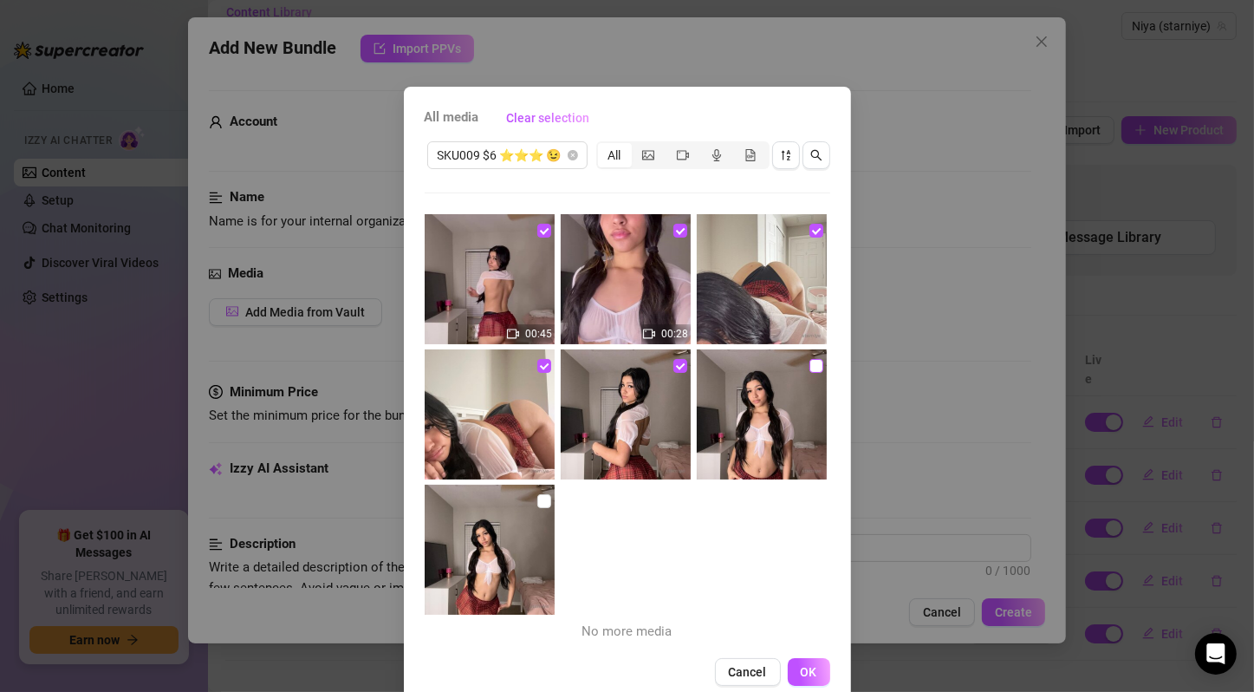
click at [810, 361] on input "checkbox" at bounding box center [817, 366] width 14 height 14
click at [537, 500] on input "checkbox" at bounding box center [544, 501] width 14 height 14
click at [801, 679] on span "OK" at bounding box center [809, 672] width 16 height 14
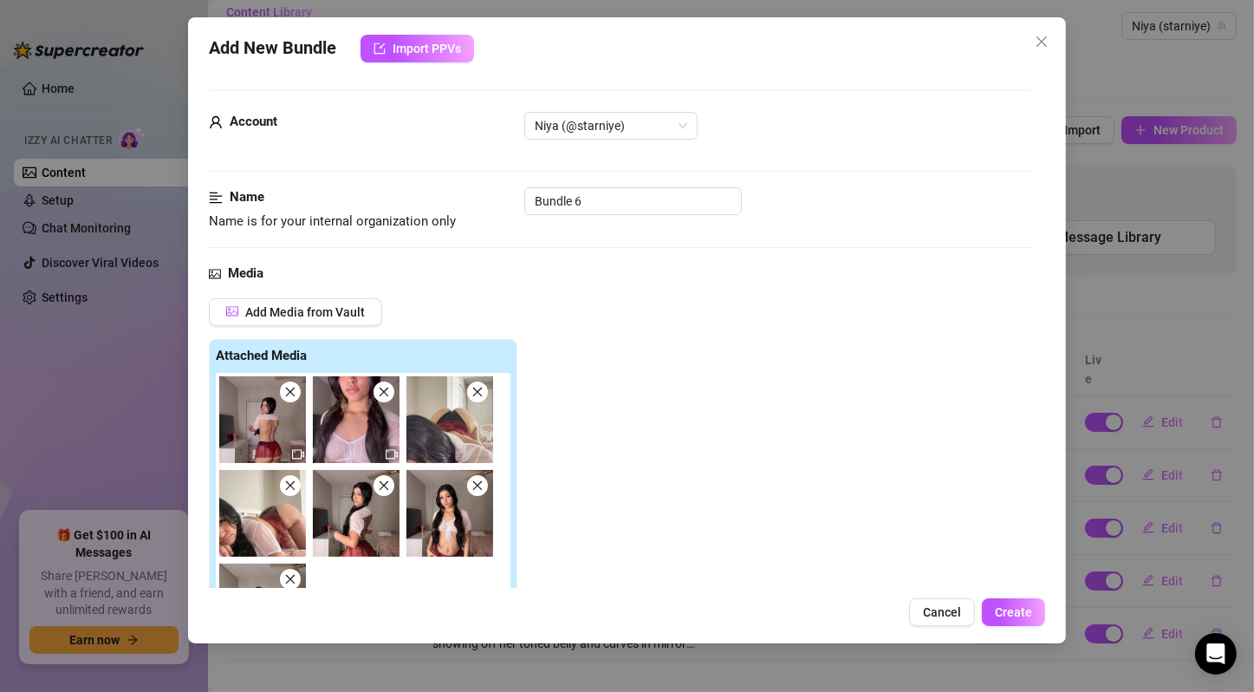
scroll to position [289, 0]
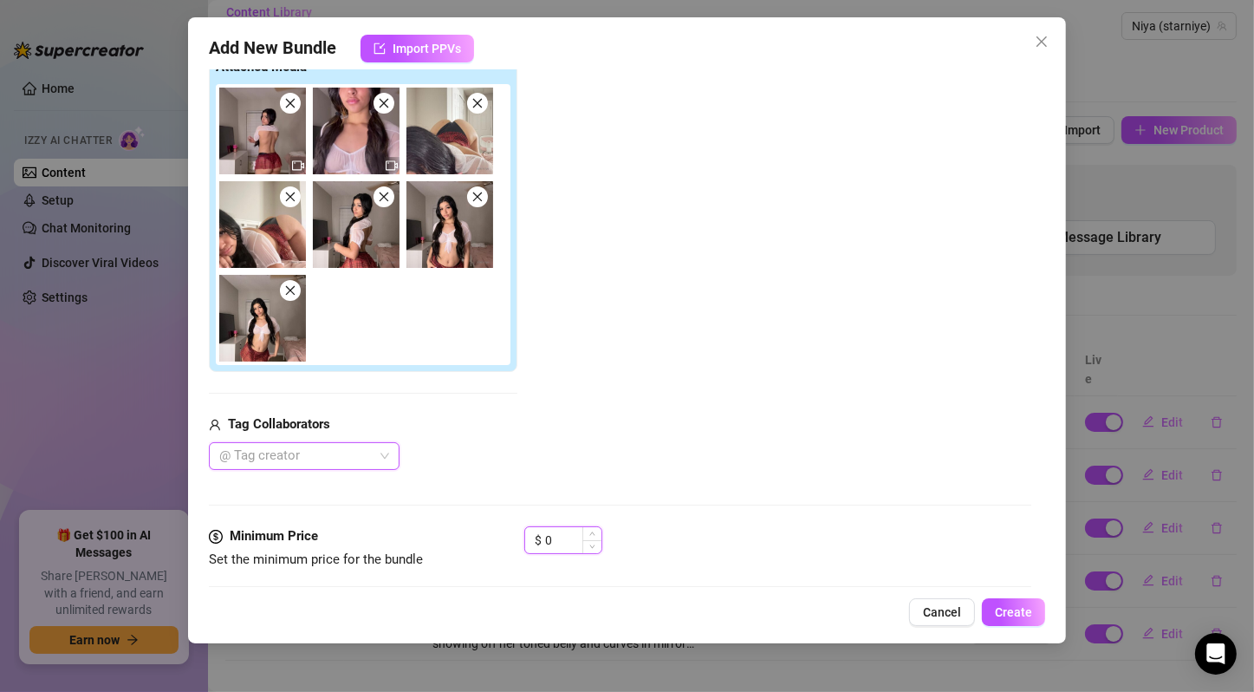
click at [578, 544] on input "0" at bounding box center [573, 540] width 56 height 26
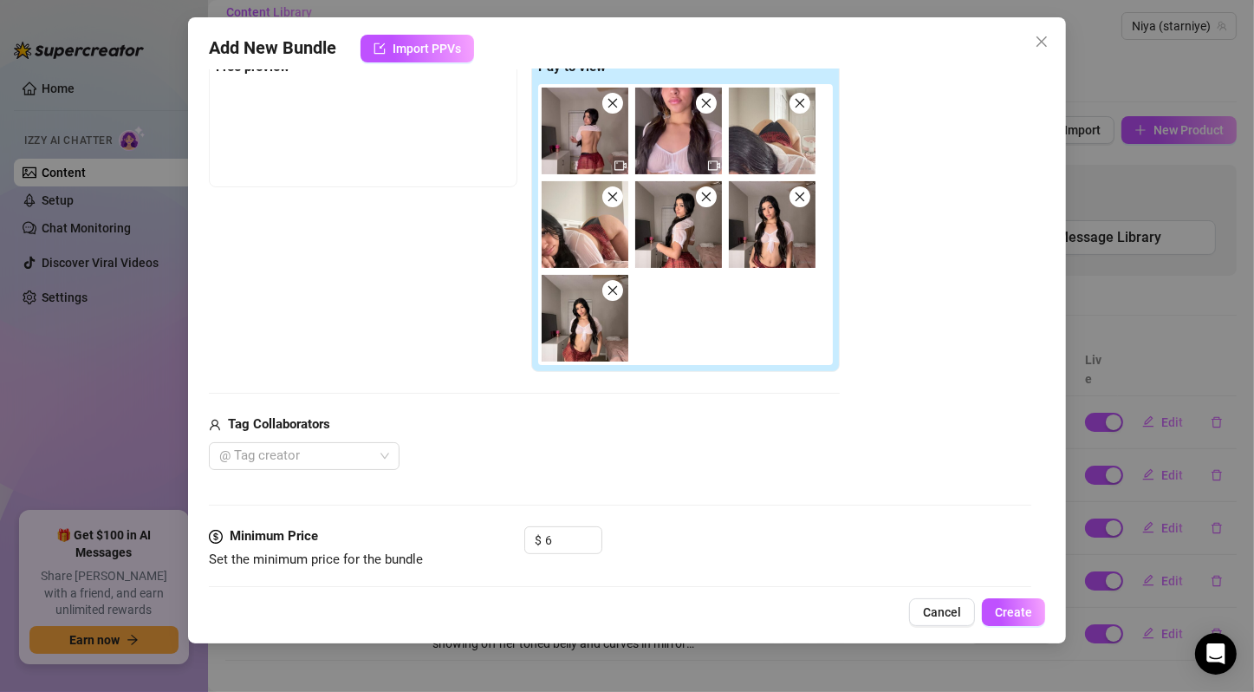
click at [687, 499] on div "Media Add Media from Vault Free preview Pay to view Tag Collaborators @ Tag cre…" at bounding box center [620, 250] width 823 height 551
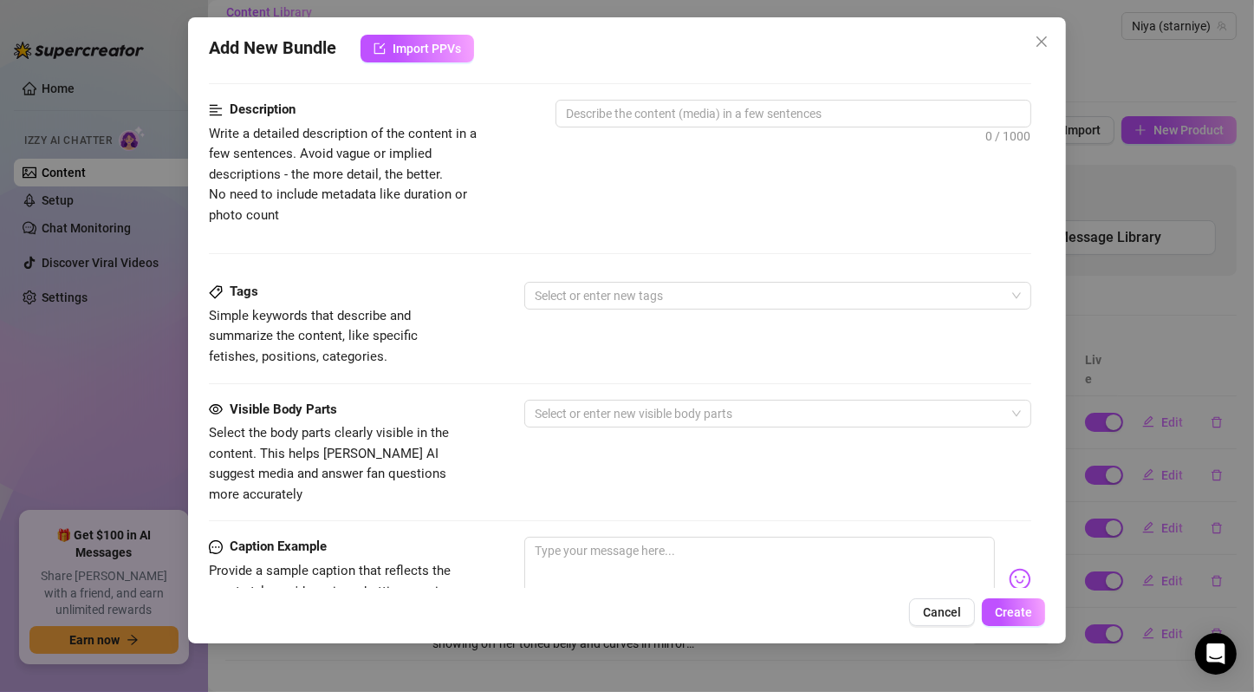
scroll to position [577, 0]
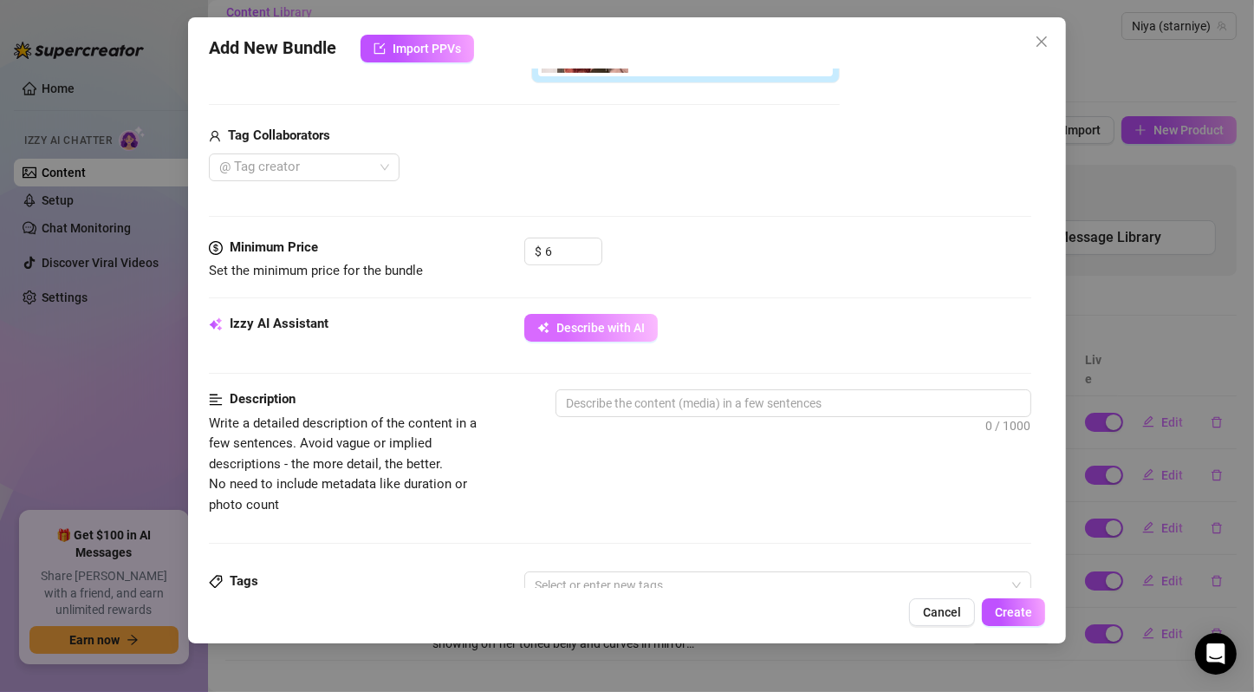
click at [620, 316] on button "Describe with AI" at bounding box center [590, 328] width 133 height 28
click at [797, 339] on div "Describe with AI" at bounding box center [777, 328] width 507 height 28
click at [622, 315] on button "Describe with AI" at bounding box center [590, 328] width 133 height 28
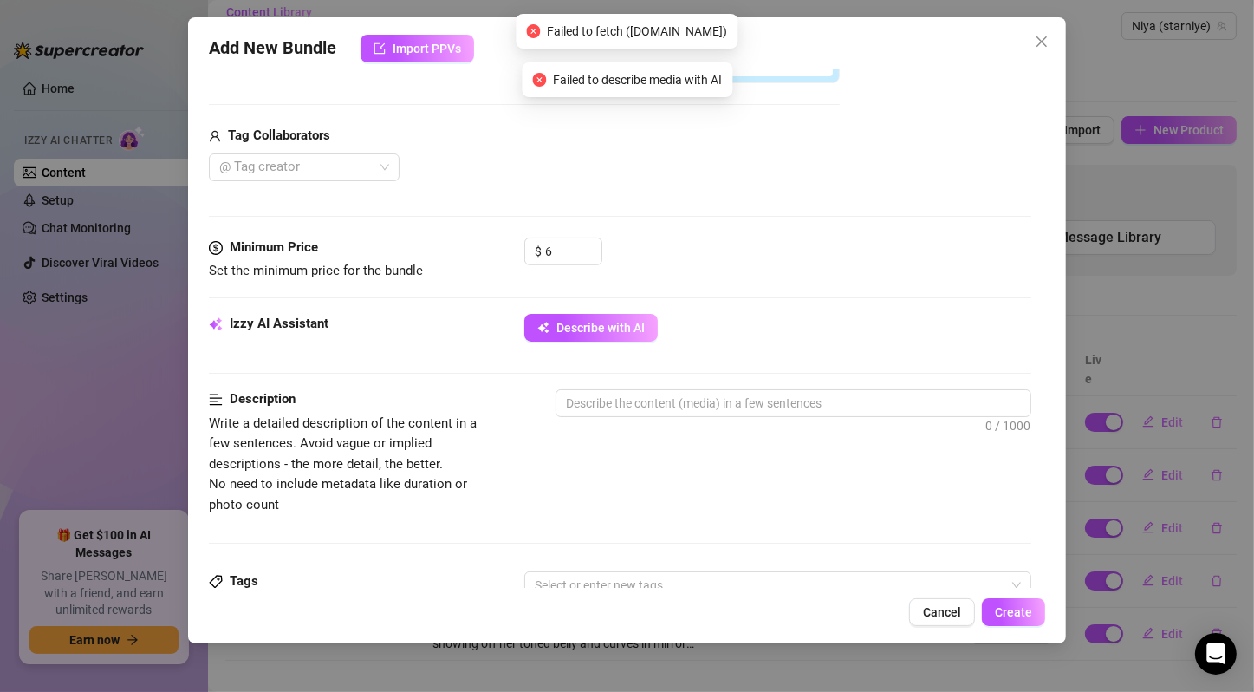
click at [756, 316] on div "Describe with AI" at bounding box center [777, 328] width 507 height 28
click at [566, 250] on input "6" at bounding box center [573, 251] width 56 height 26
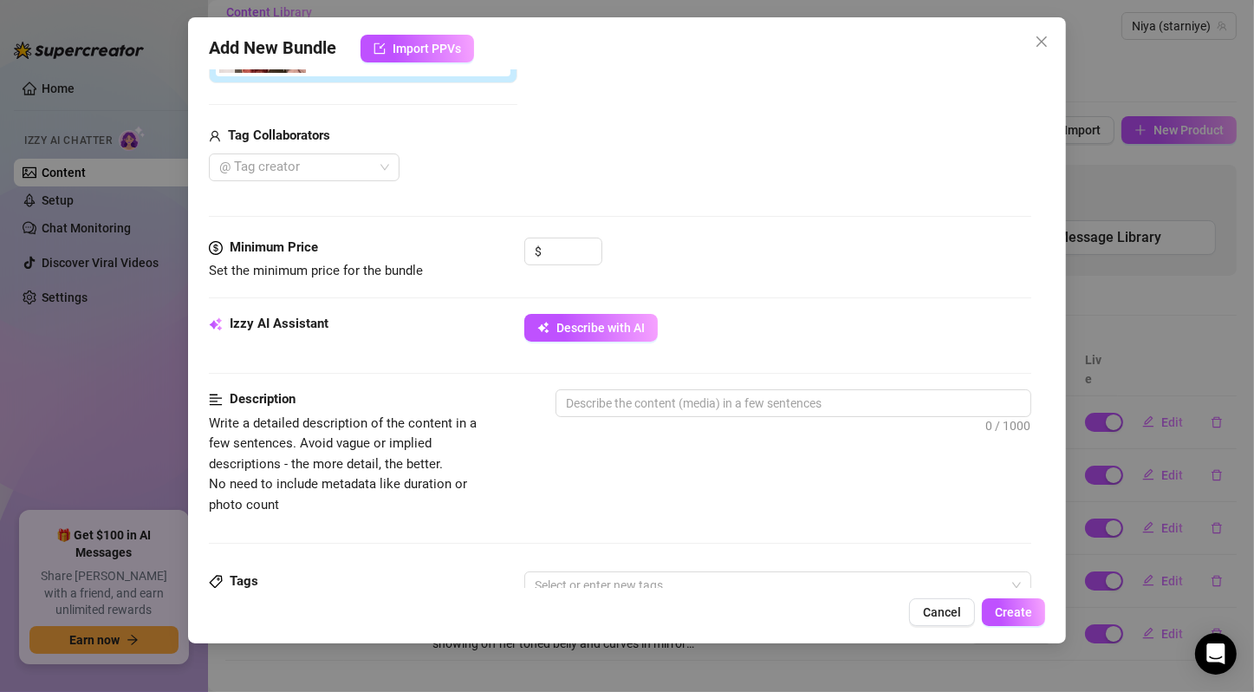
click at [700, 240] on div "$" at bounding box center [777, 259] width 507 height 43
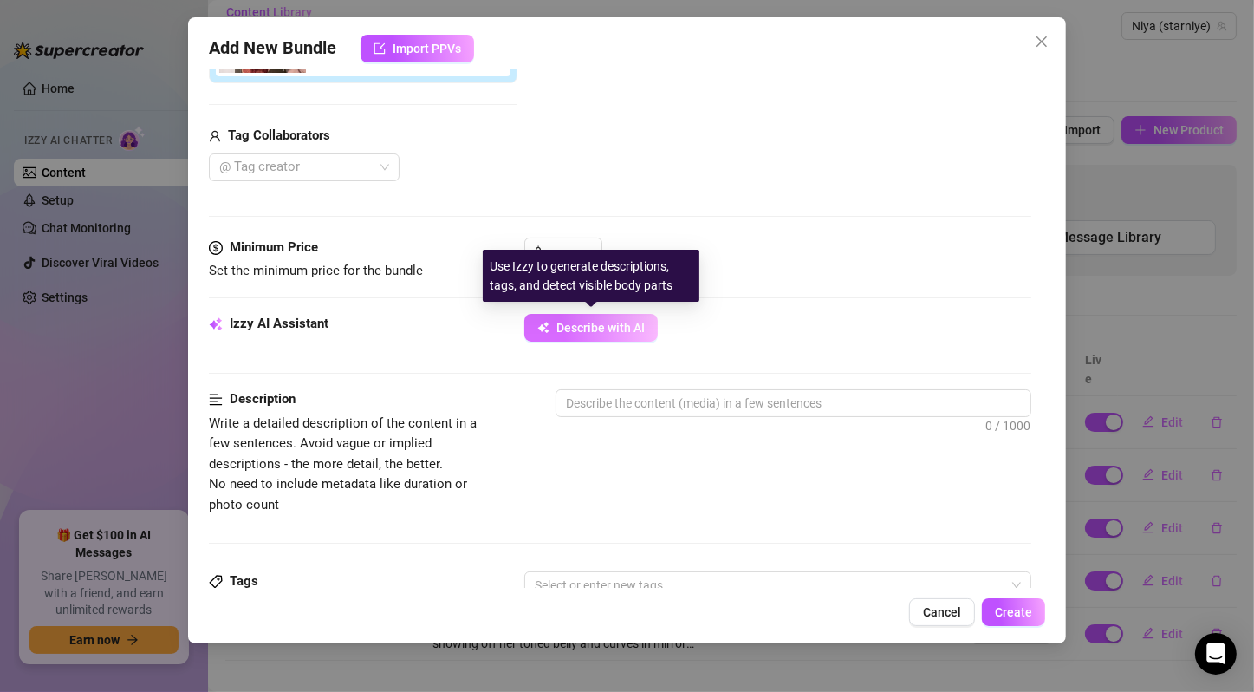
click at [605, 316] on button "Describe with AI" at bounding box center [590, 328] width 133 height 28
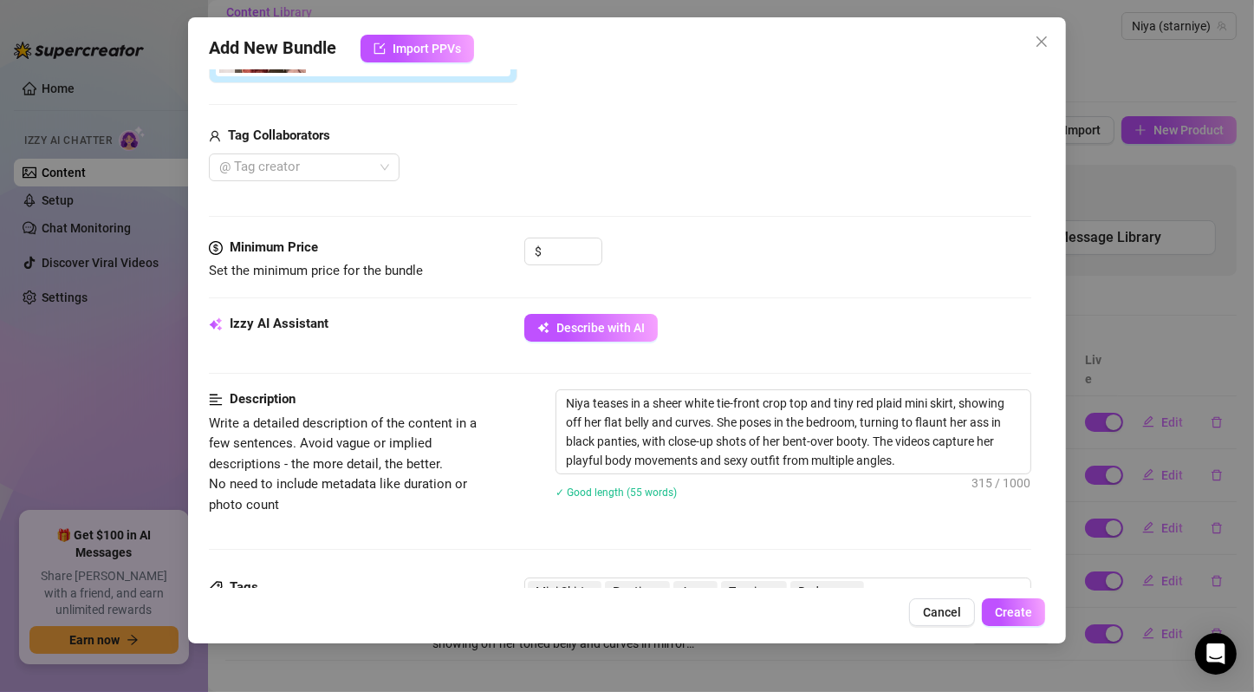
click at [551, 251] on input at bounding box center [573, 251] width 56 height 26
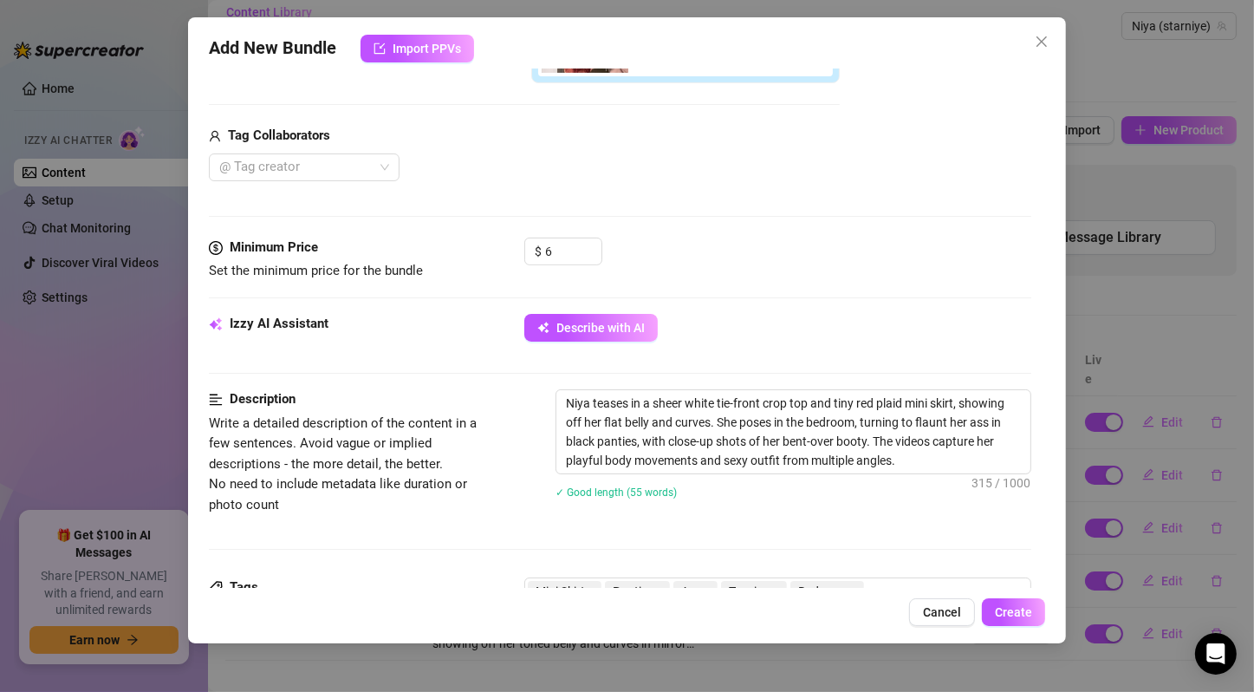
click at [824, 292] on div "Minimum Price Set the minimum price for the bundle $ 6" at bounding box center [620, 276] width 823 height 76
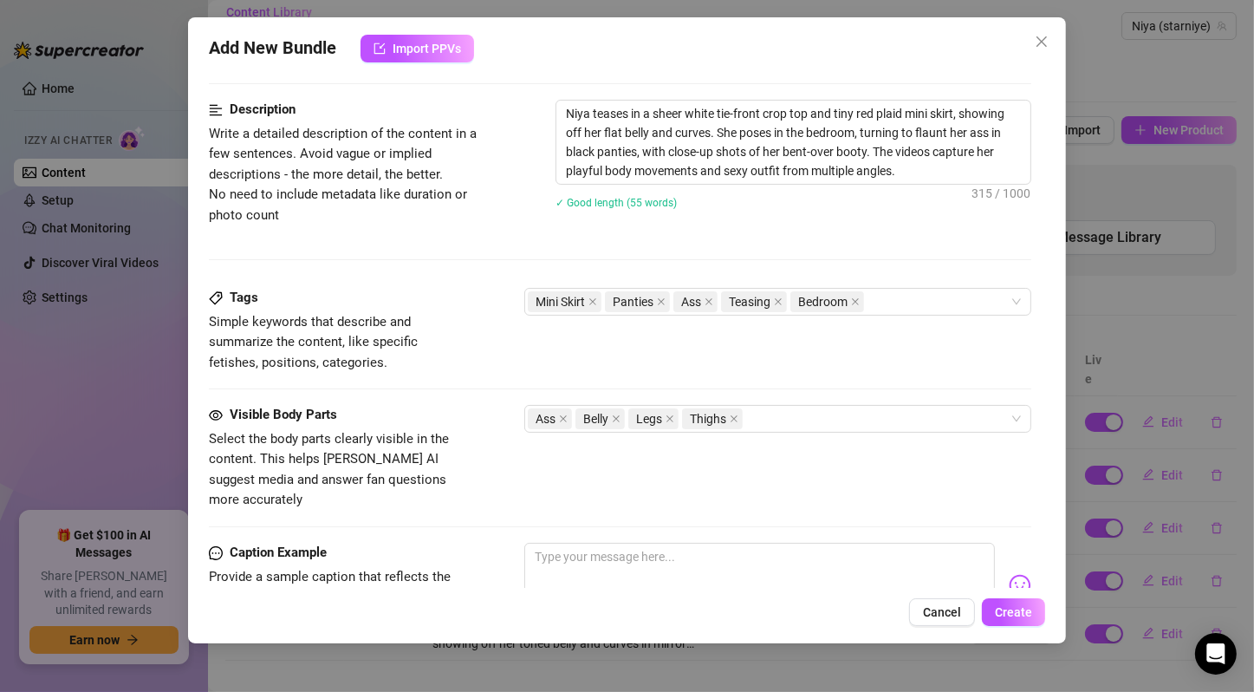
scroll to position [1149, 0]
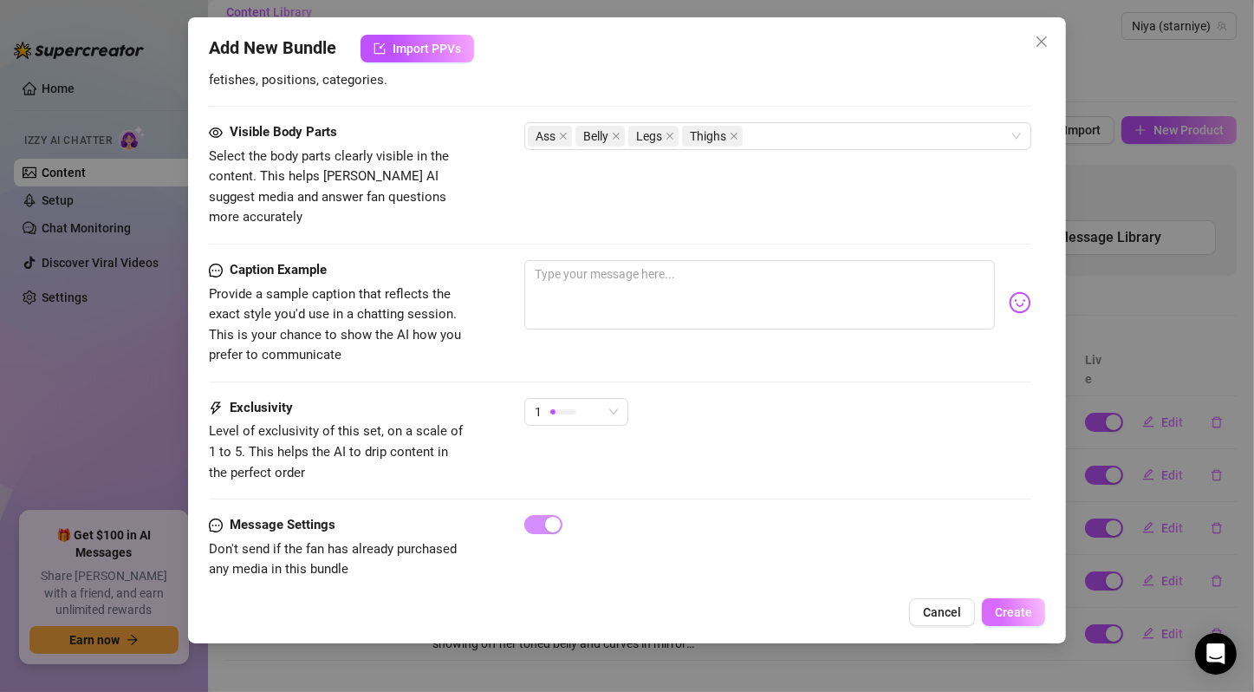
click at [999, 614] on span "Create" at bounding box center [1013, 612] width 37 height 14
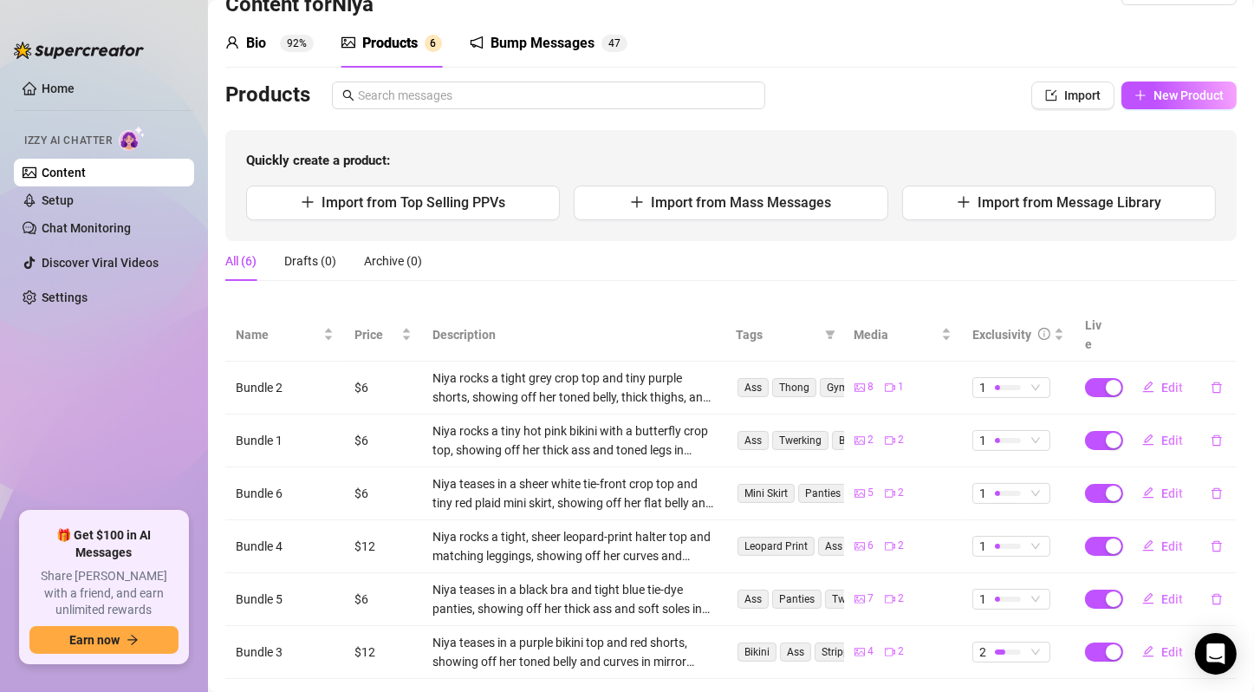
scroll to position [67, 0]
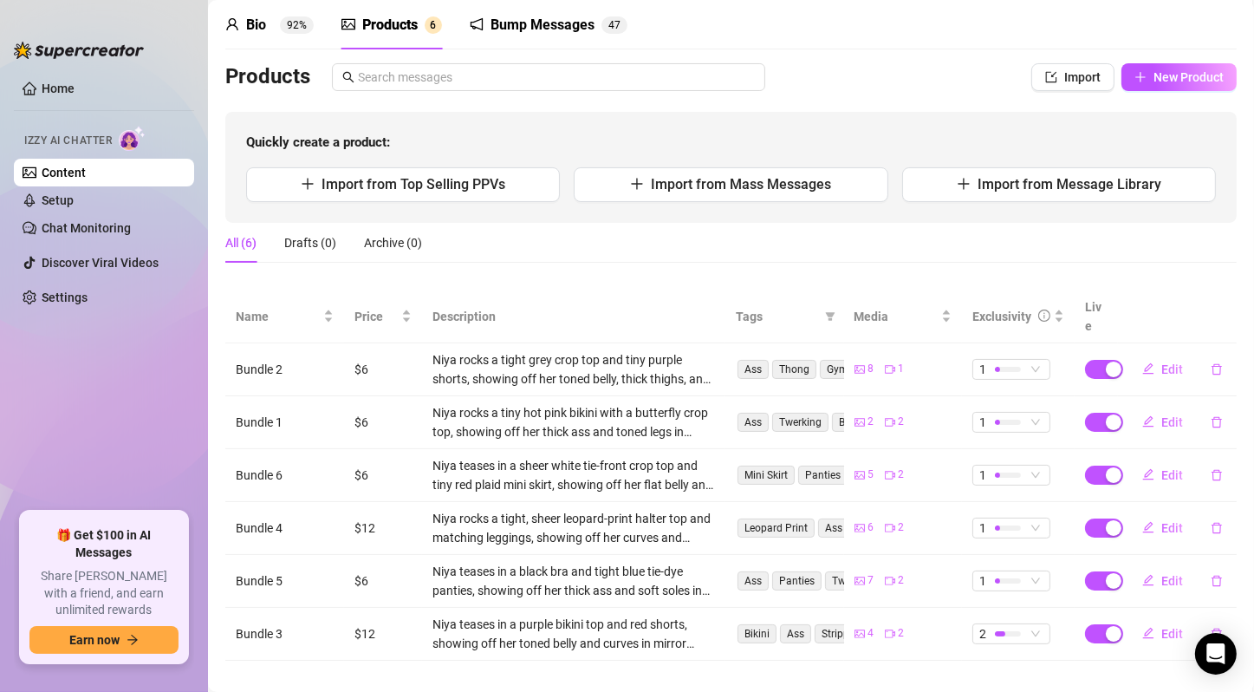
click at [1140, 90] on button "New Product" at bounding box center [1179, 77] width 115 height 28
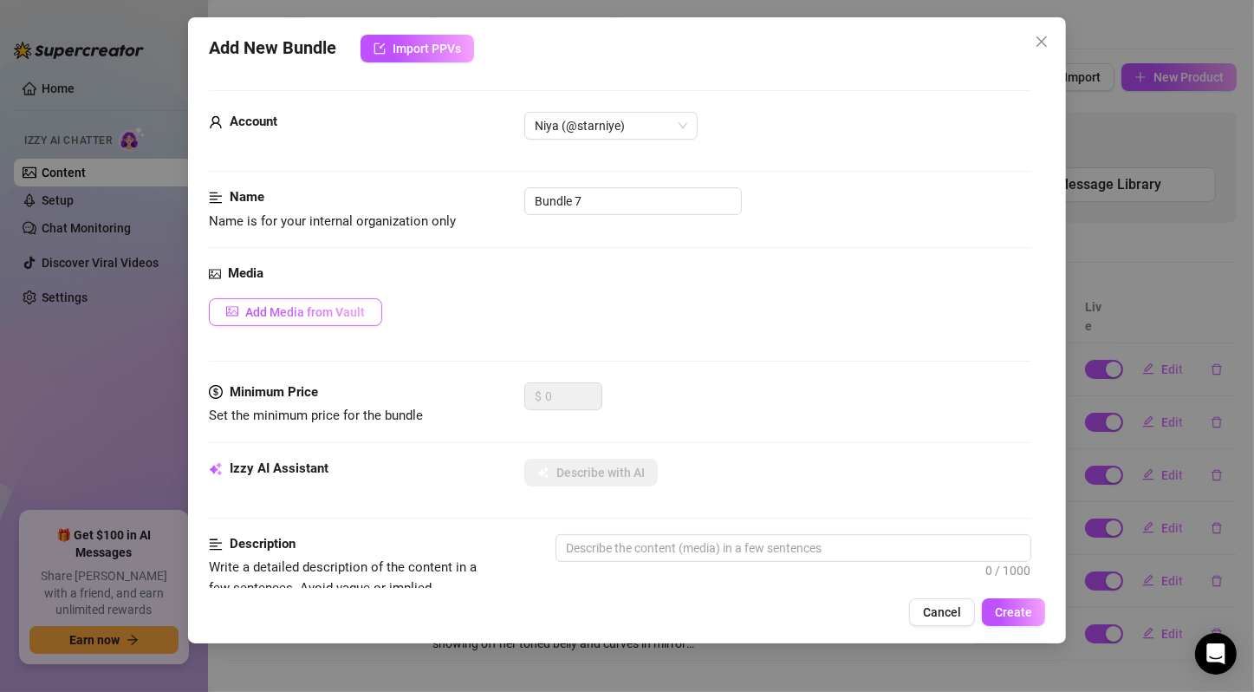
click at [308, 316] on span "Add Media from Vault" at bounding box center [305, 312] width 120 height 14
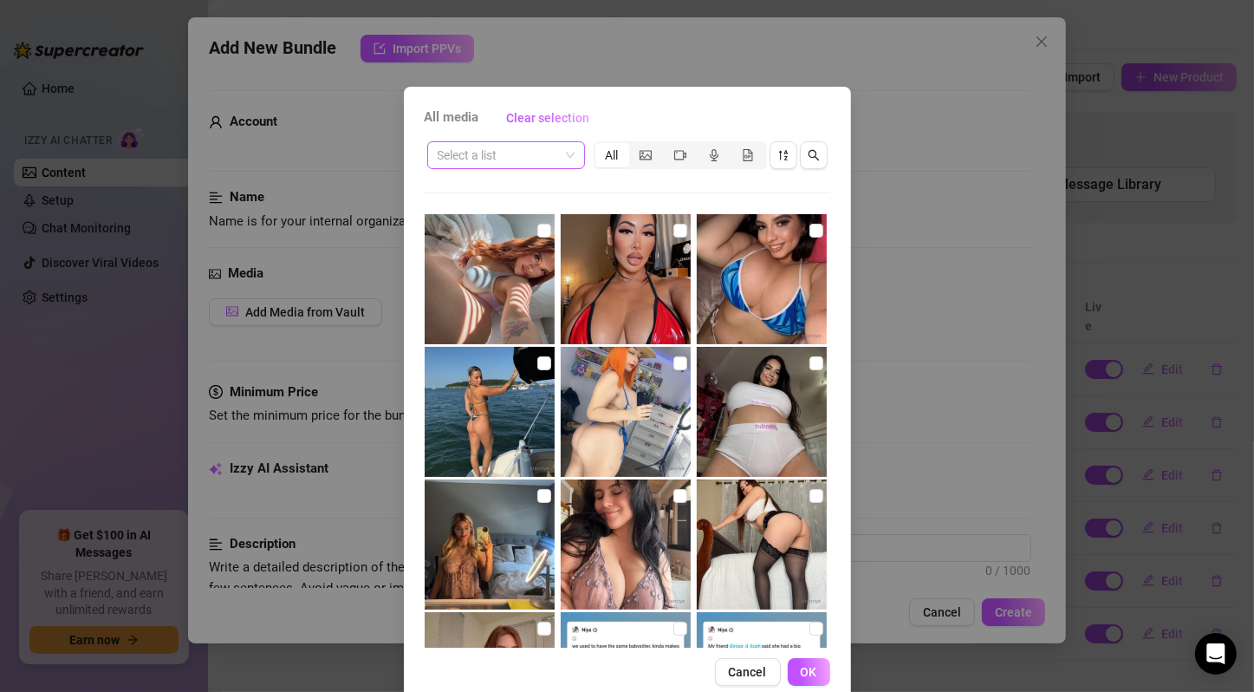
click at [555, 159] on span at bounding box center [506, 155] width 137 height 26
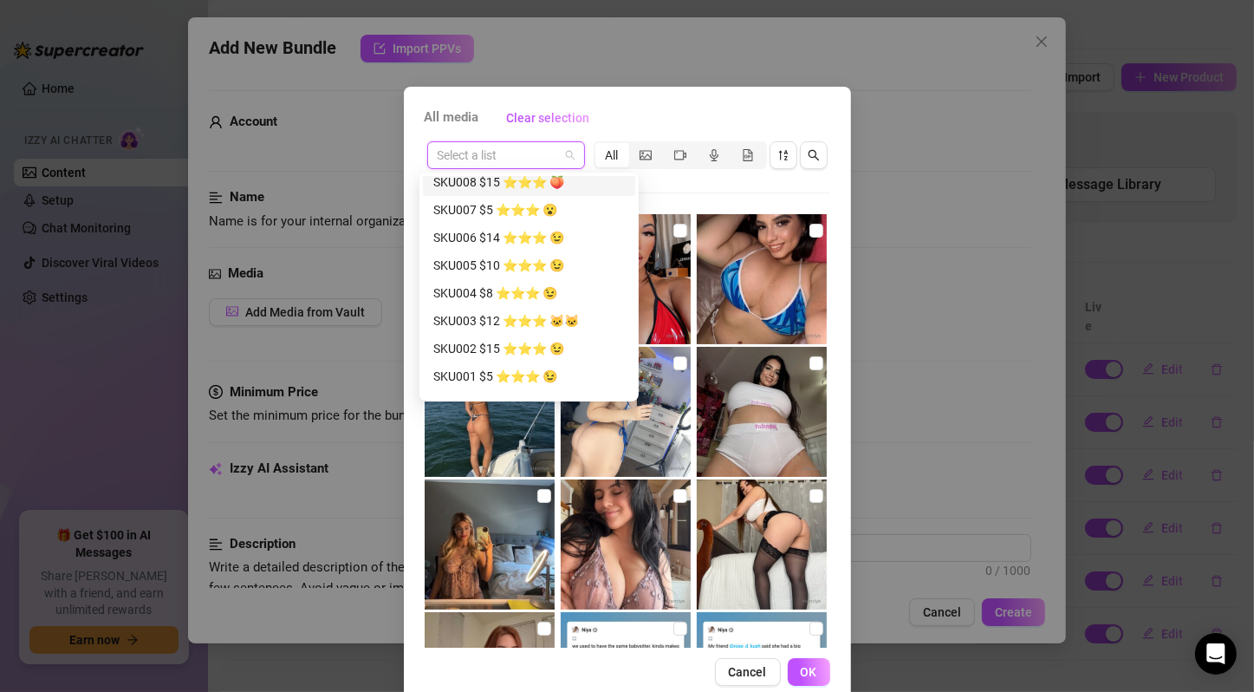
scroll to position [379, 0]
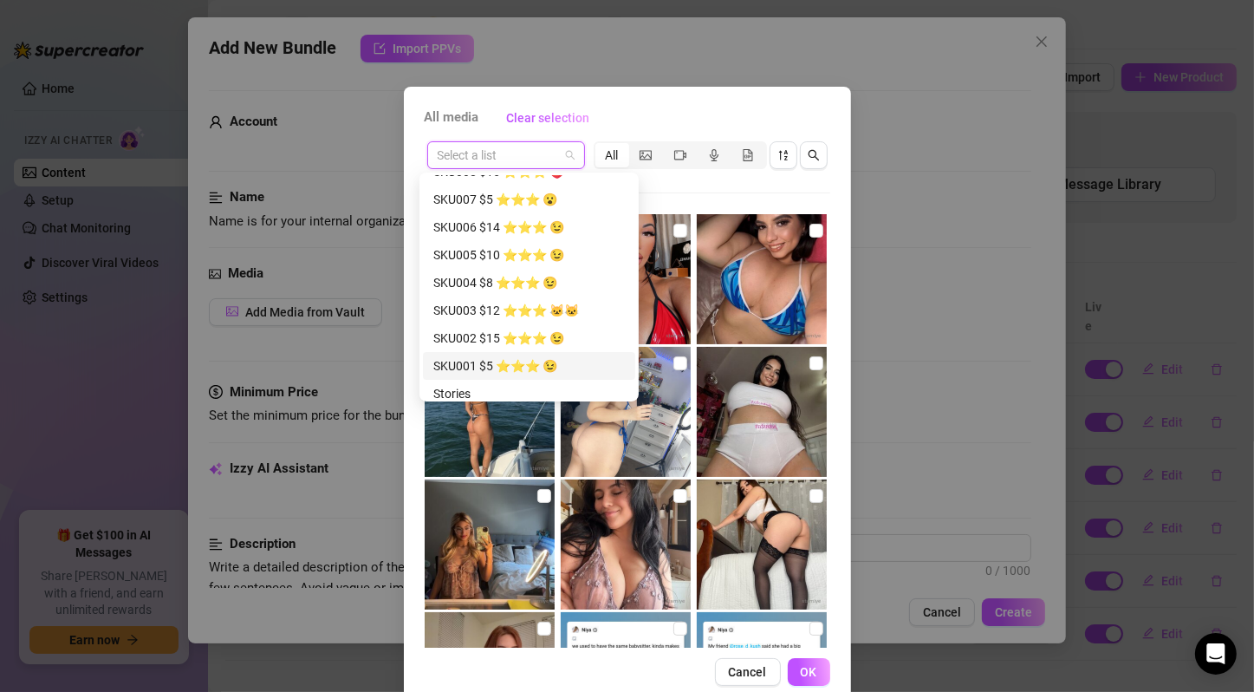
click at [597, 369] on div "SKU001 $5 ⭐️⭐️⭐️ 😉" at bounding box center [529, 365] width 192 height 19
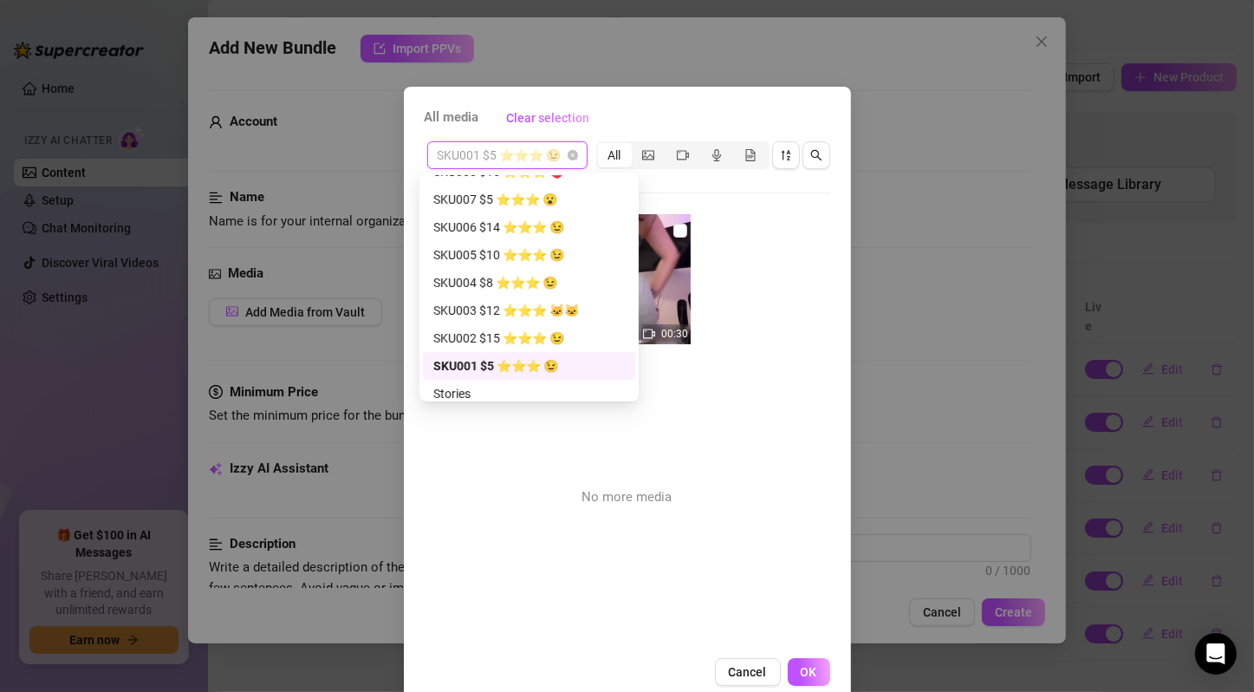
click at [571, 164] on span "SKU001 $5 ⭐️⭐️⭐️ 😉" at bounding box center [508, 155] width 140 height 26
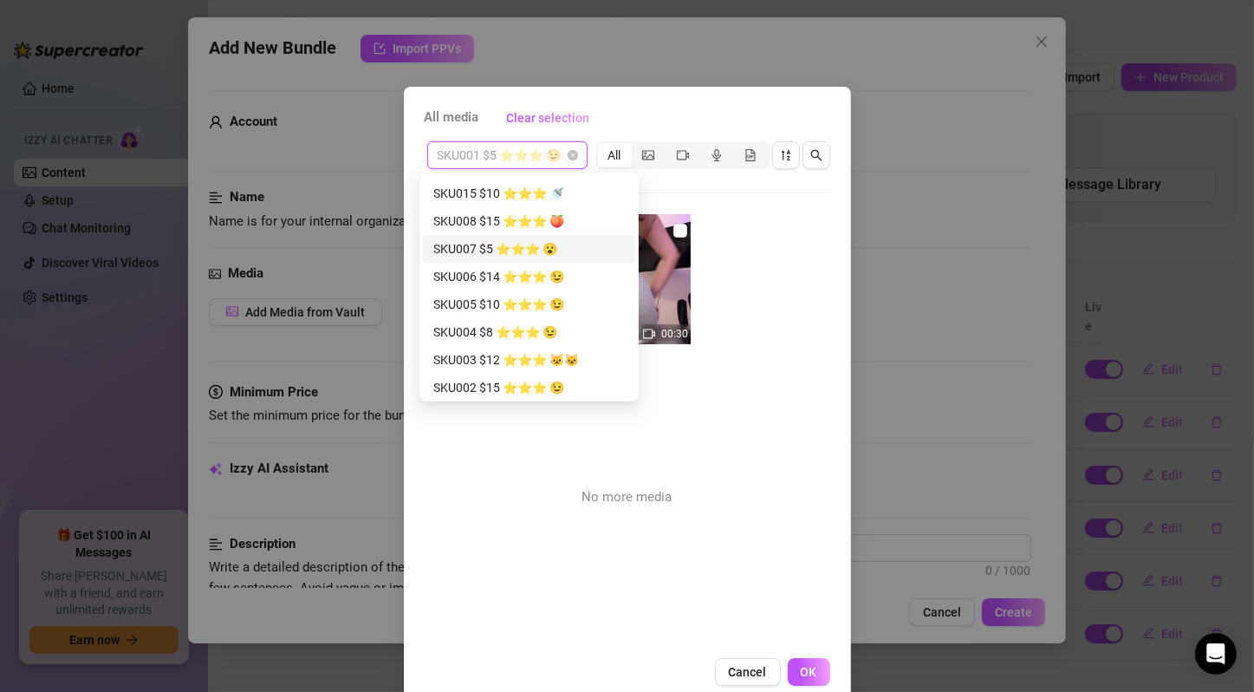
click at [534, 243] on div "SKU007 $5 ⭐️⭐️⭐️ 😮" at bounding box center [529, 248] width 192 height 19
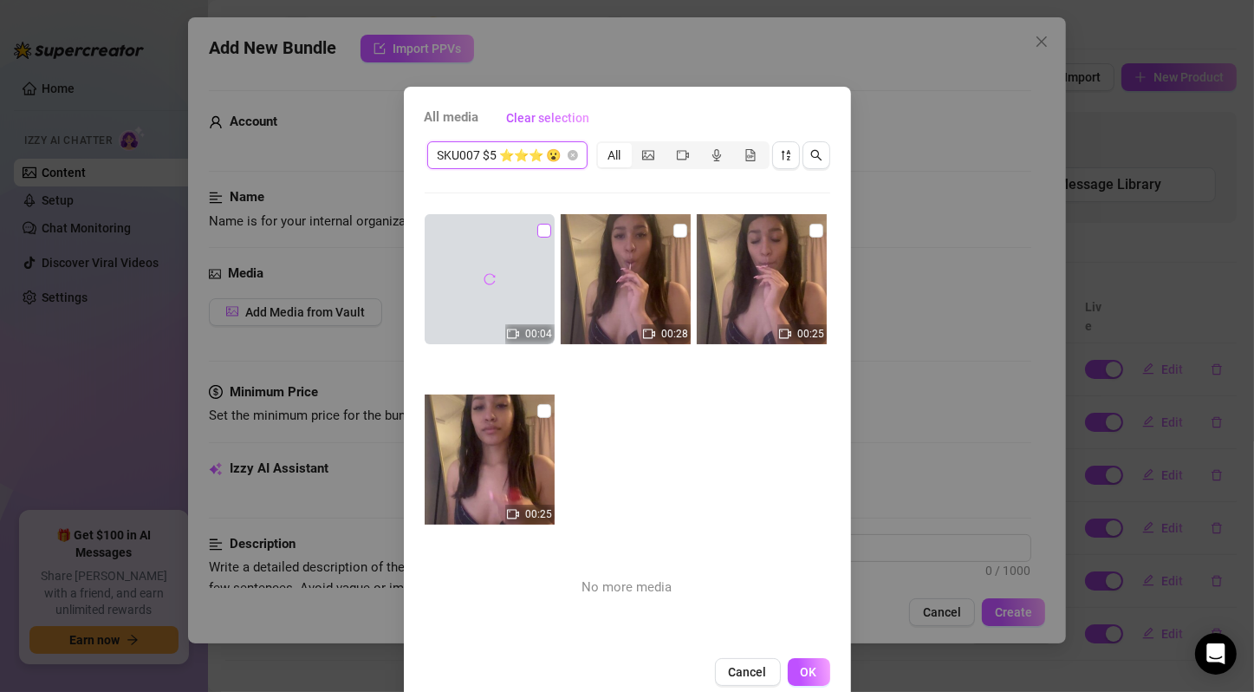
click at [537, 229] on input "checkbox" at bounding box center [544, 231] width 14 height 14
click at [674, 229] on input "checkbox" at bounding box center [681, 231] width 14 height 14
click at [810, 228] on input "checkbox" at bounding box center [817, 231] width 14 height 14
click at [537, 408] on input "checkbox" at bounding box center [544, 411] width 14 height 14
click at [791, 686] on button "OK" at bounding box center [809, 672] width 42 height 28
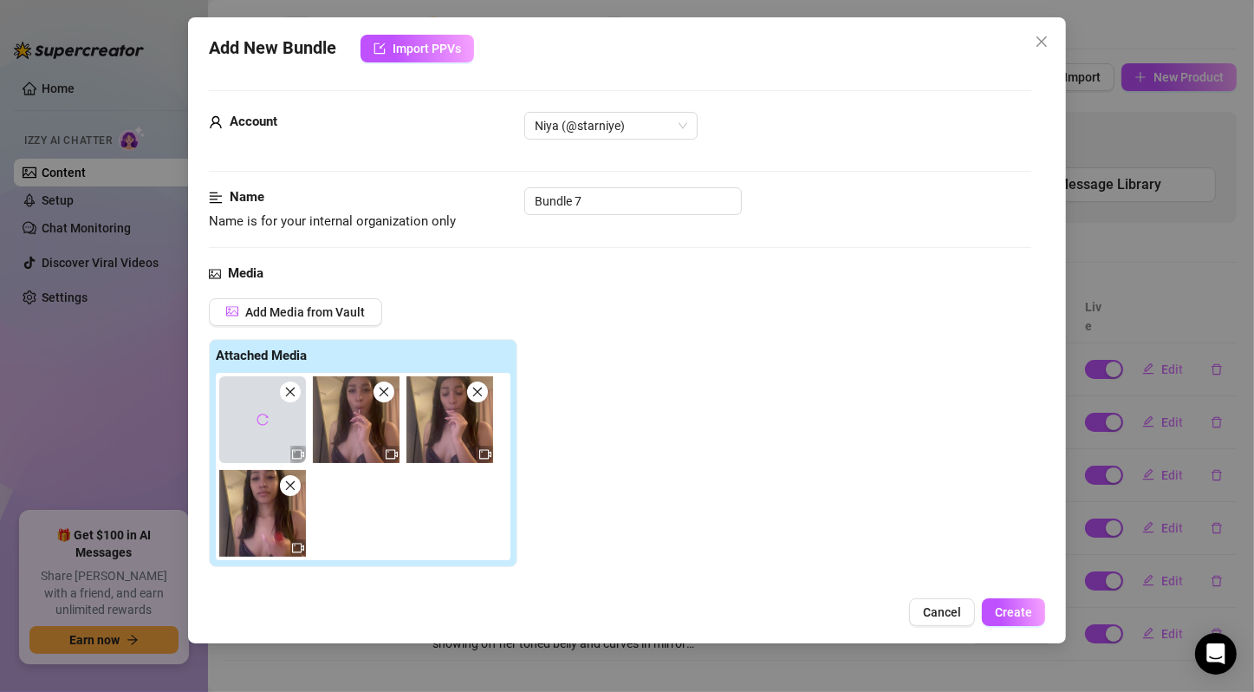
scroll to position [289, 0]
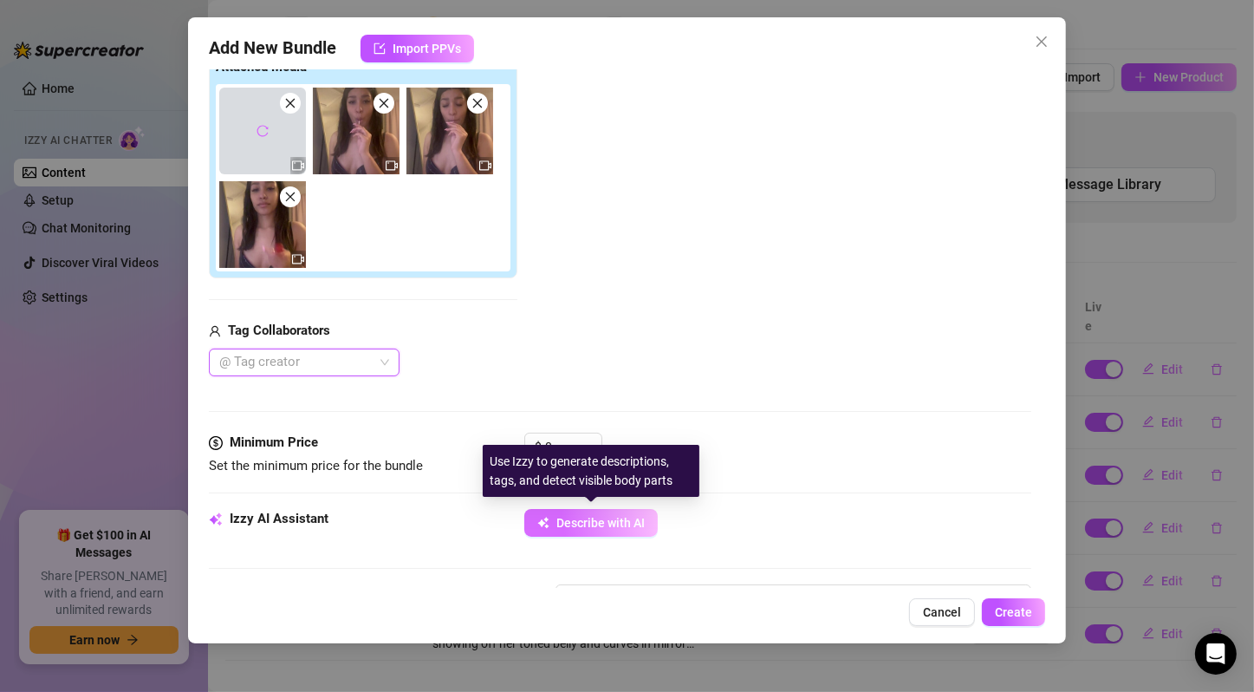
click at [584, 516] on span "Describe with AI" at bounding box center [601, 523] width 88 height 14
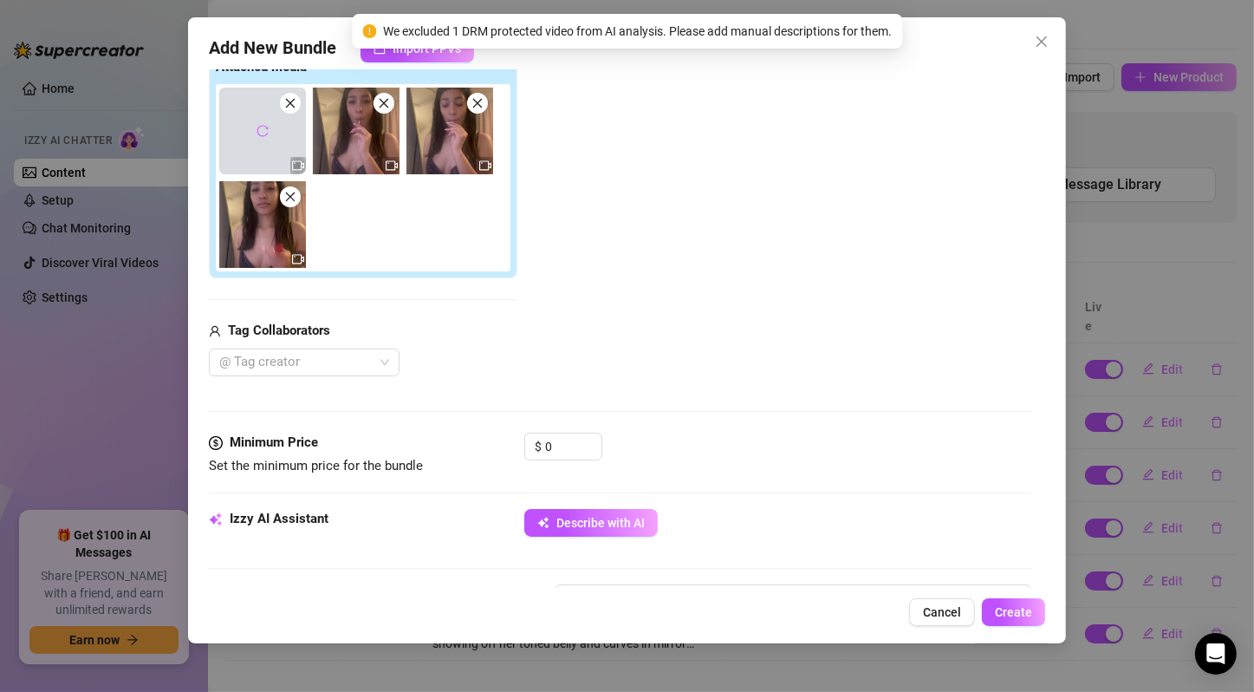
click at [714, 438] on div "$ 0" at bounding box center [777, 454] width 507 height 43
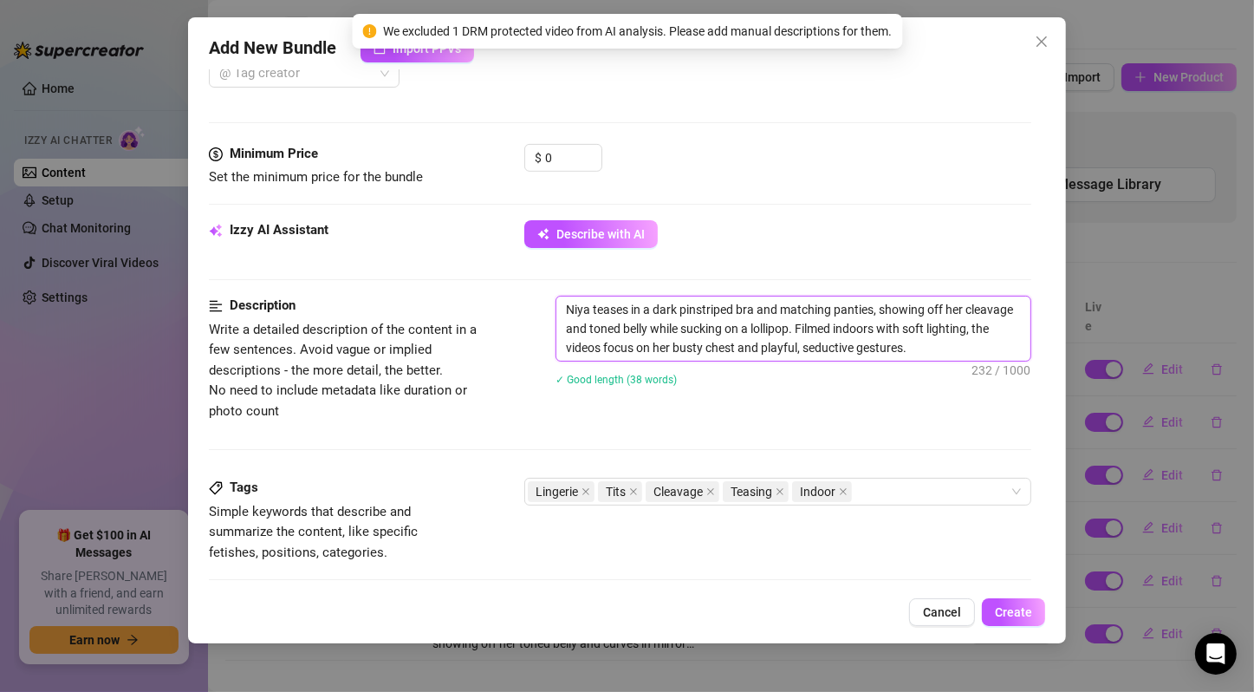
click at [783, 341] on textarea "Niya teases in a dark pinstriped bra and matching panties, showing off her clea…" at bounding box center [794, 328] width 474 height 64
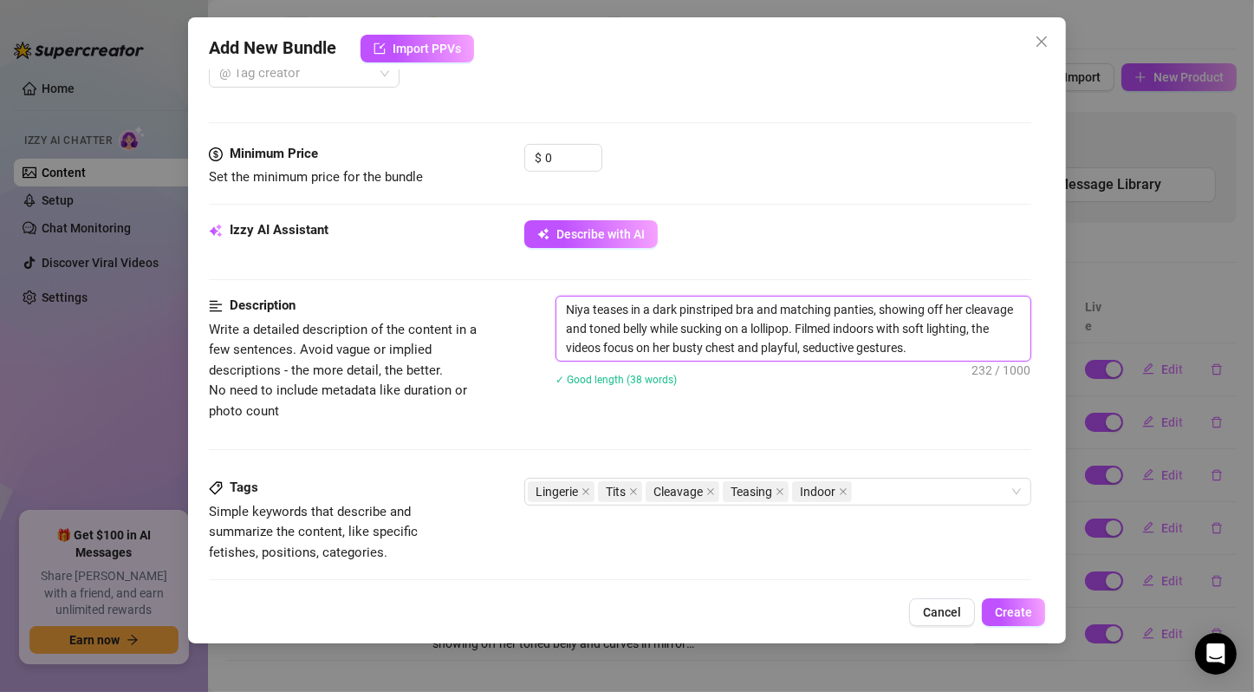
click at [783, 341] on textarea "Niya teases in a dark pinstriped bra and matching panties, showing off her clea…" at bounding box center [794, 328] width 474 height 64
click at [852, 322] on textarea "Niya teases in a dark pinstriped bra and matching panties, showing off her clea…" at bounding box center [794, 328] width 474 height 64
click at [585, 163] on span "Decrease Value" at bounding box center [592, 163] width 19 height 16
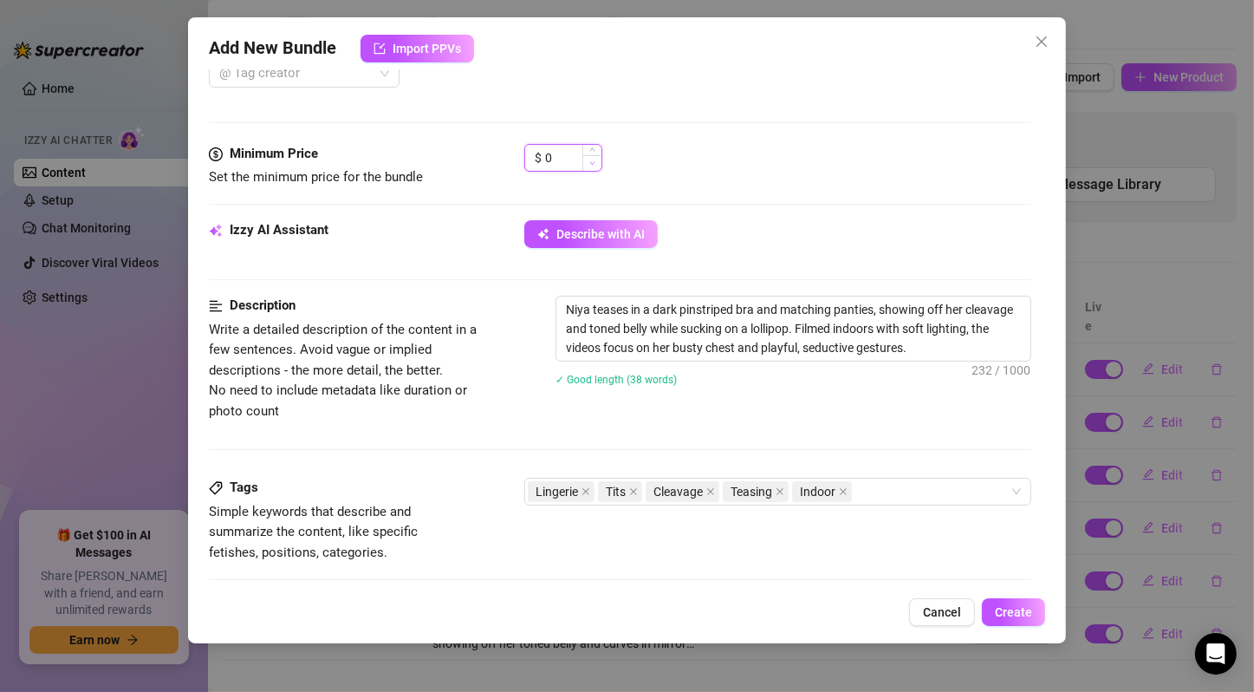
click at [585, 163] on span "Decrease Value" at bounding box center [592, 163] width 19 height 16
click at [594, 151] on icon "up" at bounding box center [592, 152] width 6 height 6
click at [594, 151] on icon "up" at bounding box center [592, 152] width 5 height 3
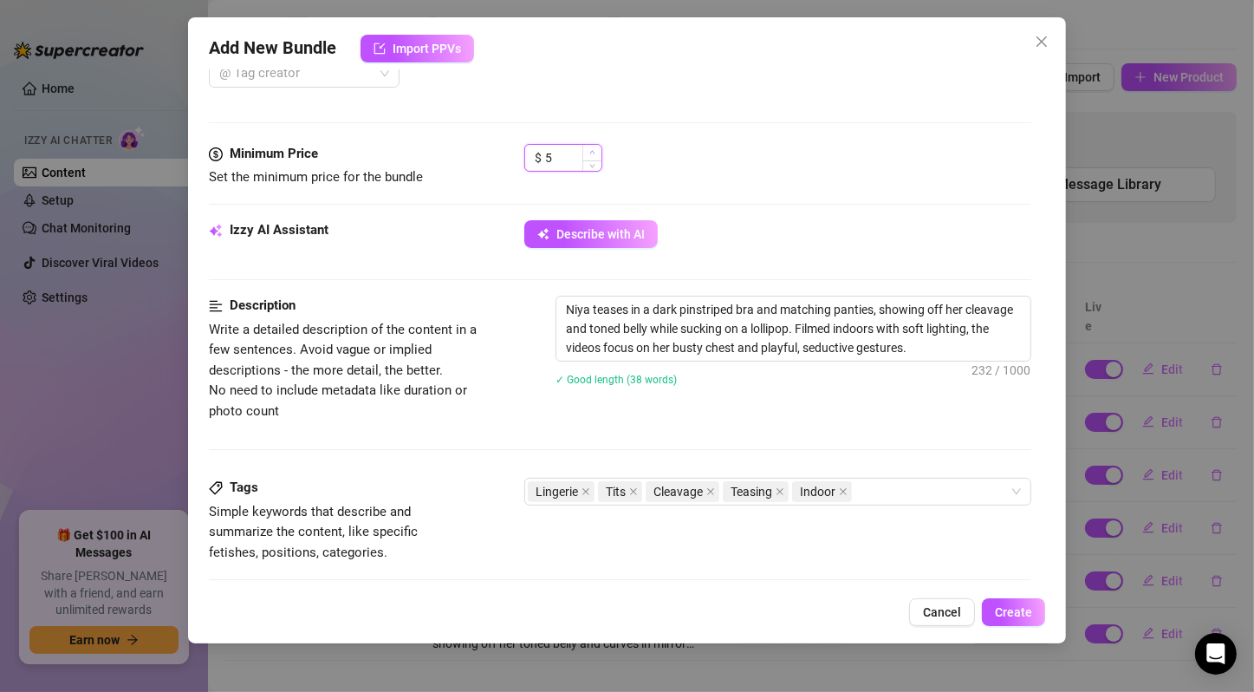
click at [594, 151] on icon "up" at bounding box center [592, 152] width 5 height 3
click at [750, 177] on div "$ 6" at bounding box center [777, 165] width 507 height 43
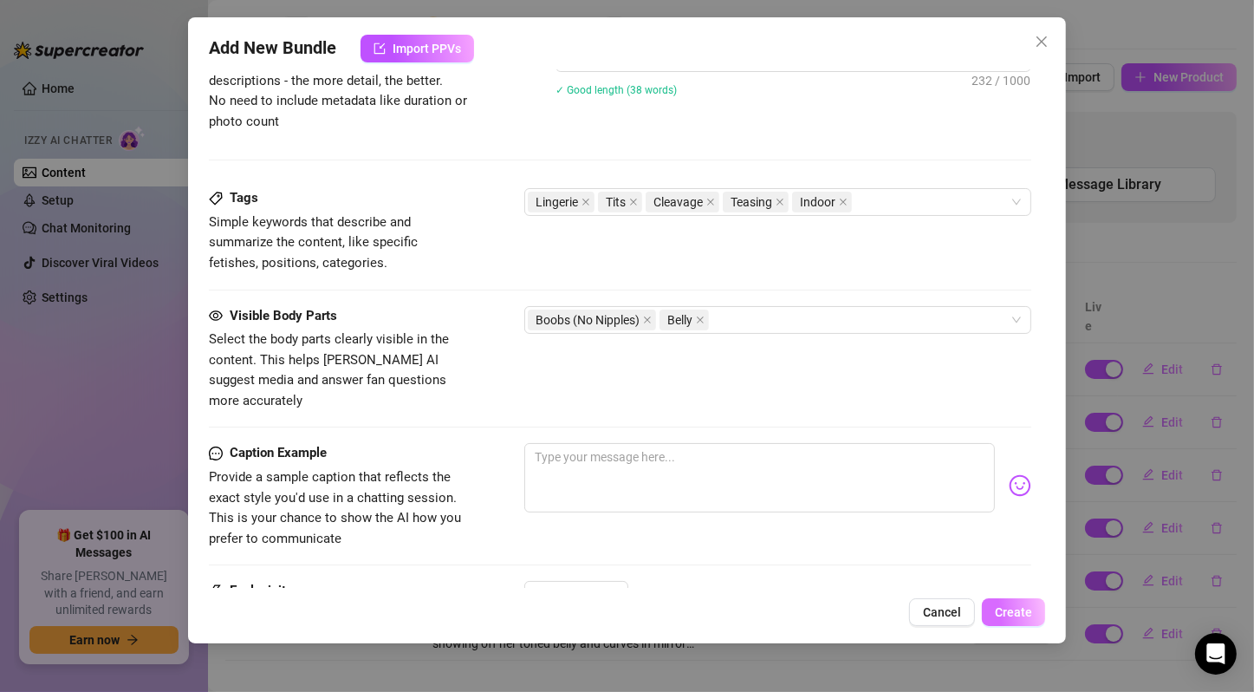
click at [1029, 610] on span "Create" at bounding box center [1013, 612] width 37 height 14
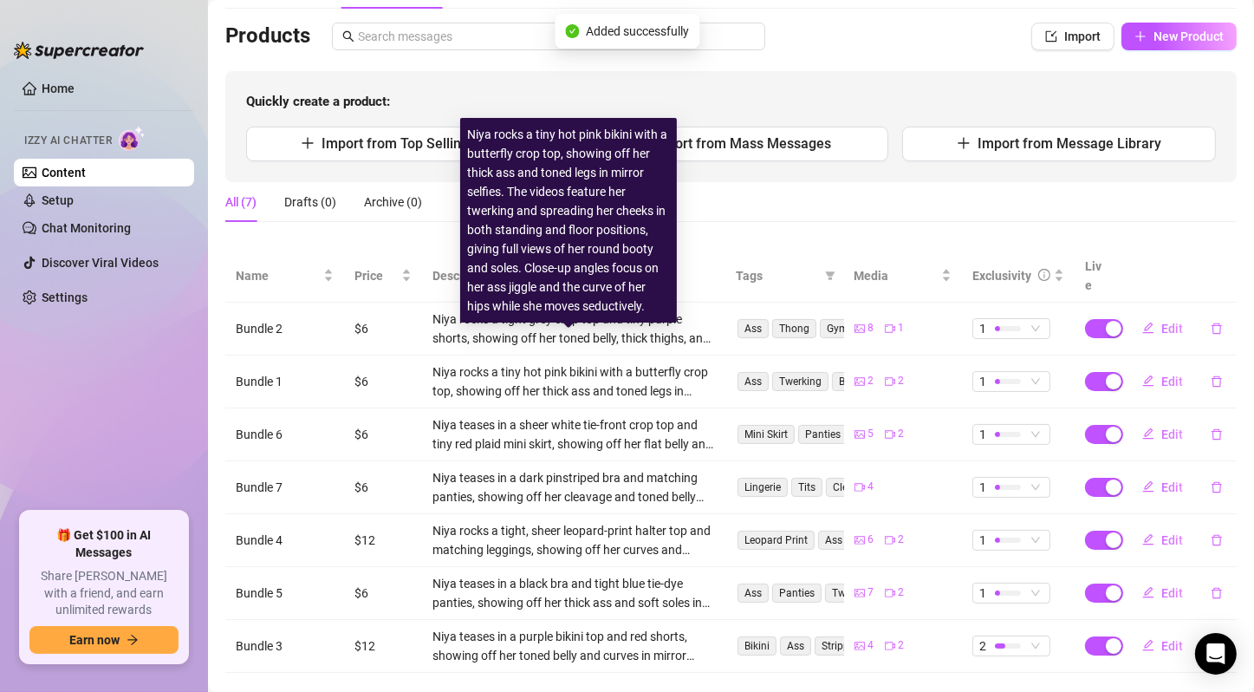
scroll to position [120, 0]
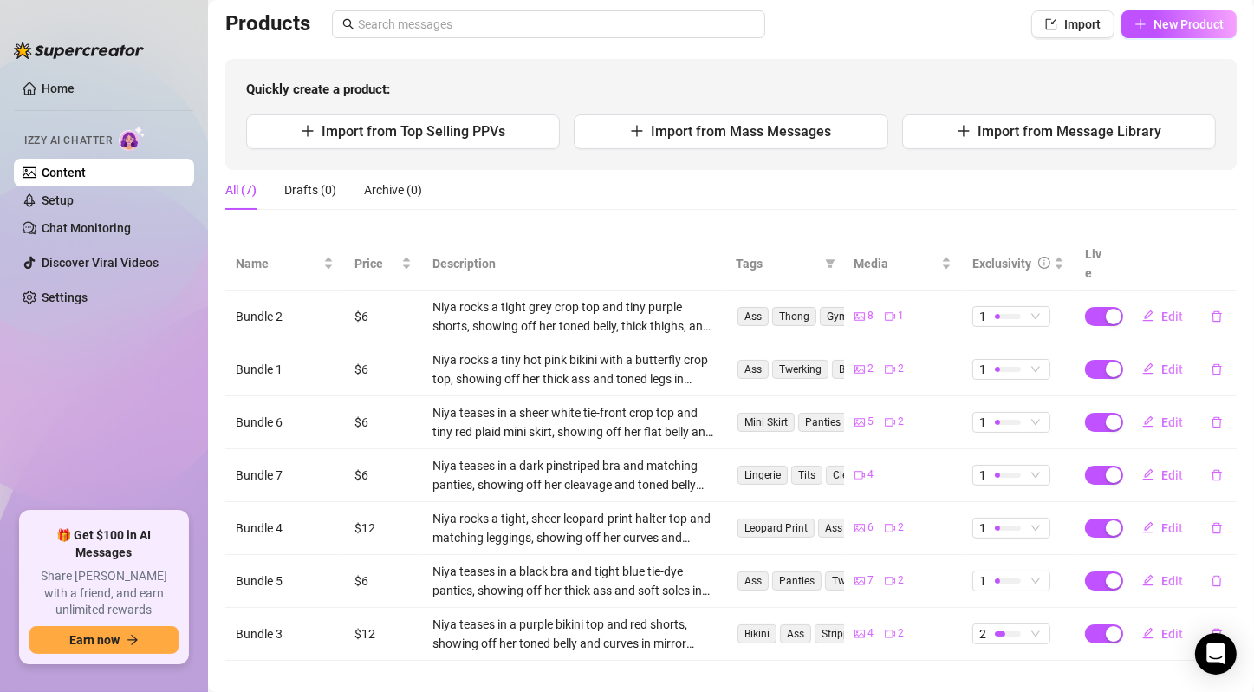
click at [381, 506] on td "$12" at bounding box center [383, 528] width 78 height 53
click at [1149, 516] on button "Edit" at bounding box center [1163, 528] width 68 height 28
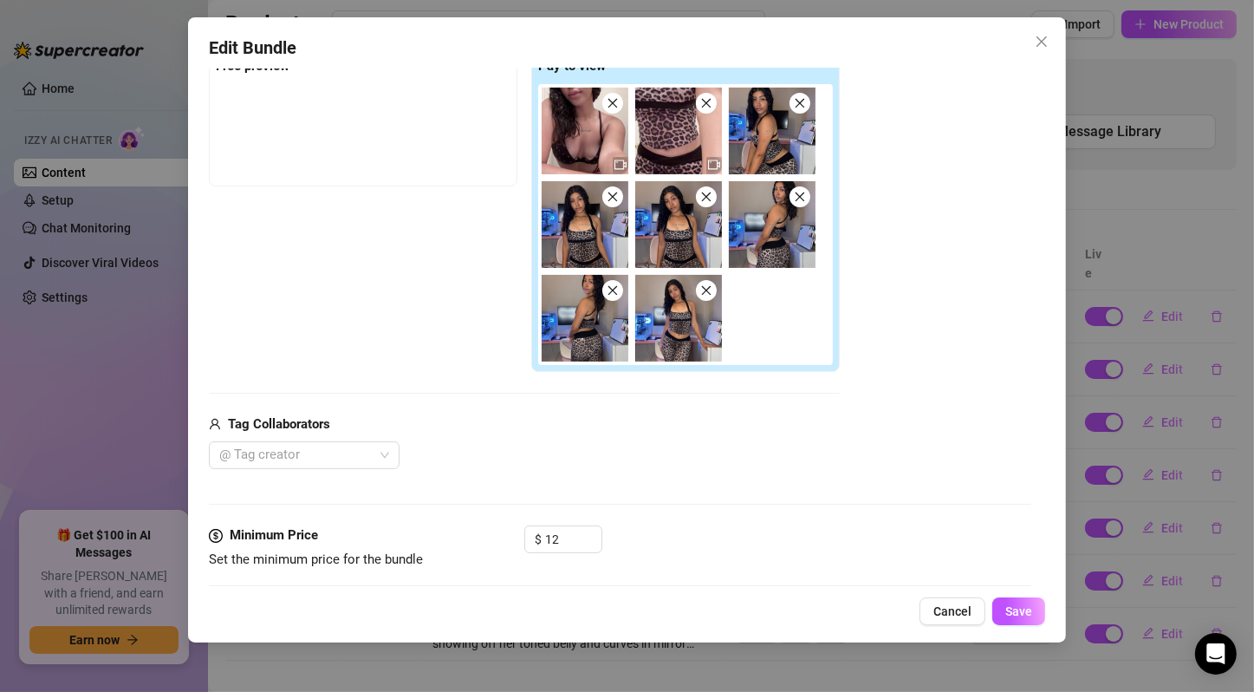
scroll to position [0, 0]
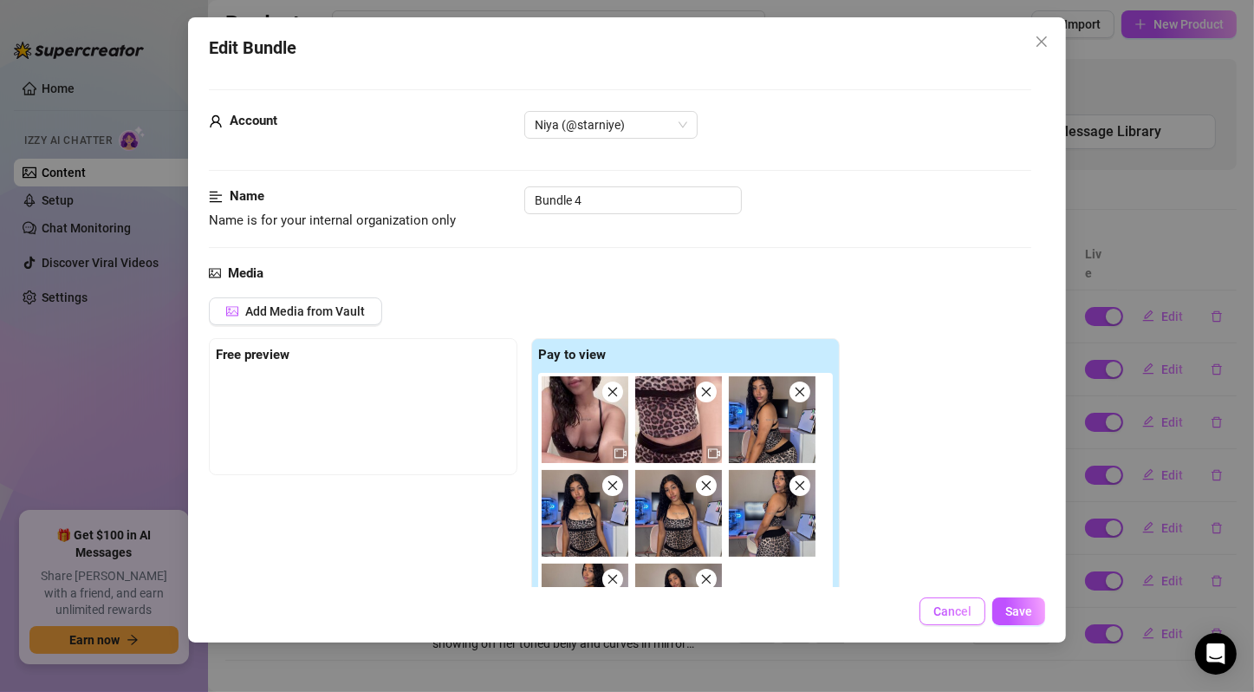
click at [940, 614] on span "Cancel" at bounding box center [953, 611] width 38 height 14
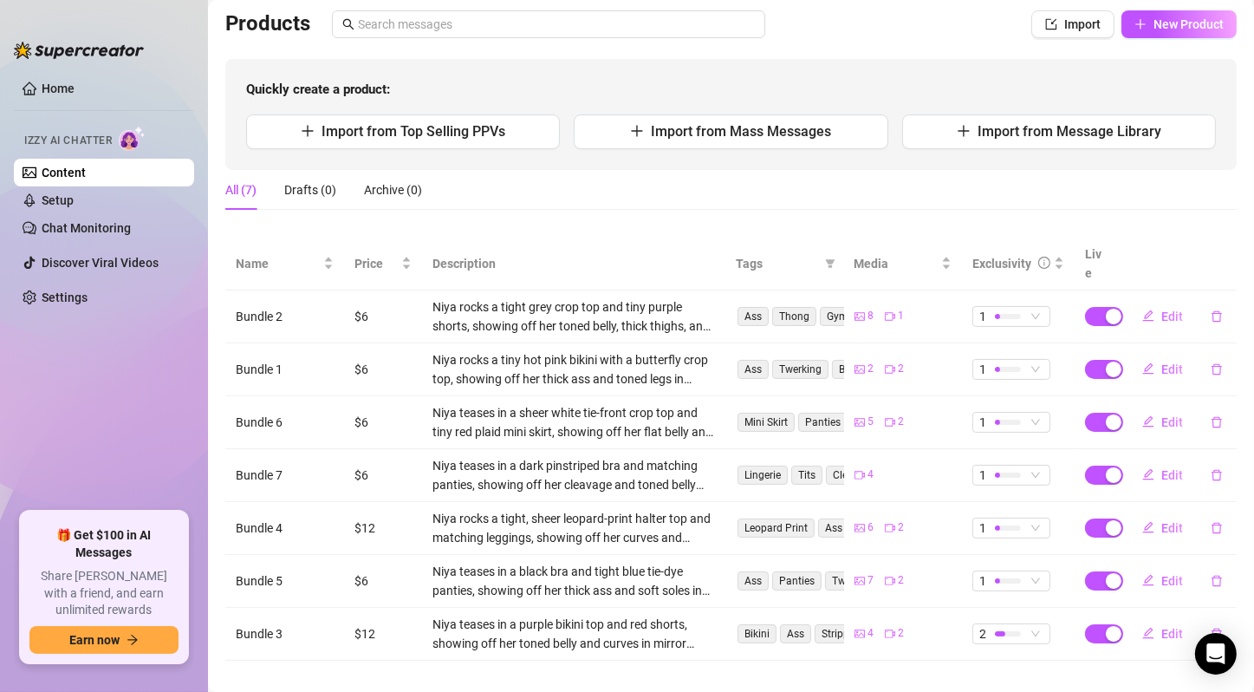
click at [1171, 38] on div "Products Import New Product Quickly create a product: Import from Top Selling P…" at bounding box center [731, 89] width 1012 height 159
click at [1175, 31] on button "New Product" at bounding box center [1179, 24] width 115 height 28
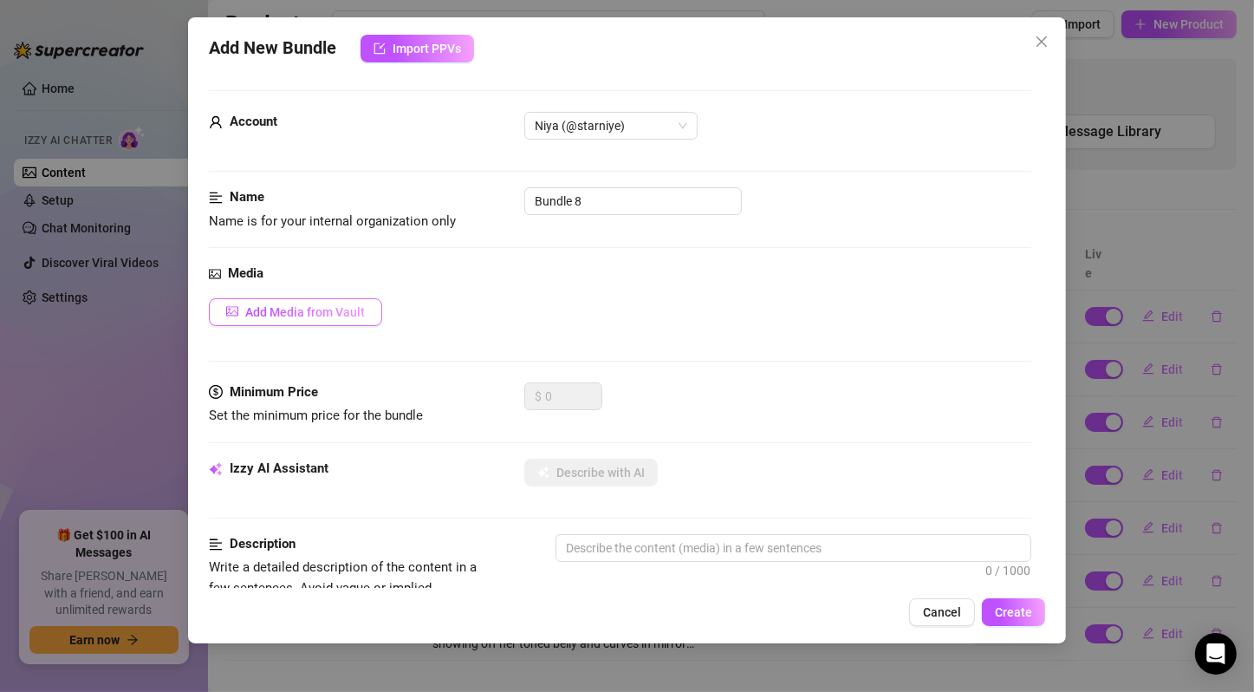
click at [356, 322] on button "Add Media from Vault" at bounding box center [295, 312] width 173 height 28
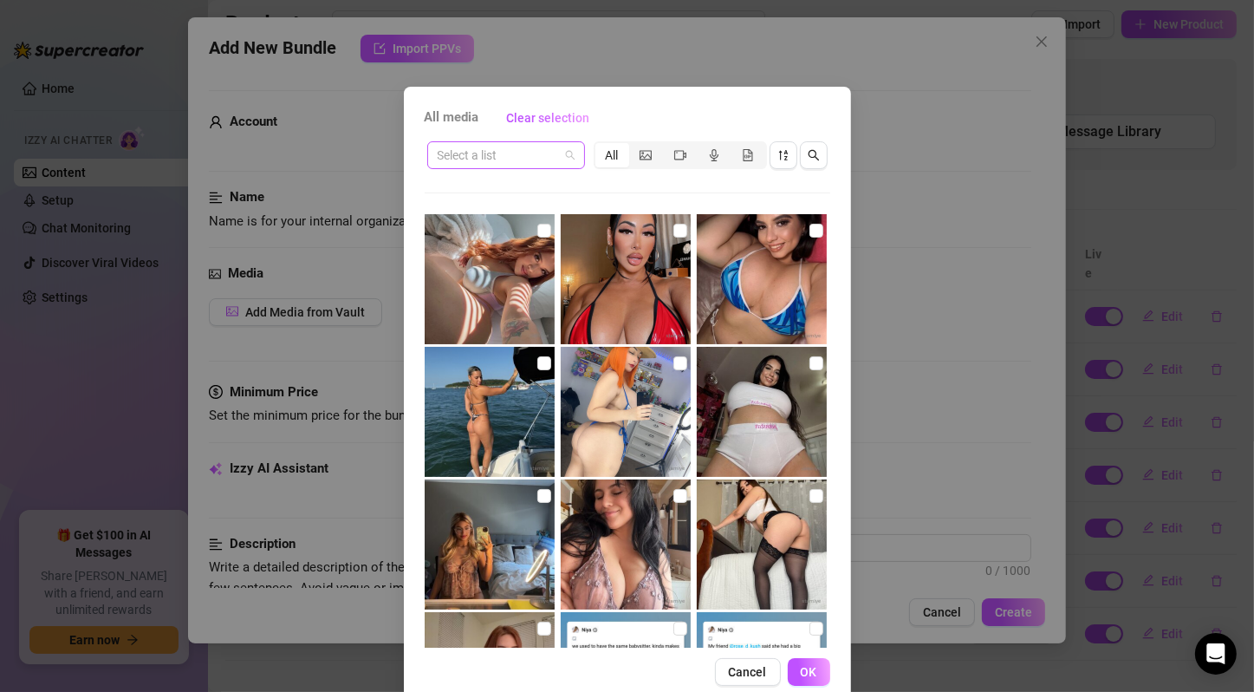
click at [563, 148] on span at bounding box center [506, 155] width 137 height 26
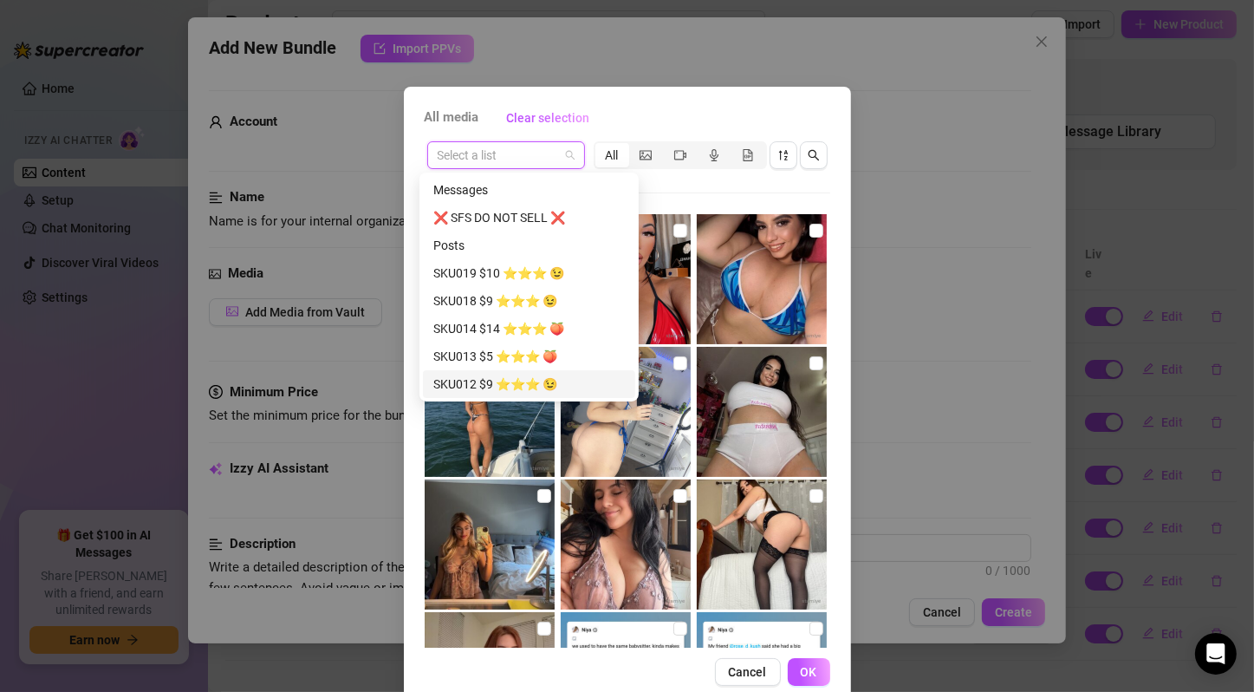
click at [523, 378] on div "SKU012 $9 ⭐️⭐️⭐️ 😉" at bounding box center [529, 383] width 192 height 19
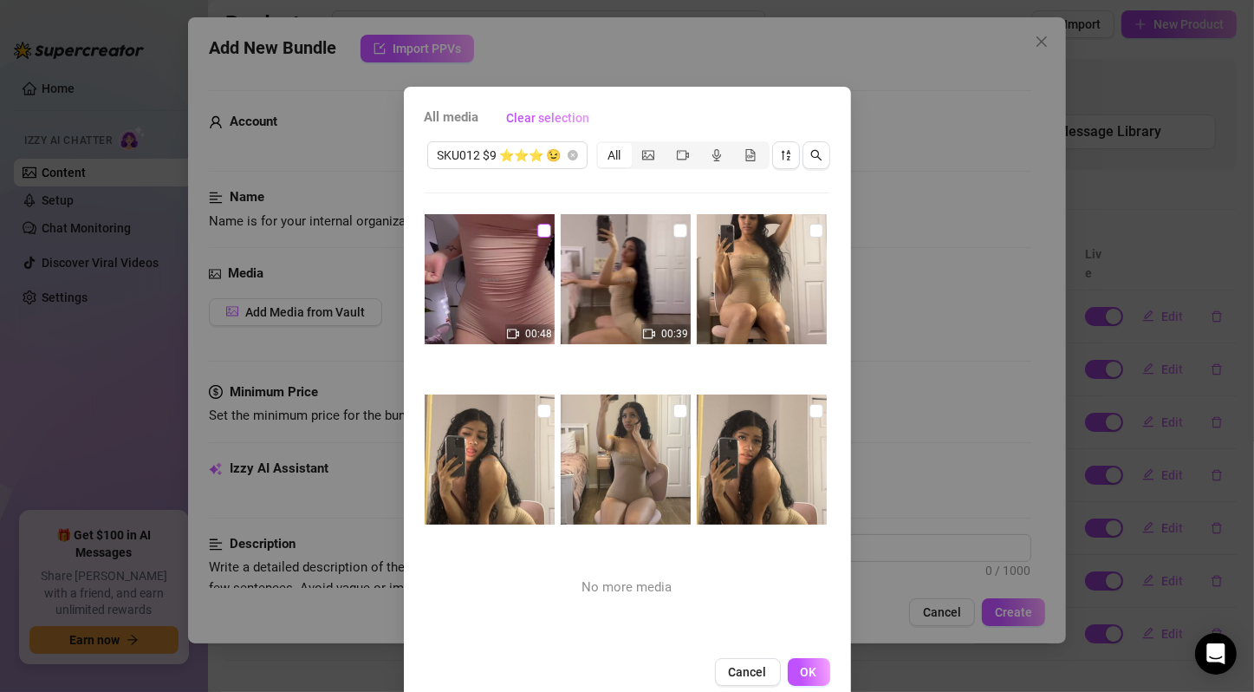
click at [537, 229] on input "checkbox" at bounding box center [544, 231] width 14 height 14
click at [674, 236] on input "checkbox" at bounding box center [681, 231] width 14 height 14
click at [810, 234] on input "checkbox" at bounding box center [817, 231] width 14 height 14
click at [537, 409] on input "checkbox" at bounding box center [544, 411] width 14 height 14
click at [674, 411] on input "checkbox" at bounding box center [681, 411] width 14 height 14
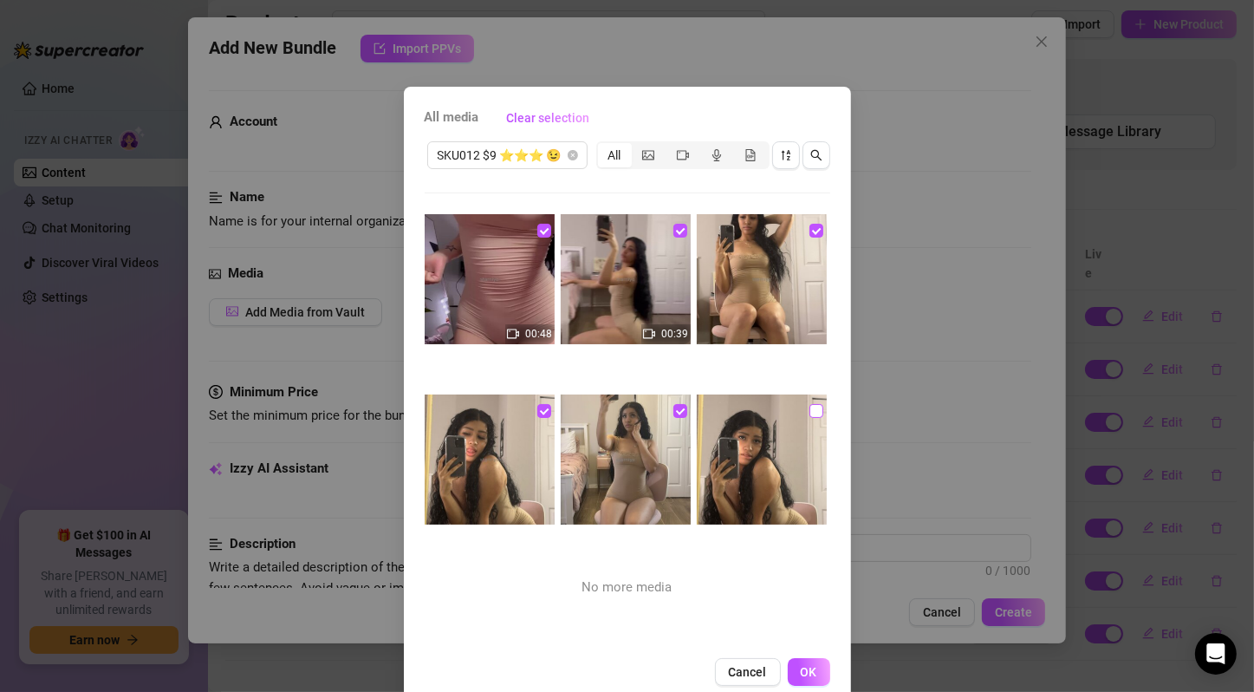
click at [810, 415] on input "checkbox" at bounding box center [817, 411] width 14 height 14
click at [812, 686] on button "OK" at bounding box center [809, 672] width 42 height 28
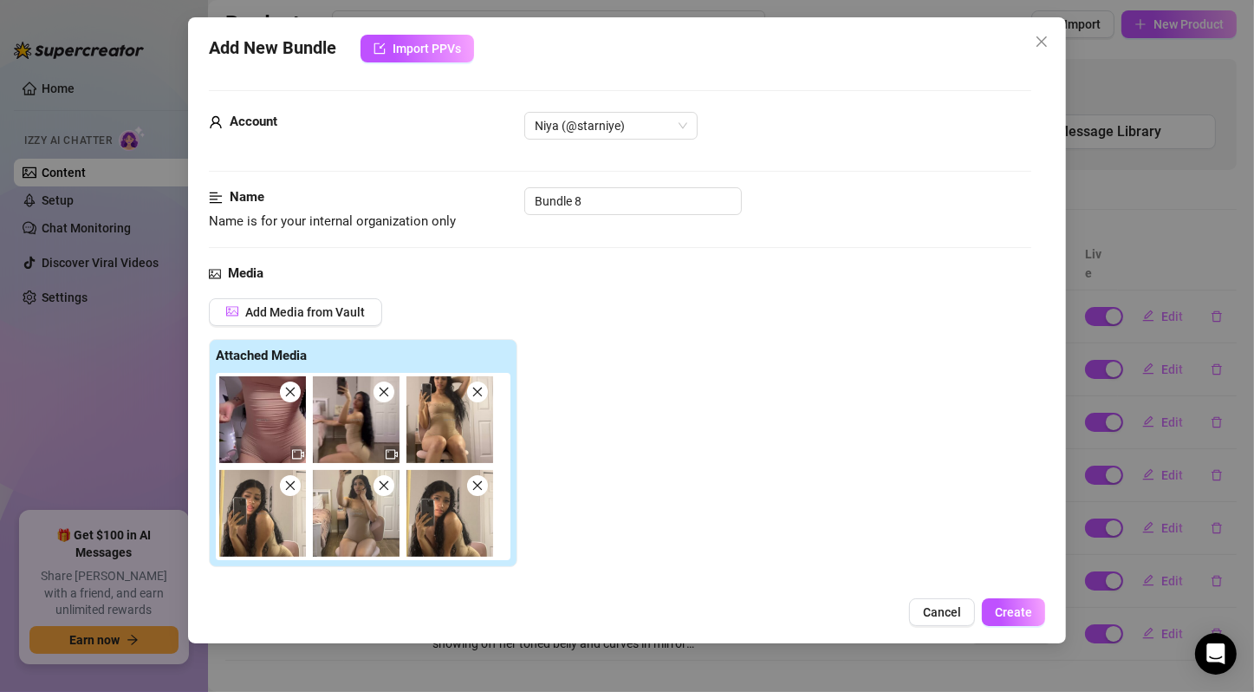
scroll to position [289, 0]
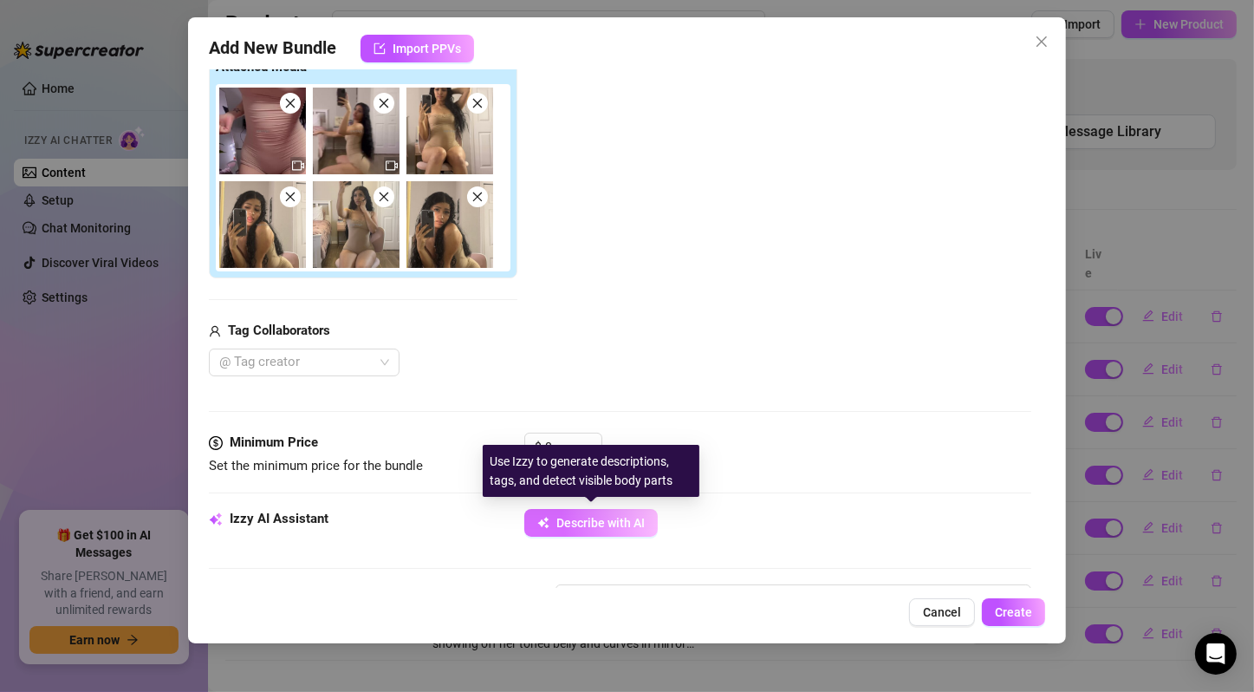
click at [582, 510] on button "Describe with AI" at bounding box center [590, 523] width 133 height 28
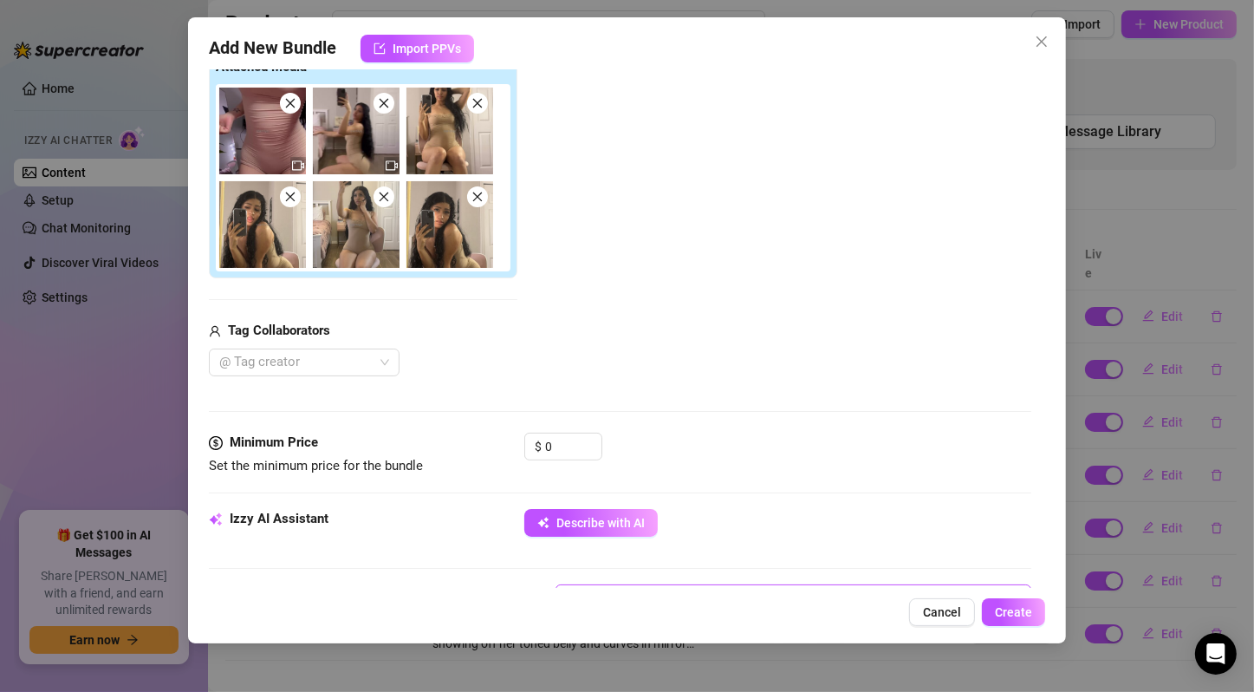
scroll to position [577, 0]
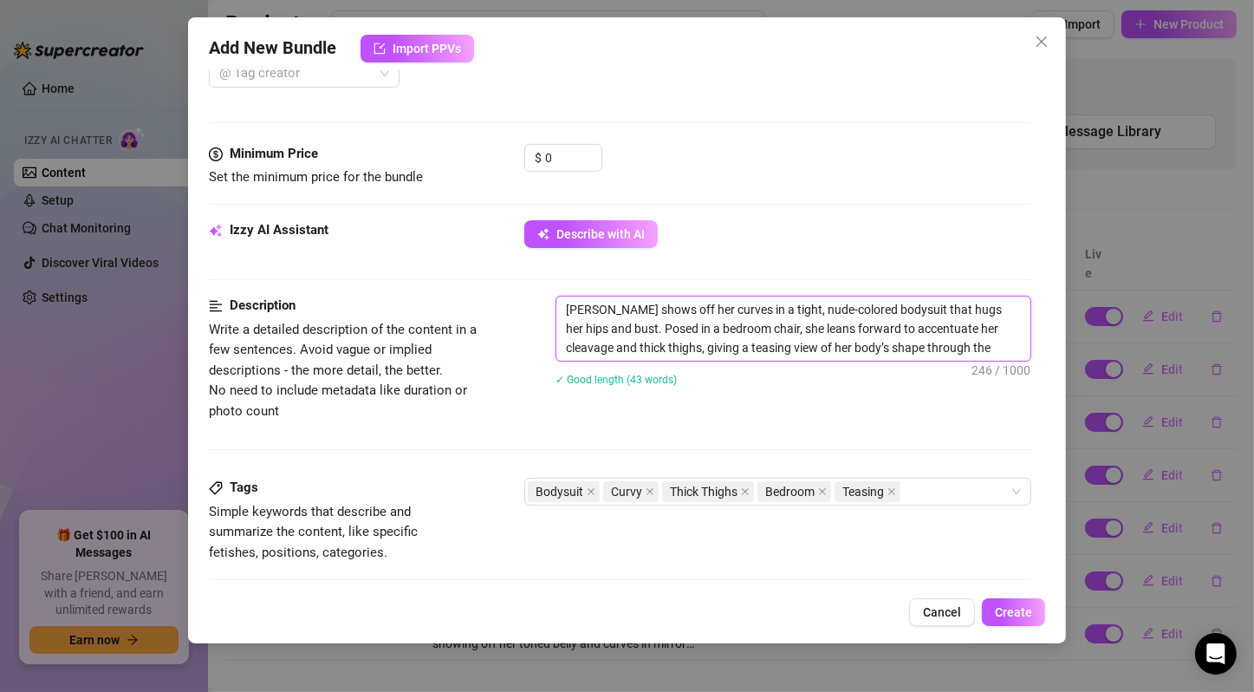
click at [804, 329] on textarea "[PERSON_NAME] shows off her curves in a tight, nude-colored bodysuit that hugs …" at bounding box center [794, 328] width 474 height 64
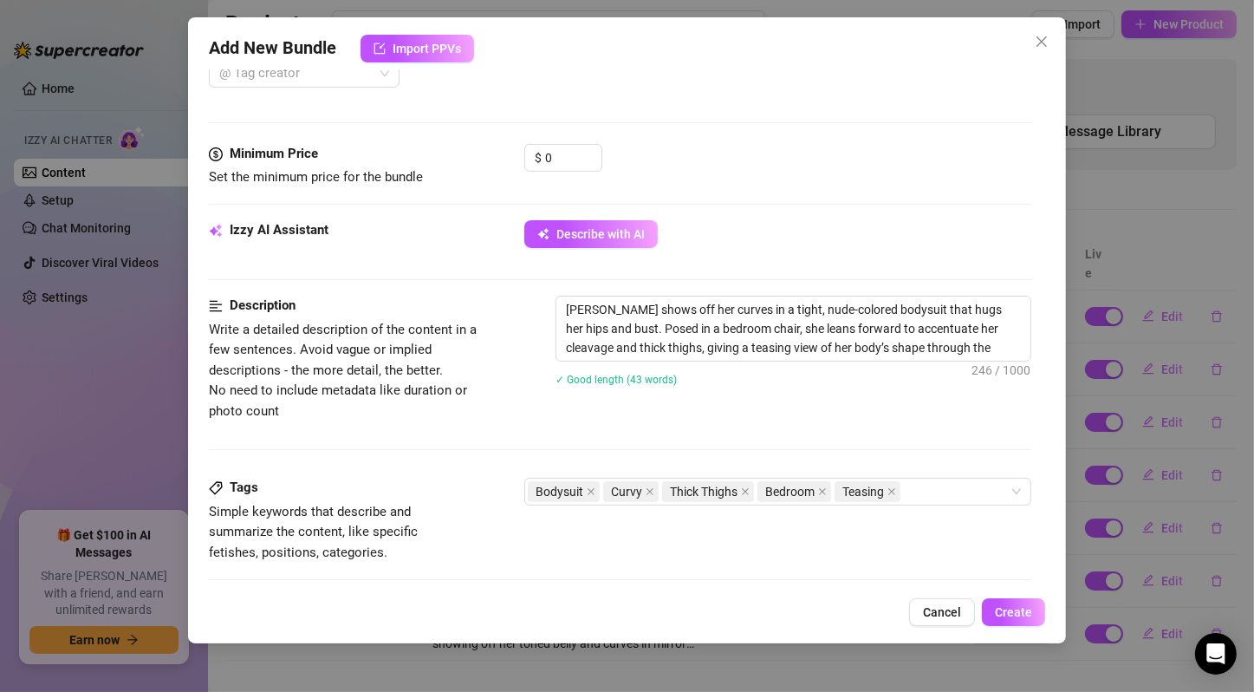
click at [848, 158] on div "$ 0" at bounding box center [777, 165] width 507 height 43
click at [592, 149] on icon "up" at bounding box center [592, 152] width 6 height 6
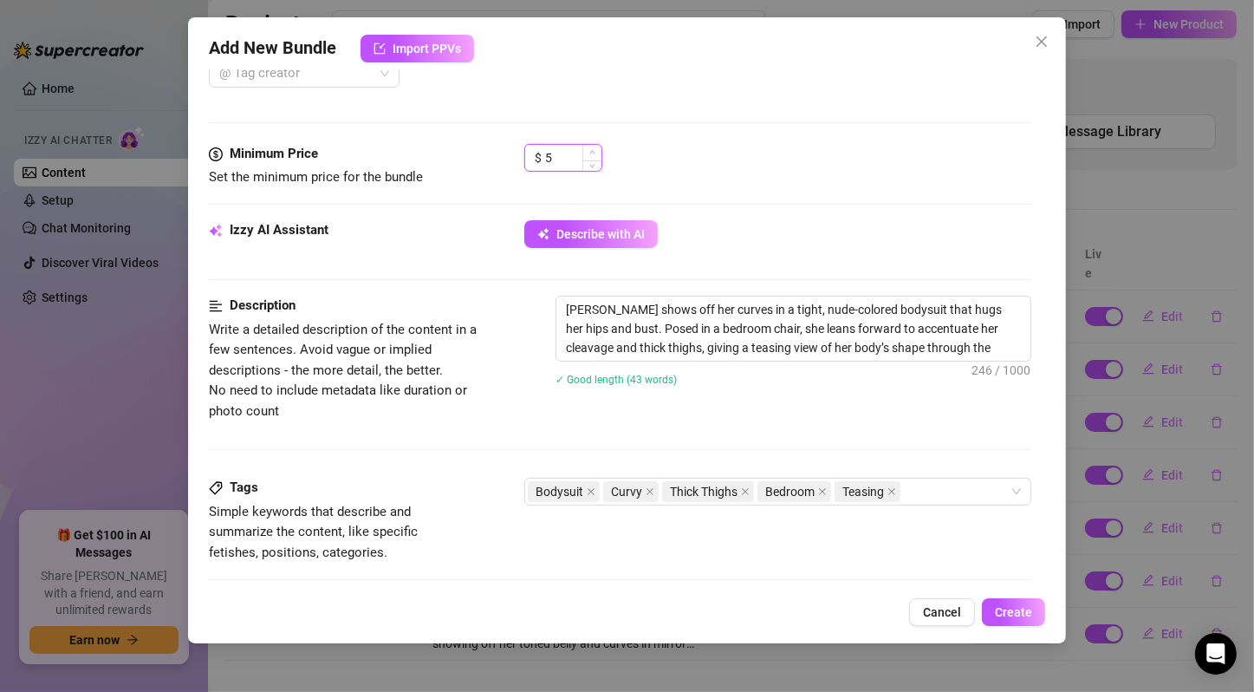
click at [592, 149] on icon "up" at bounding box center [592, 152] width 6 height 6
click at [732, 183] on div "$ 6" at bounding box center [777, 165] width 507 height 43
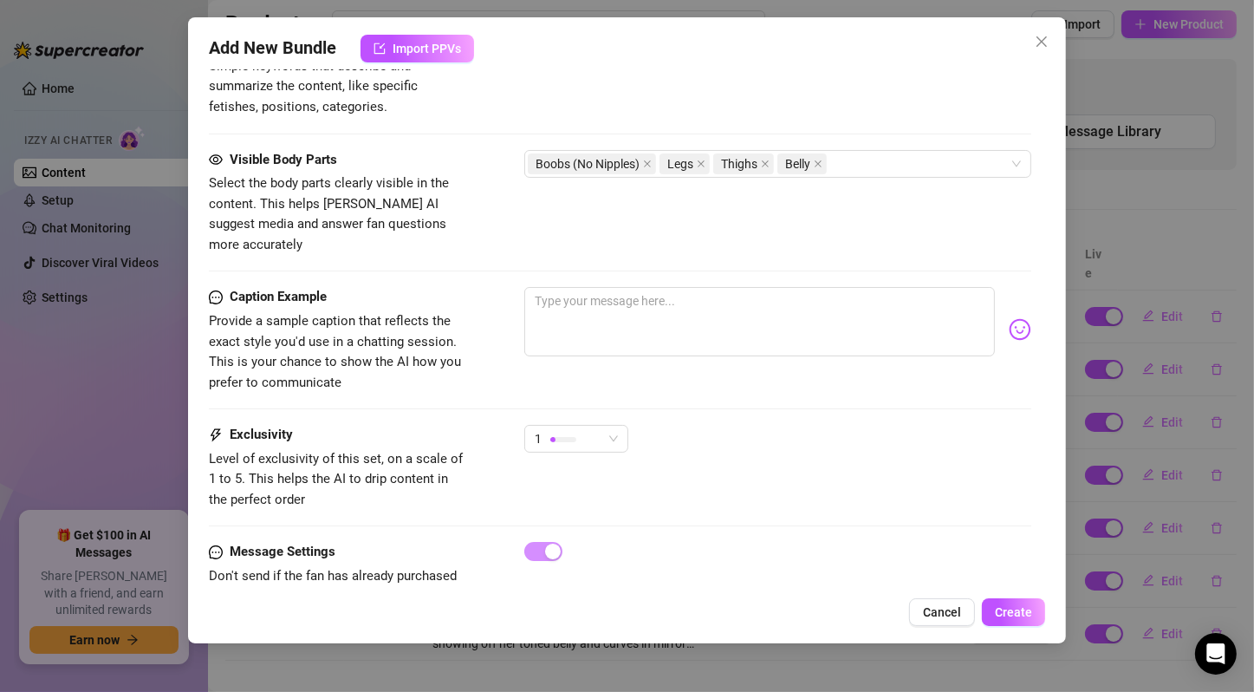
scroll to position [1051, 0]
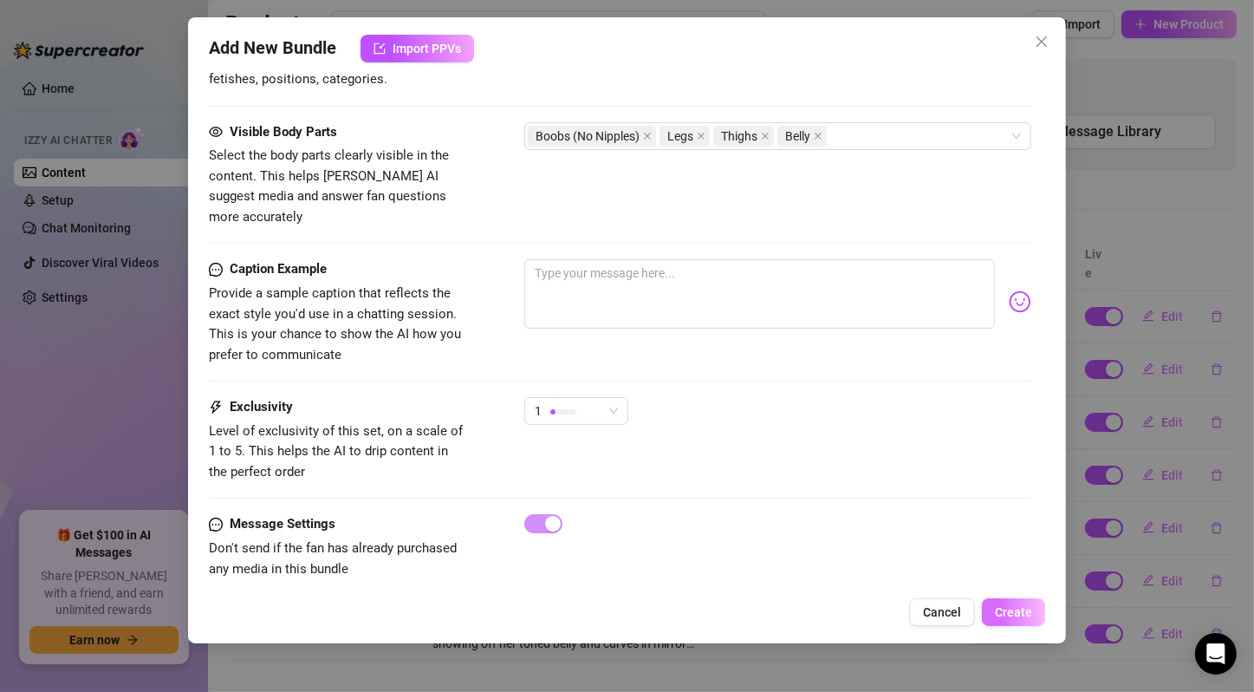
click at [1040, 603] on button "Create" at bounding box center [1013, 612] width 63 height 28
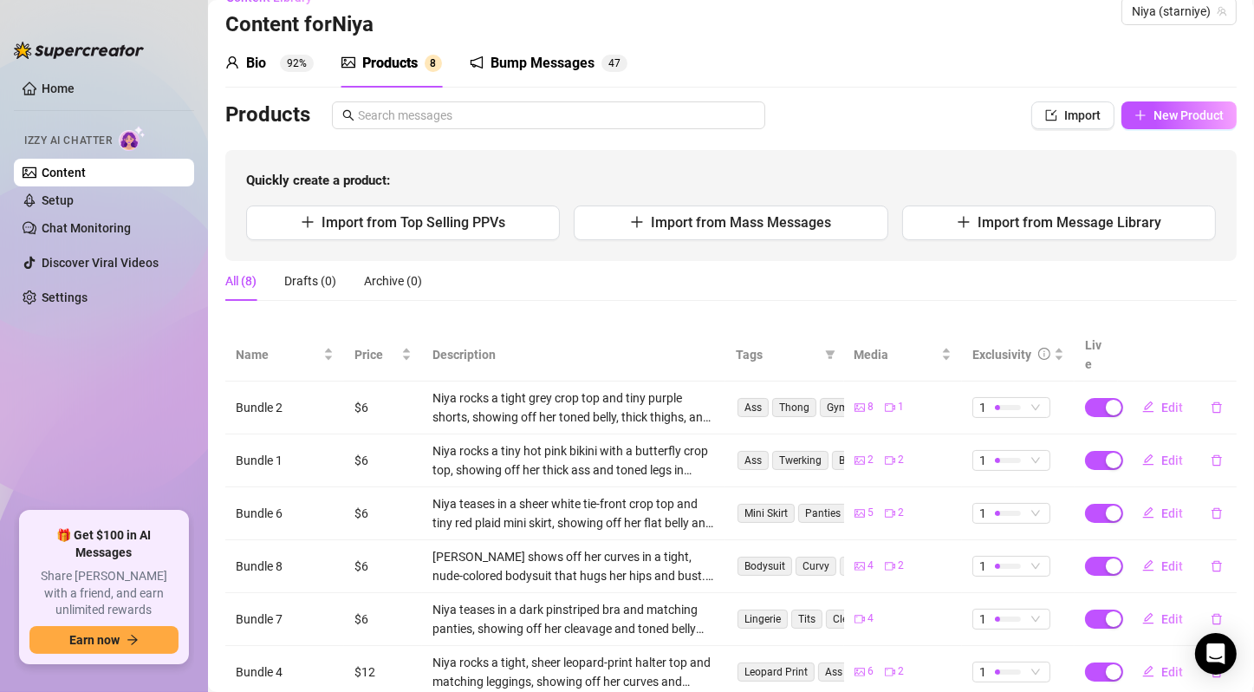
scroll to position [0, 0]
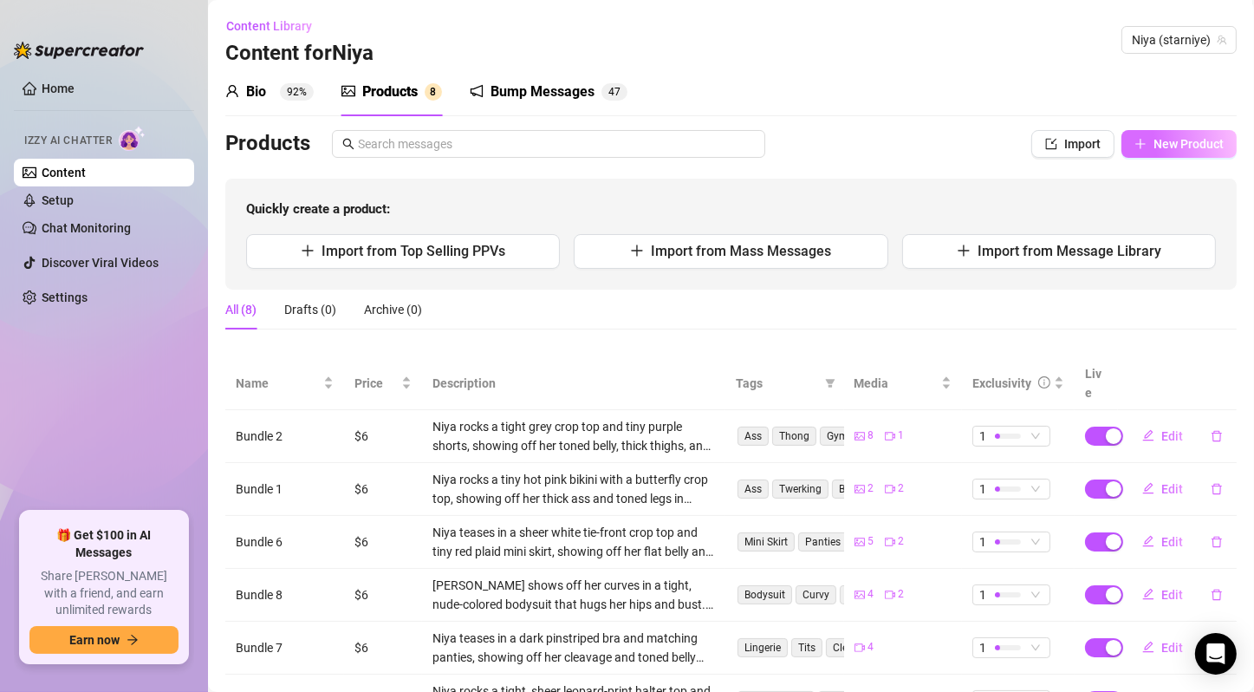
click at [1183, 132] on button "New Product" at bounding box center [1179, 144] width 115 height 28
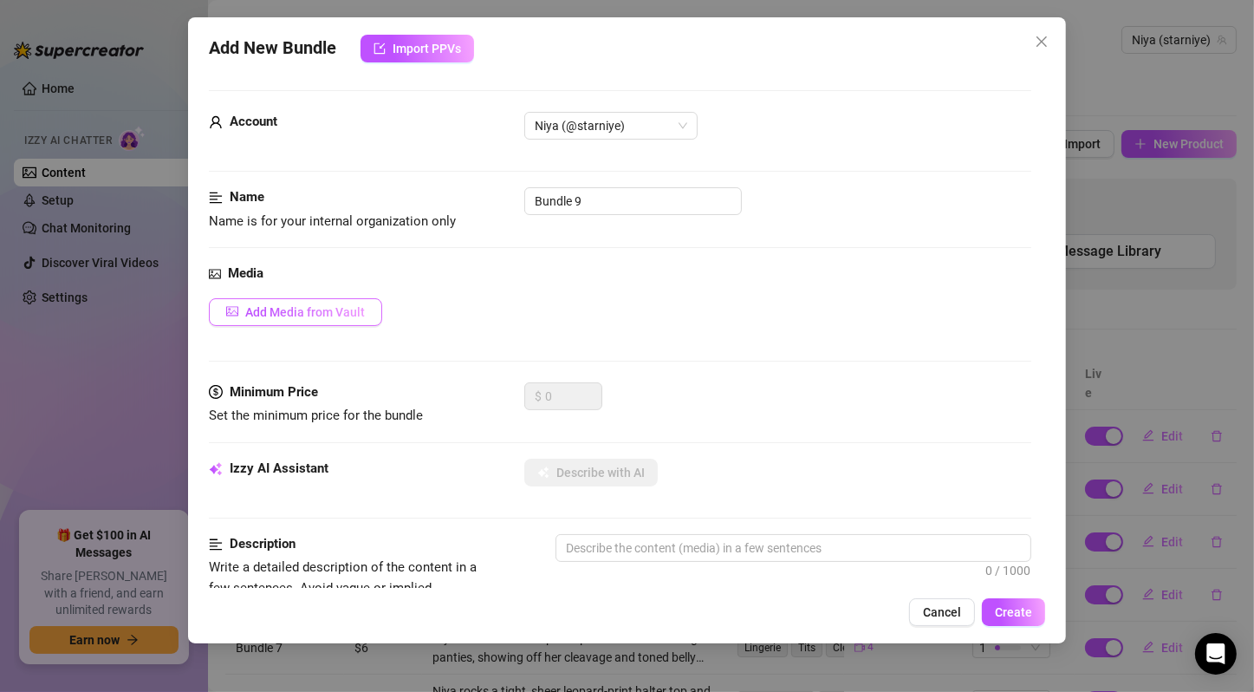
click at [291, 314] on span "Add Media from Vault" at bounding box center [305, 312] width 120 height 14
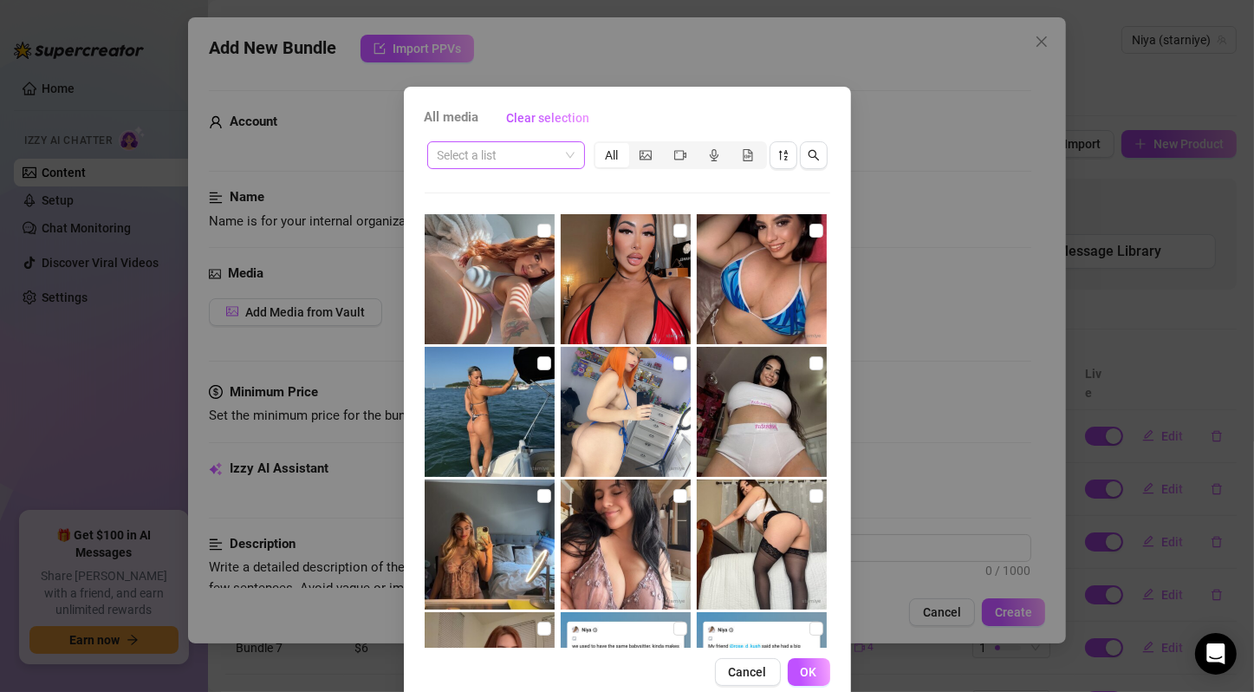
click at [566, 152] on span at bounding box center [506, 155] width 137 height 26
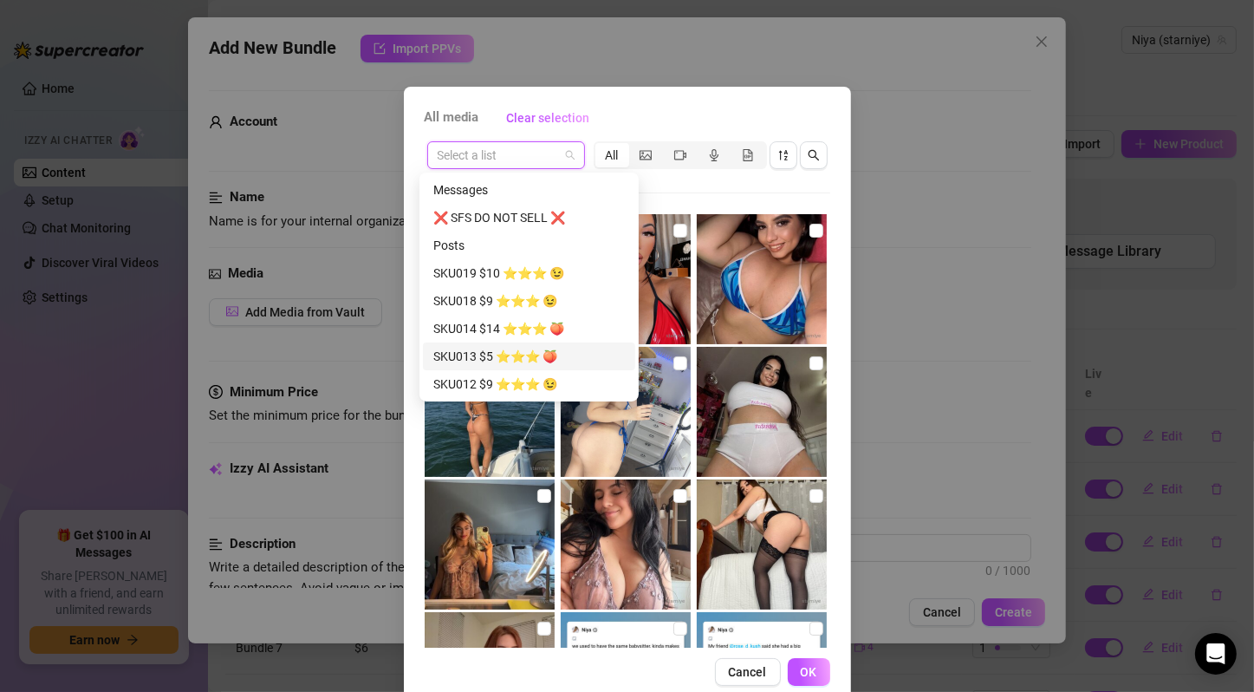
click at [498, 357] on div "SKU013 $5 ⭐️⭐️⭐️ 🍑" at bounding box center [529, 356] width 192 height 19
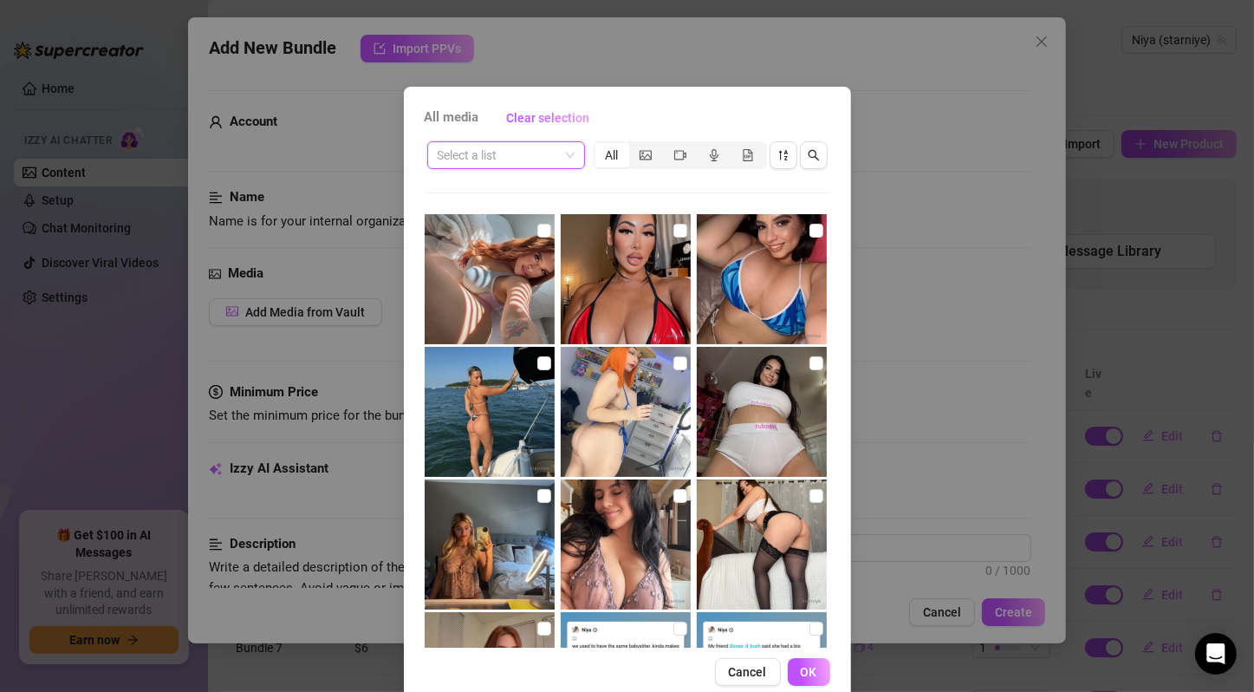
click at [574, 159] on div "Select a list" at bounding box center [506, 155] width 158 height 28
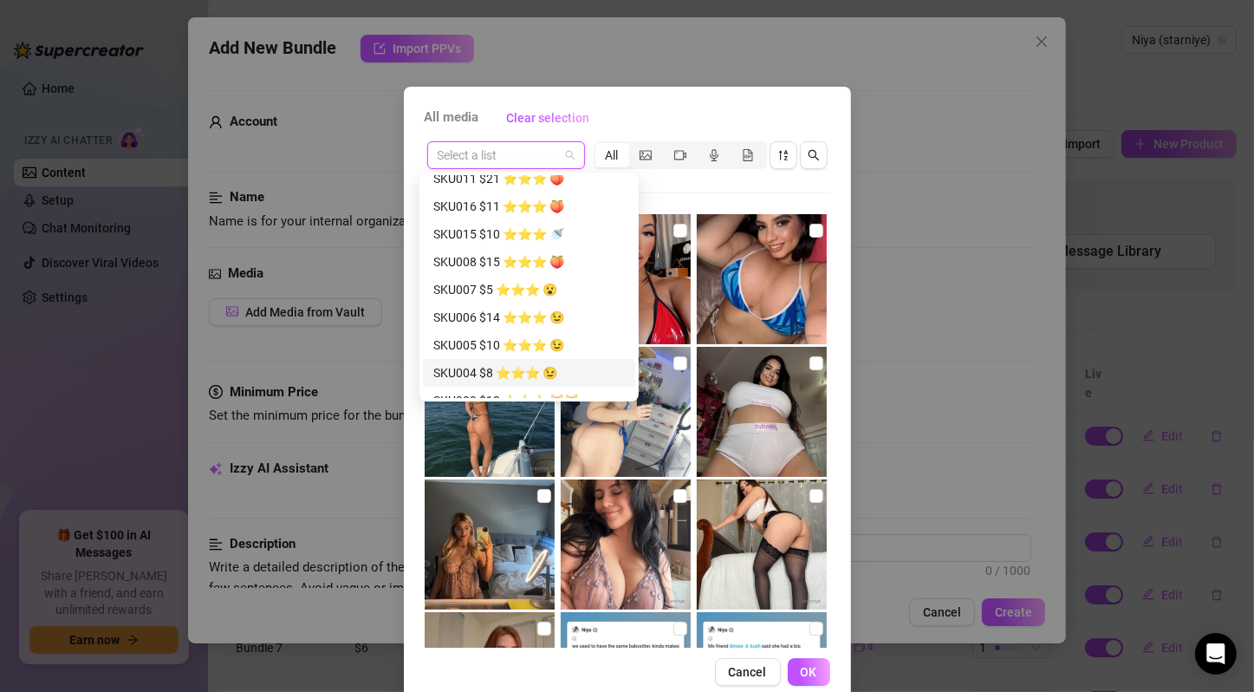
scroll to position [577, 0]
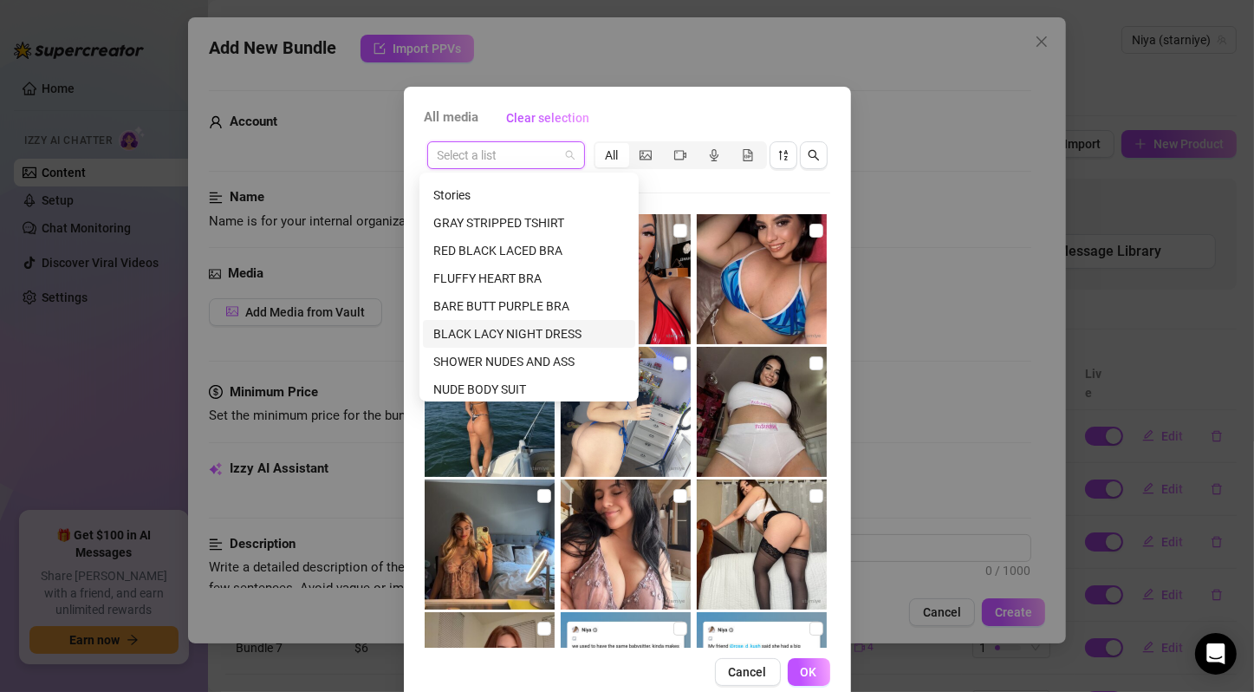
click at [557, 327] on div "BLACK LACY NIGHT DRESS" at bounding box center [529, 333] width 192 height 19
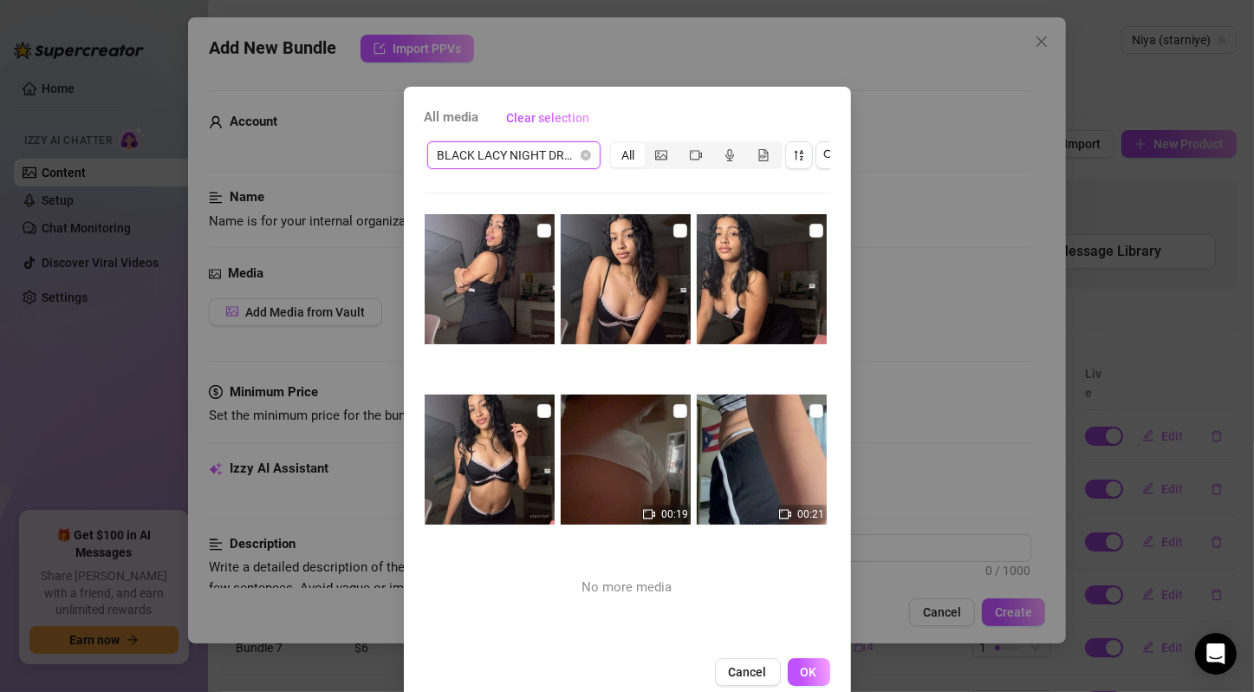
click at [537, 232] on input "checkbox" at bounding box center [544, 231] width 14 height 14
click at [674, 229] on input "checkbox" at bounding box center [681, 231] width 14 height 14
click at [810, 229] on input "checkbox" at bounding box center [817, 231] width 14 height 14
click at [537, 407] on input "checkbox" at bounding box center [544, 411] width 14 height 14
click at [674, 414] on input "checkbox" at bounding box center [681, 411] width 14 height 14
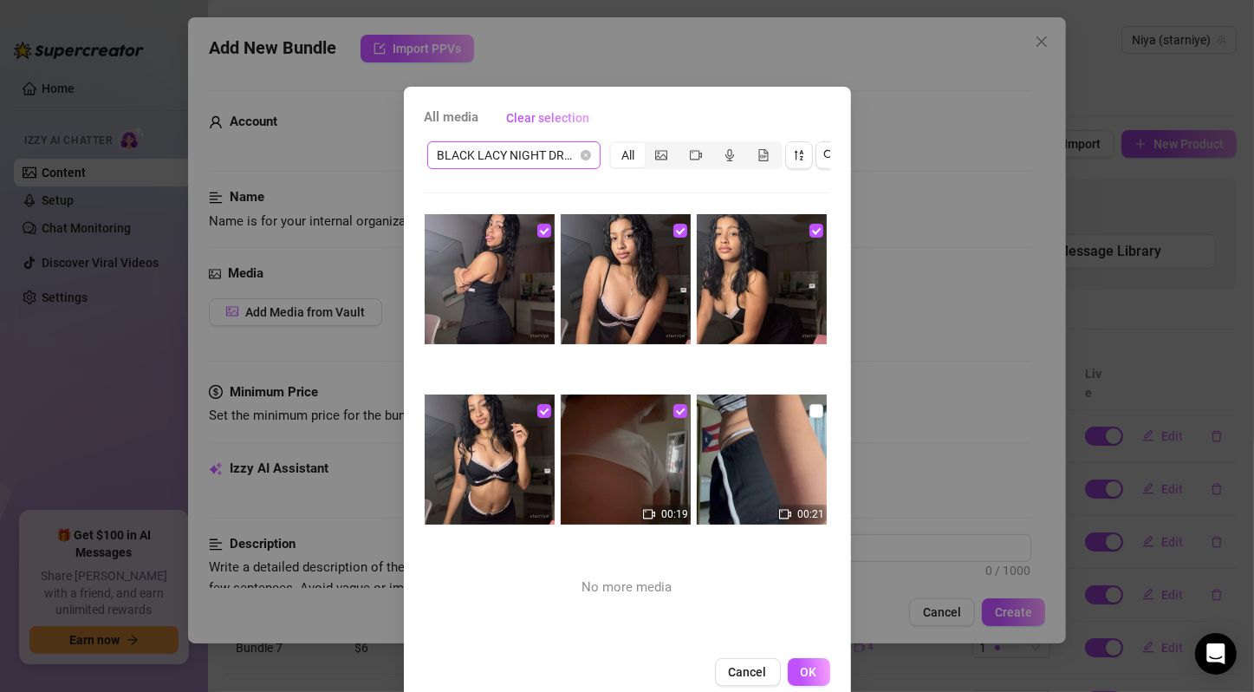
click at [810, 407] on input "checkbox" at bounding box center [817, 411] width 14 height 14
click at [810, 674] on button "OK" at bounding box center [809, 672] width 42 height 28
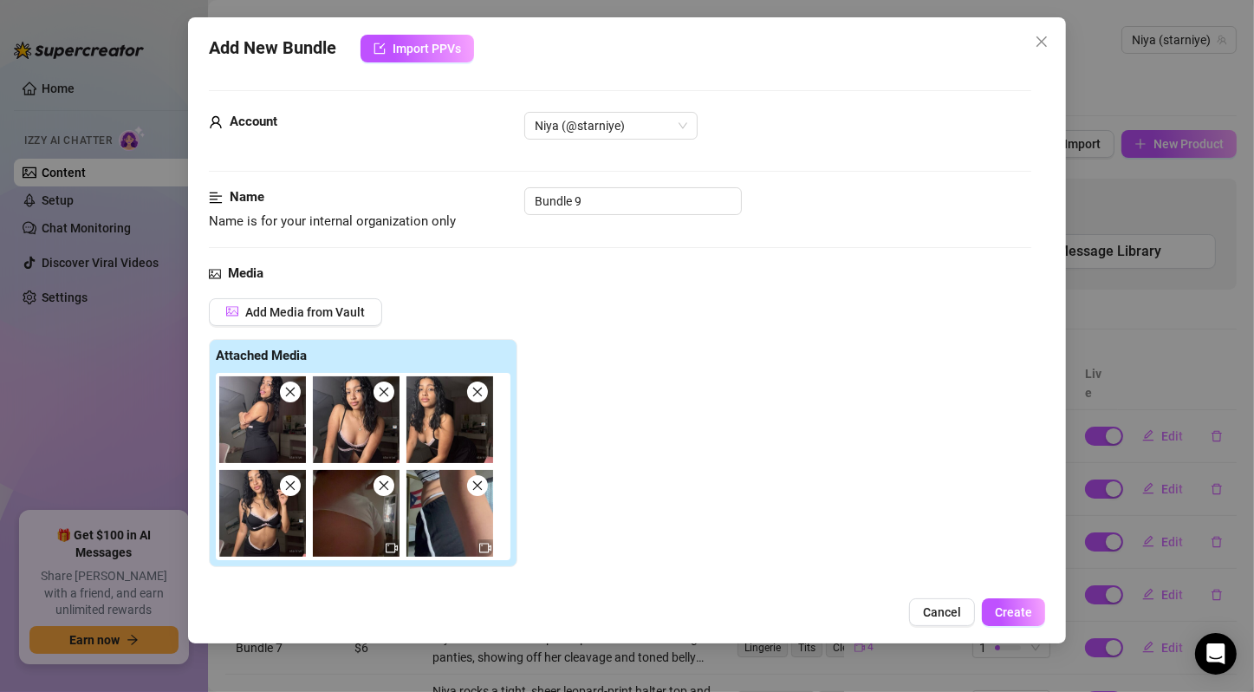
scroll to position [289, 0]
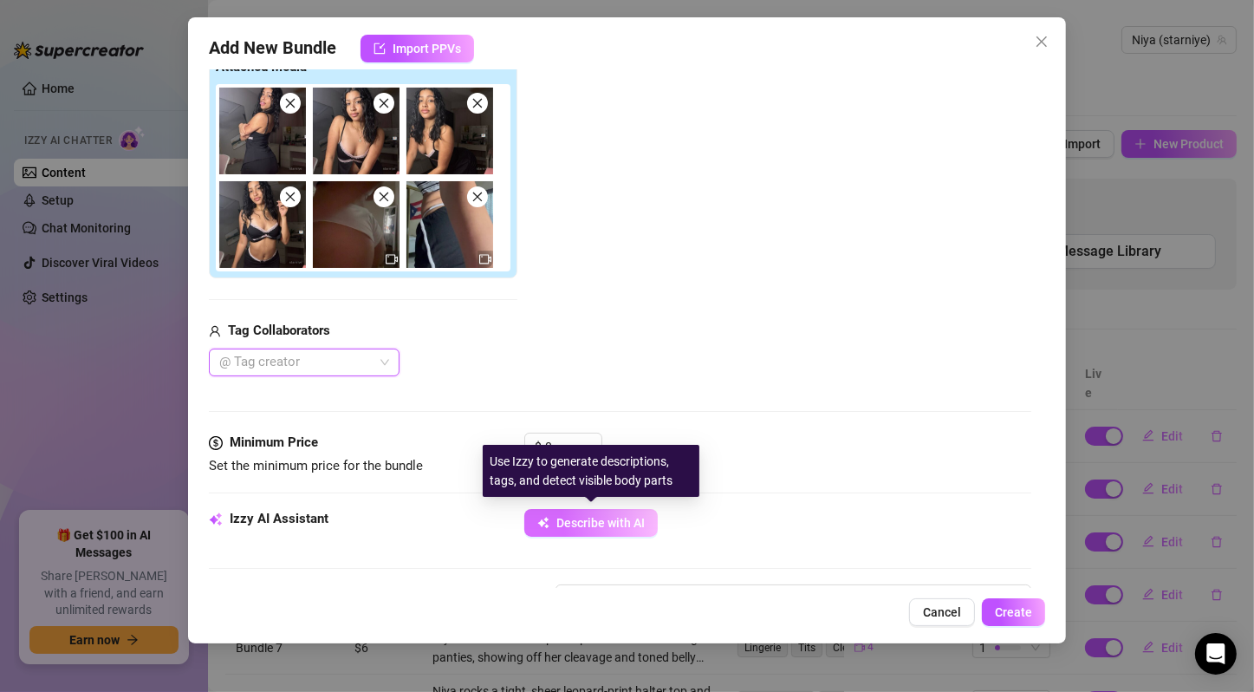
click at [606, 522] on span "Describe with AI" at bounding box center [601, 523] width 88 height 14
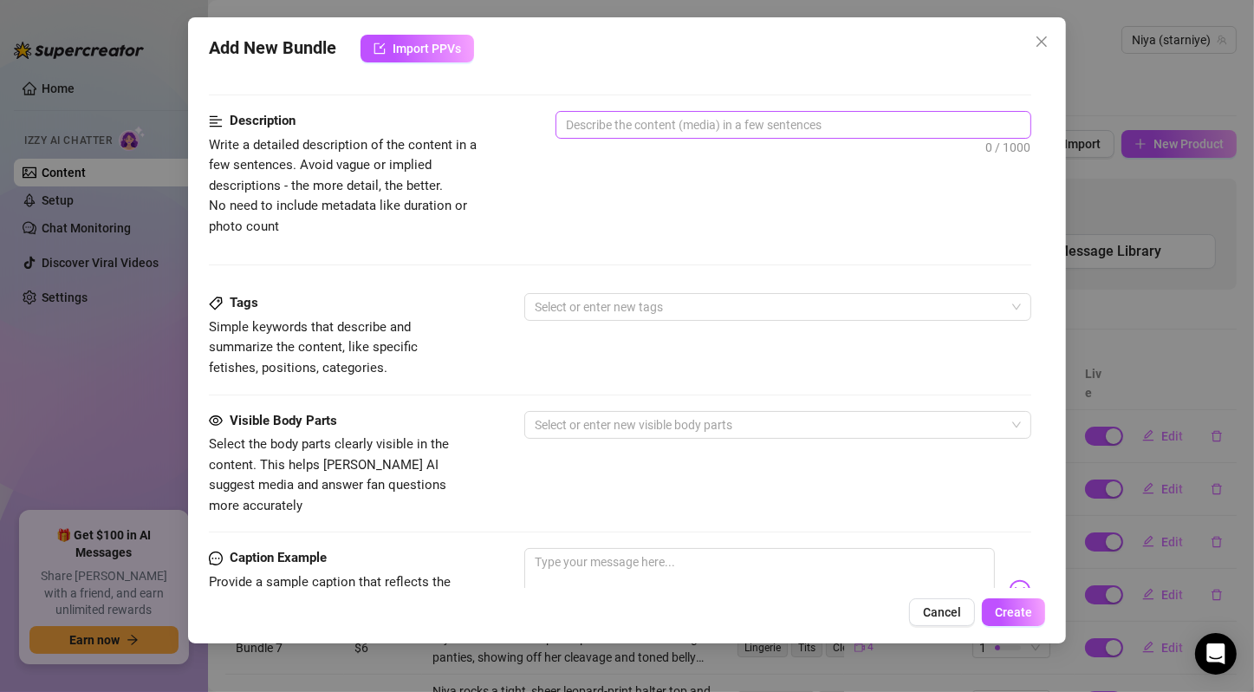
scroll to position [473, 0]
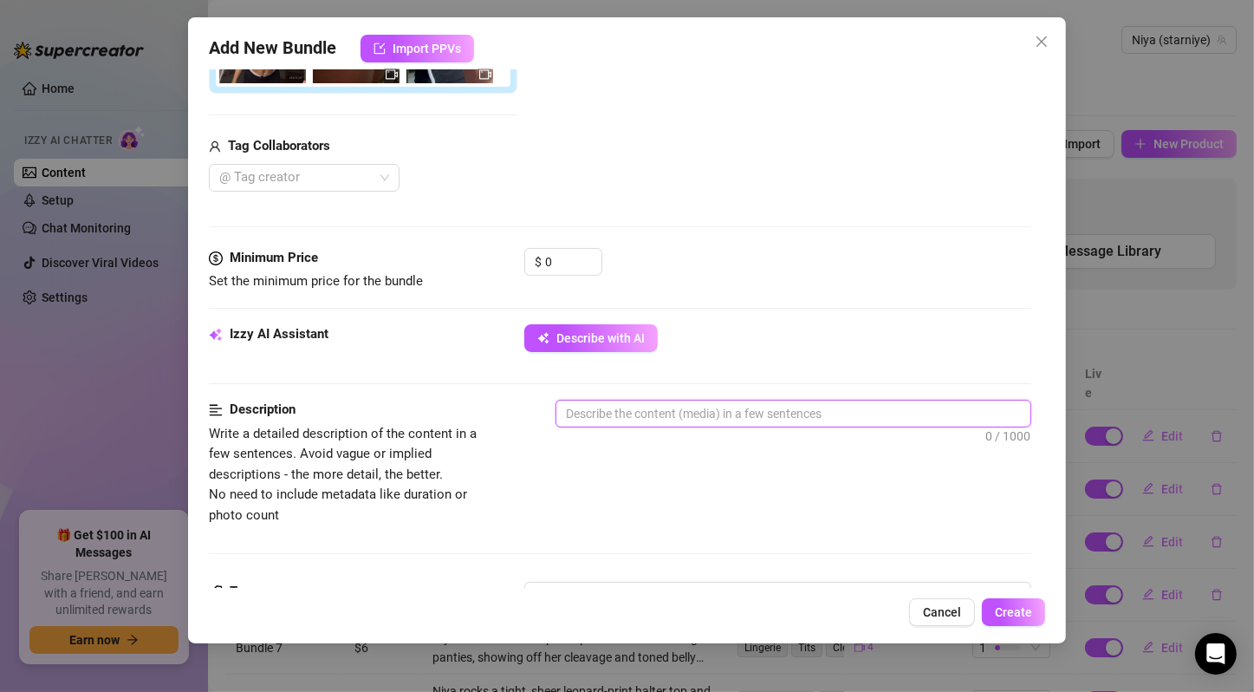
click at [615, 412] on textarea at bounding box center [794, 413] width 474 height 26
click at [705, 415] on textarea at bounding box center [794, 413] width 474 height 26
click at [621, 333] on span "Describe with AI" at bounding box center [601, 338] width 88 height 14
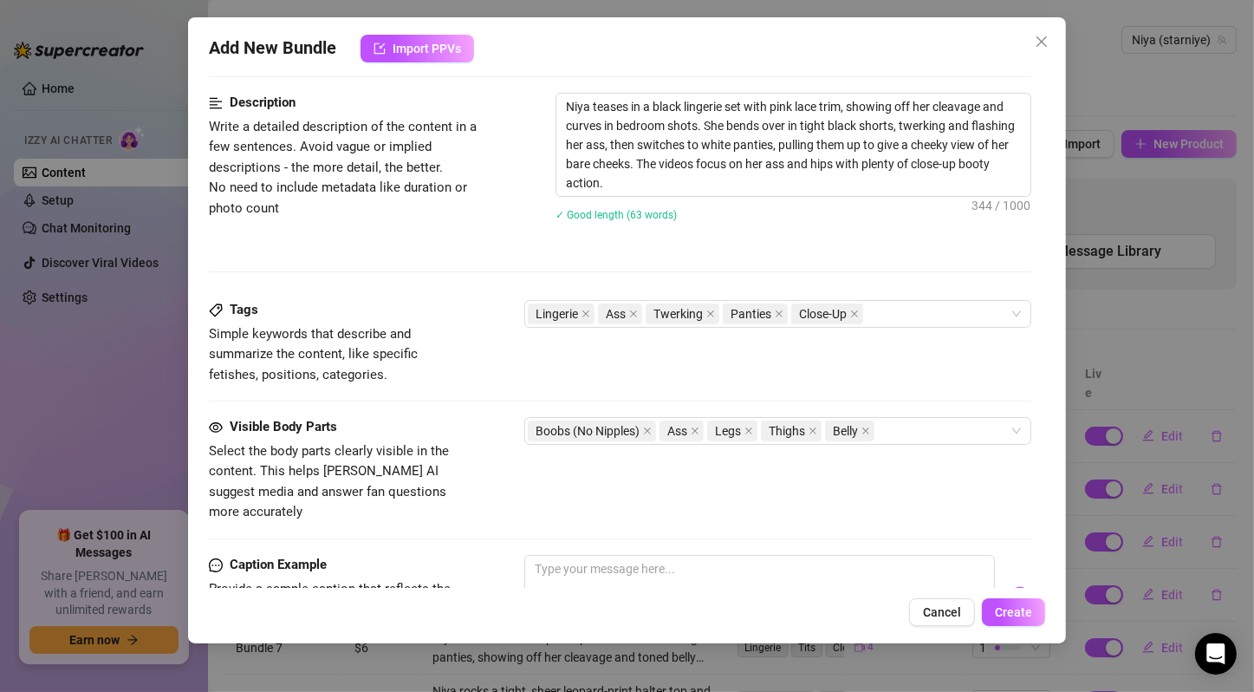
scroll to position [492, 0]
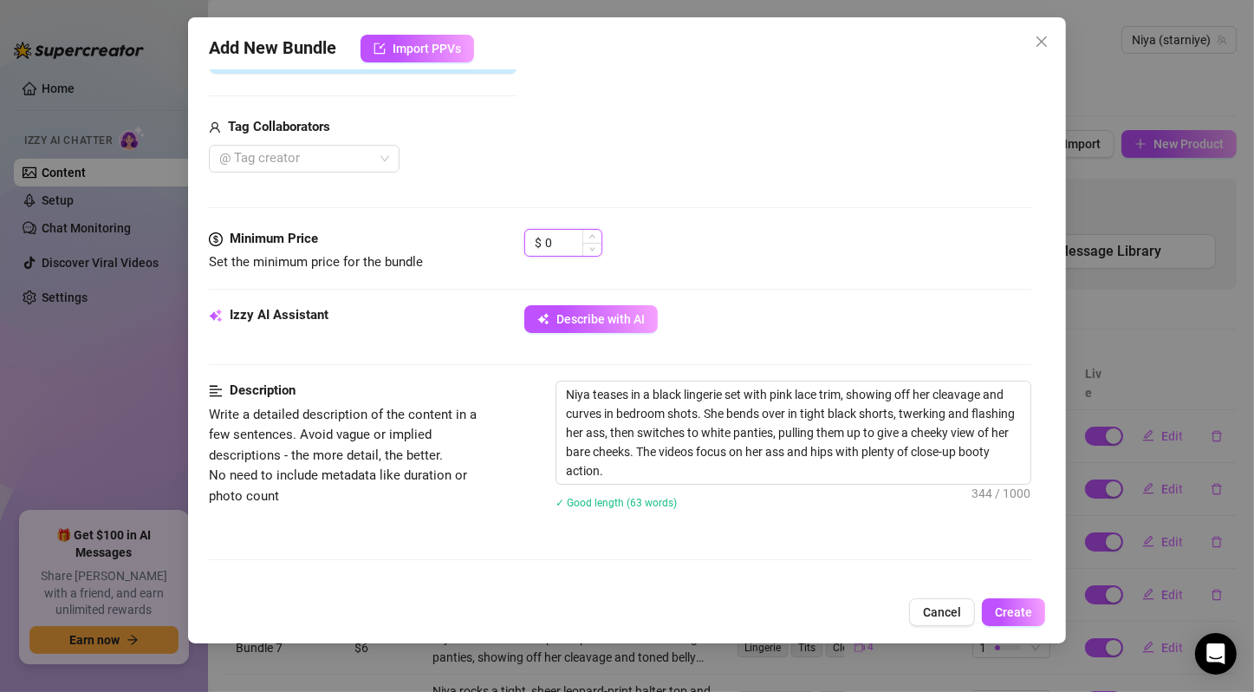
click at [565, 236] on input "0" at bounding box center [573, 243] width 56 height 26
click at [958, 561] on div "Description Write a detailed description of the content in a few sentences. Avo…" at bounding box center [620, 484] width 823 height 207
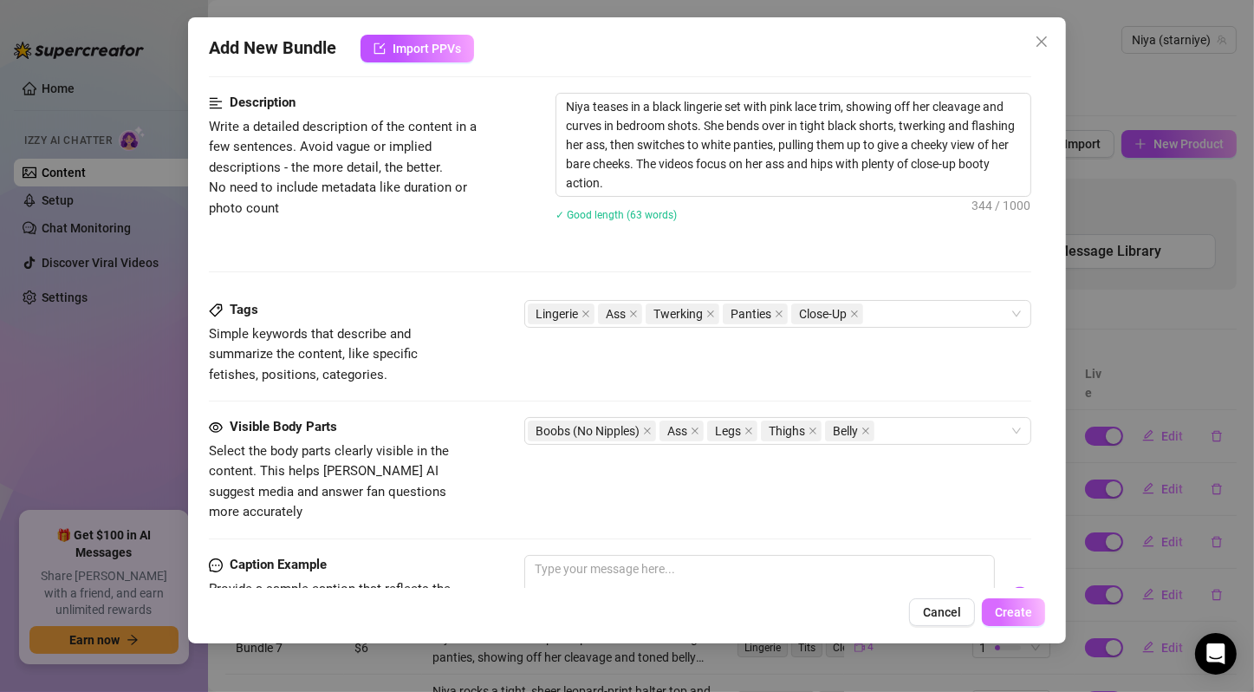
click at [1023, 615] on span "Create" at bounding box center [1013, 612] width 37 height 14
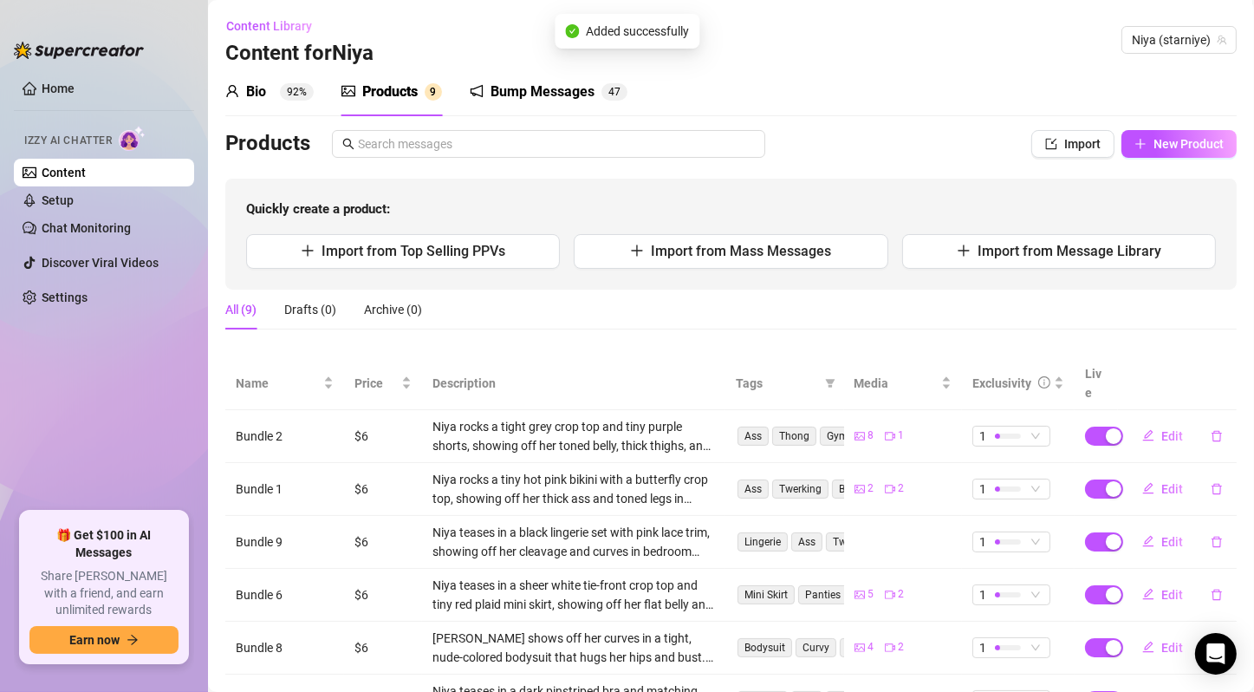
scroll to position [225, 0]
